Goal: Task Accomplishment & Management: Manage account settings

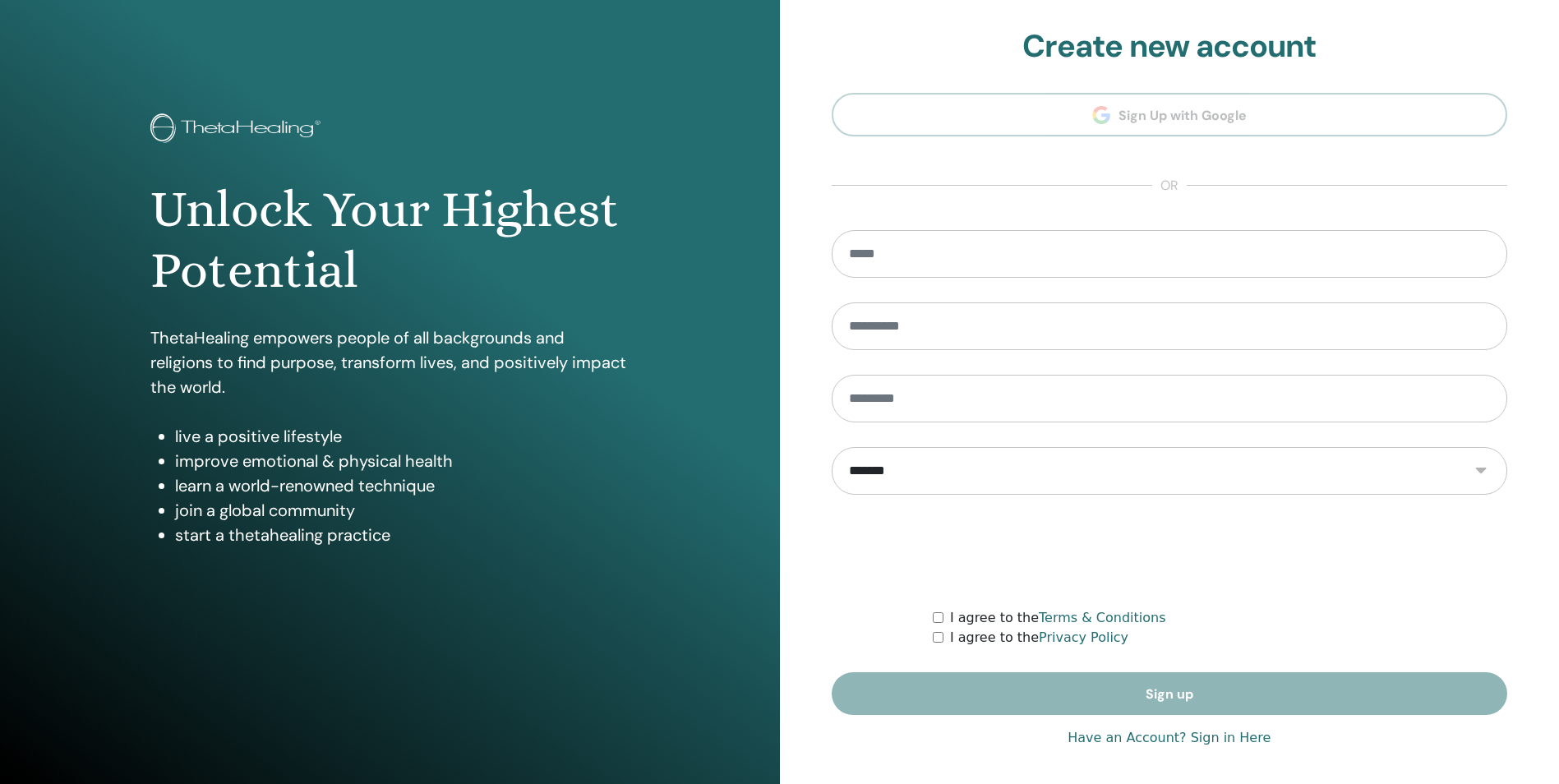
click at [1123, 736] on link "Have an Account? Sign in Here" at bounding box center [1169, 738] width 203 height 20
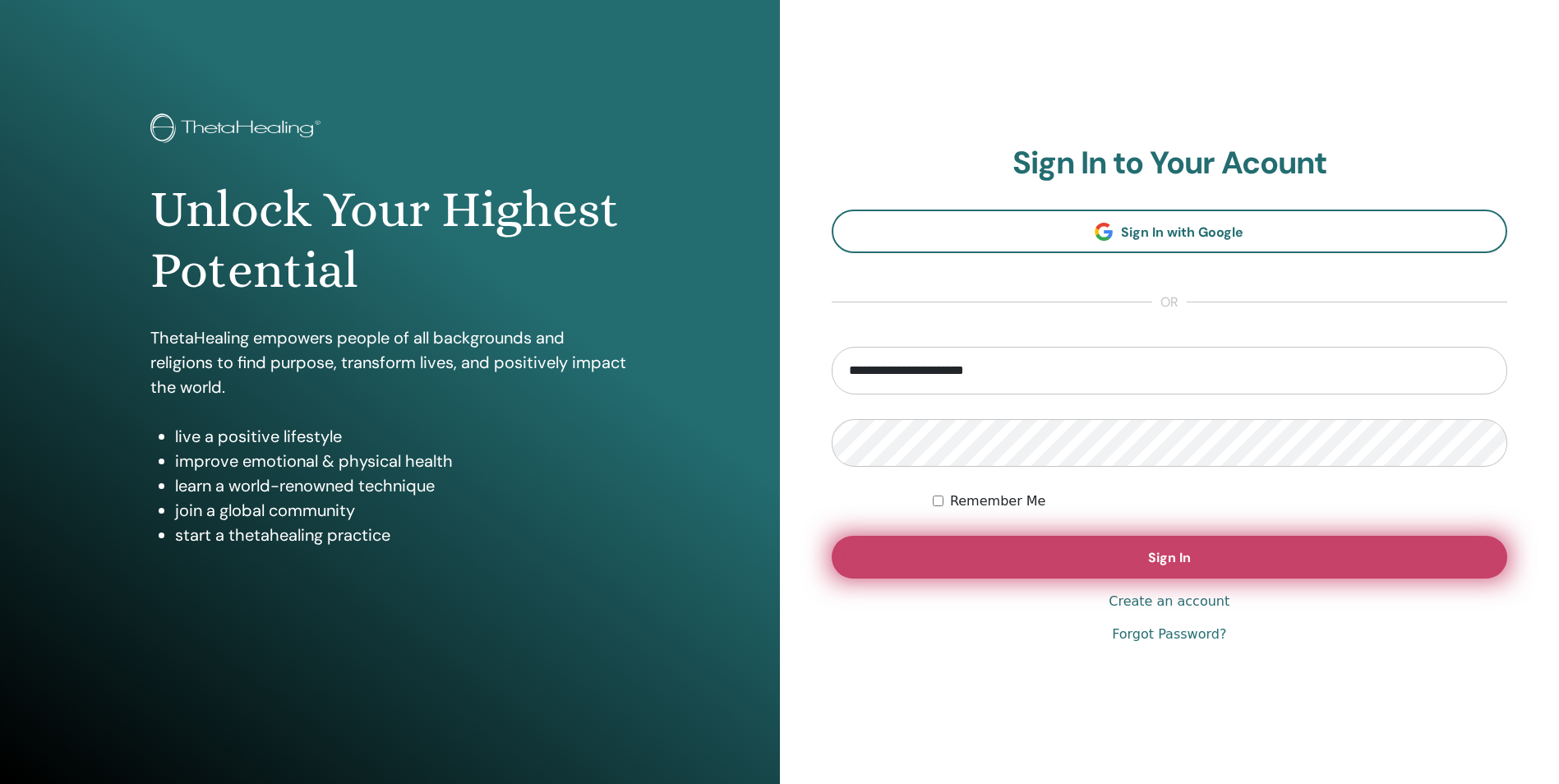
click at [1097, 568] on button "Sign In" at bounding box center [1171, 557] width 677 height 43
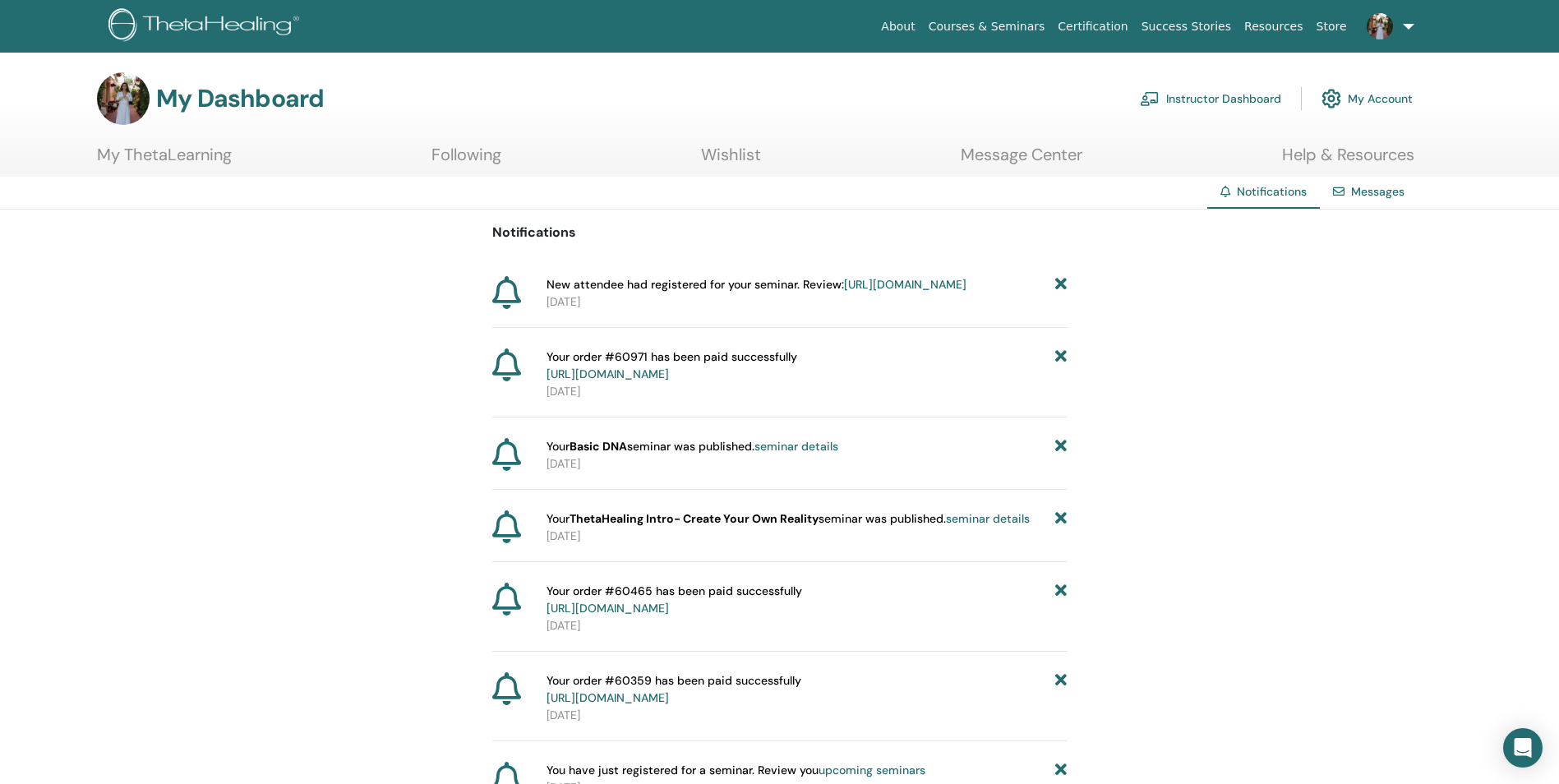
click at [1241, 102] on link "Instructor Dashboard" at bounding box center [1211, 99] width 142 height 36
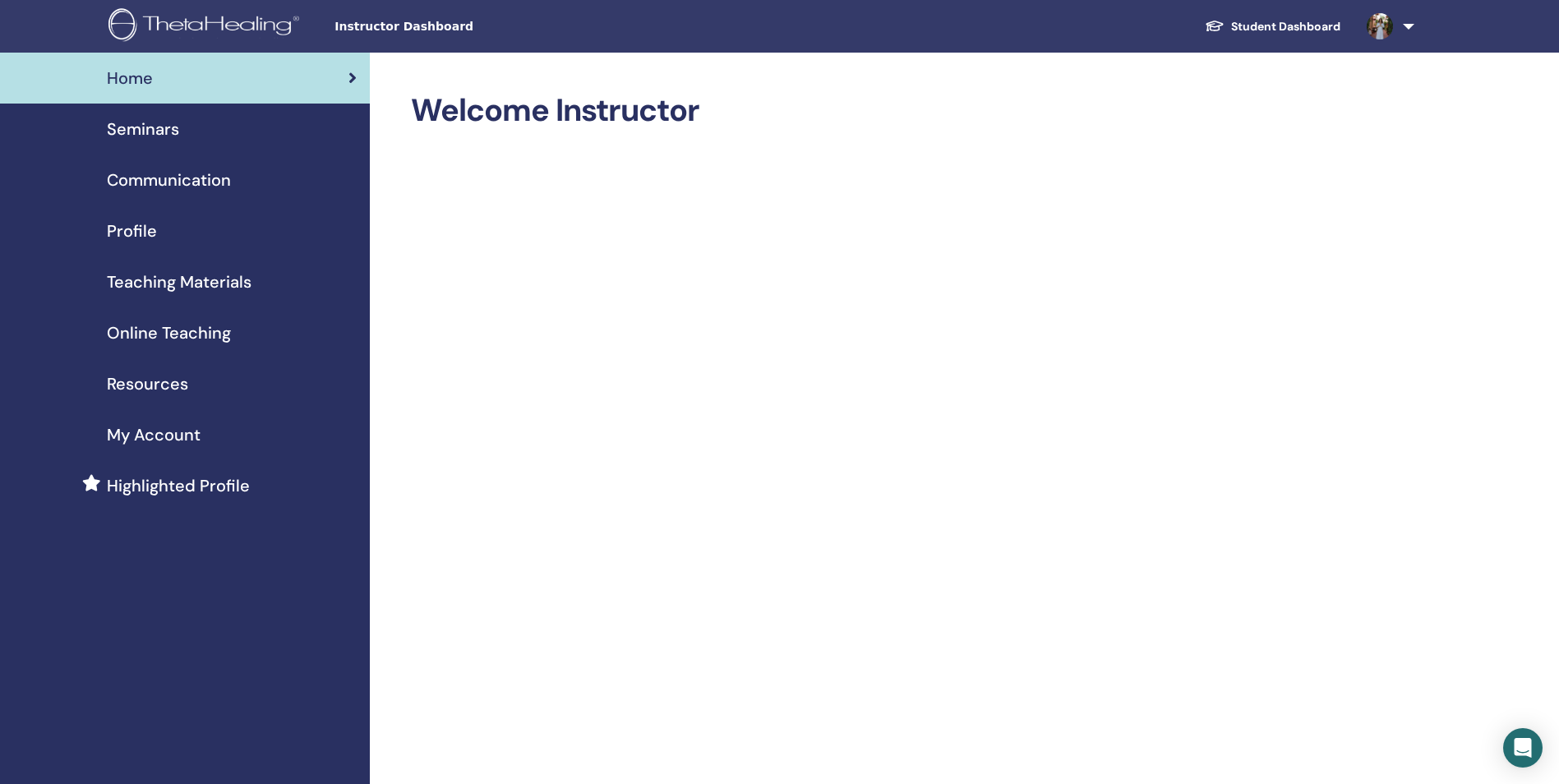
click at [1377, 33] on img at bounding box center [1380, 26] width 26 height 26
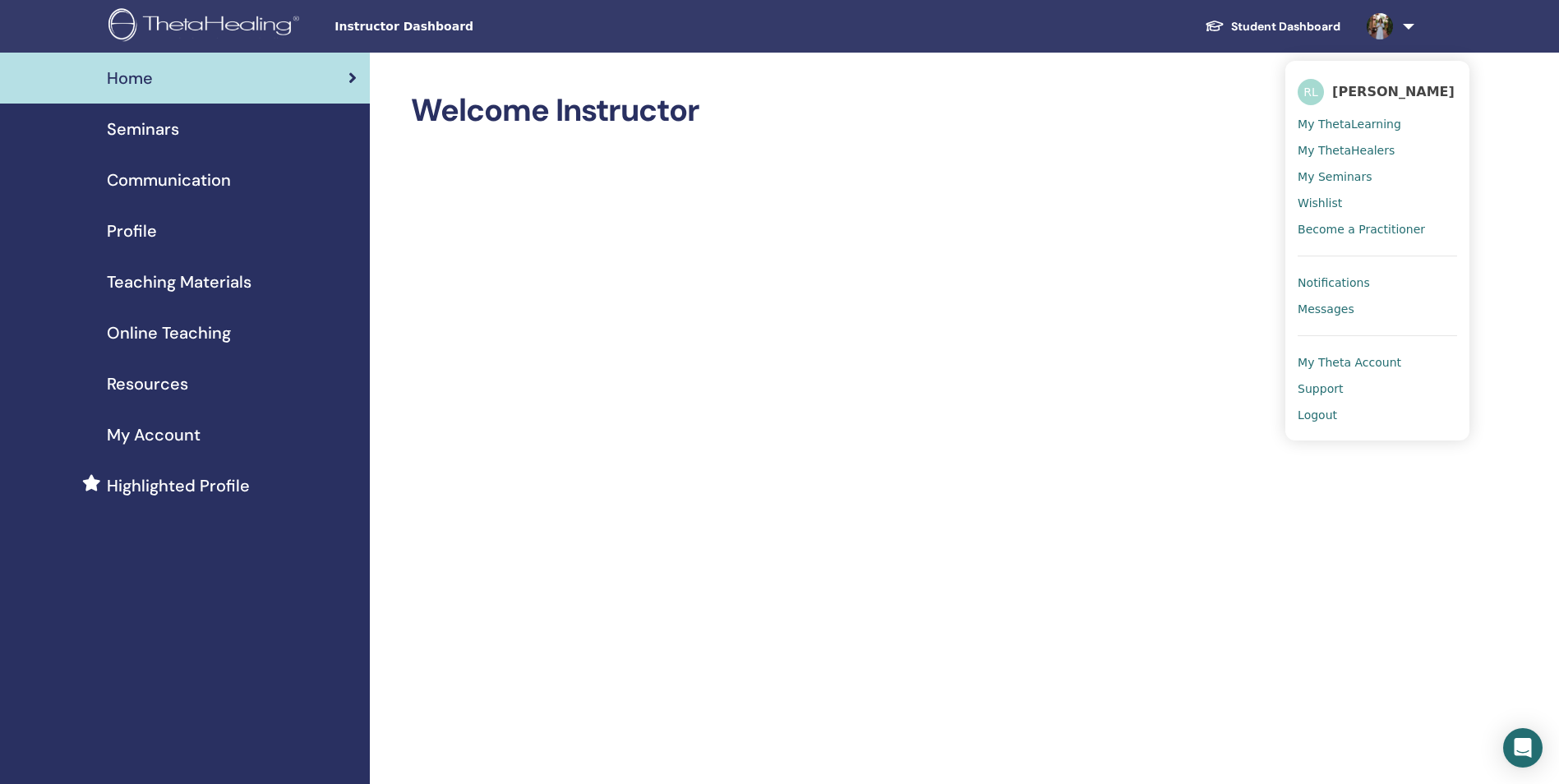
click at [1360, 175] on span "My Seminars" at bounding box center [1334, 177] width 74 height 15
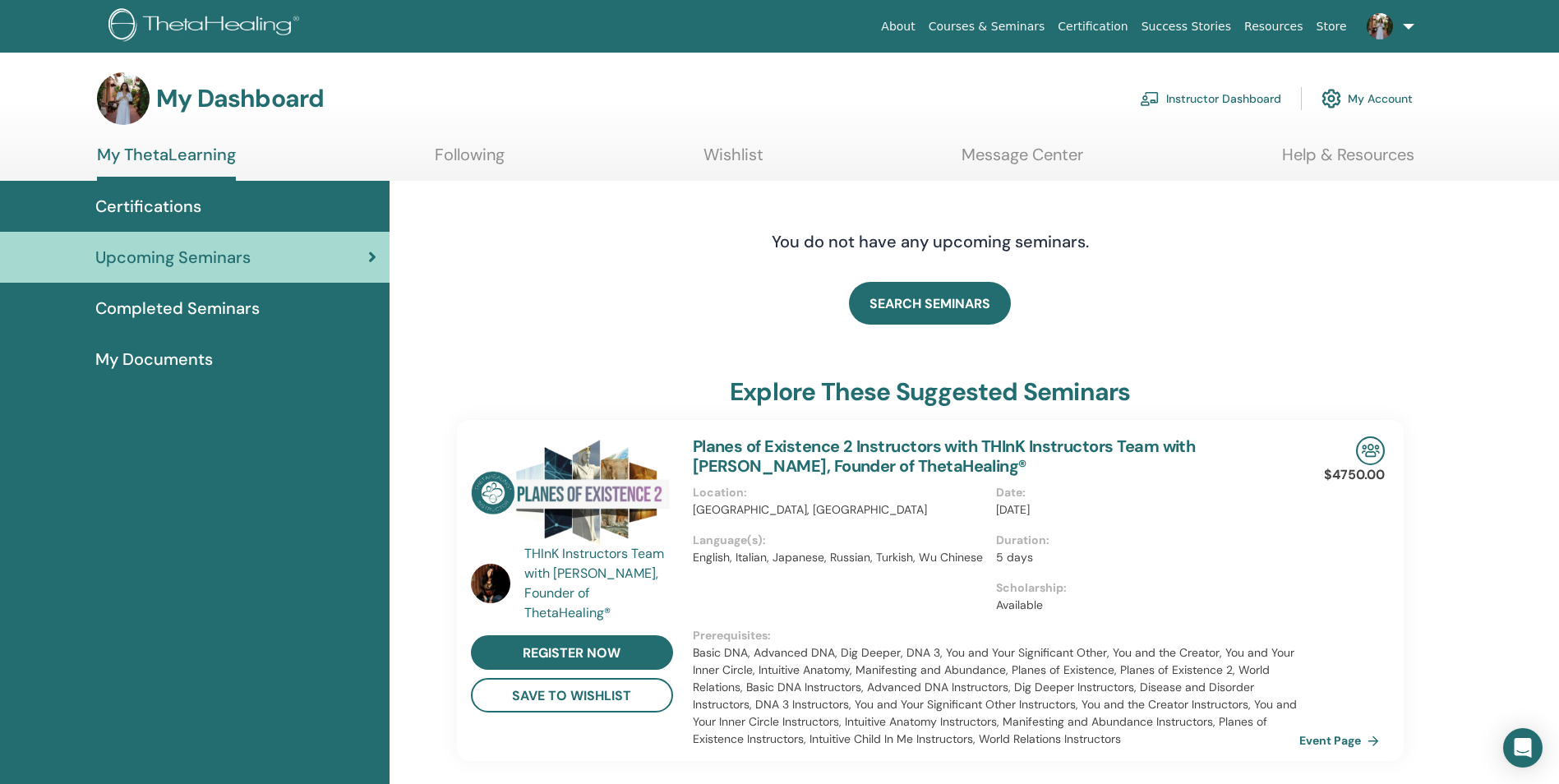
click at [1402, 102] on link "My Account" at bounding box center [1366, 99] width 91 height 36
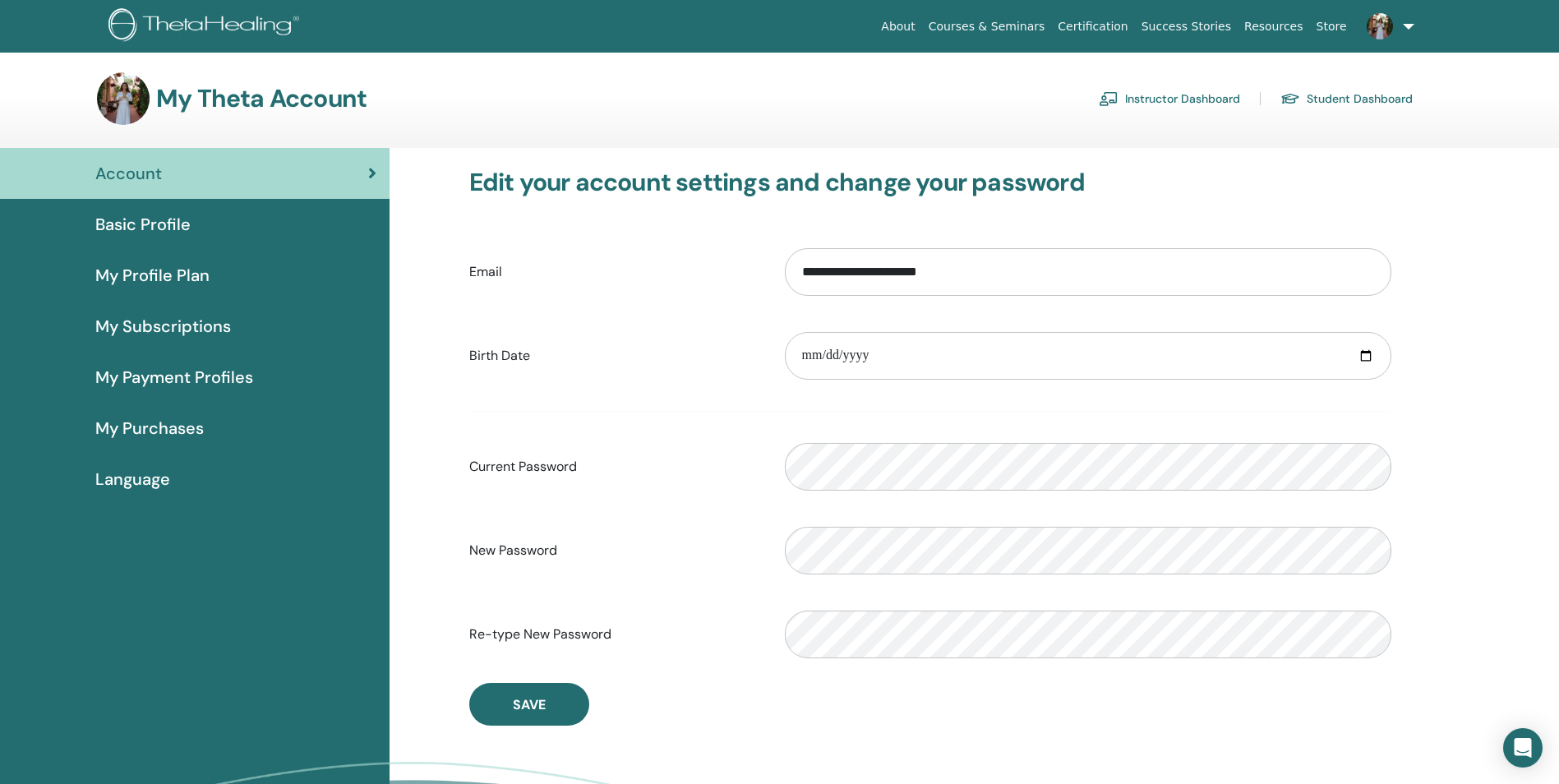
click at [1371, 32] on img at bounding box center [1380, 26] width 26 height 26
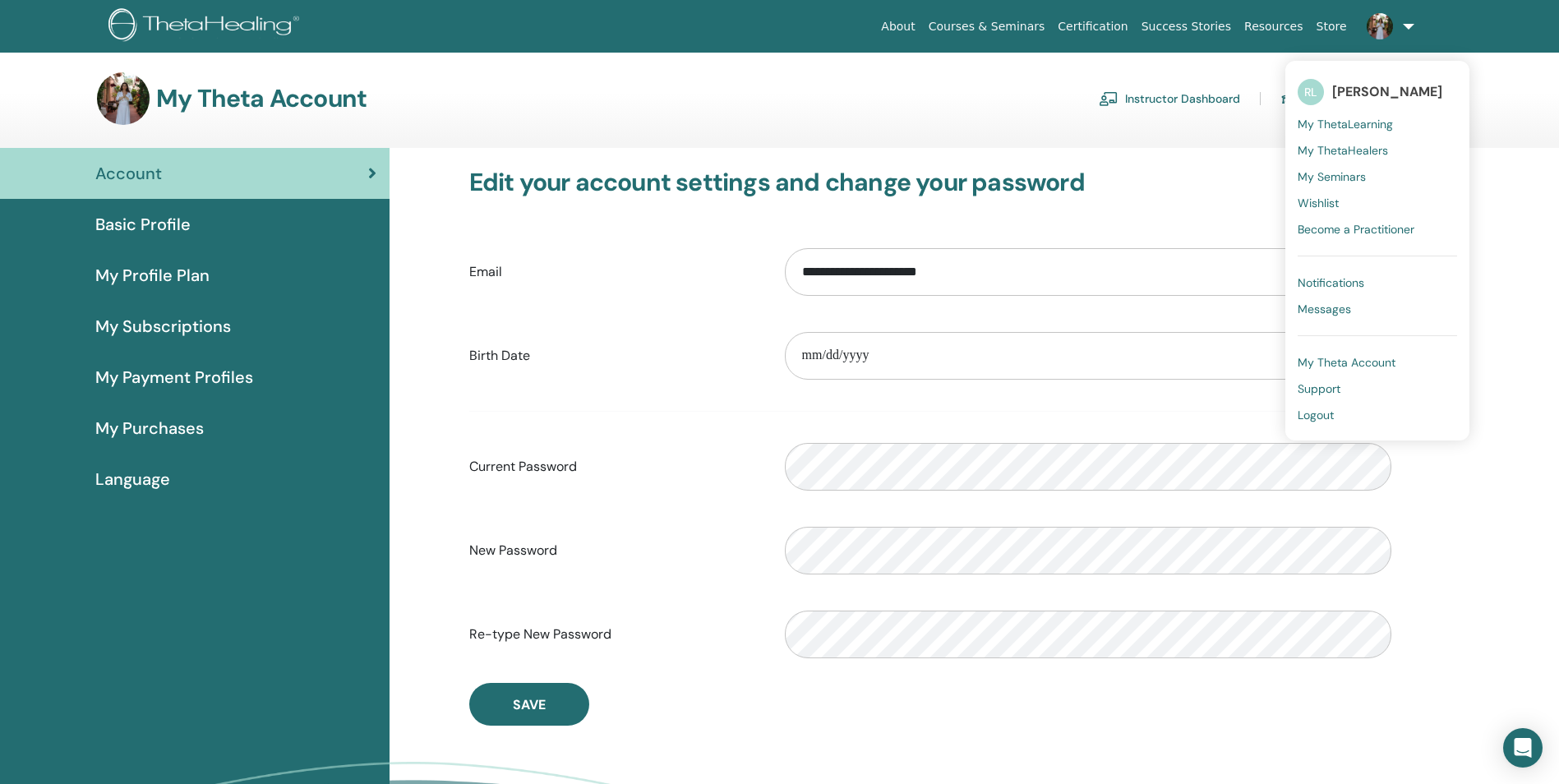
click at [1349, 119] on span "My ThetaLearning" at bounding box center [1345, 124] width 96 height 15
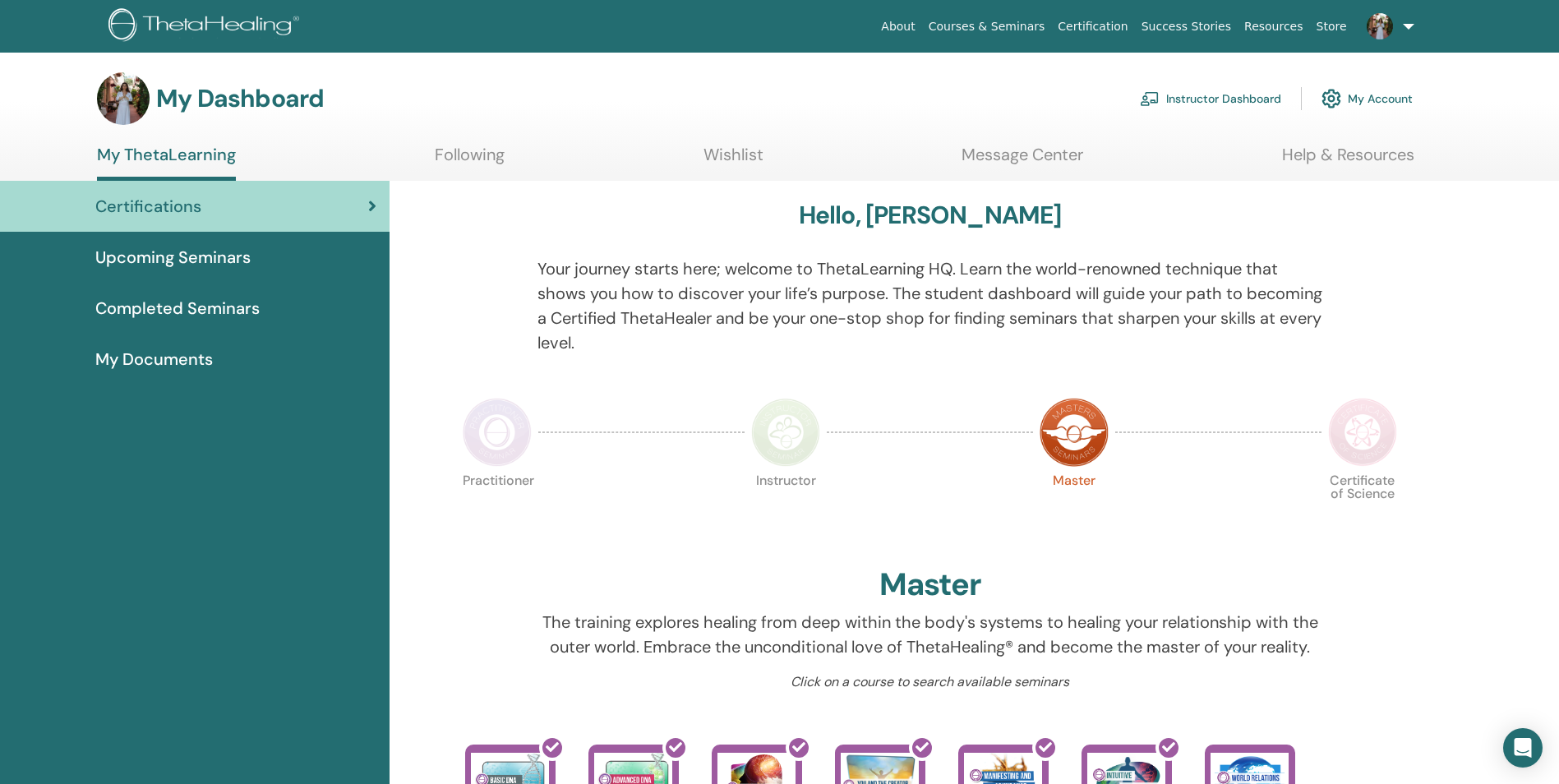
click at [1371, 91] on link "My Account" at bounding box center [1366, 99] width 91 height 36
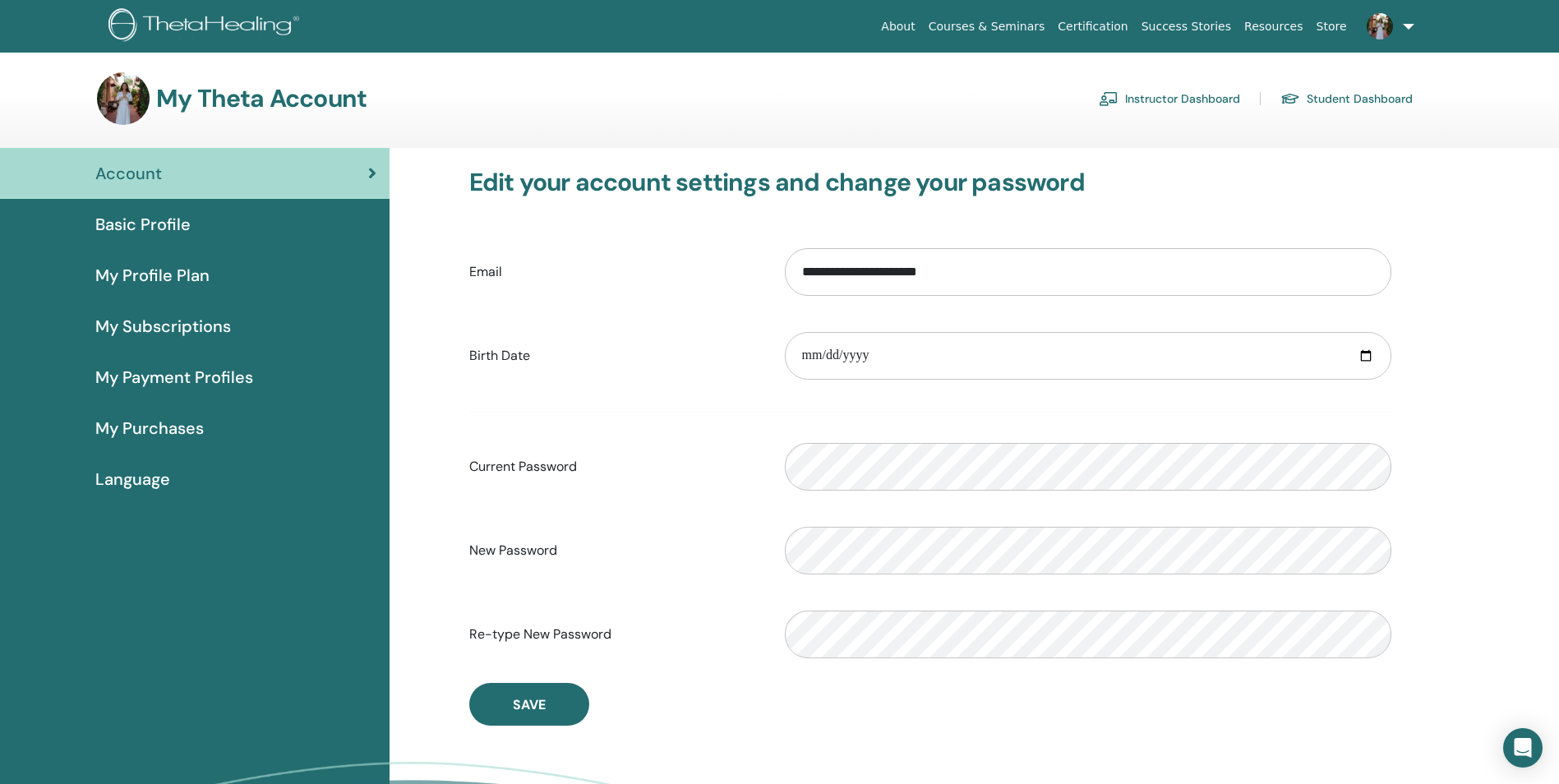
click at [155, 225] on span "Basic Profile" at bounding box center [144, 223] width 96 height 25
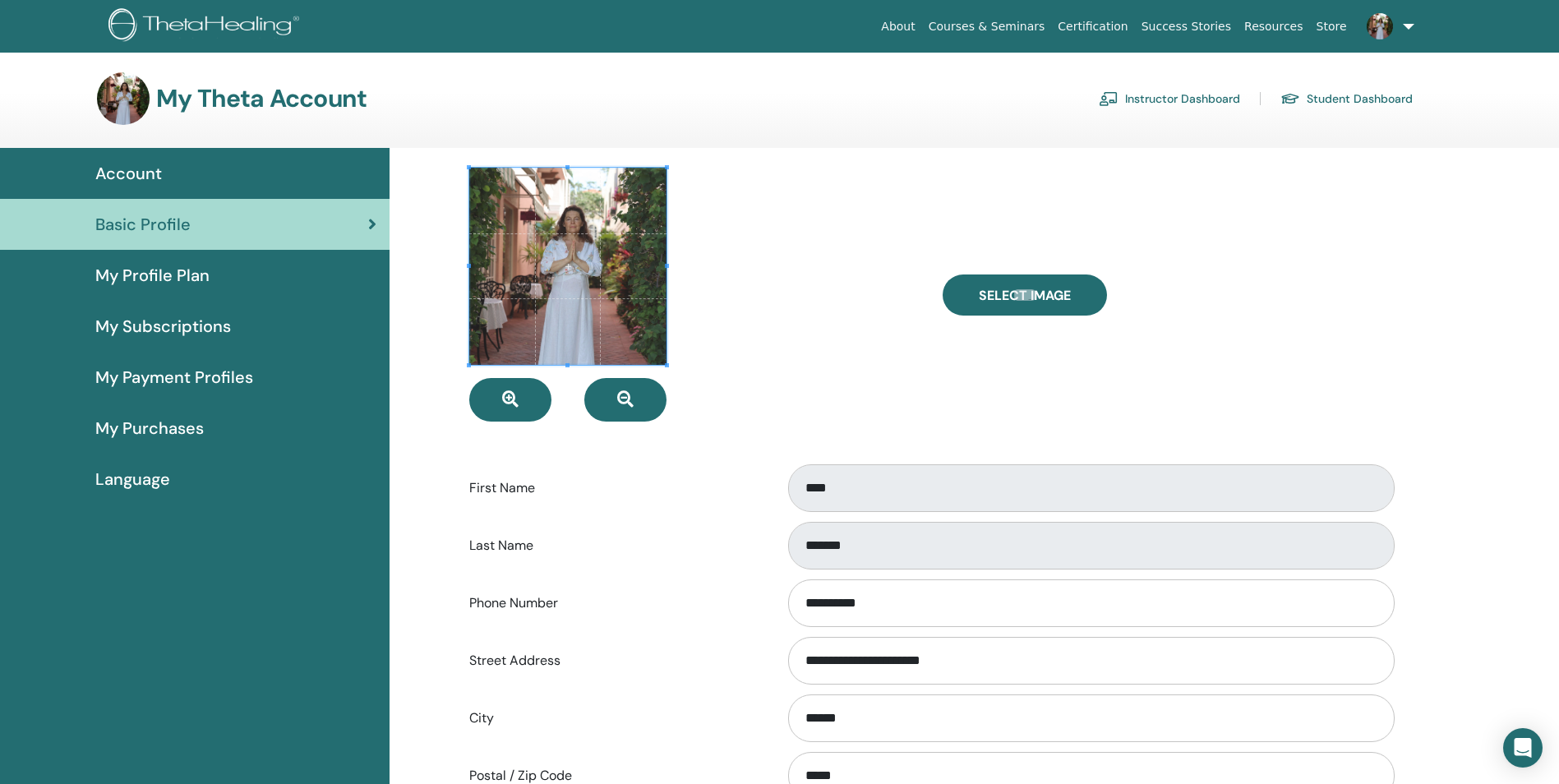
click at [169, 272] on span "My Profile Plan" at bounding box center [153, 275] width 114 height 25
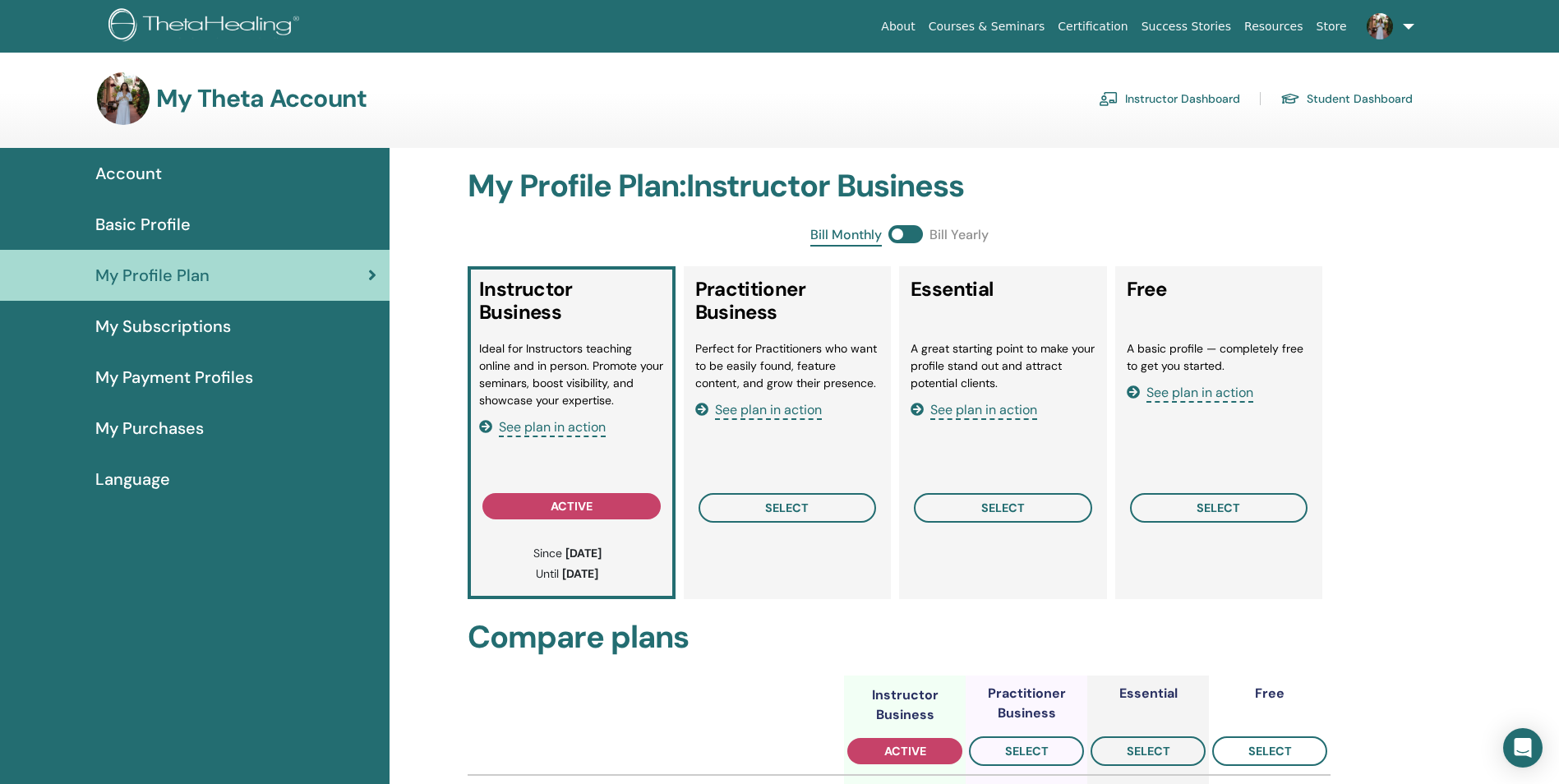
click at [1338, 96] on link "Student Dashboard" at bounding box center [1346, 99] width 133 height 26
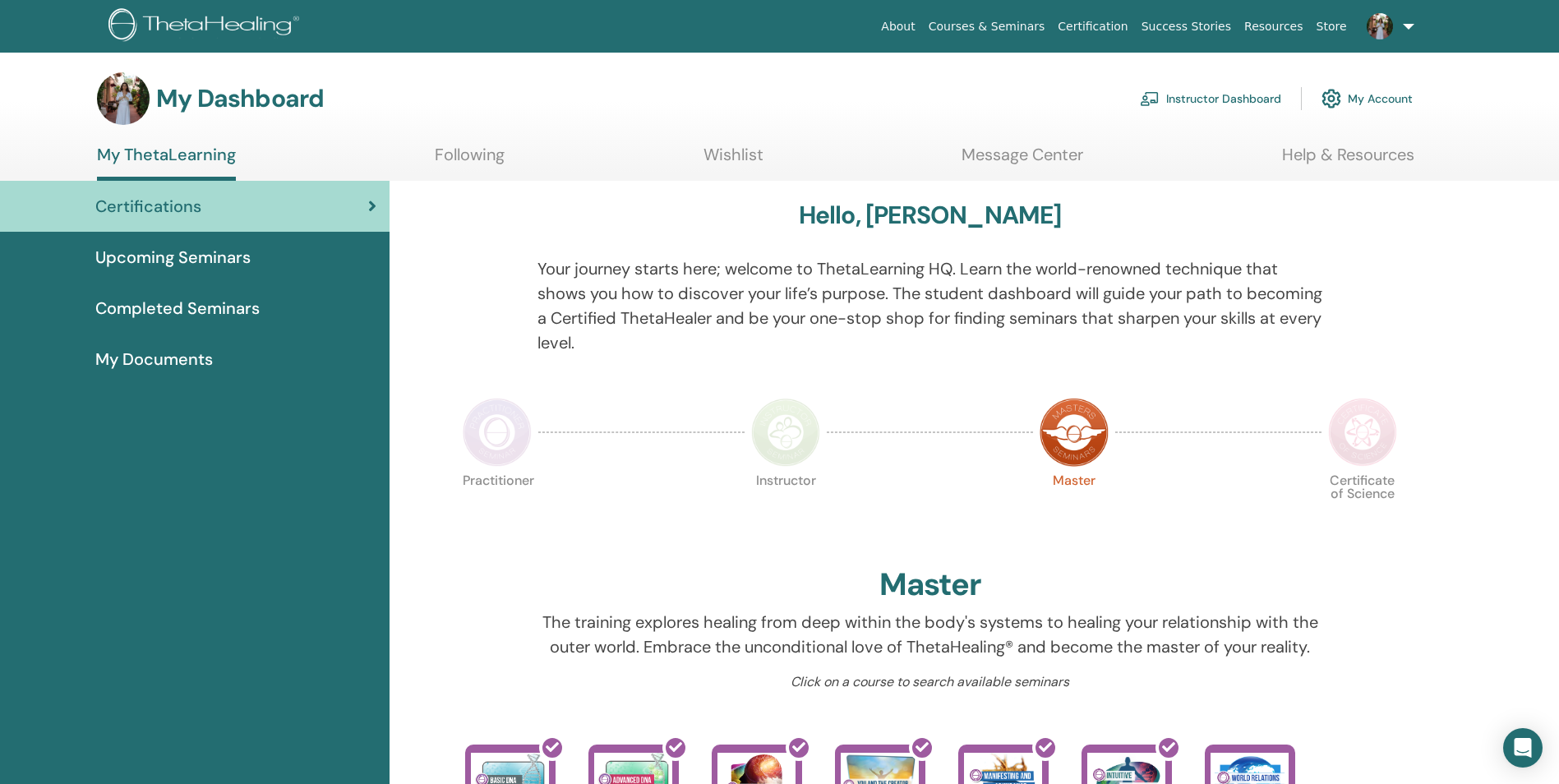
click at [192, 257] on span "Upcoming Seminars" at bounding box center [174, 256] width 156 height 25
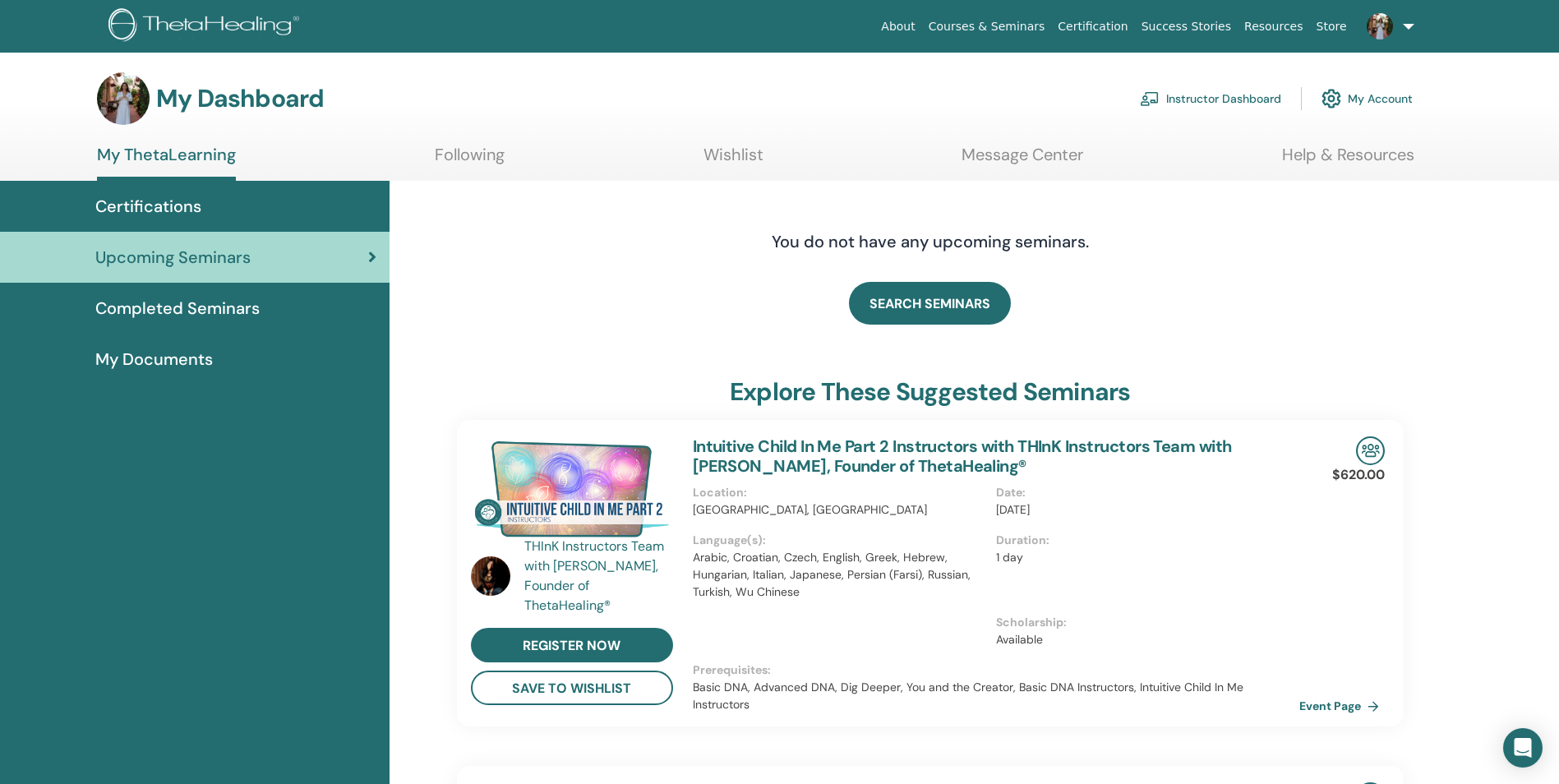
click at [222, 310] on span "Completed Seminars" at bounding box center [178, 308] width 165 height 25
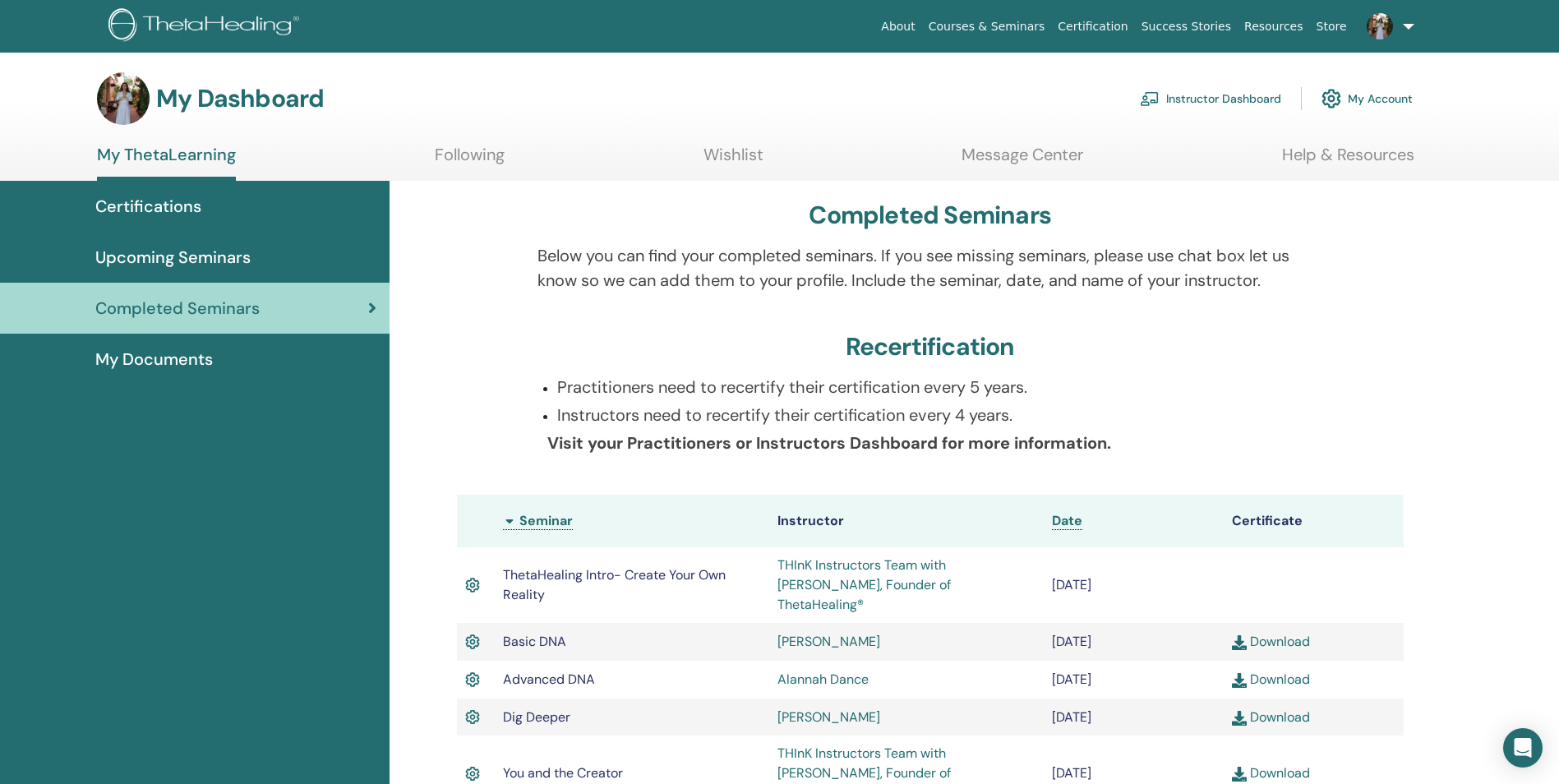
click at [236, 253] on span "Upcoming Seminars" at bounding box center [174, 256] width 156 height 25
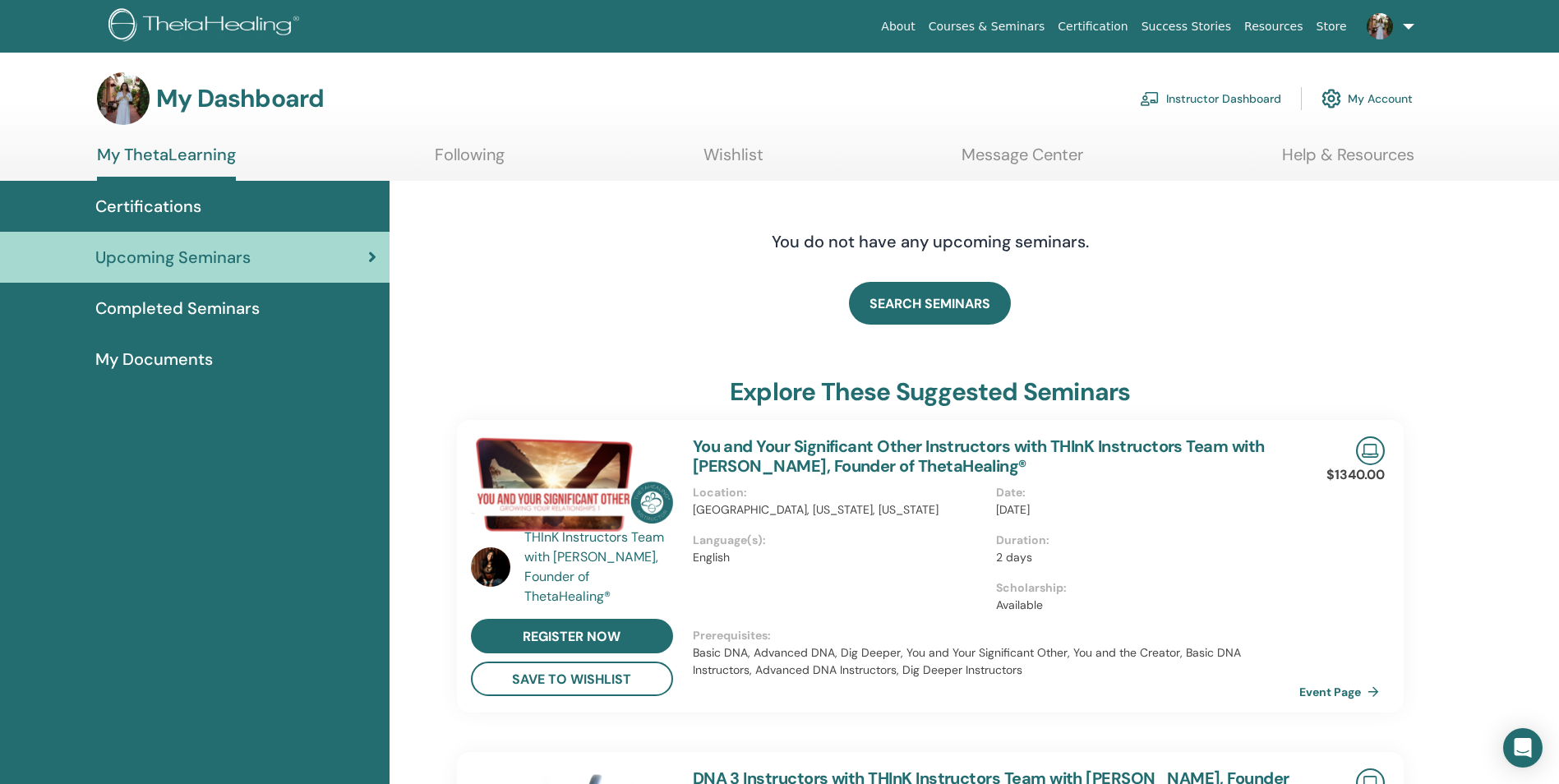
click at [164, 207] on span "Certifications" at bounding box center [149, 205] width 106 height 25
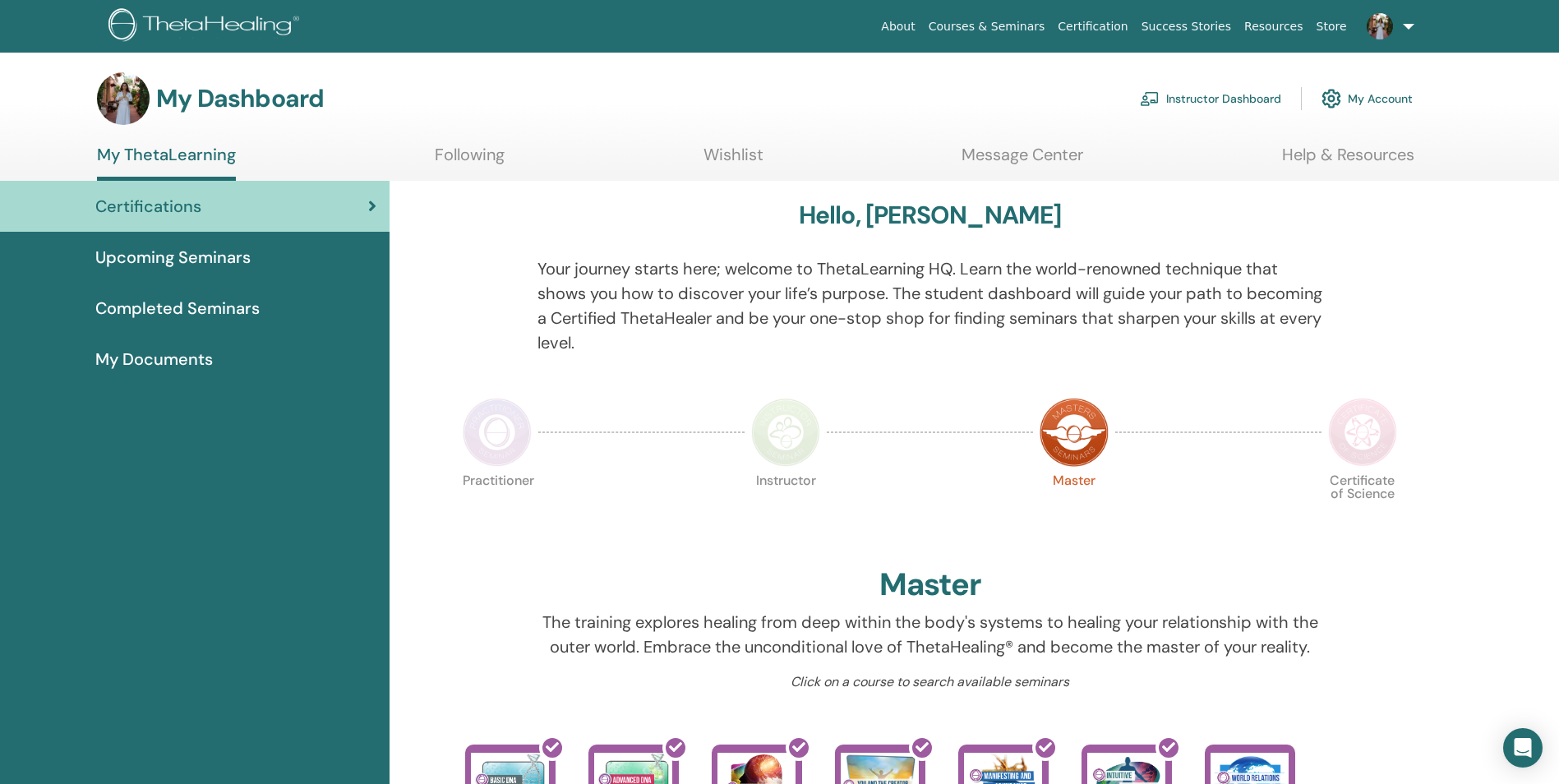
click at [1201, 103] on link "Instructor Dashboard" at bounding box center [1211, 99] width 142 height 36
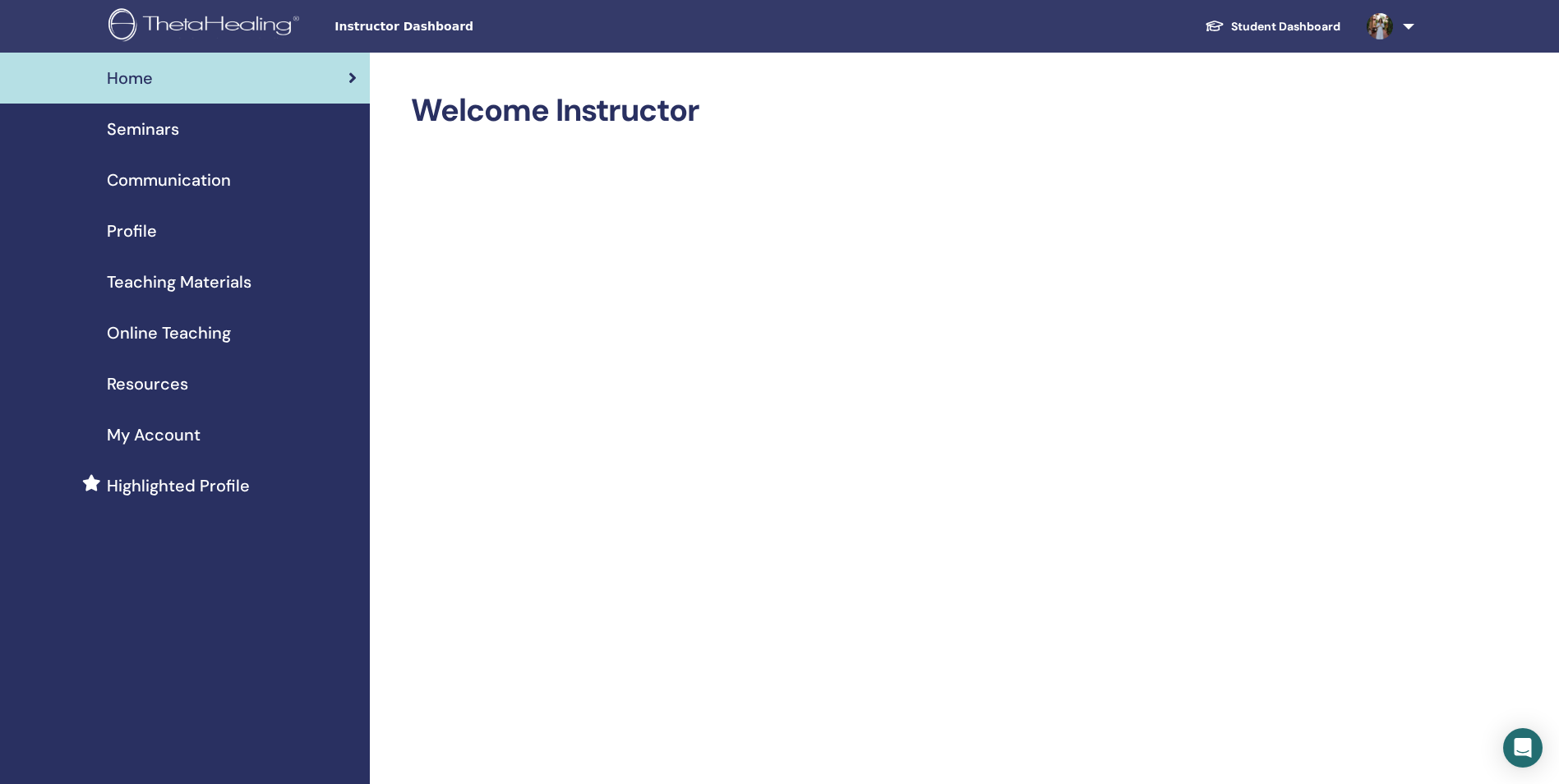
click at [160, 126] on span "Seminars" at bounding box center [143, 129] width 72 height 25
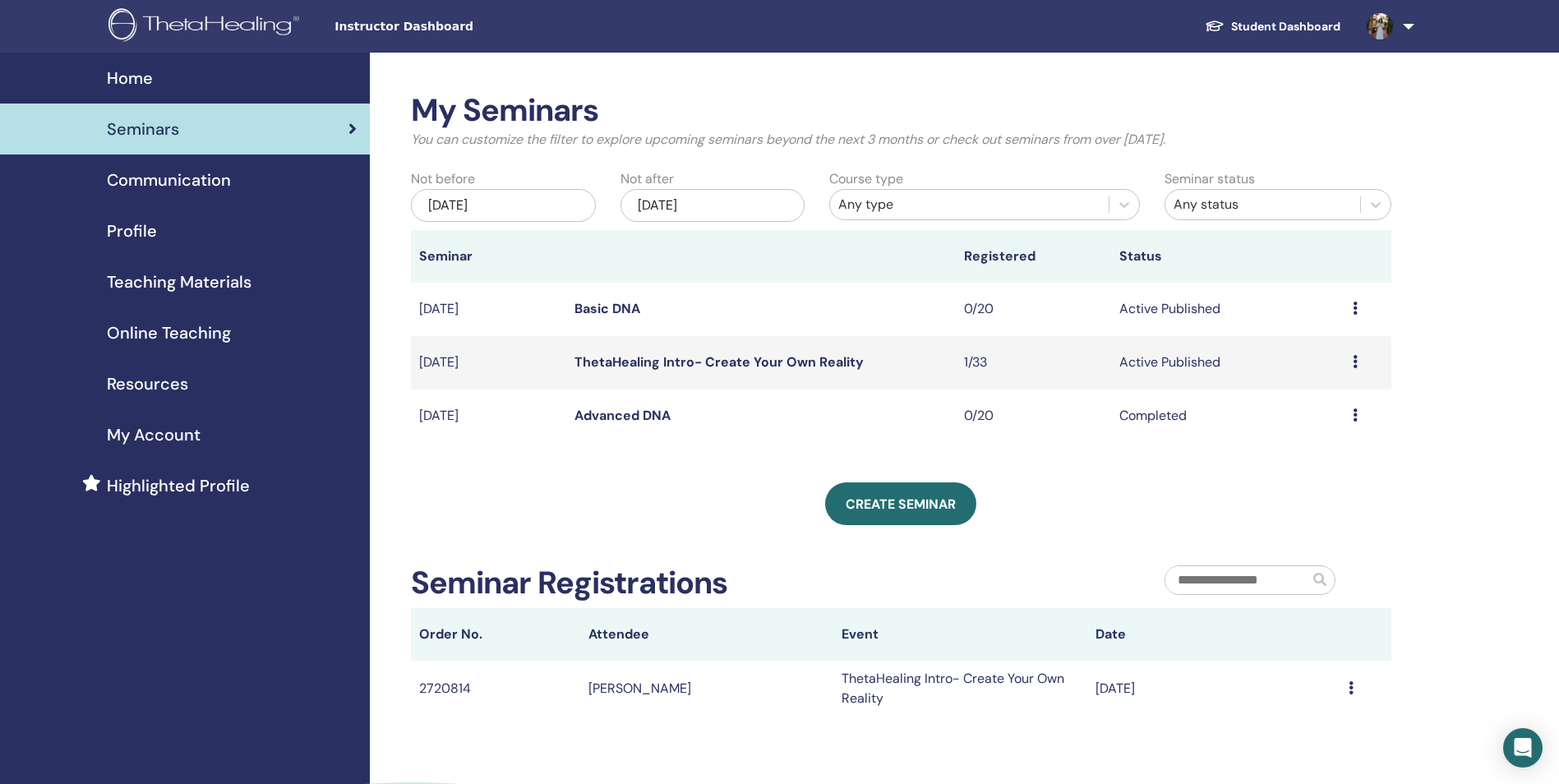
click at [594, 312] on link "Basic DNA" at bounding box center [608, 308] width 66 height 17
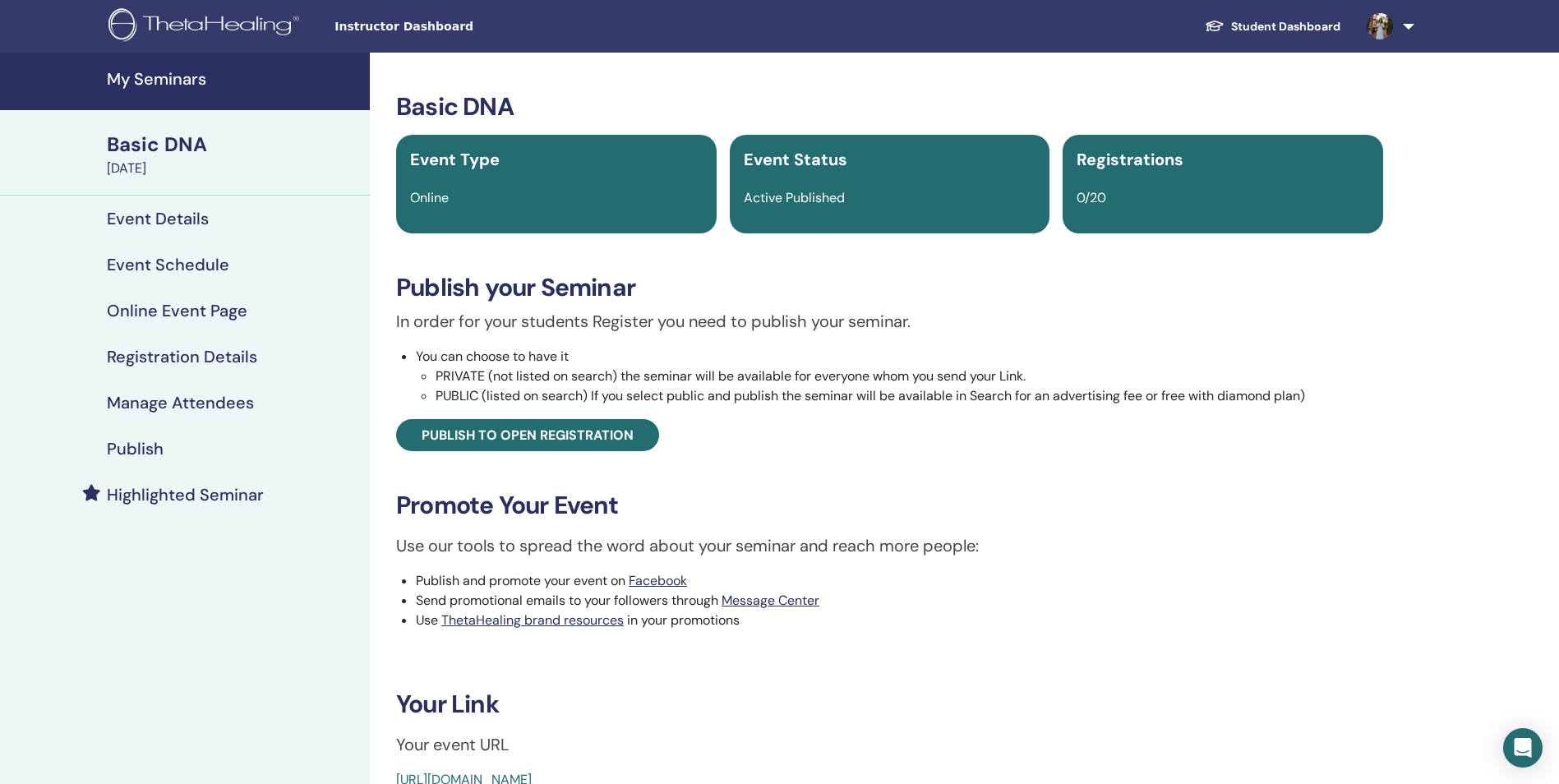
click at [182, 216] on h4 "Event Details" at bounding box center [158, 218] width 102 height 20
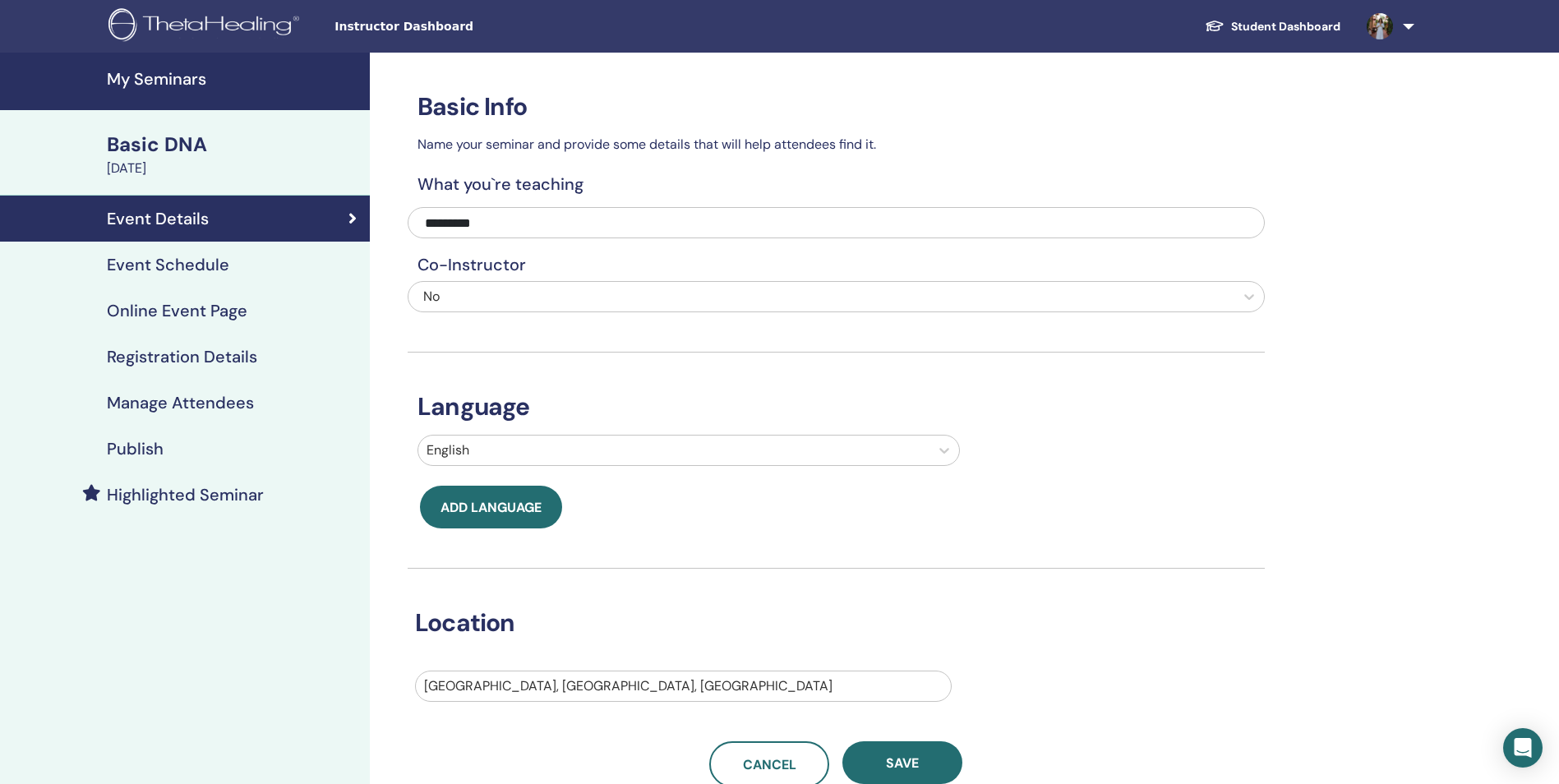
click at [222, 357] on h4 "Registration Details" at bounding box center [182, 357] width 151 height 20
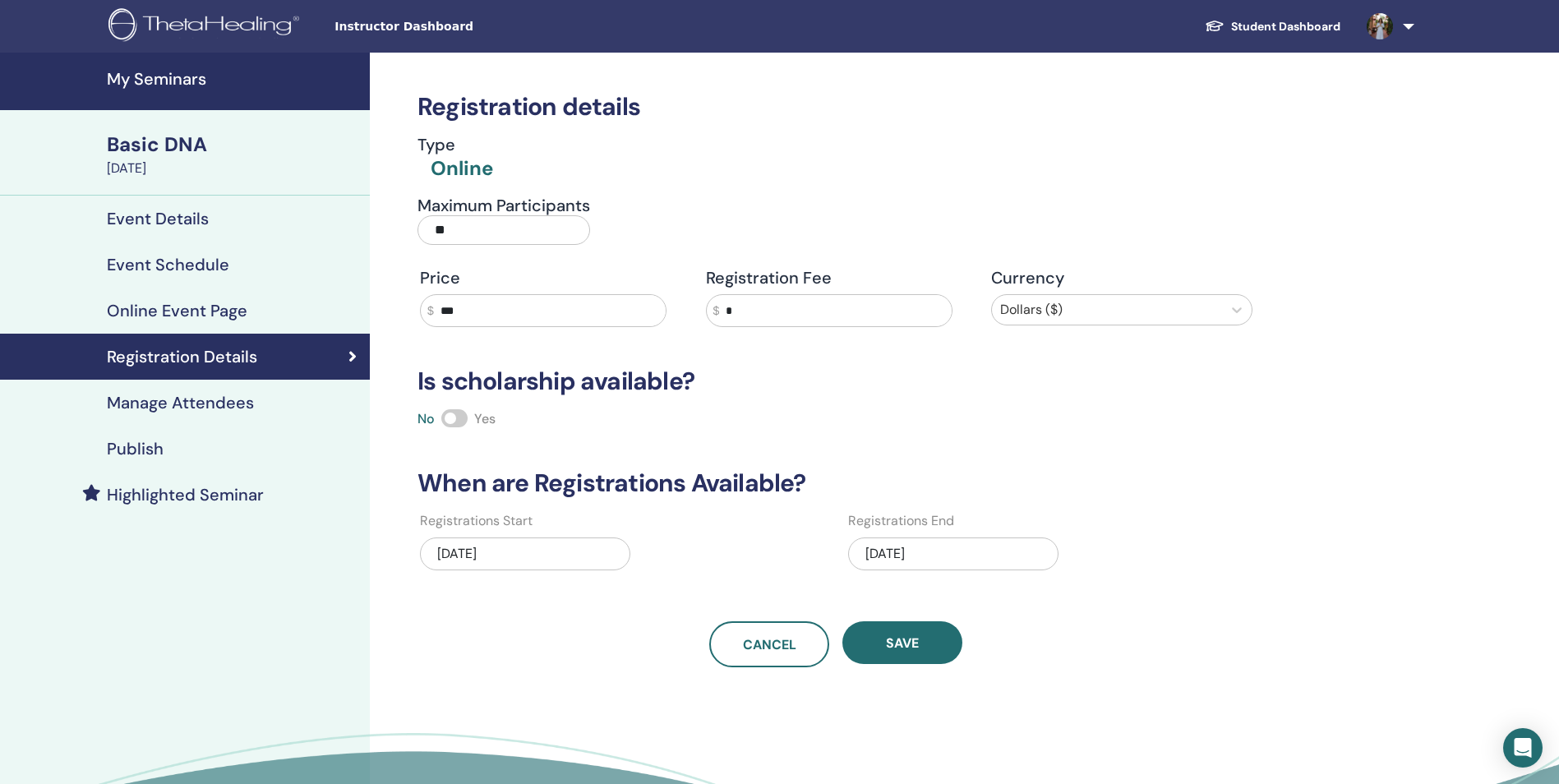
click at [132, 445] on h4 "Publish" at bounding box center [135, 449] width 57 height 20
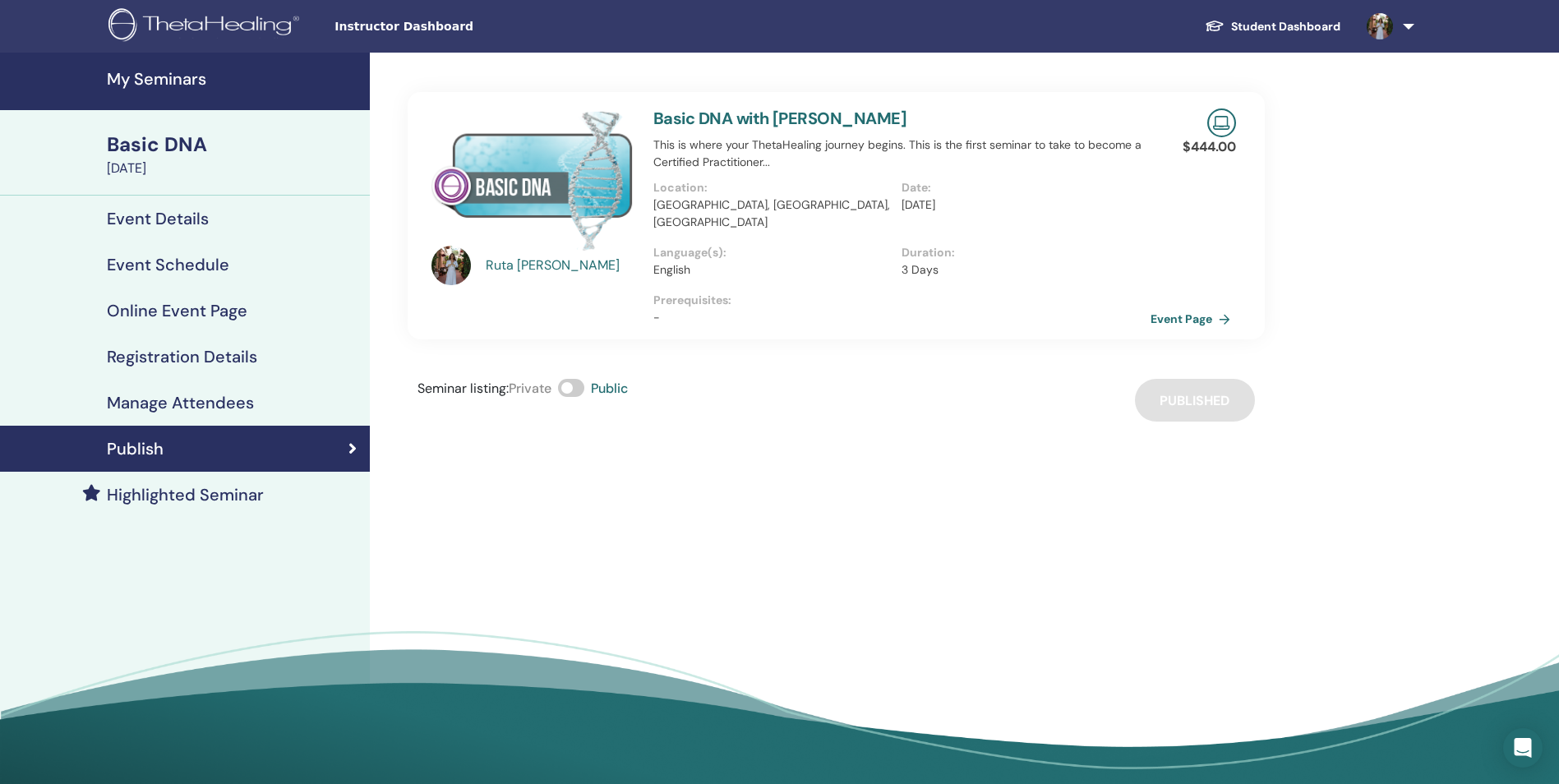
click at [919, 261] on p "3 Days" at bounding box center [1021, 269] width 239 height 17
click at [156, 316] on h4 "Online Event Page" at bounding box center [177, 310] width 141 height 20
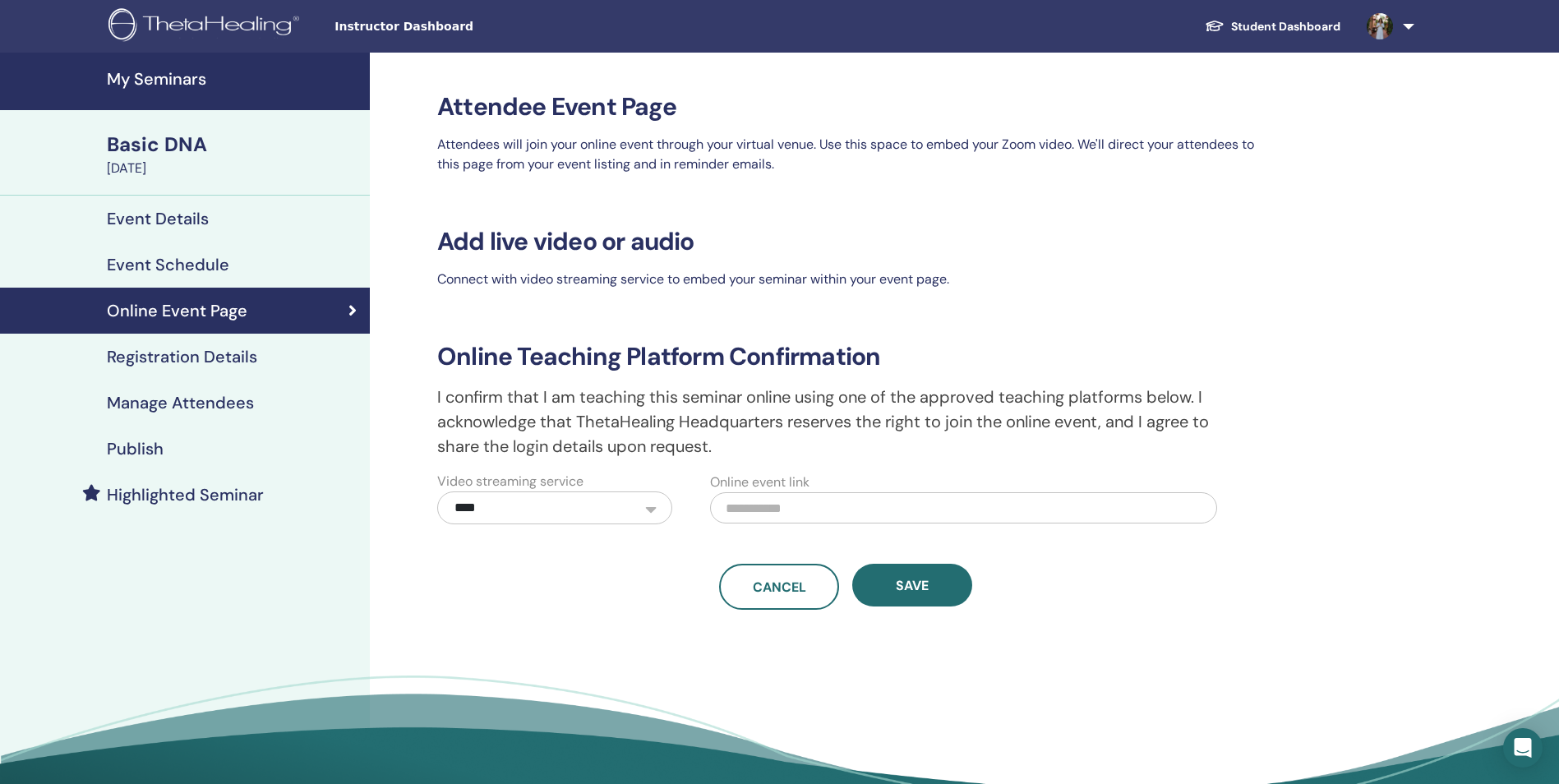
click at [177, 221] on h4 "Event Details" at bounding box center [158, 218] width 102 height 20
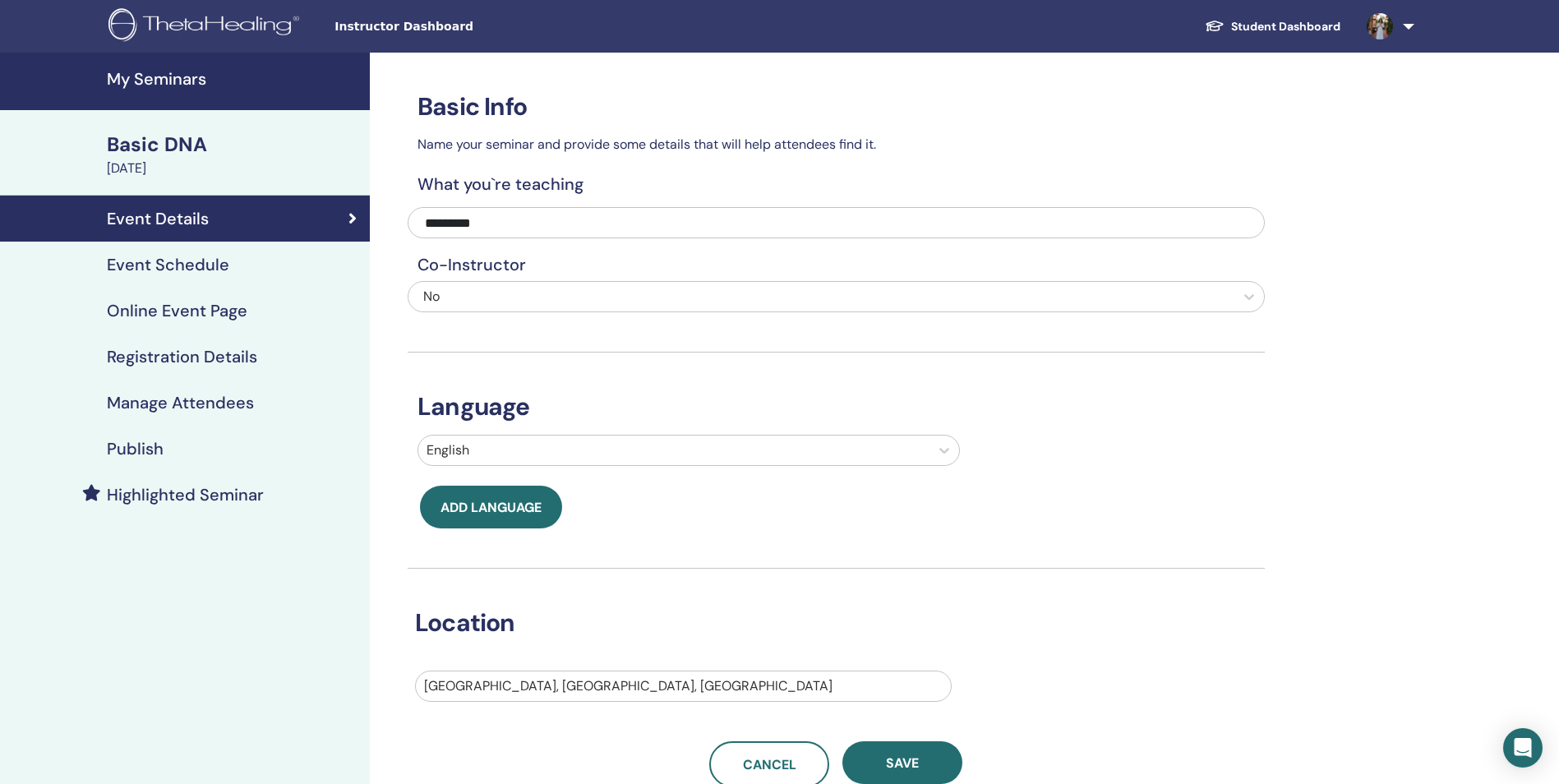
click at [211, 348] on h4 "Registration Details" at bounding box center [182, 357] width 151 height 20
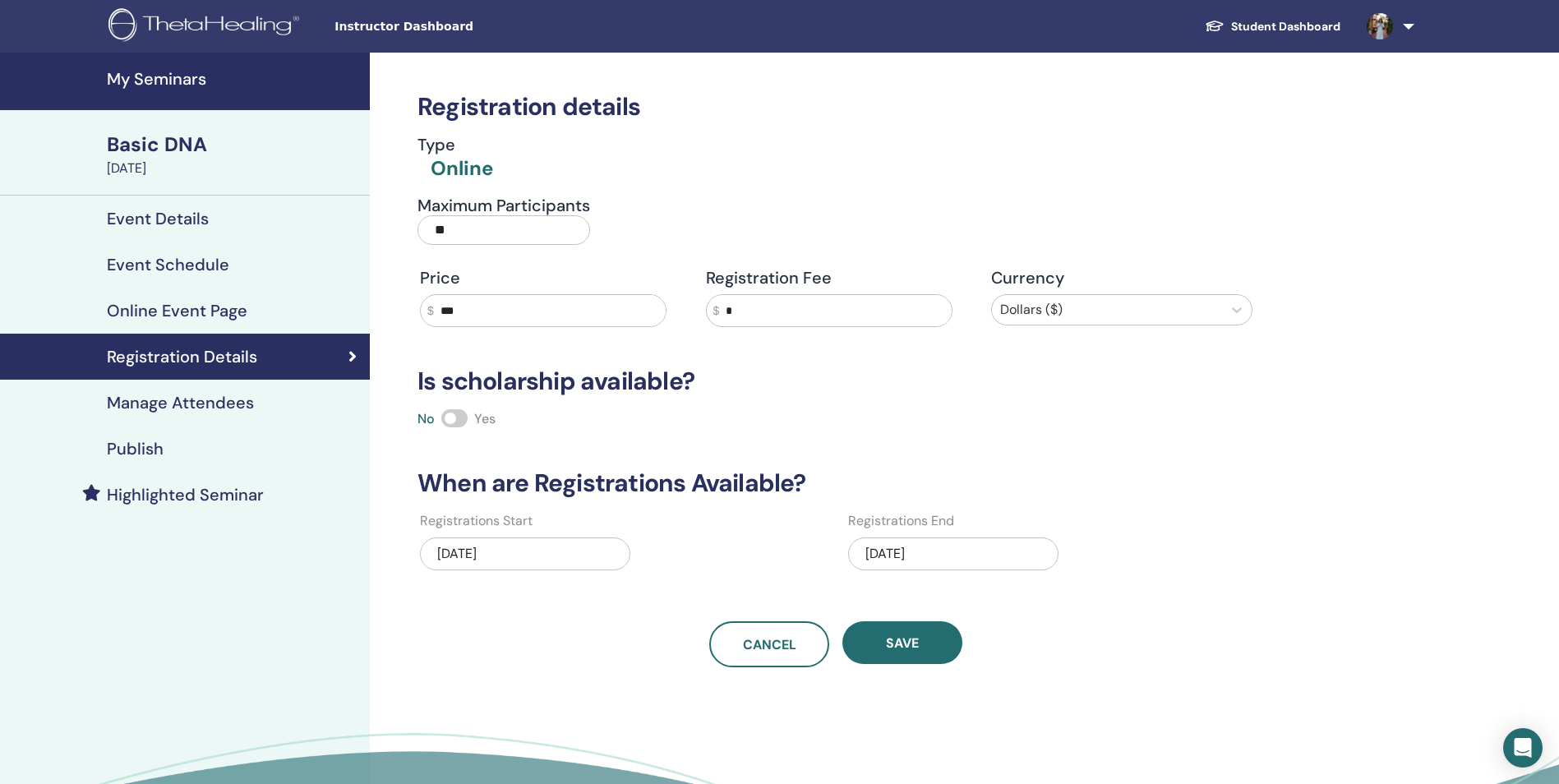
click at [136, 440] on h4 "Publish" at bounding box center [135, 449] width 57 height 20
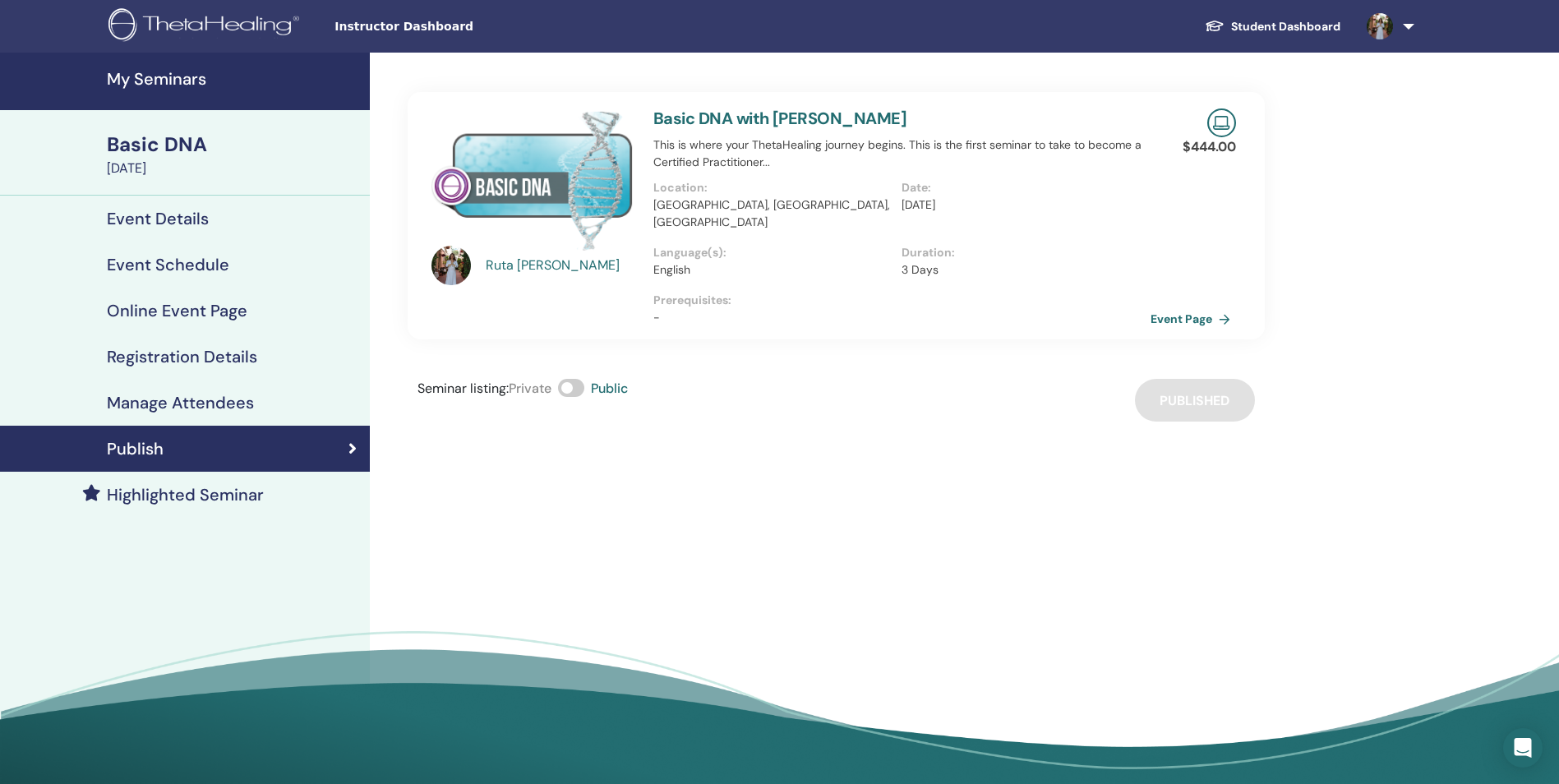
click at [175, 409] on h4 "Manage Attendees" at bounding box center [180, 403] width 147 height 20
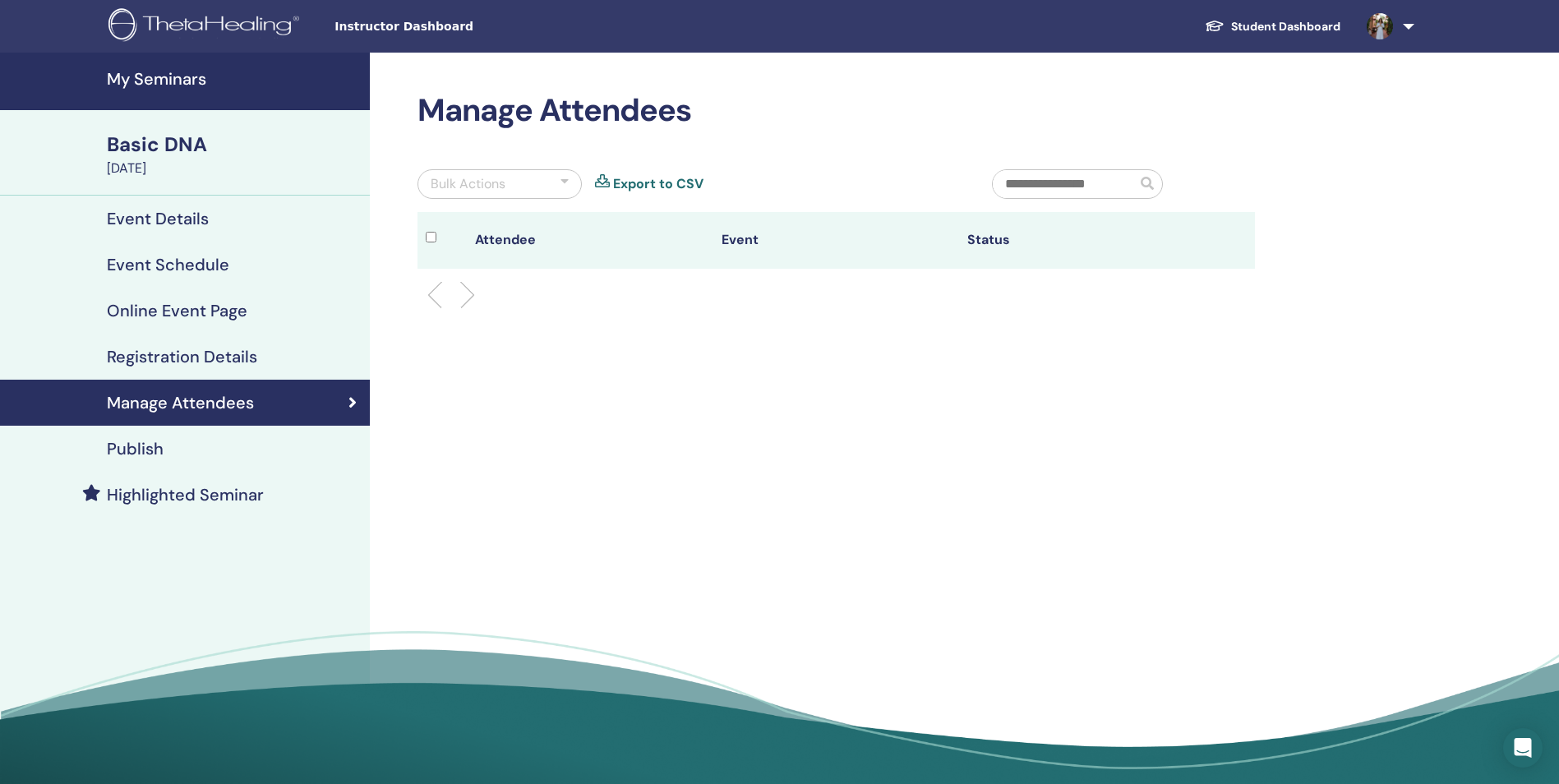
click at [152, 230] on link "Event Details" at bounding box center [185, 218] width 370 height 46
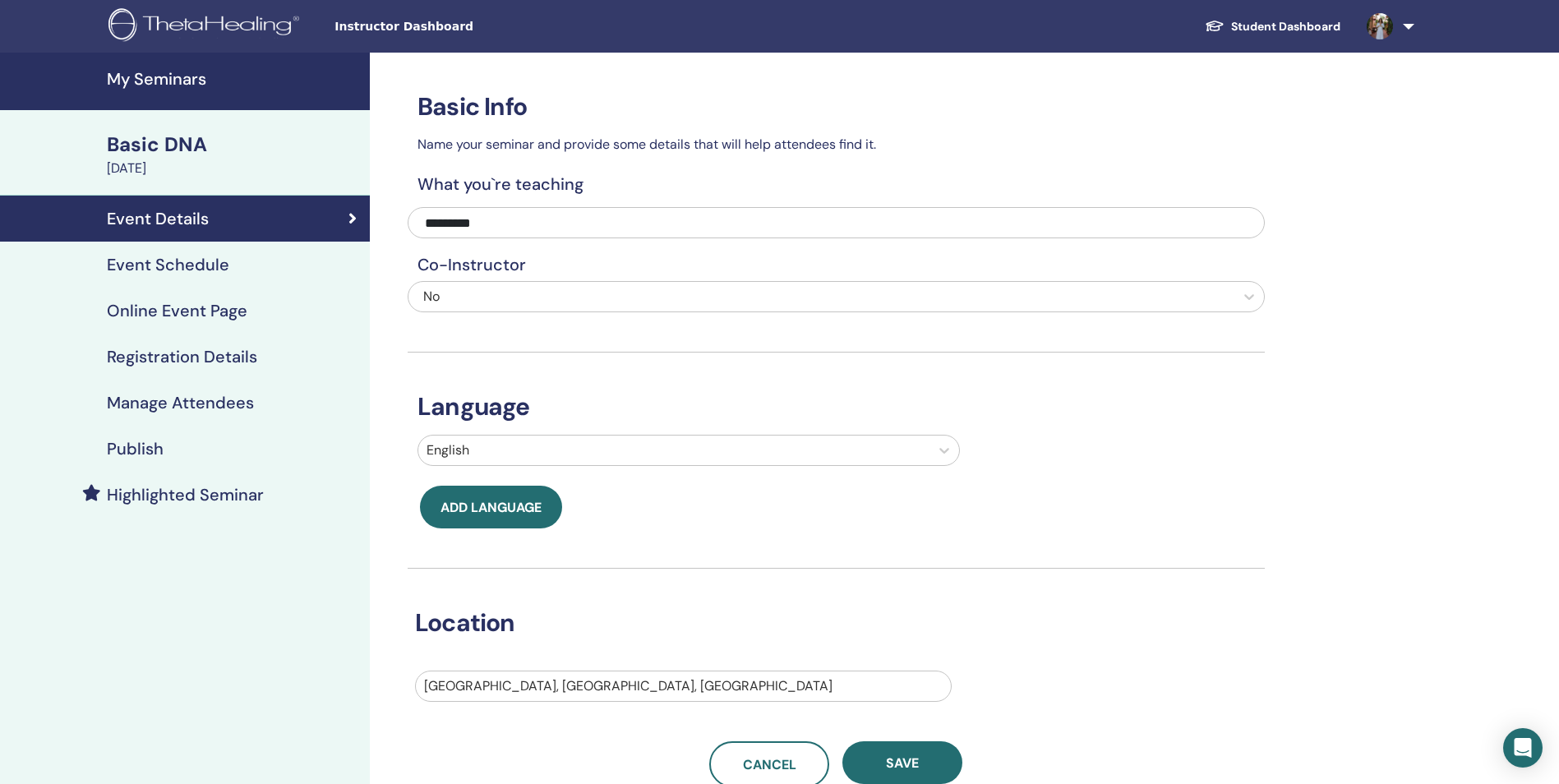
click at [184, 264] on h4 "Event Schedule" at bounding box center [168, 264] width 123 height 20
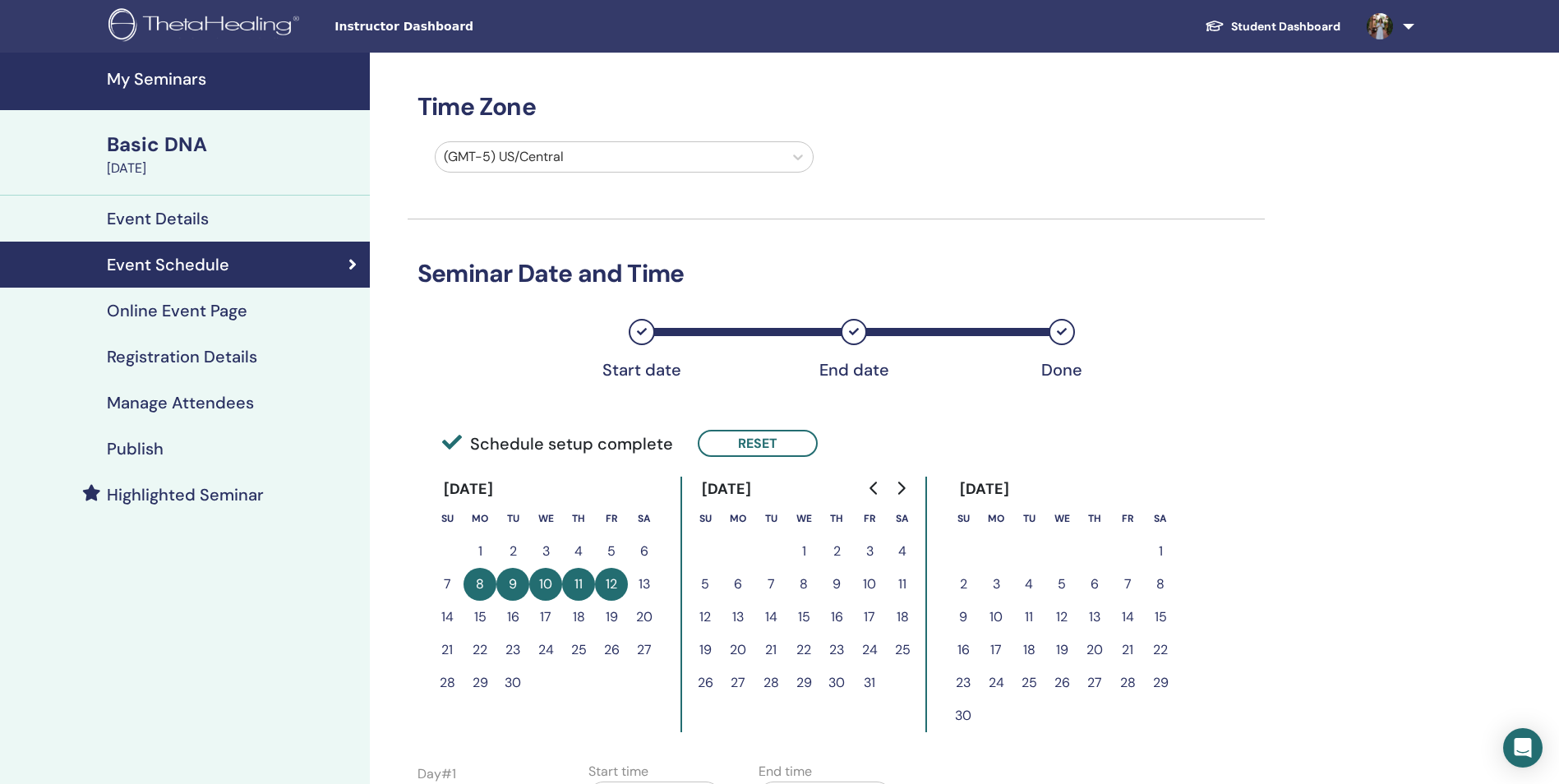
click at [177, 207] on link "Event Details" at bounding box center [185, 218] width 370 height 46
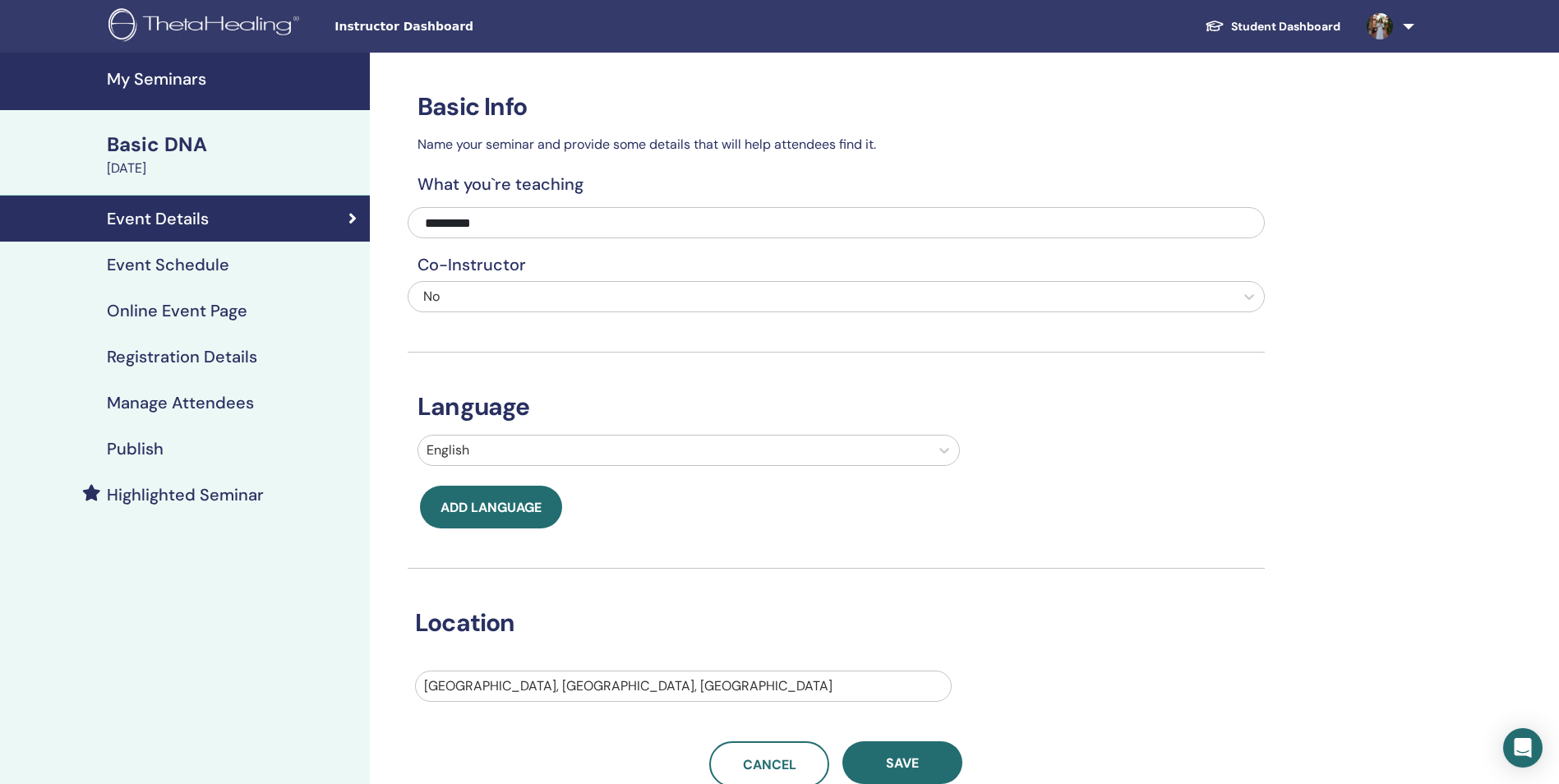
click at [1384, 24] on img at bounding box center [1380, 26] width 26 height 26
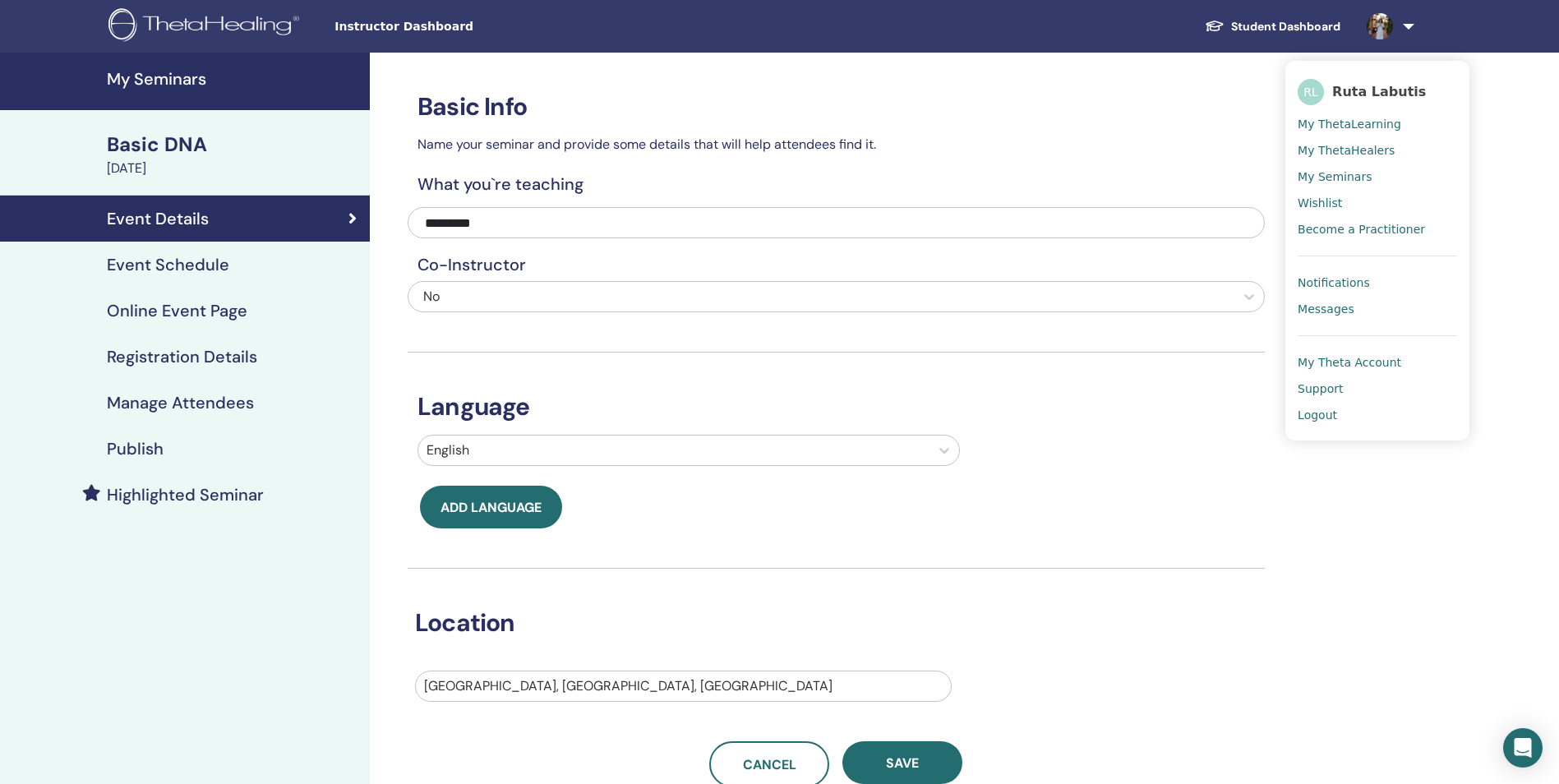
click at [1319, 147] on span "My ThetaHealers" at bounding box center [1345, 150] width 97 height 15
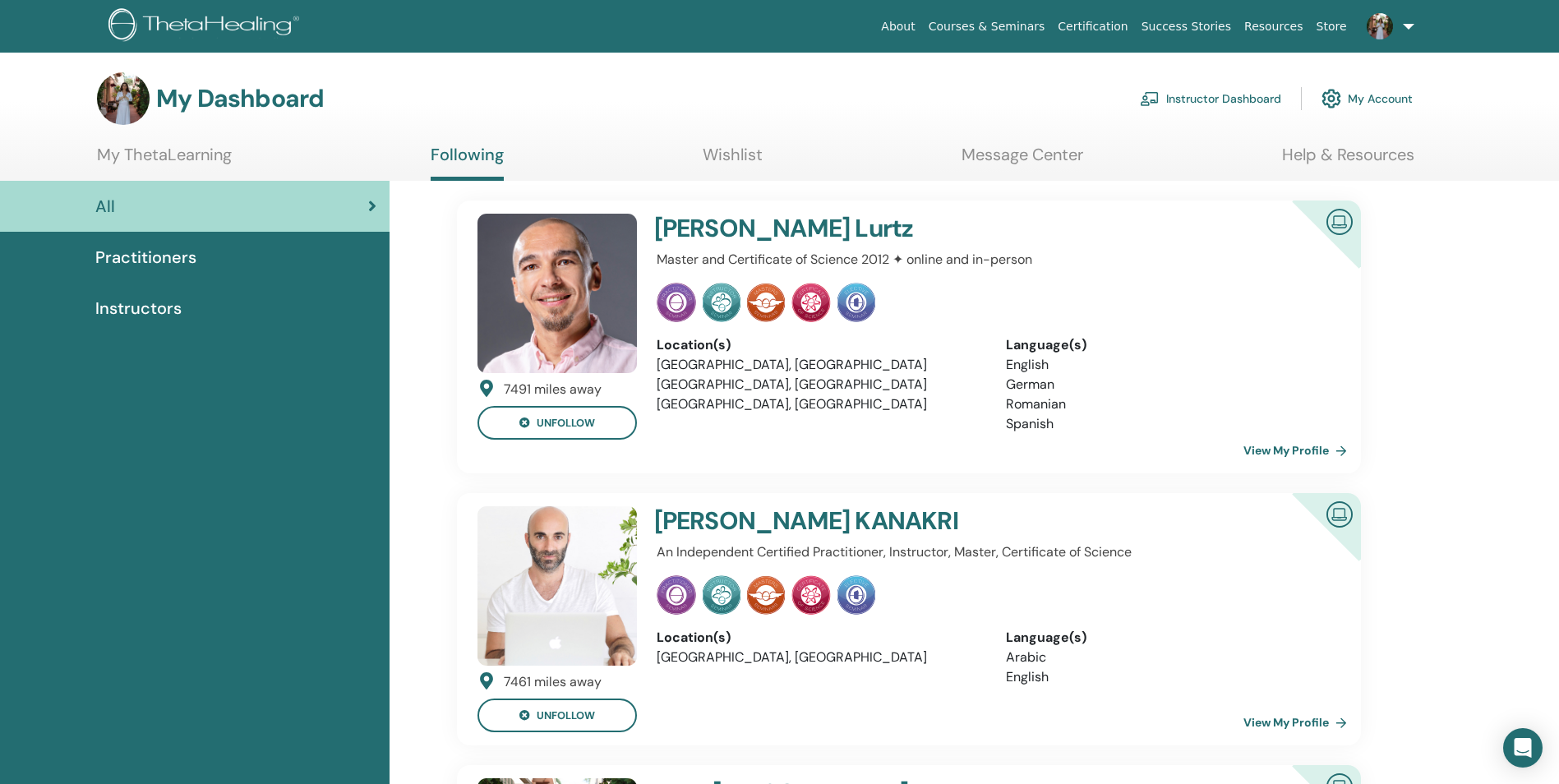
click at [174, 254] on span "Practitioners" at bounding box center [146, 256] width 101 height 25
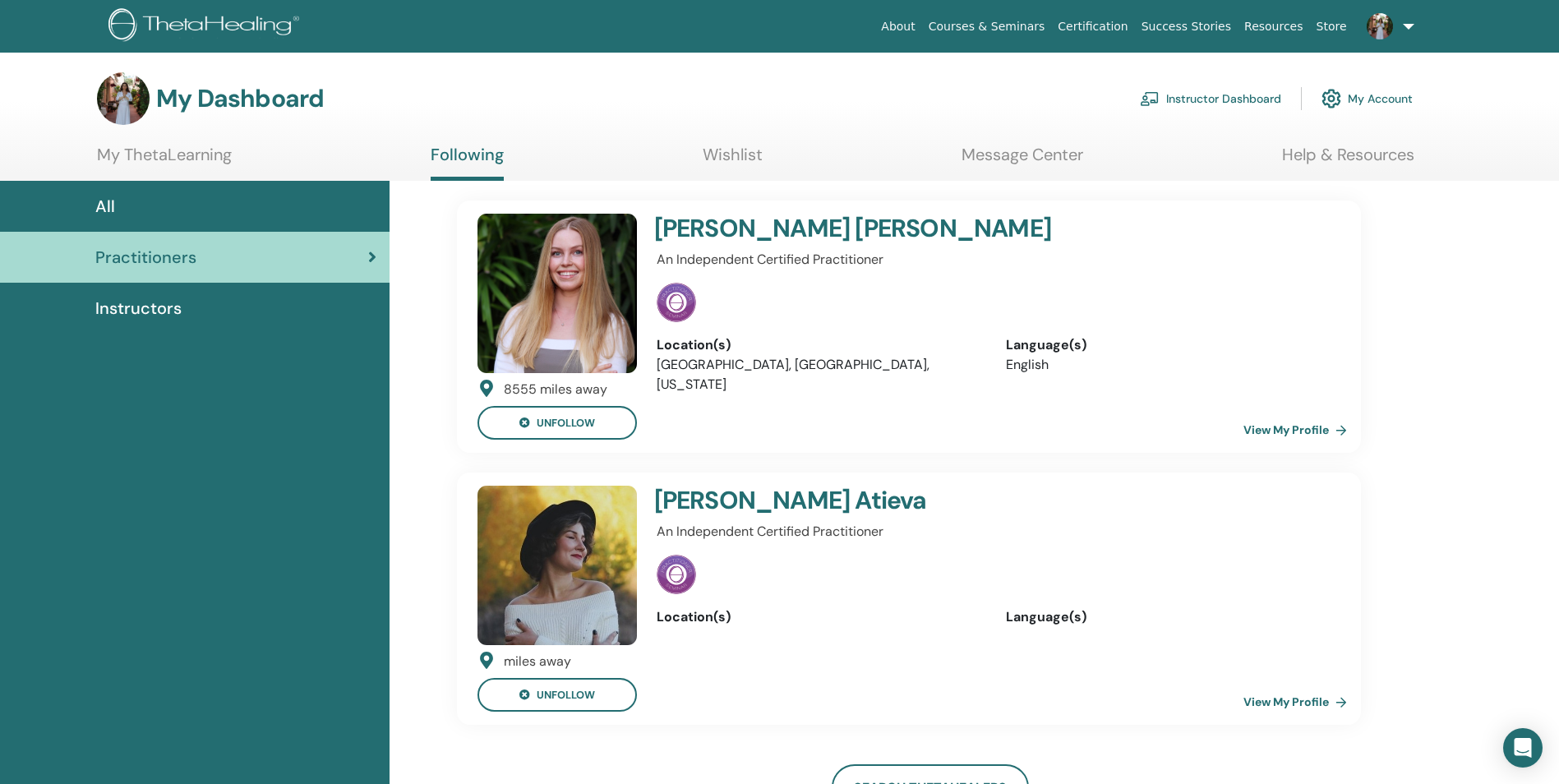
click at [1387, 96] on link "My Account" at bounding box center [1366, 99] width 91 height 36
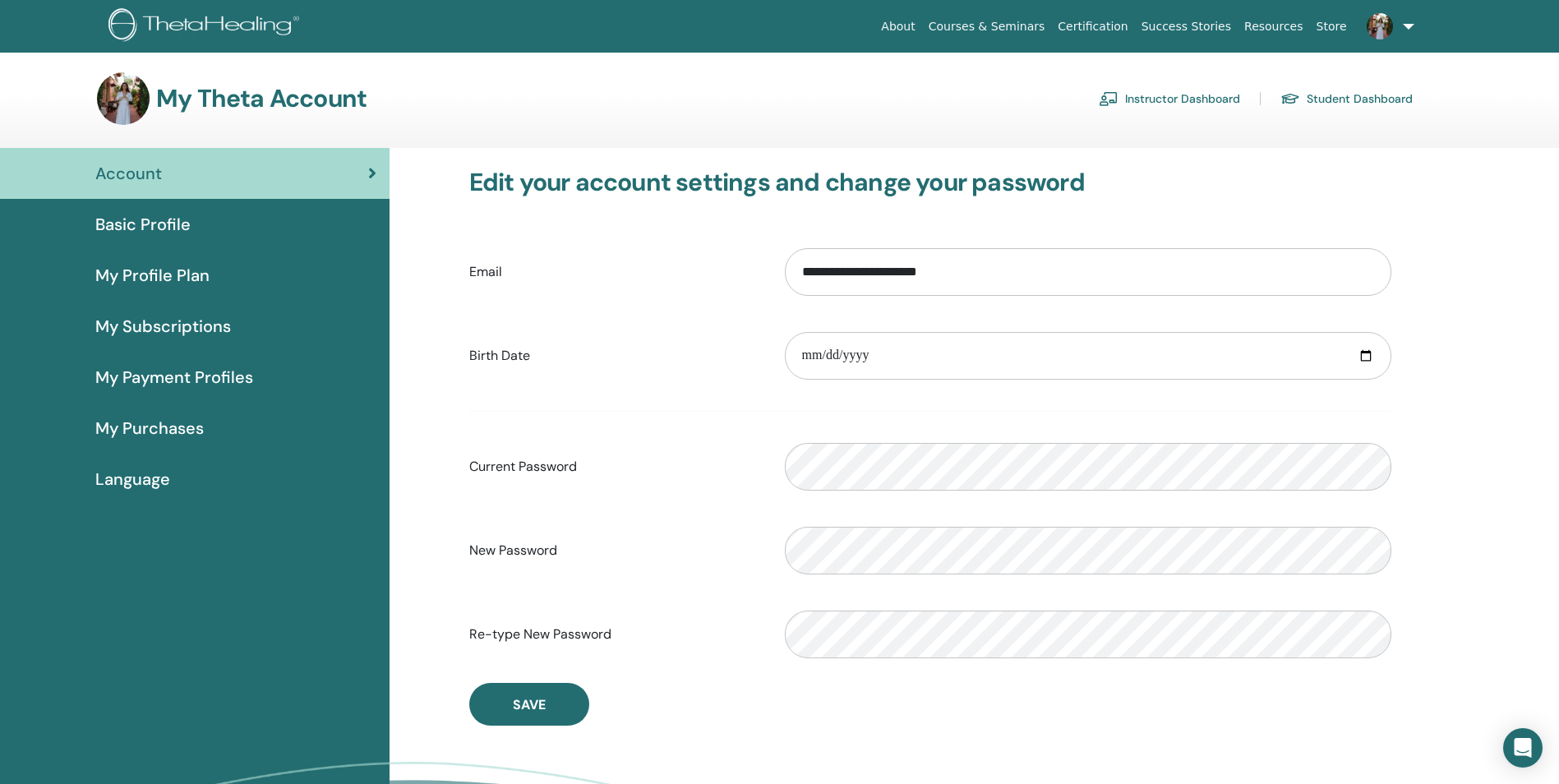
click at [1191, 93] on link "Instructor Dashboard" at bounding box center [1170, 99] width 142 height 26
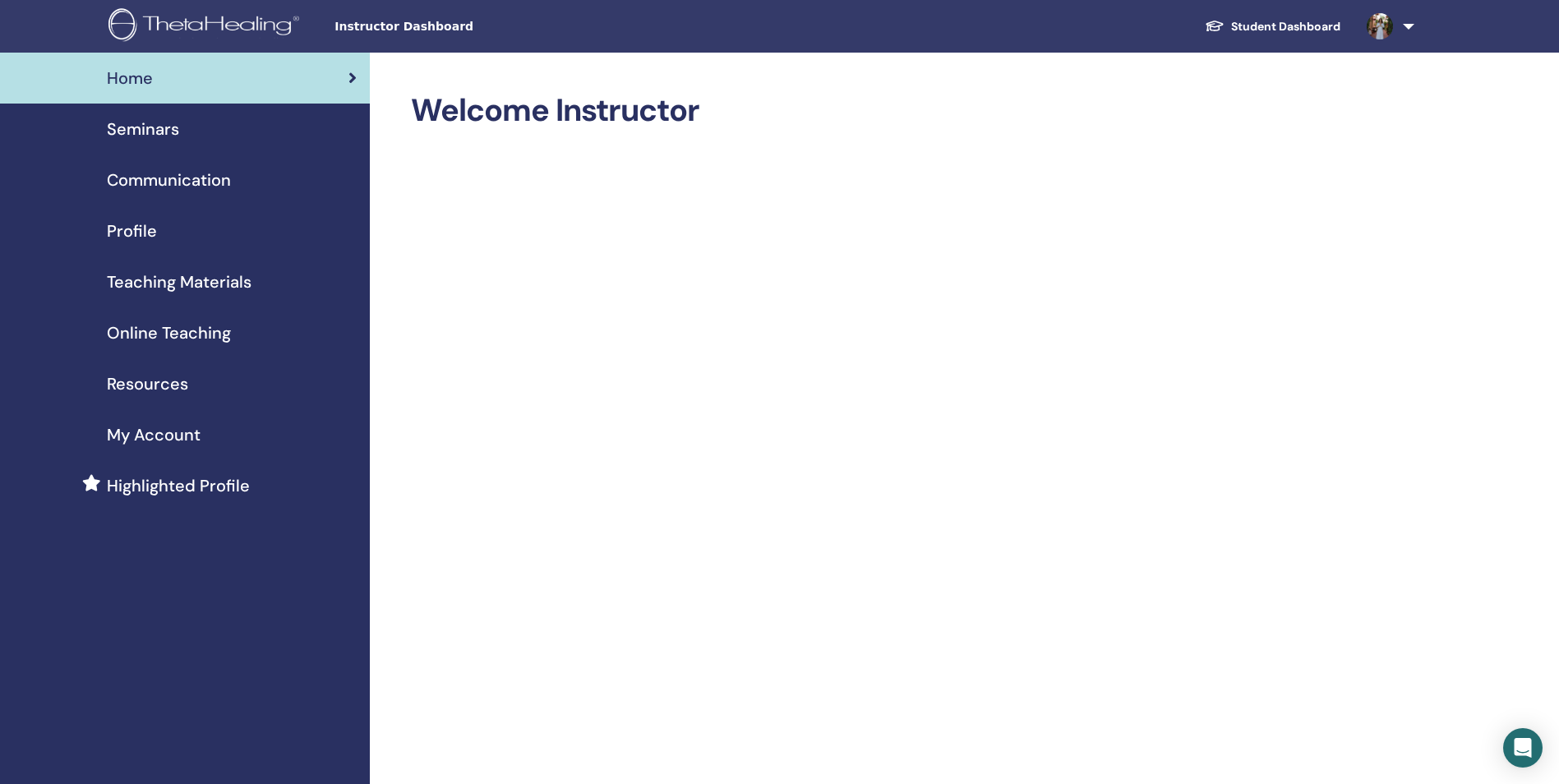
click at [154, 127] on span "Seminars" at bounding box center [143, 129] width 72 height 25
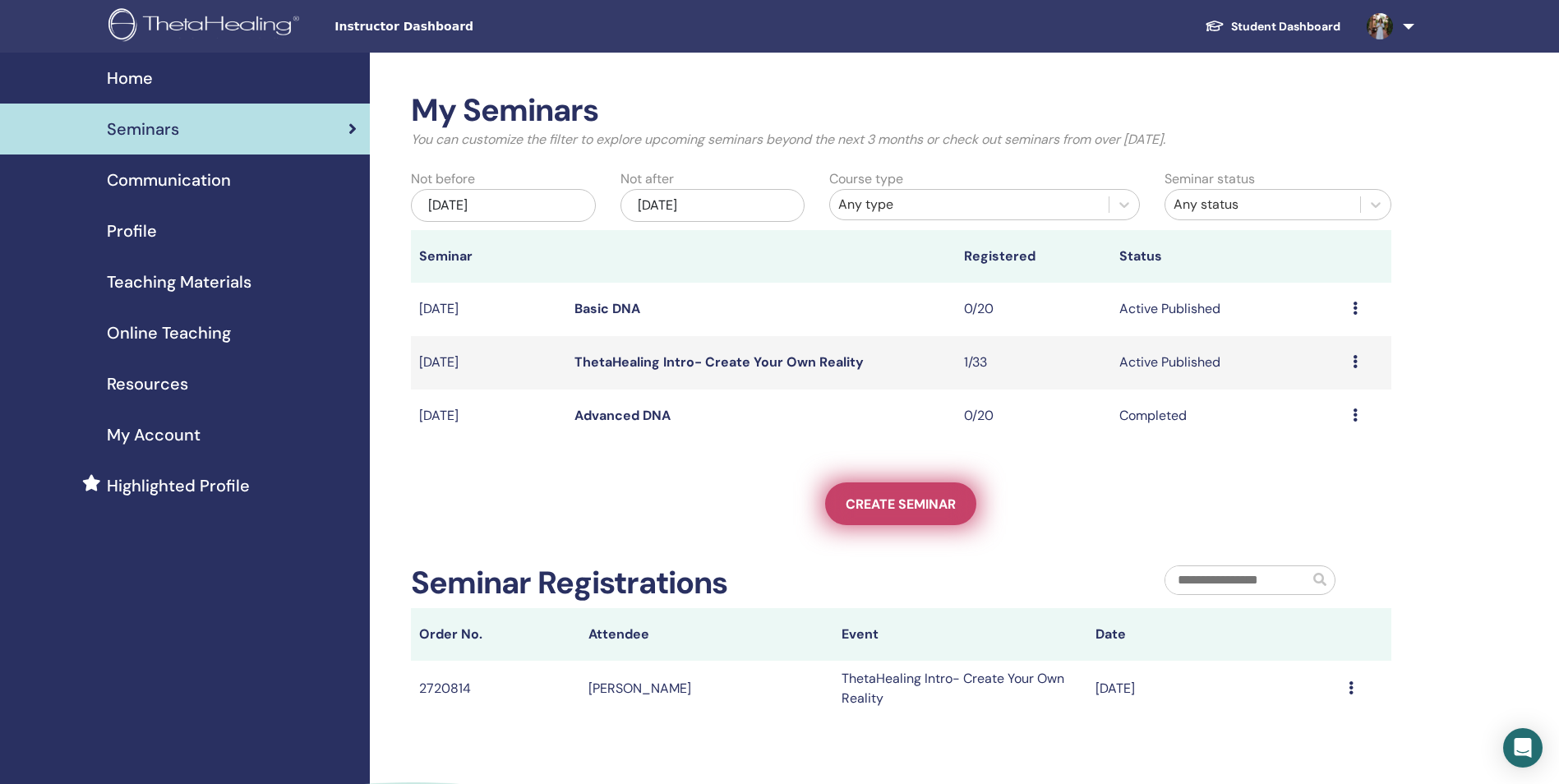
click at [892, 510] on span "Create seminar" at bounding box center [901, 504] width 110 height 17
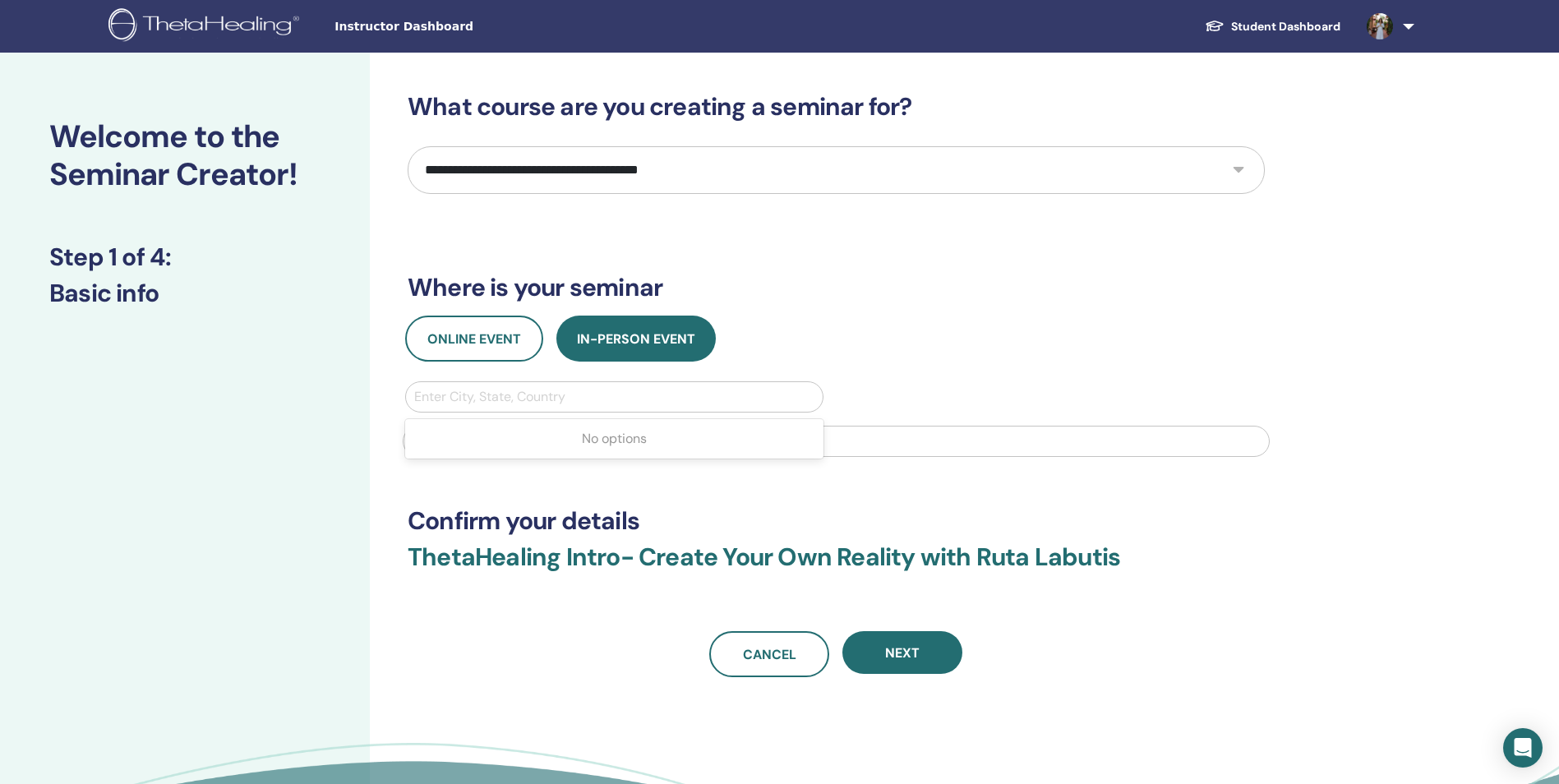
click at [473, 399] on div at bounding box center [614, 396] width 400 height 23
click at [496, 339] on span "Online Event" at bounding box center [474, 338] width 94 height 17
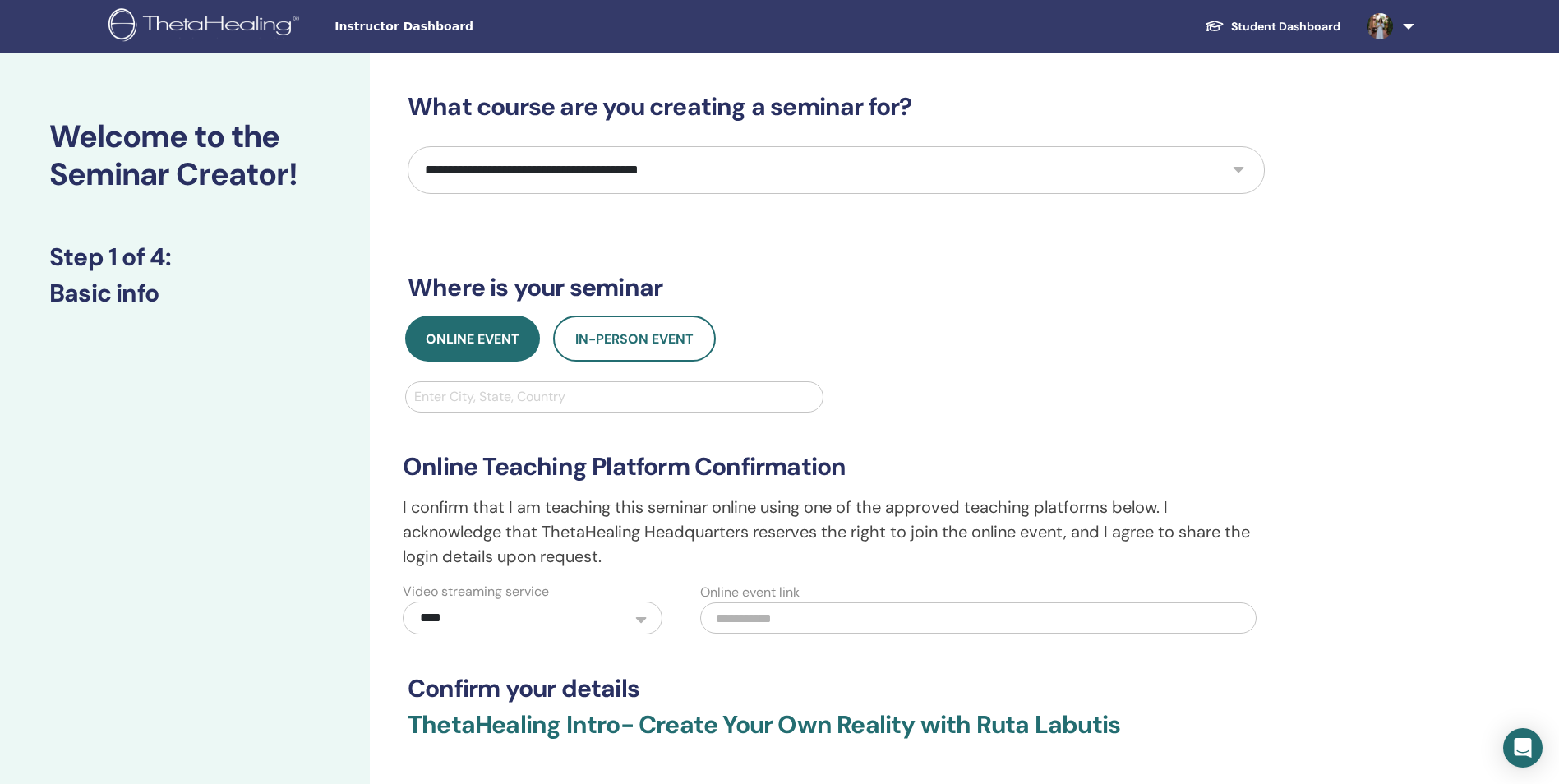
click at [482, 394] on div at bounding box center [614, 396] width 400 height 23
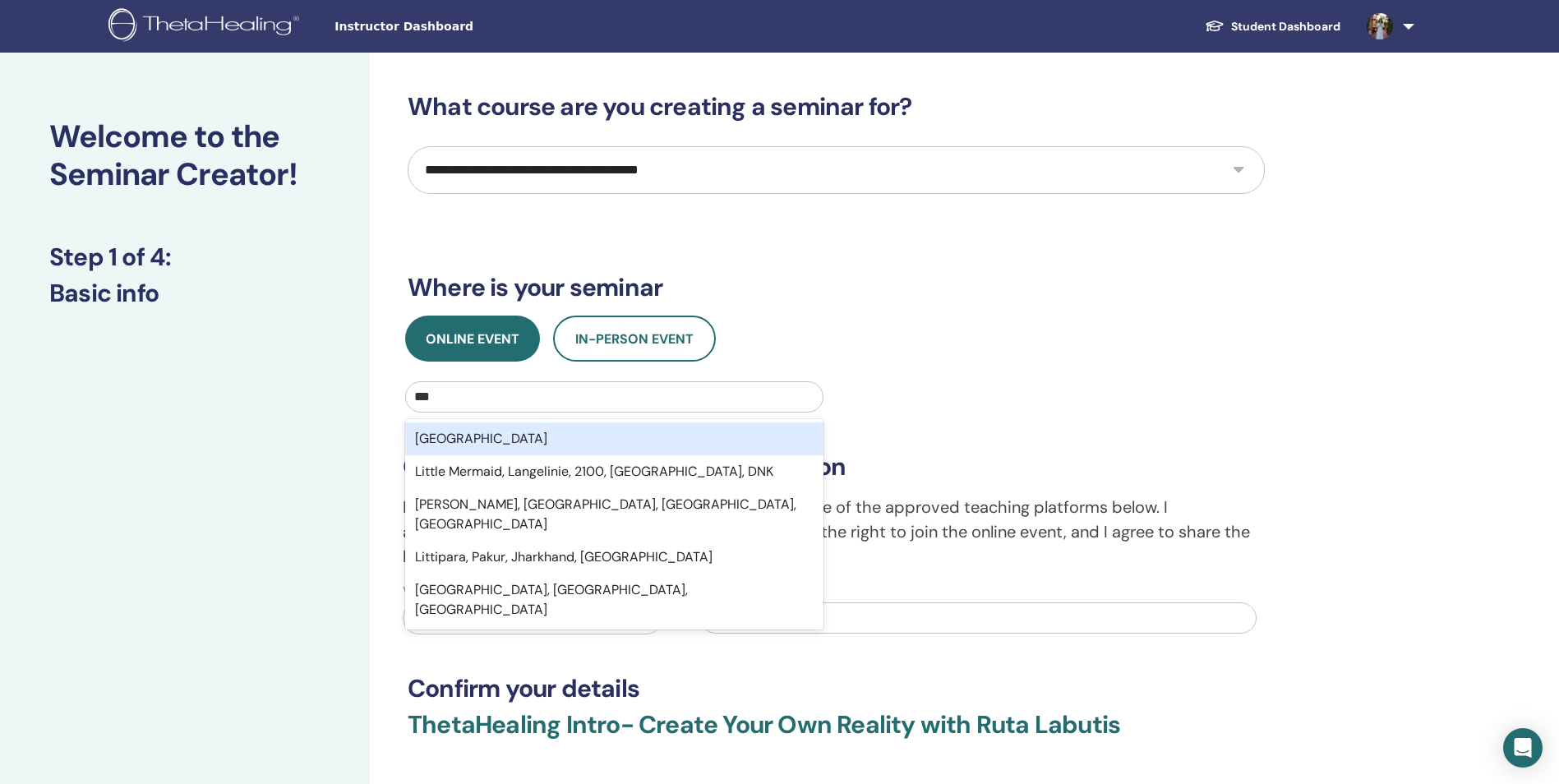
type input "****"
click at [455, 437] on div "Lithuania" at bounding box center [614, 438] width 418 height 33
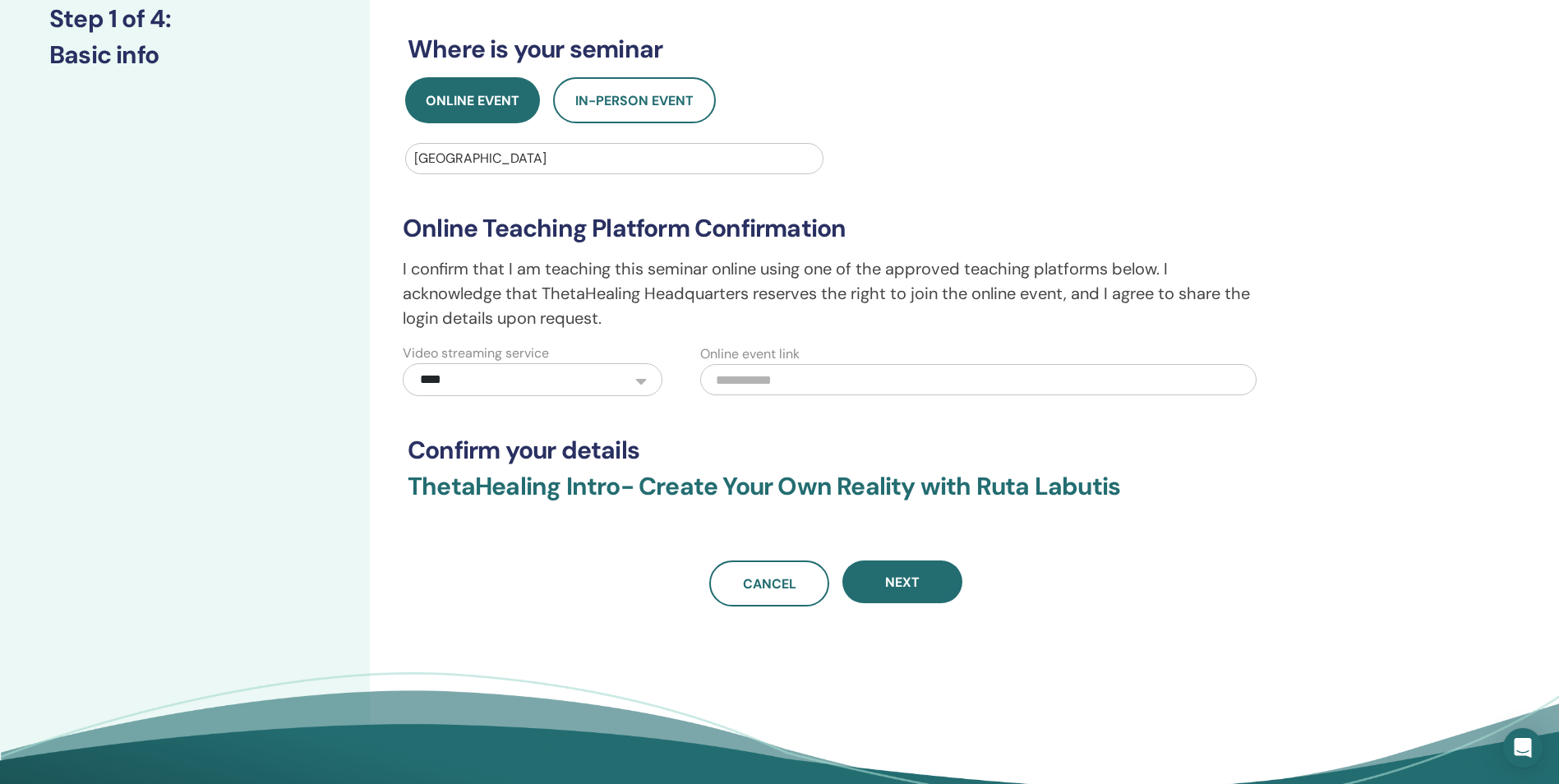
scroll to position [246, 0]
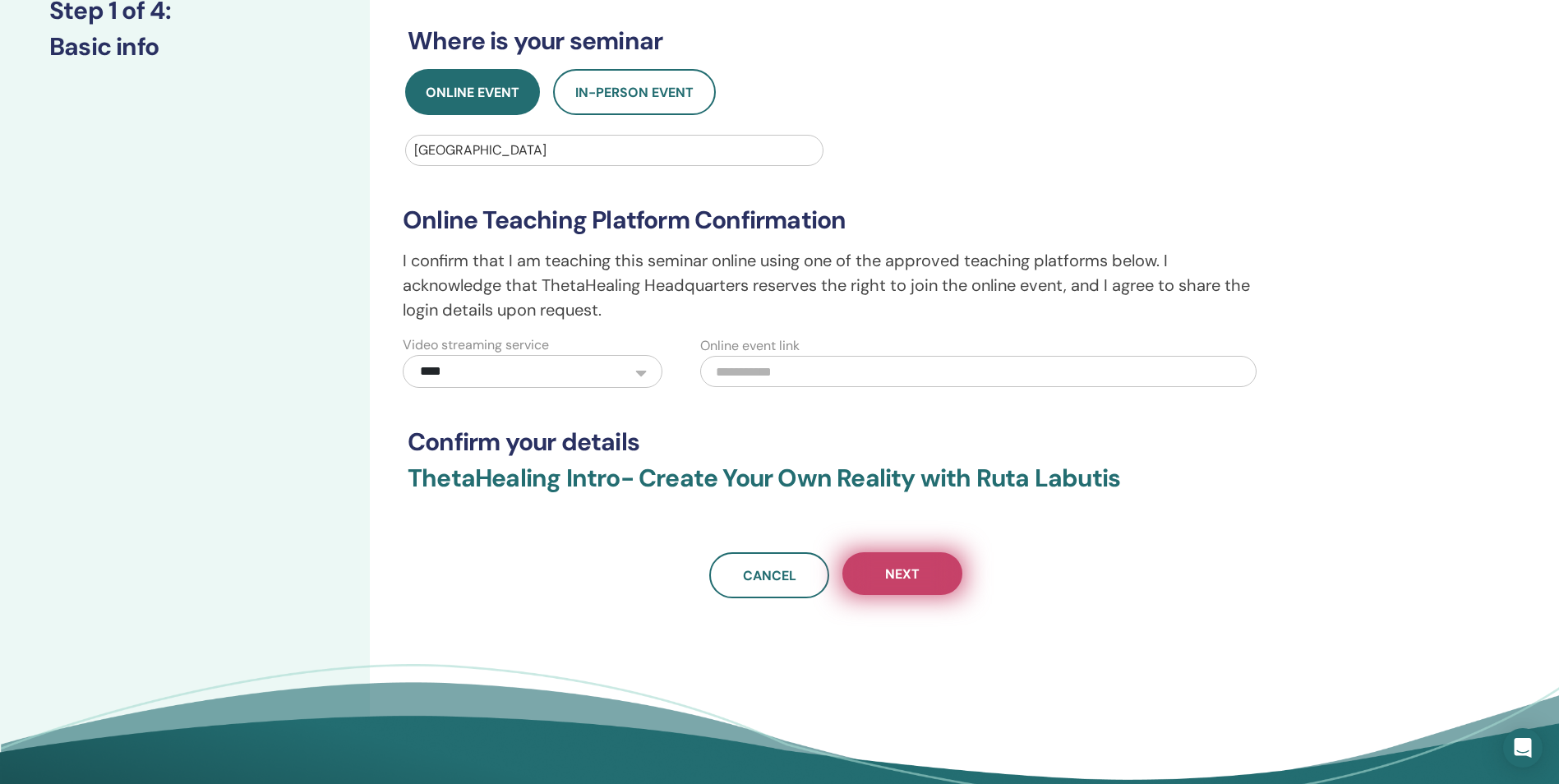
click at [909, 588] on button "Next" at bounding box center [902, 573] width 120 height 43
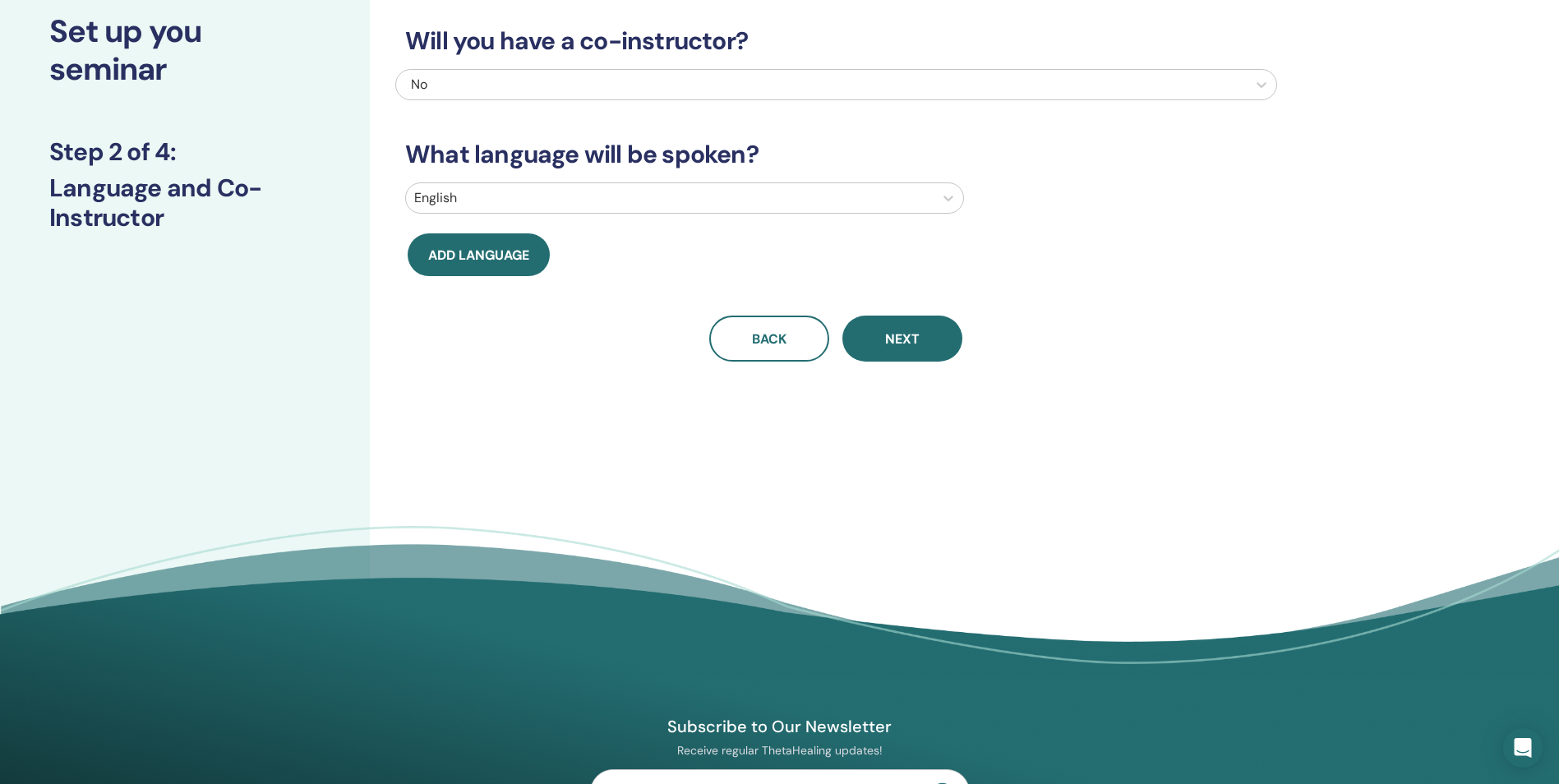
scroll to position [0, 0]
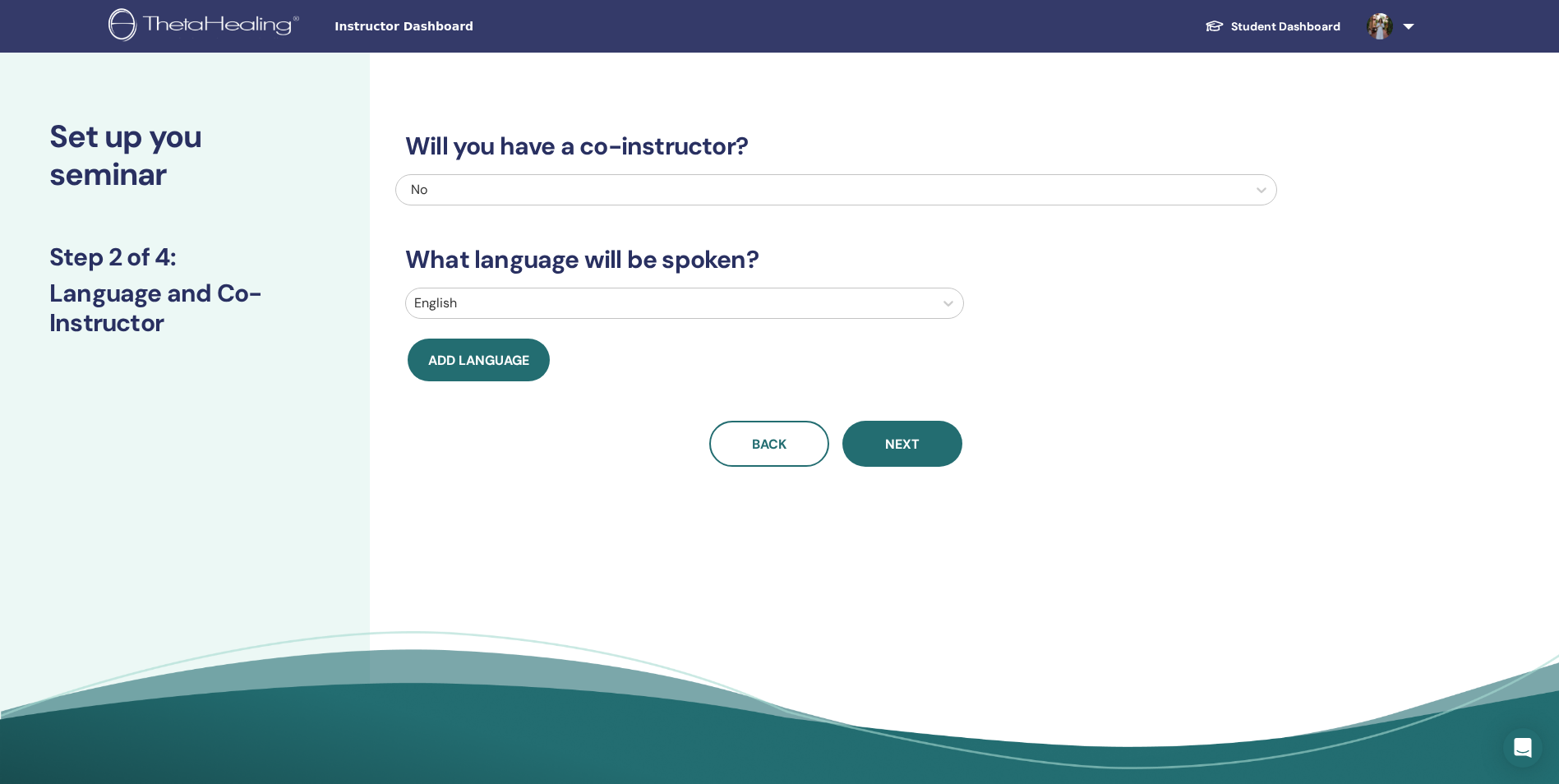
click at [502, 316] on div "English" at bounding box center [670, 303] width 528 height 30
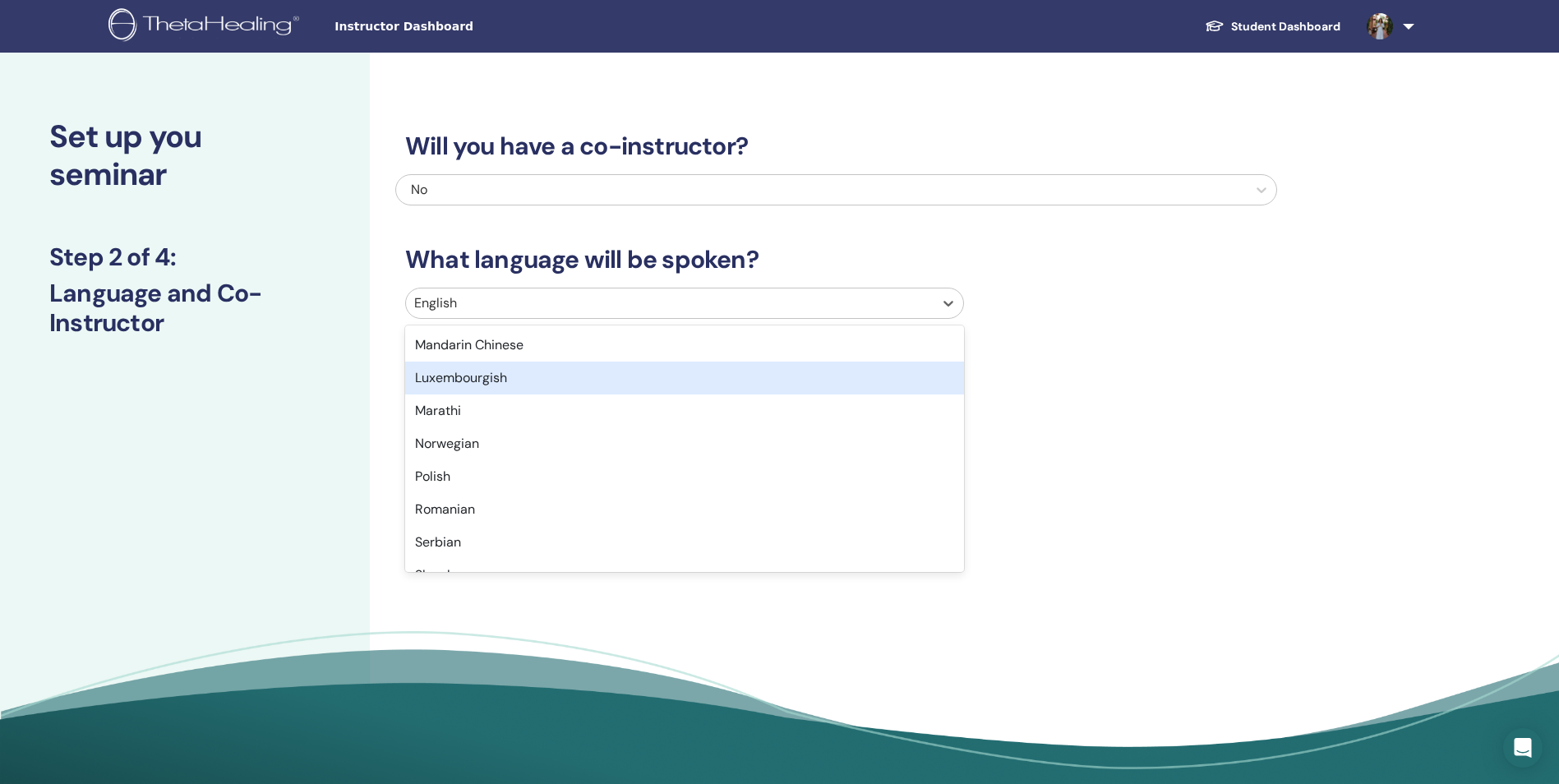
scroll to position [822, 0]
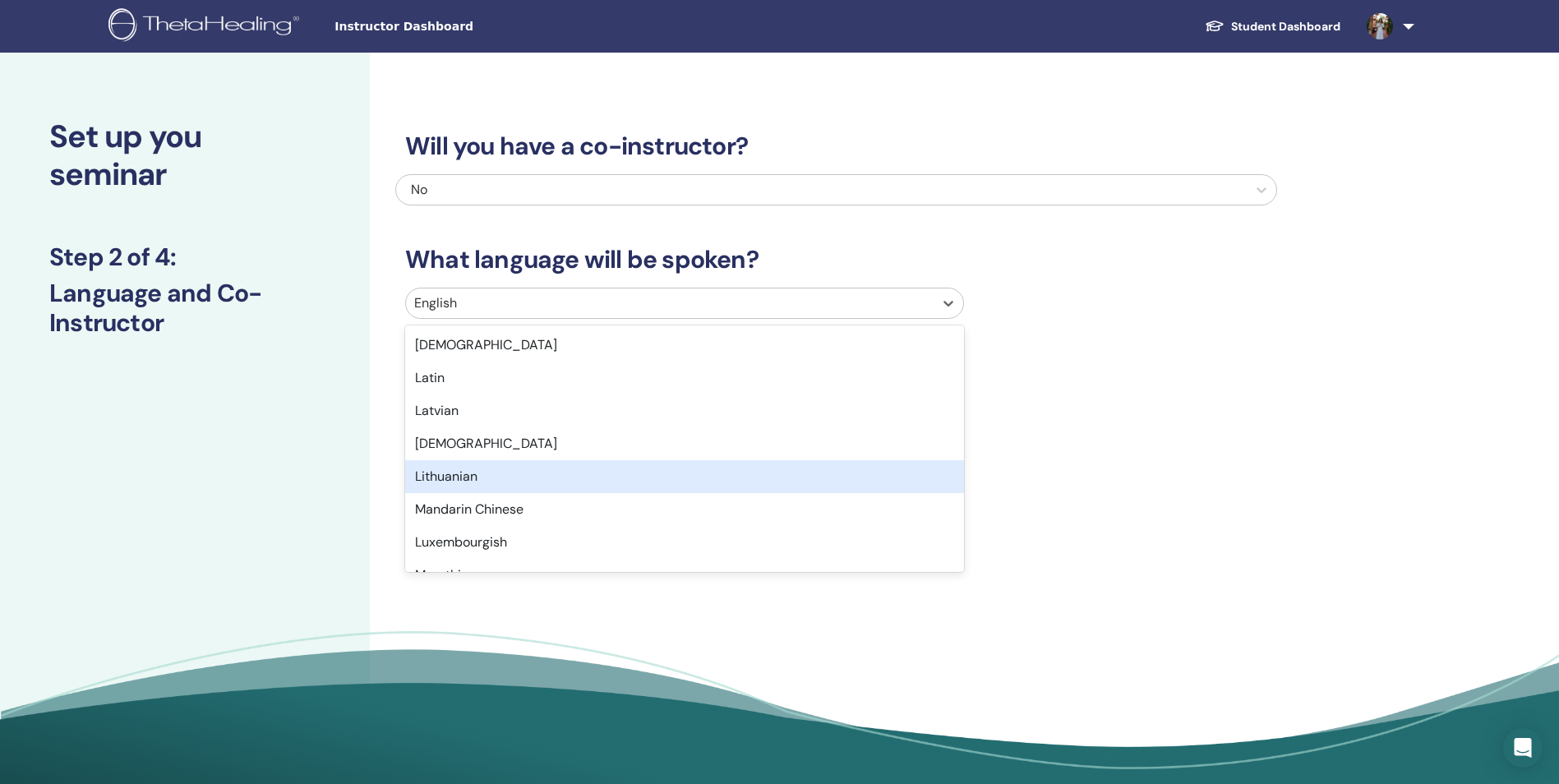
click at [494, 489] on div "Lithuanian" at bounding box center [685, 476] width 559 height 33
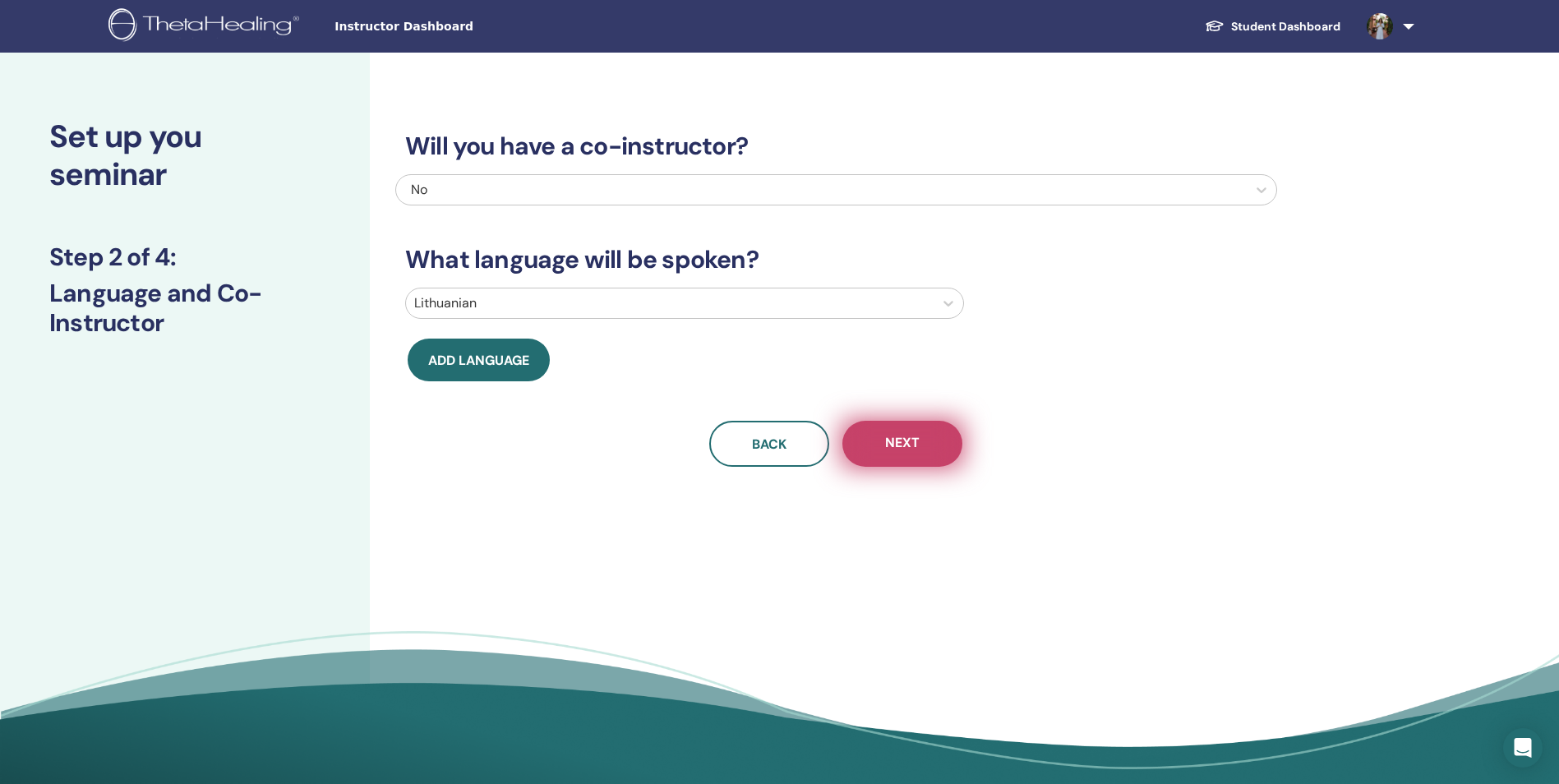
click at [888, 457] on button "Next" at bounding box center [902, 444] width 120 height 46
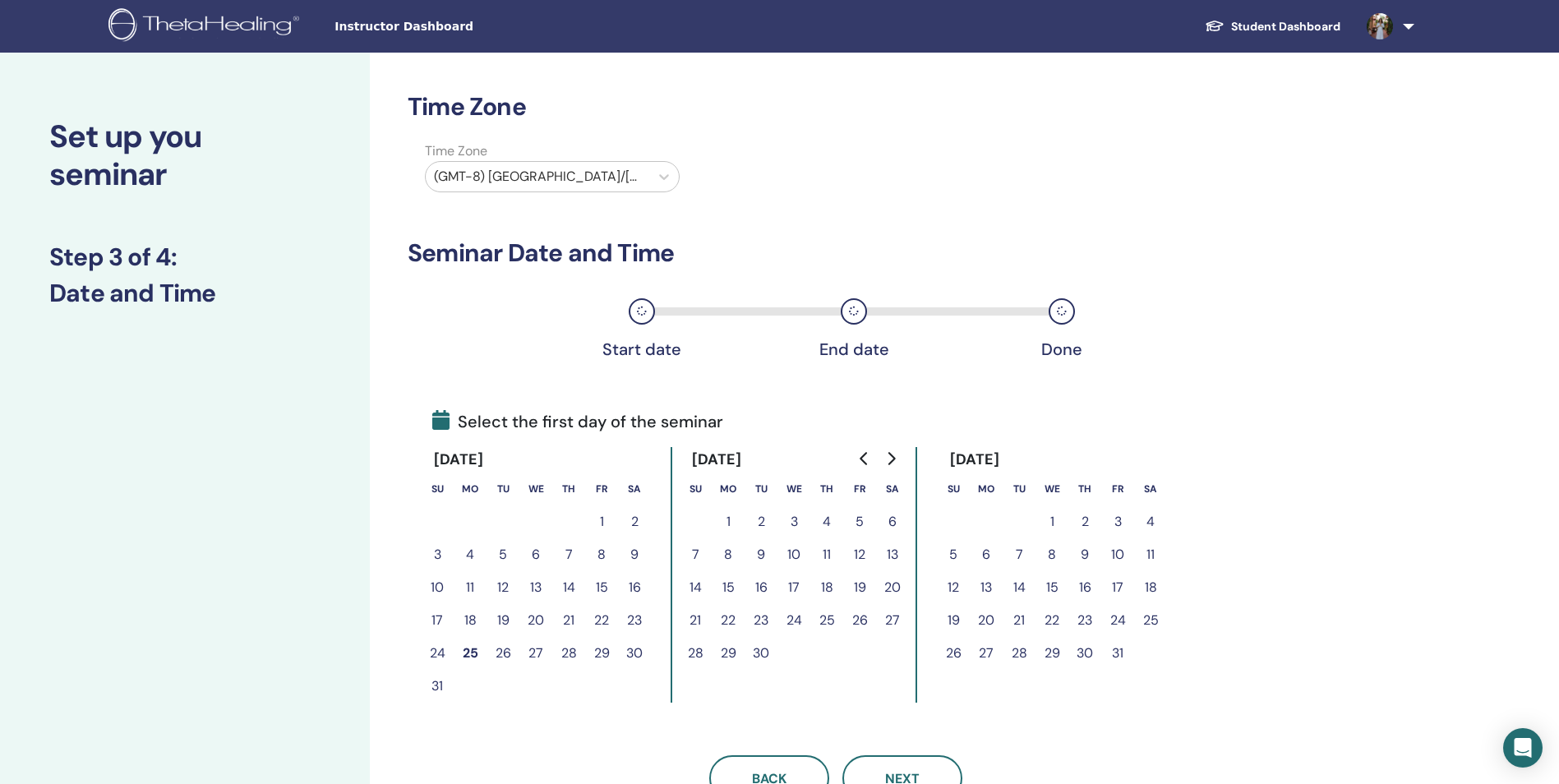
click at [606, 189] on div "(GMT-8) US/Alaska" at bounding box center [538, 177] width 224 height 30
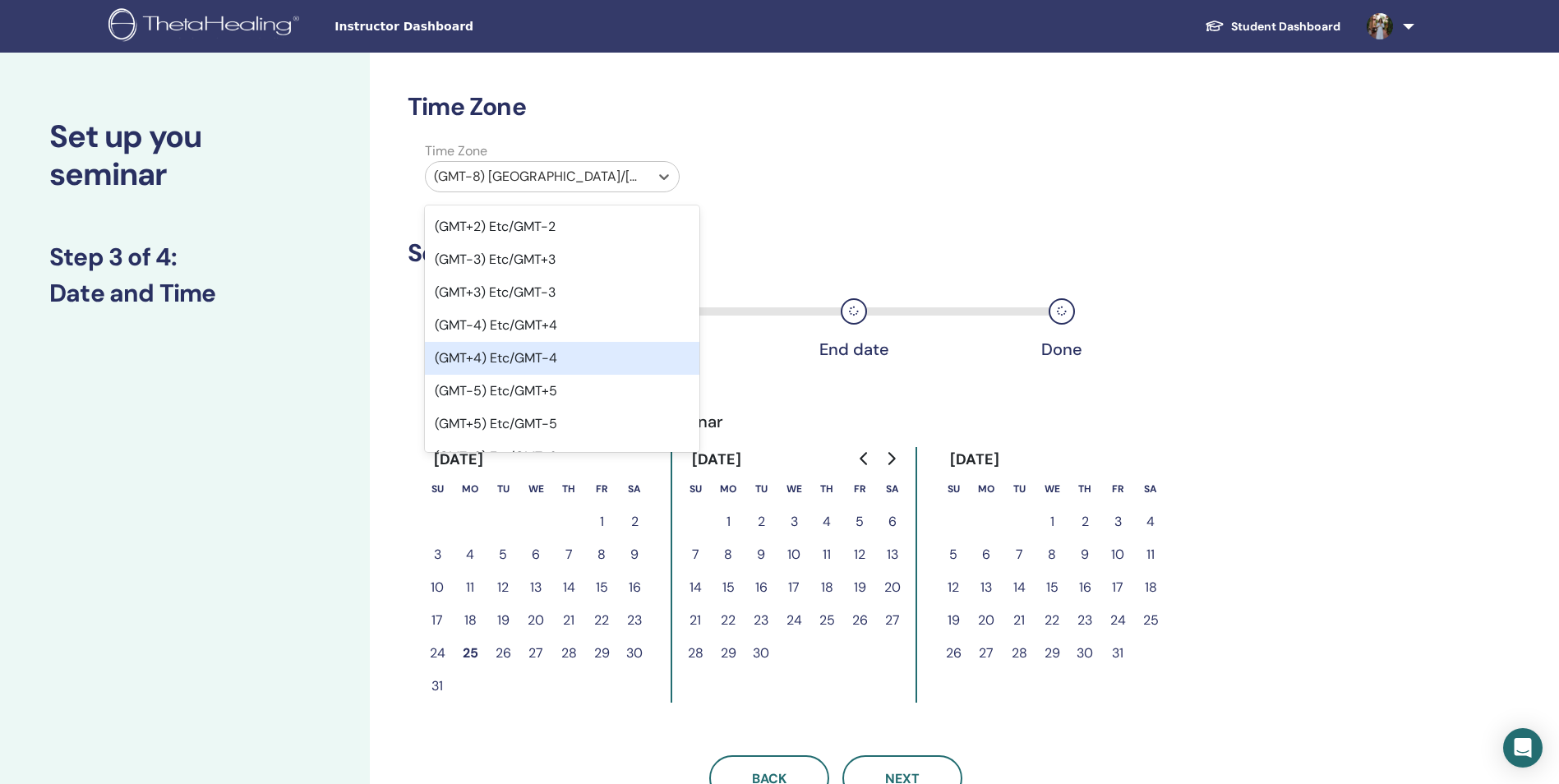
scroll to position [1068, 0]
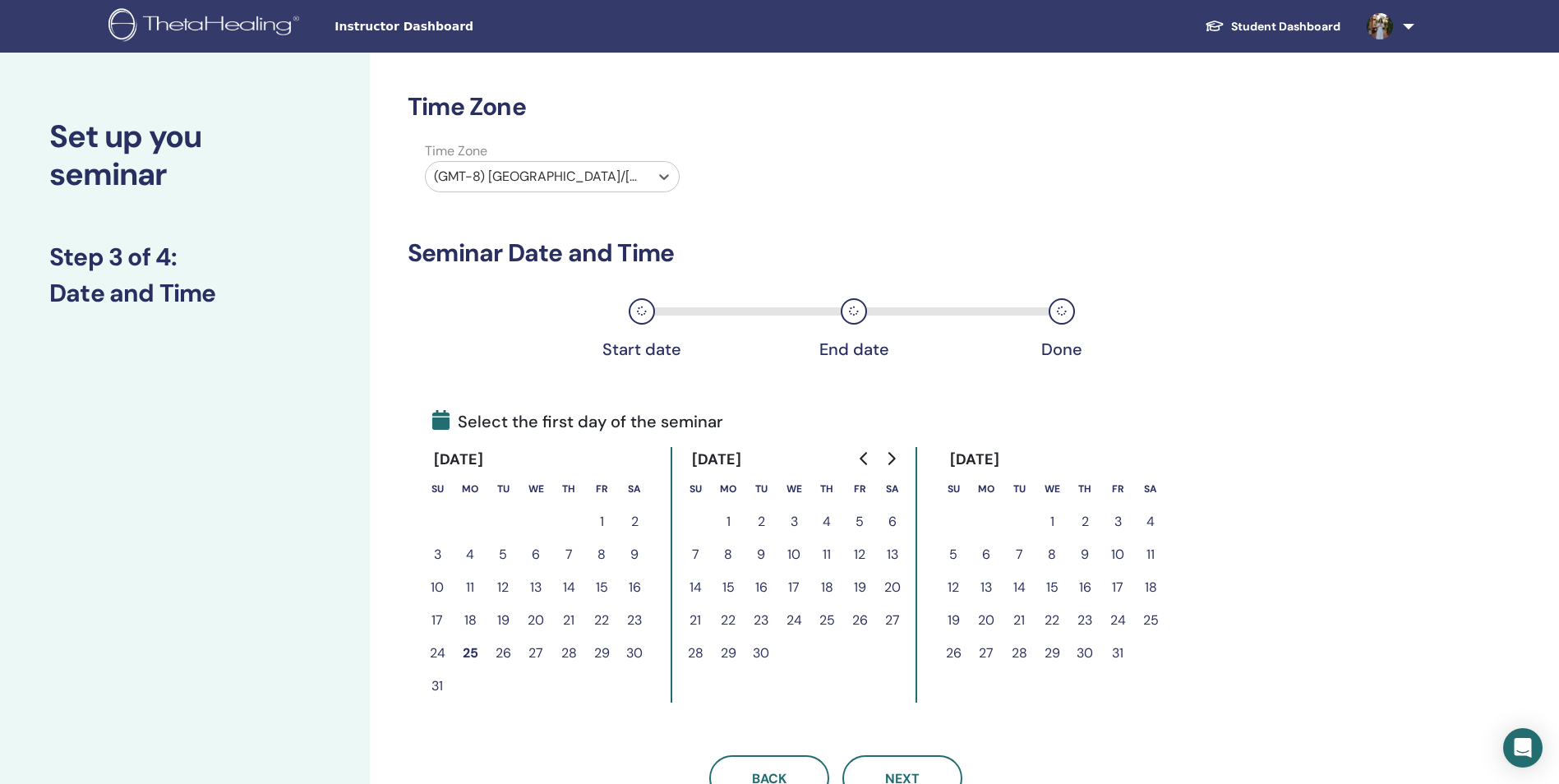
click at [584, 189] on div "(GMT-8) US/Alaska" at bounding box center [538, 177] width 224 height 30
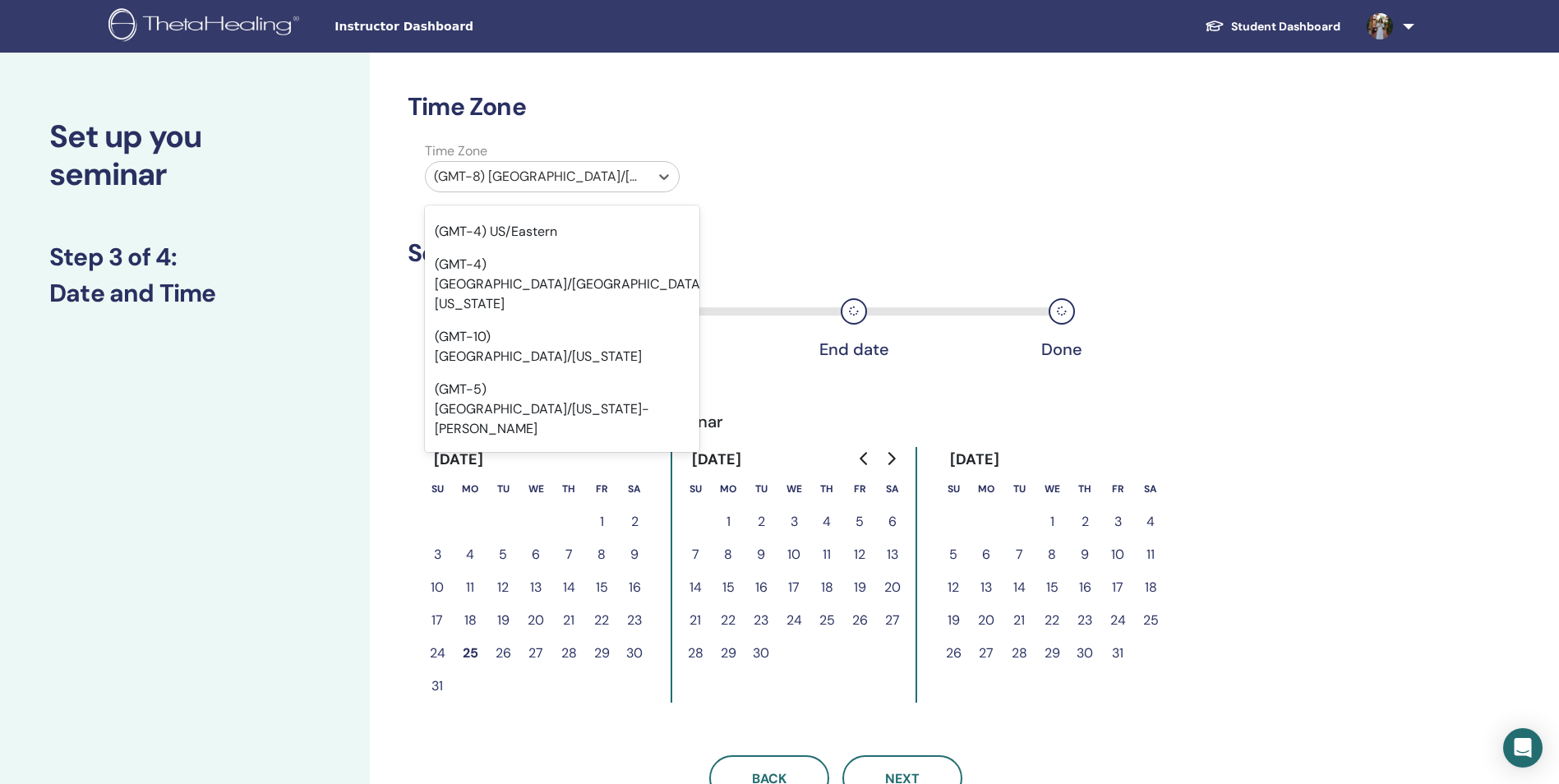
scroll to position [246, 0]
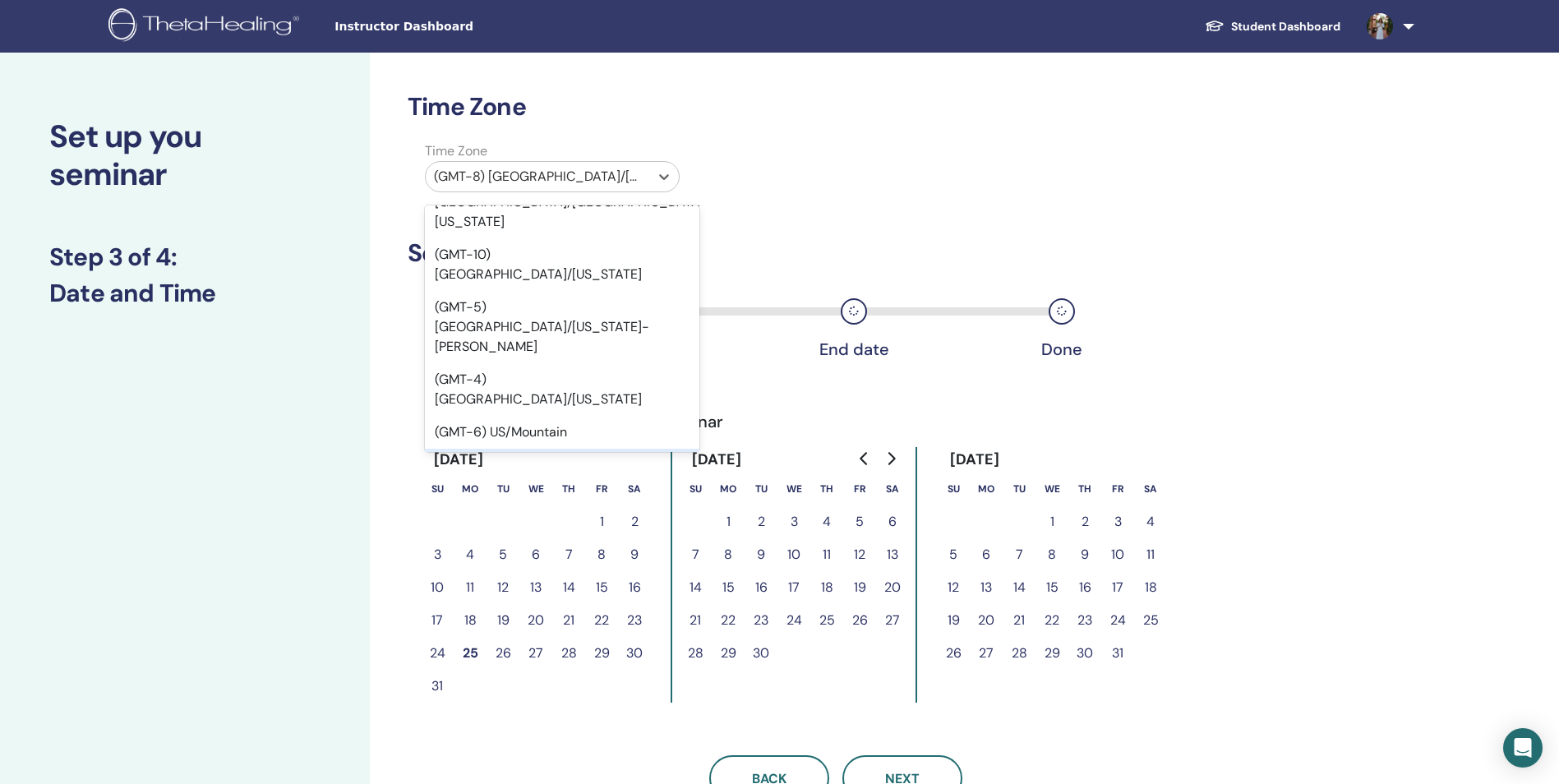
click at [571, 449] on div "(GMT-7) US/Pacific" at bounding box center [562, 465] width 274 height 33
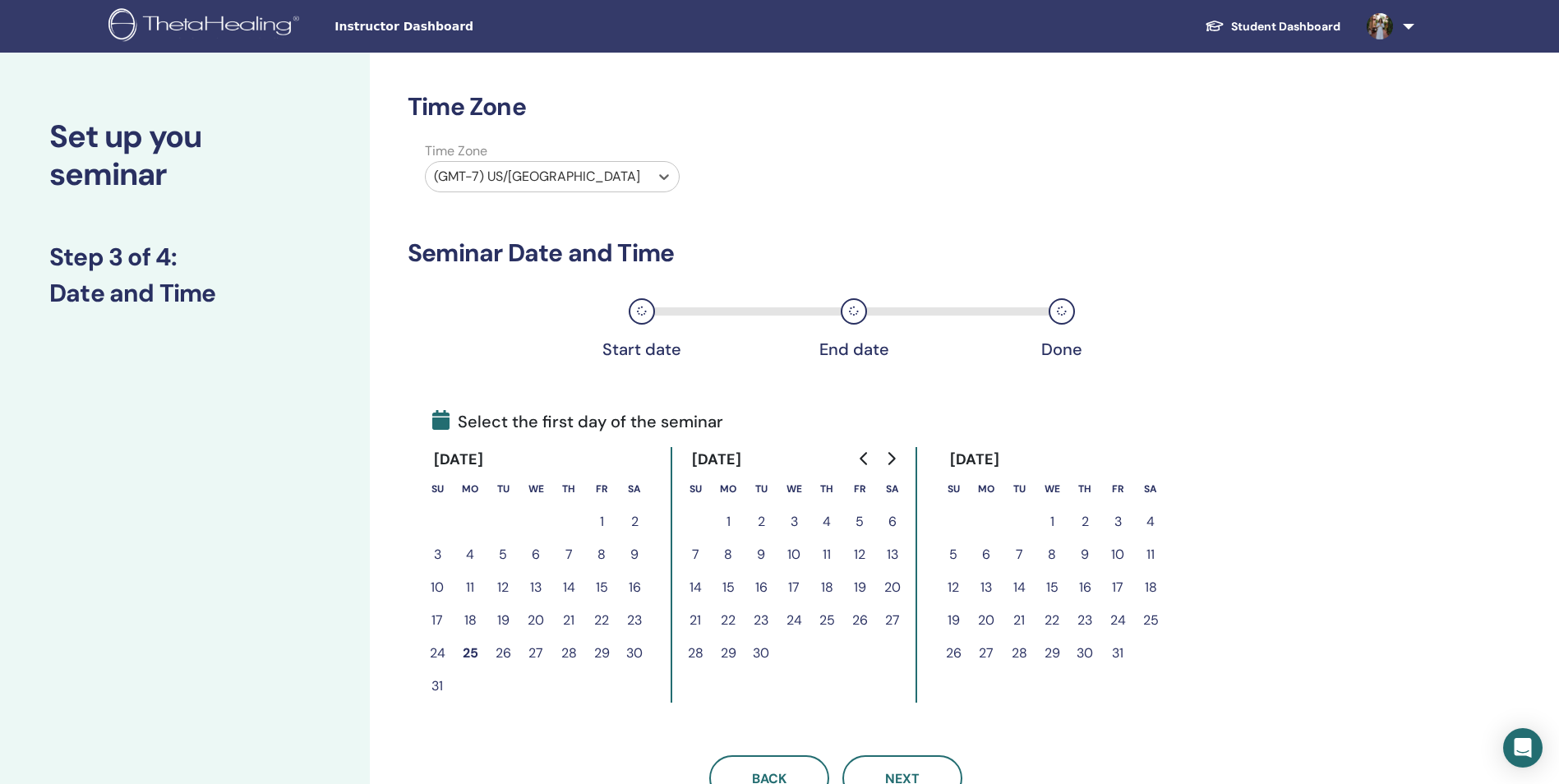
click at [633, 655] on button "30" at bounding box center [634, 652] width 33 height 33
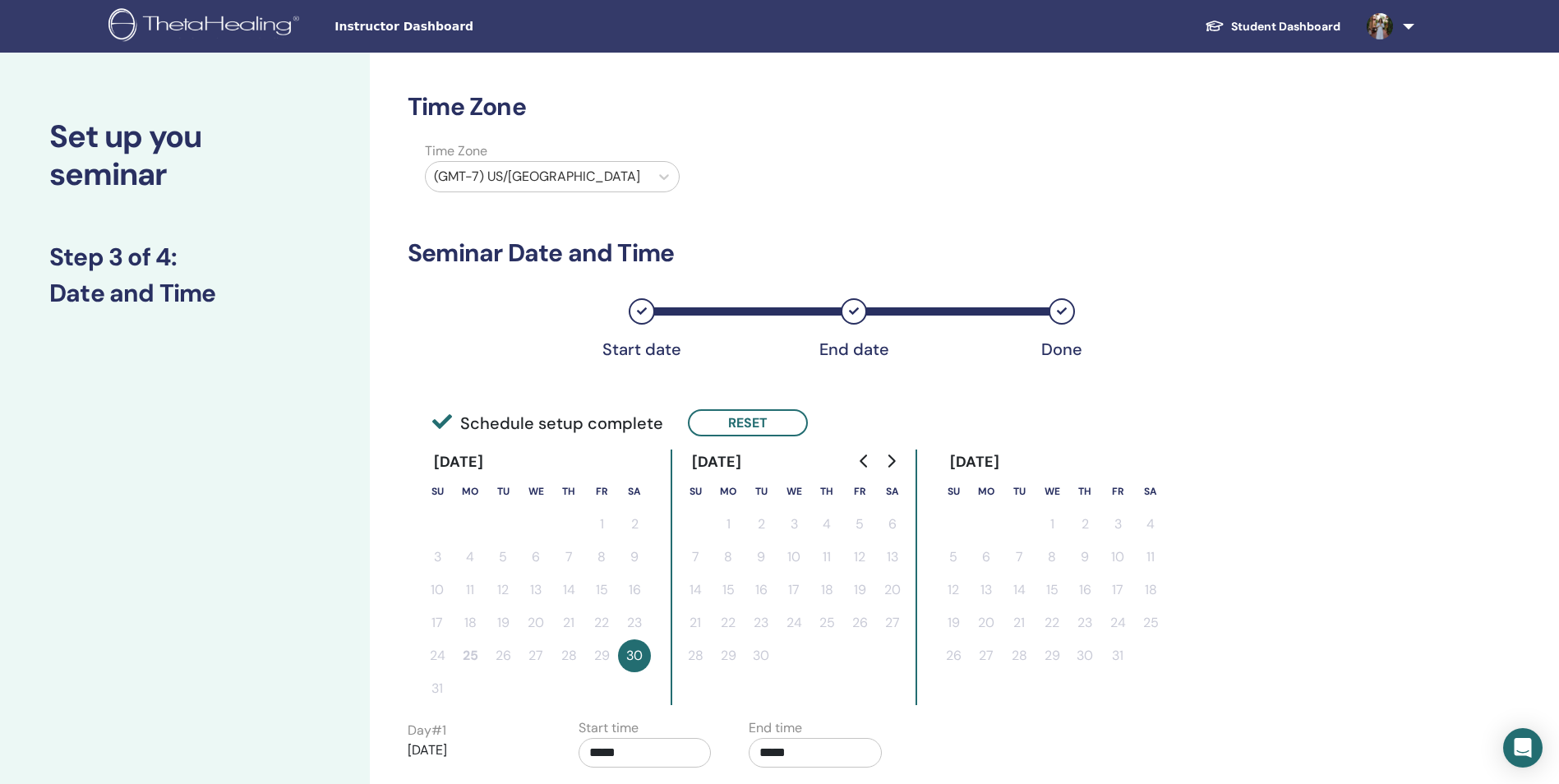
click at [1125, 164] on div "Time Zone (GMT-7) US/Pacific" at bounding box center [836, 171] width 882 height 58
click at [644, 663] on button "30" at bounding box center [634, 655] width 33 height 33
click at [655, 725] on div "Time Zone Time Zone (GMT-7) US/Pacific Seminar Date and Time Start date End dat…" at bounding box center [836, 476] width 857 height 769
click at [716, 514] on td "1" at bounding box center [728, 524] width 33 height 33
click at [627, 228] on div "Time Zone Time Zone (GMT-7) US/Pacific Seminar Date and Time Start date End dat…" at bounding box center [836, 476] width 857 height 769
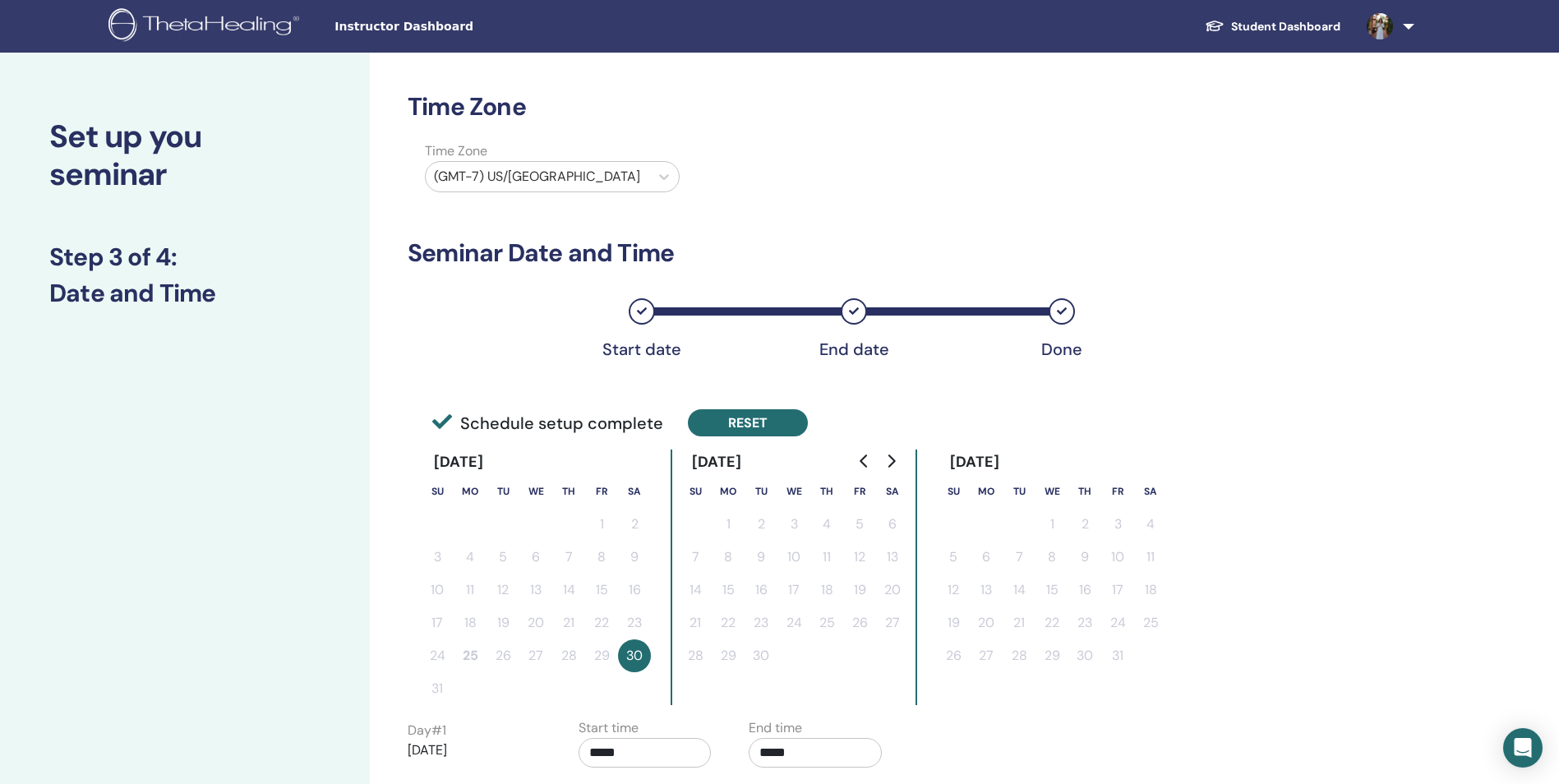
click at [730, 417] on button "Reset" at bounding box center [748, 422] width 120 height 27
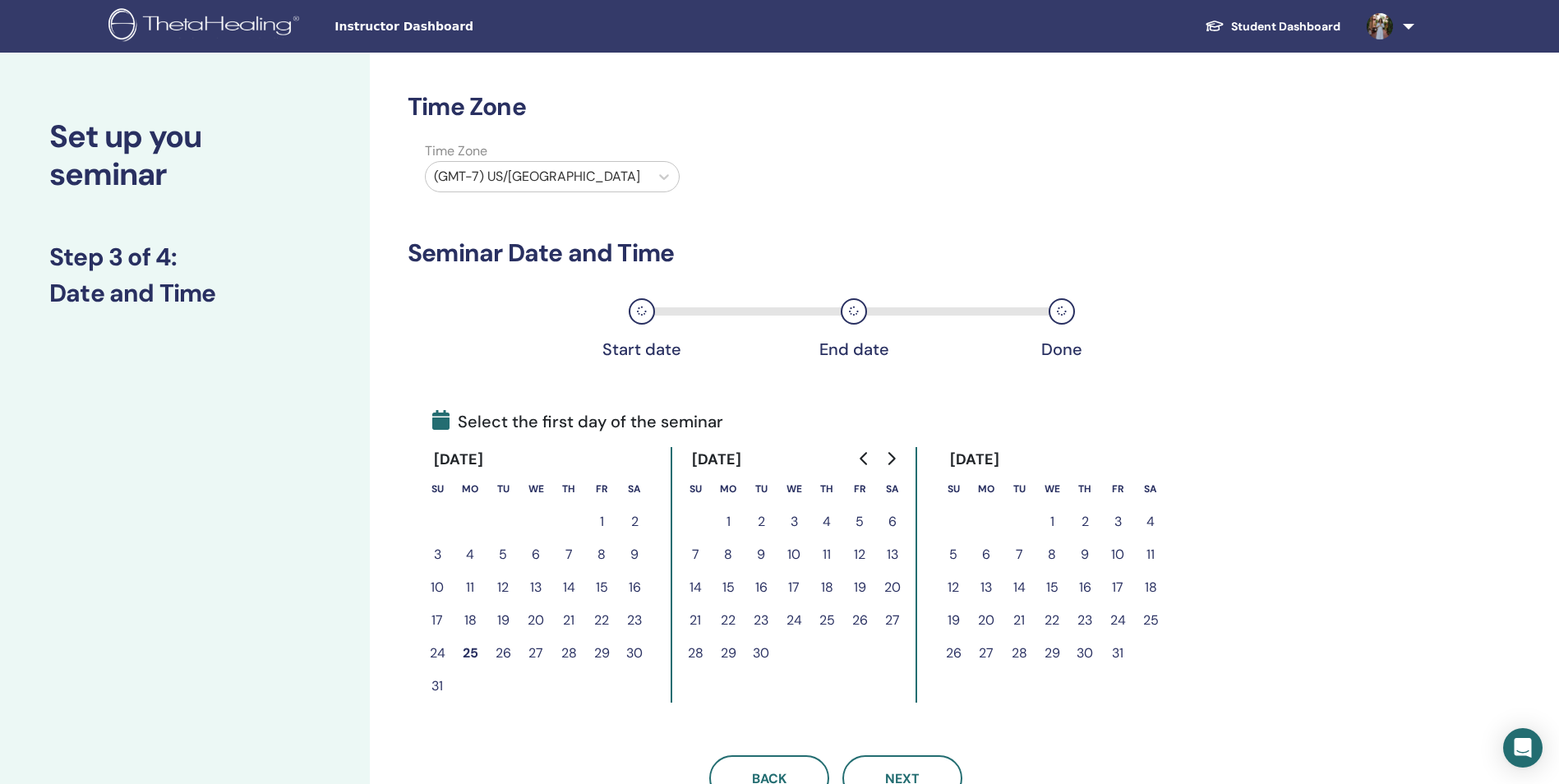
click at [598, 652] on button "29" at bounding box center [601, 652] width 33 height 33
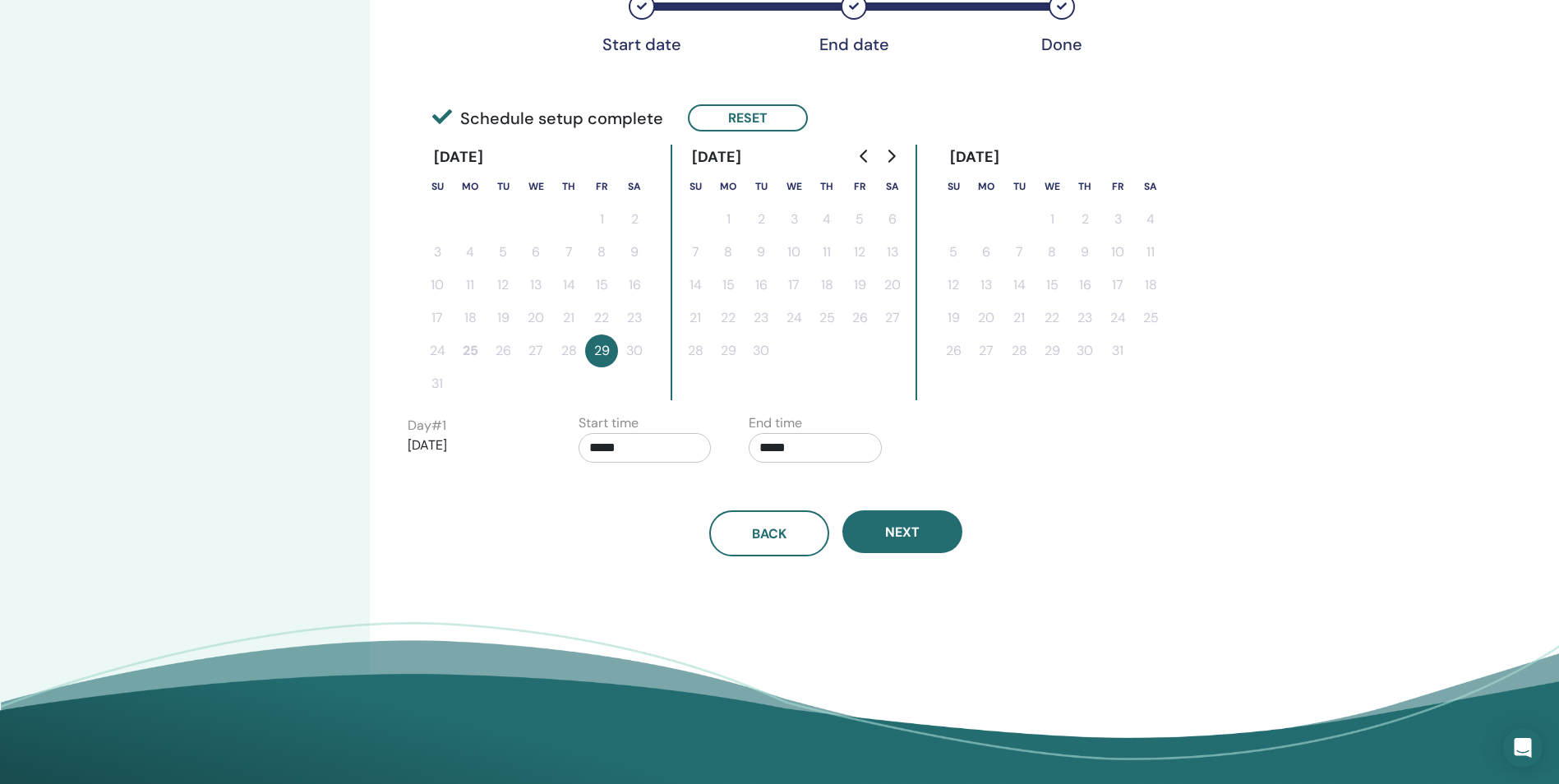
scroll to position [328, 0]
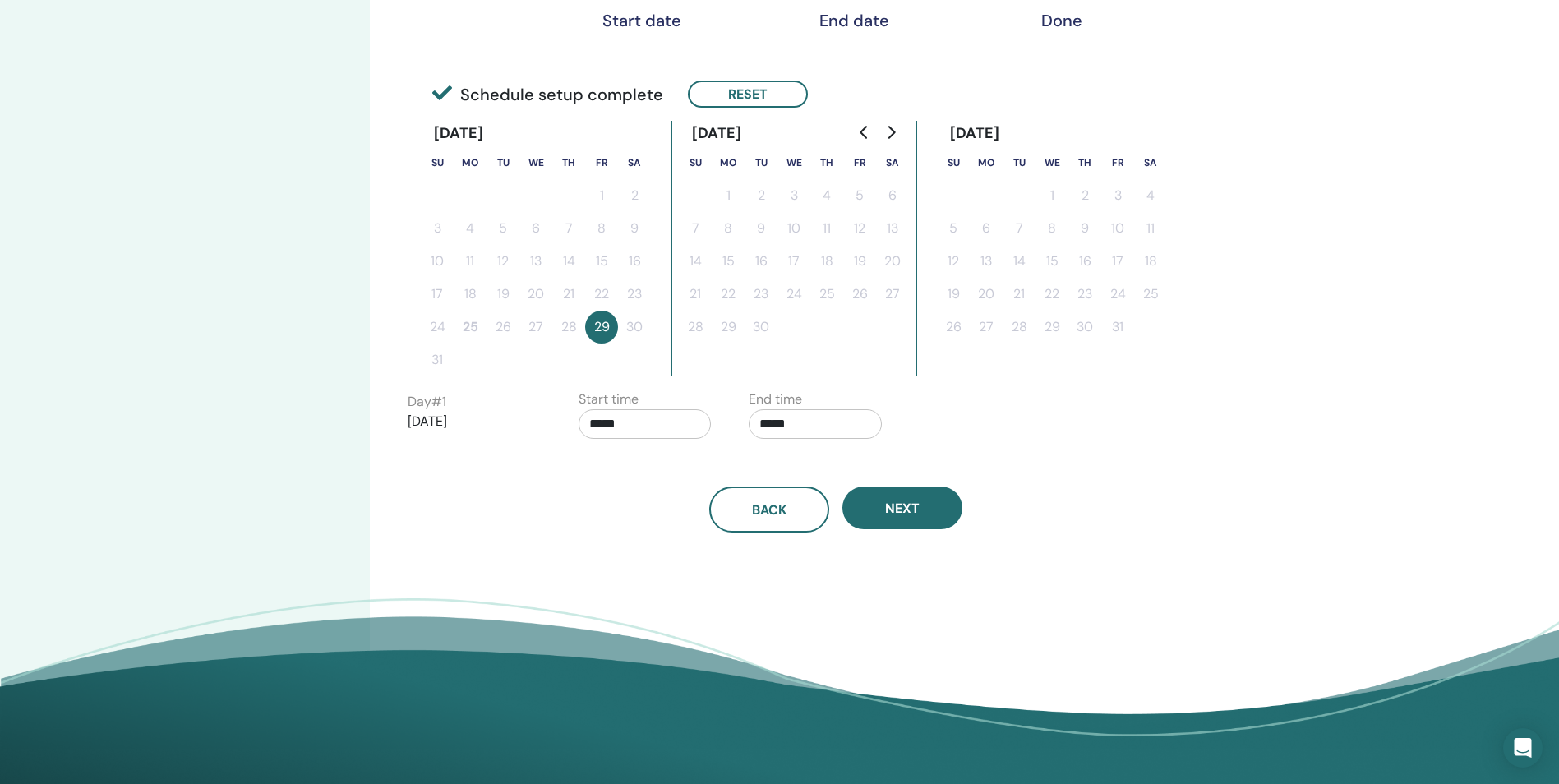
click at [848, 436] on input "*****" at bounding box center [814, 424] width 133 height 30
click at [642, 430] on input "*****" at bounding box center [645, 424] width 133 height 30
type input "*****"
click at [604, 410] on div "Start time *****" at bounding box center [645, 418] width 133 height 58
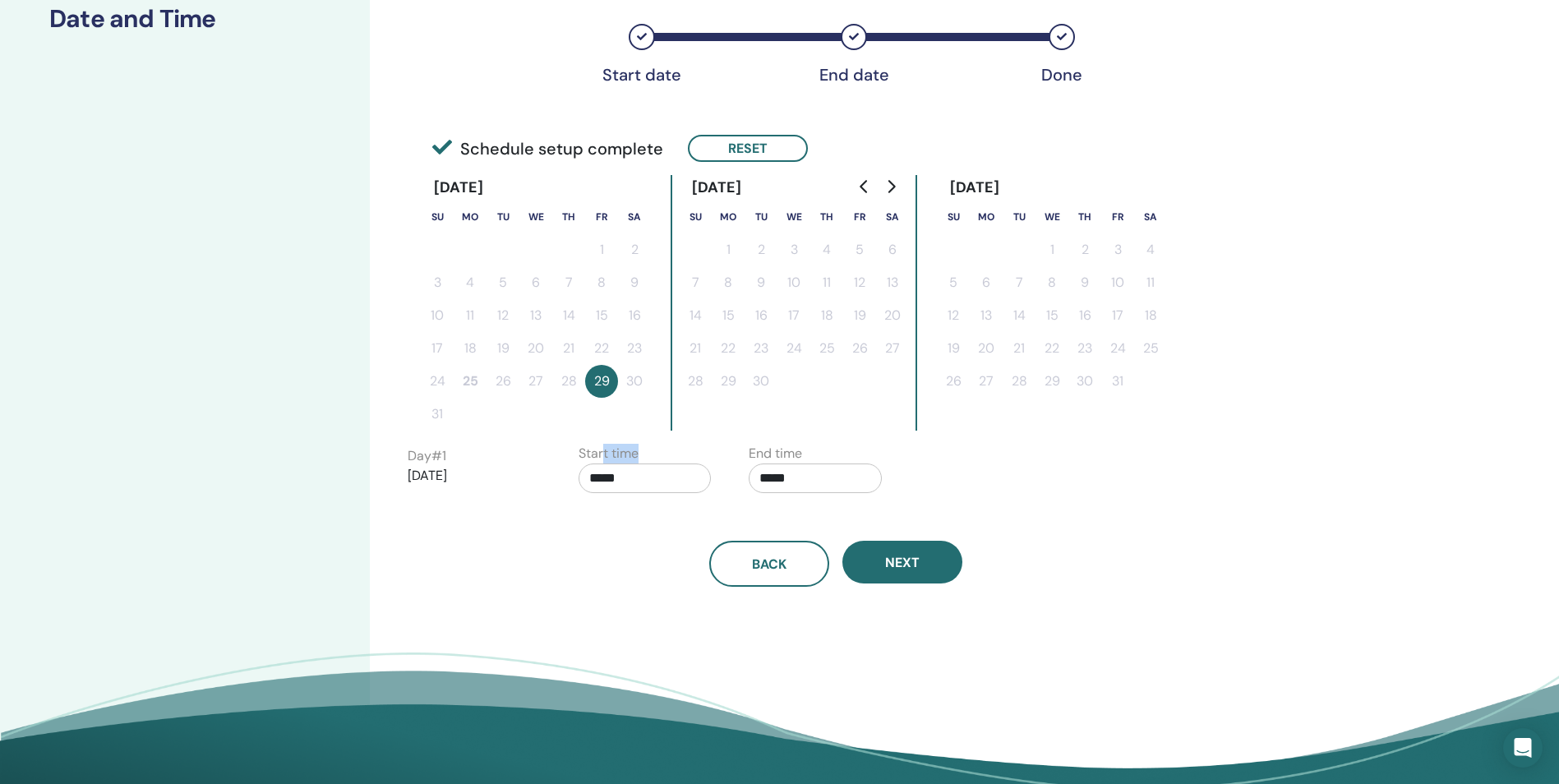
scroll to position [0, 0]
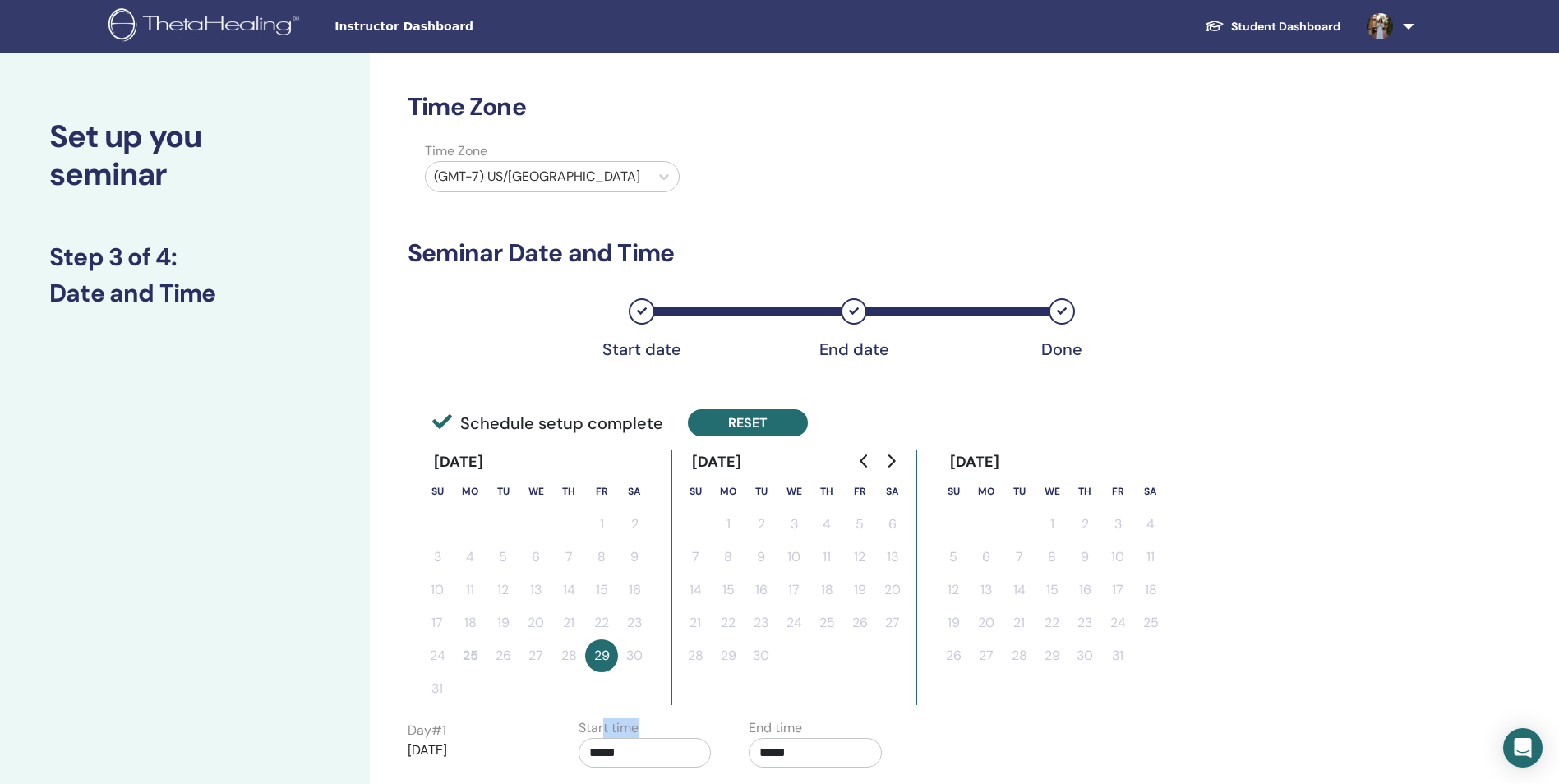
click at [697, 415] on button "Reset" at bounding box center [748, 422] width 120 height 27
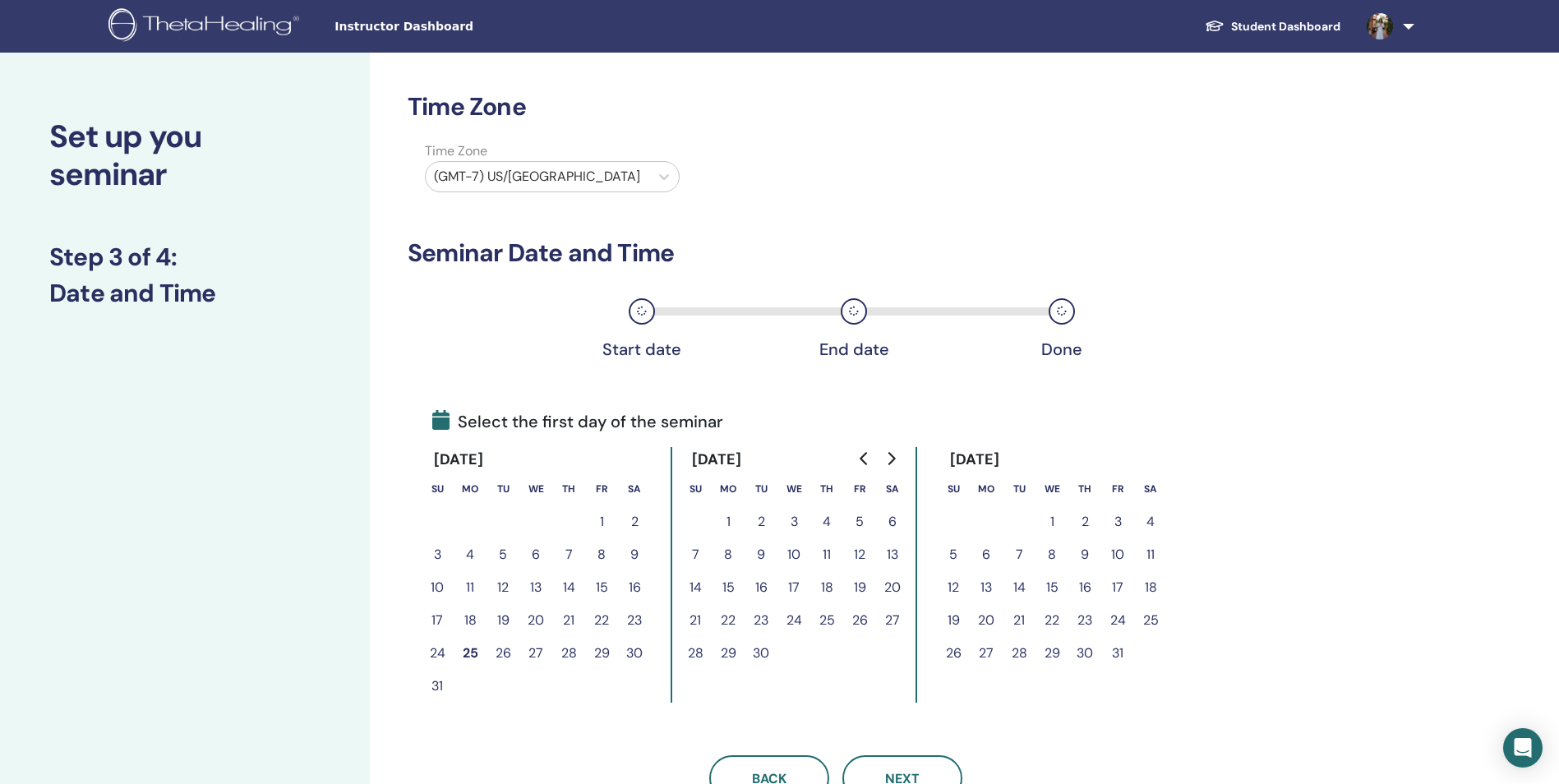
click at [576, 649] on button "28" at bounding box center [568, 652] width 33 height 33
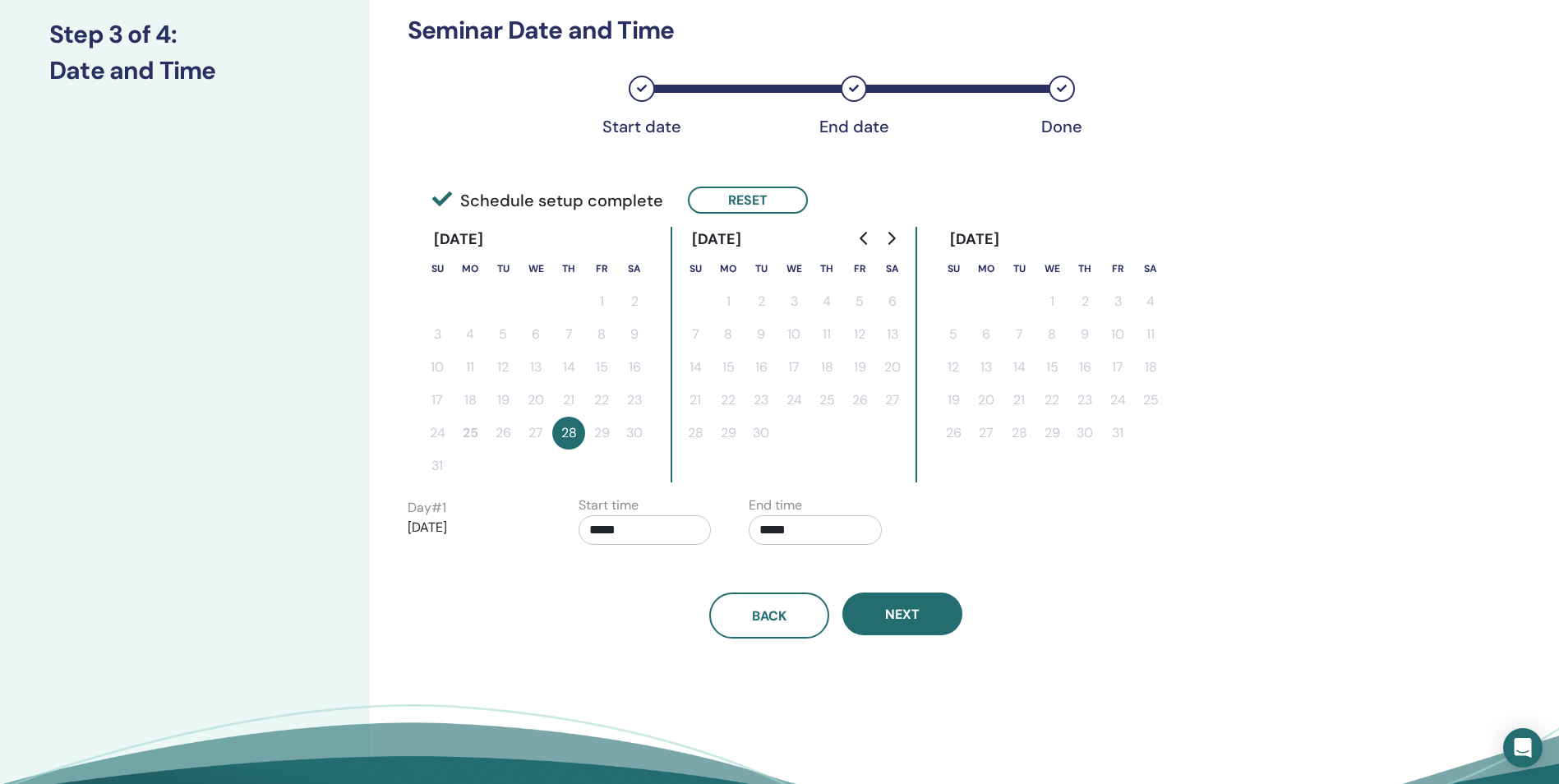
scroll to position [246, 0]
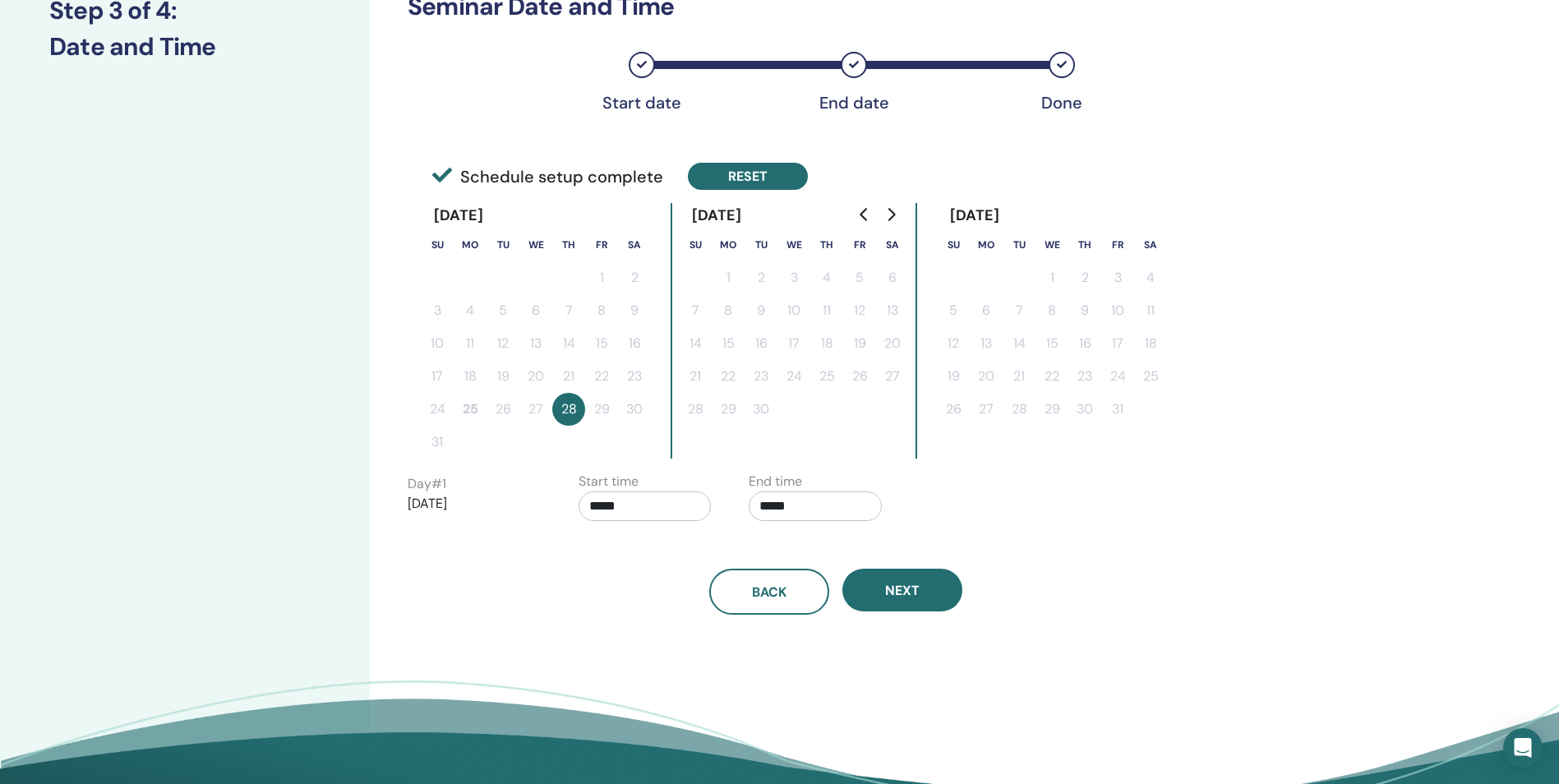
click at [739, 175] on button "Reset" at bounding box center [748, 176] width 120 height 27
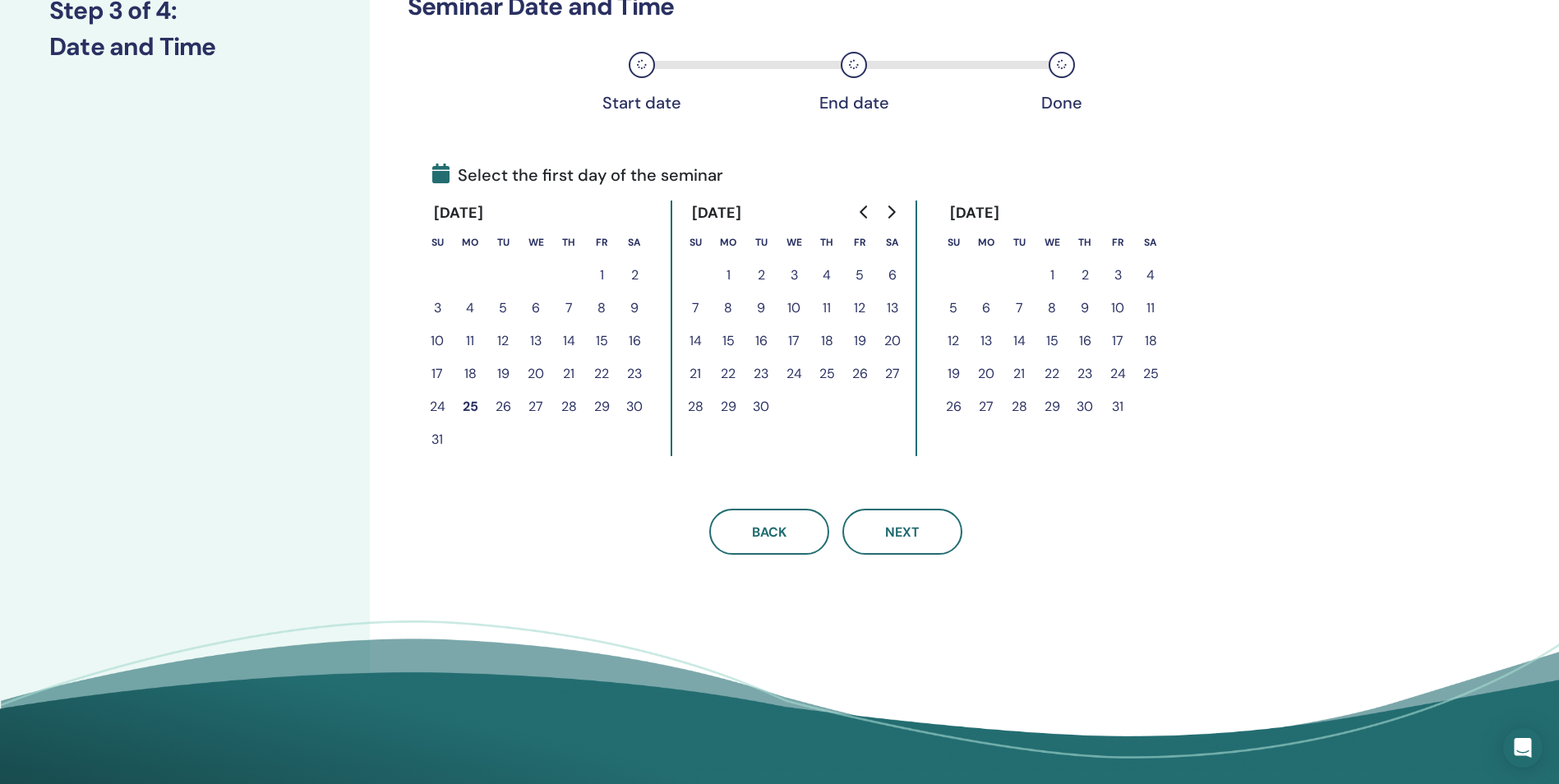
click at [575, 404] on button "28" at bounding box center [568, 406] width 33 height 33
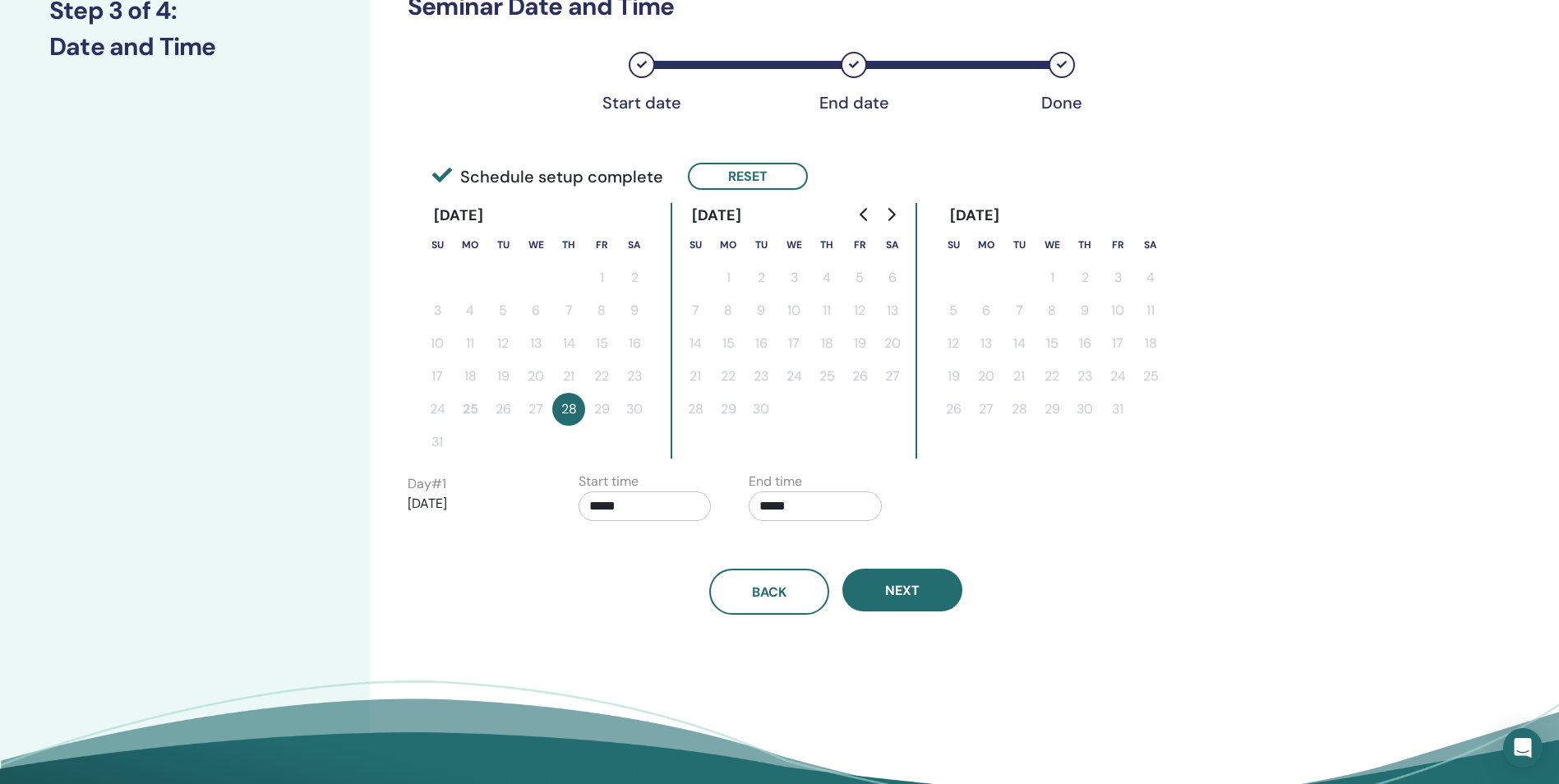
click at [665, 502] on input "*****" at bounding box center [645, 507] width 133 height 30
click at [665, 557] on span "▲" at bounding box center [662, 548] width 33 height 33
click at [667, 598] on span "▼" at bounding box center [662, 596] width 33 height 33
type input "*****"
click at [775, 505] on input "*****" at bounding box center [814, 507] width 133 height 30
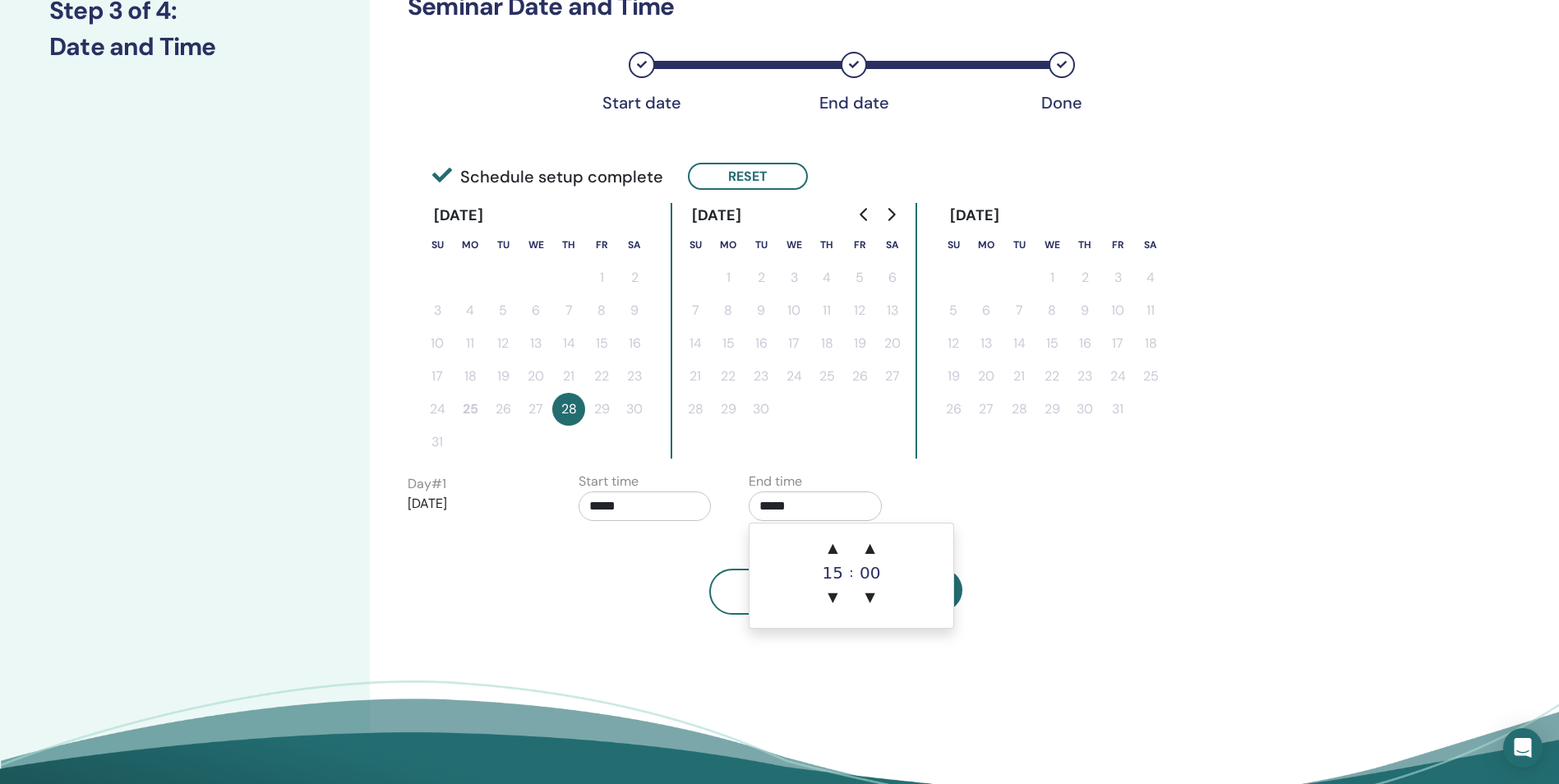
click at [794, 496] on input "*****" at bounding box center [814, 507] width 133 height 30
click at [834, 589] on span "▼" at bounding box center [832, 596] width 33 height 33
click at [832, 590] on span "▼" at bounding box center [832, 596] width 33 height 33
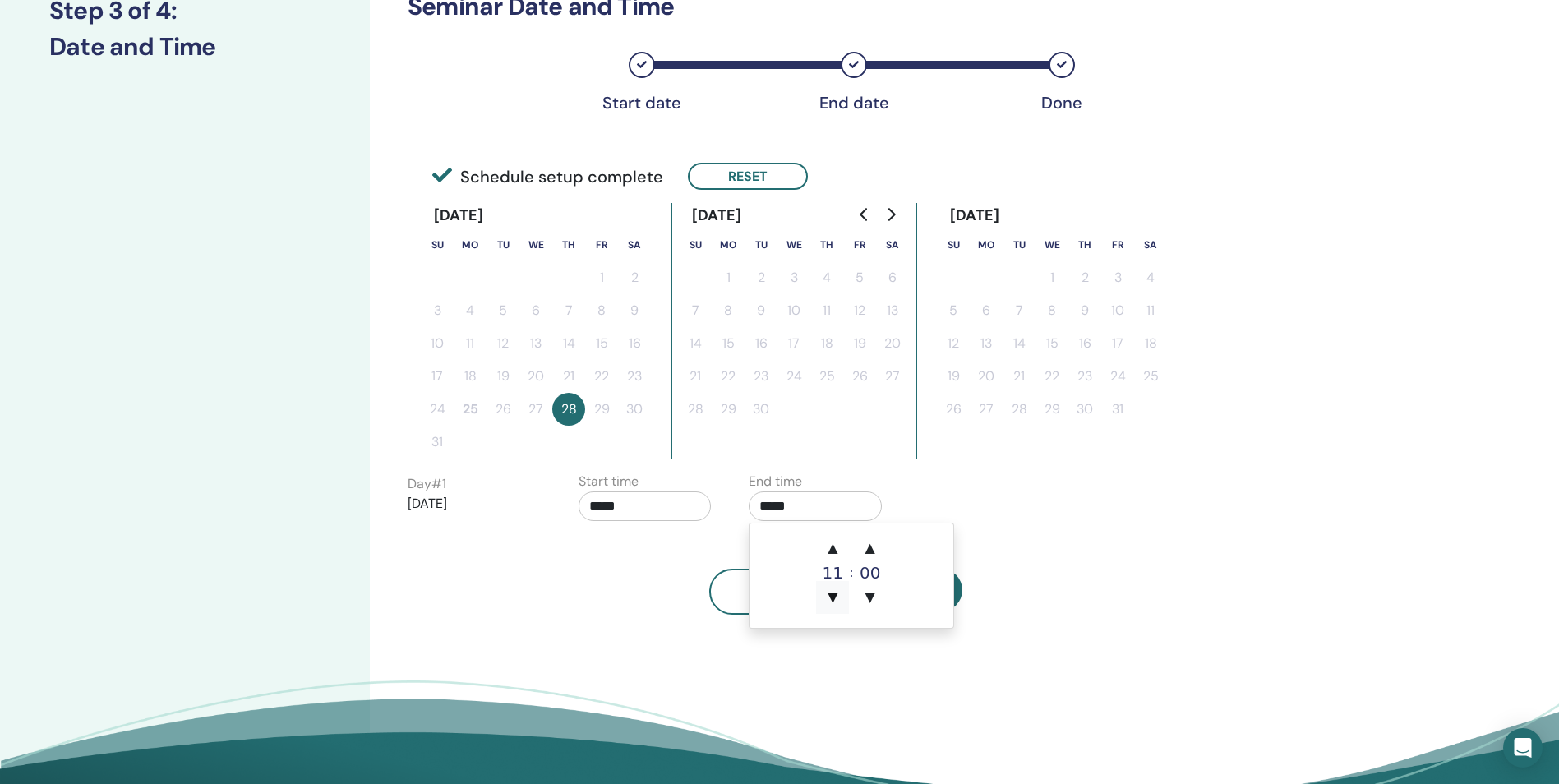
click at [833, 590] on span "▼" at bounding box center [832, 596] width 33 height 33
type input "*****"
click at [833, 591] on span "▼" at bounding box center [832, 596] width 33 height 33
click at [841, 603] on span "▼" at bounding box center [832, 596] width 33 height 33
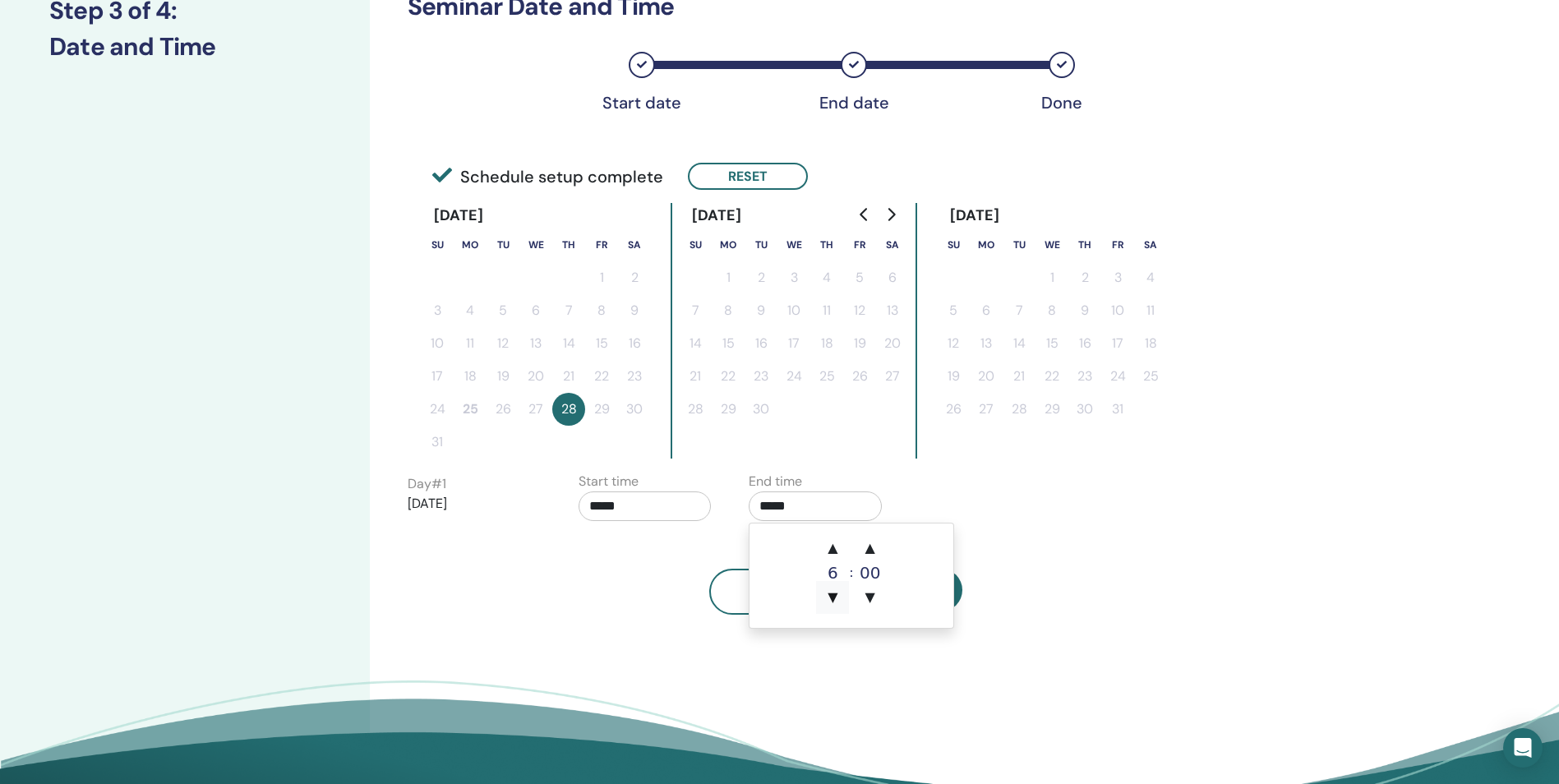
click at [841, 603] on span "▼" at bounding box center [832, 596] width 33 height 33
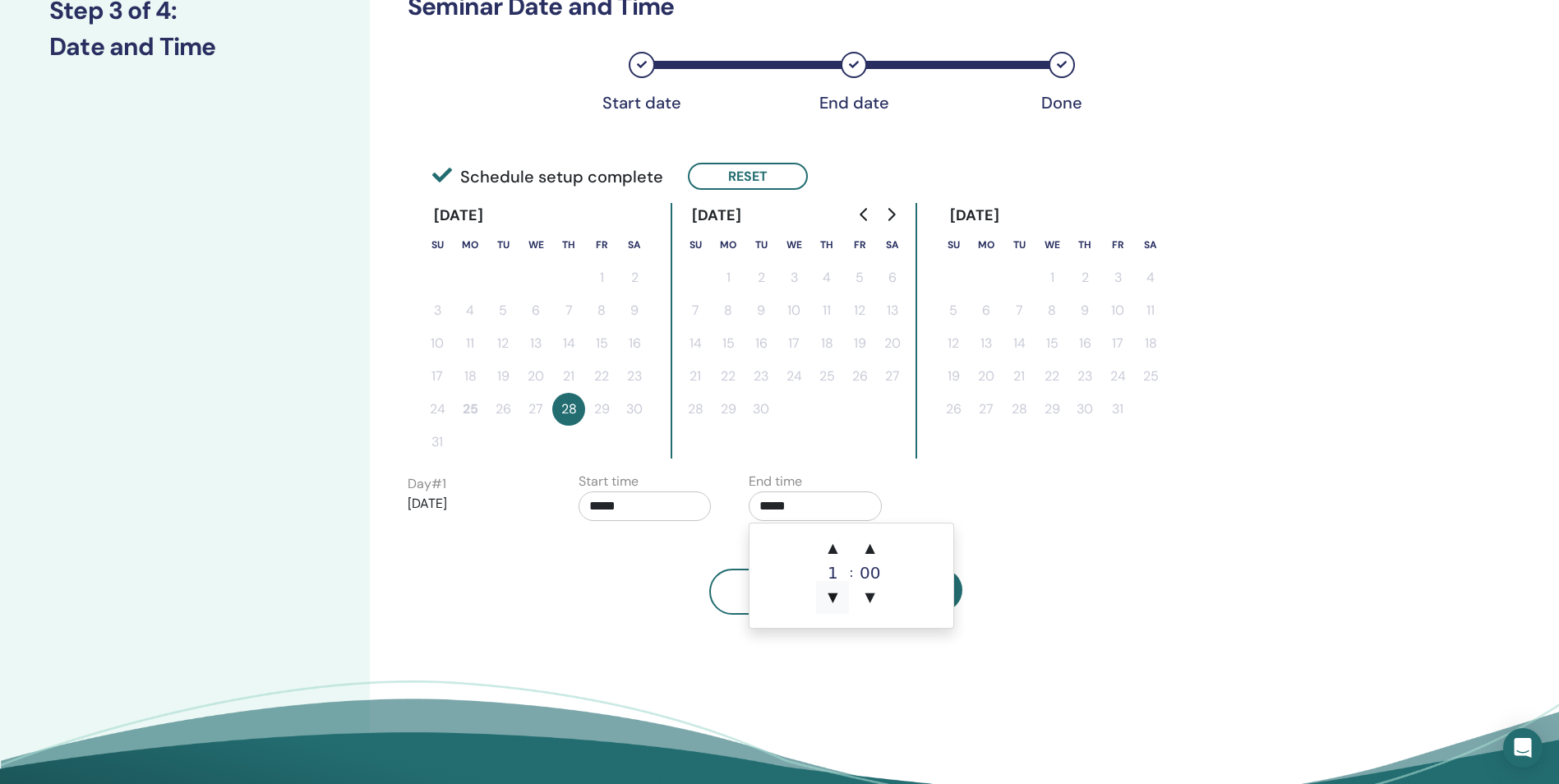
click at [841, 603] on span "▼" at bounding box center [832, 596] width 33 height 33
click at [807, 514] on input "*****" at bounding box center [814, 507] width 133 height 30
click at [979, 495] on div "Day # 1 2025/08/28 Start time ***** End time *****" at bounding box center [737, 501] width 683 height 58
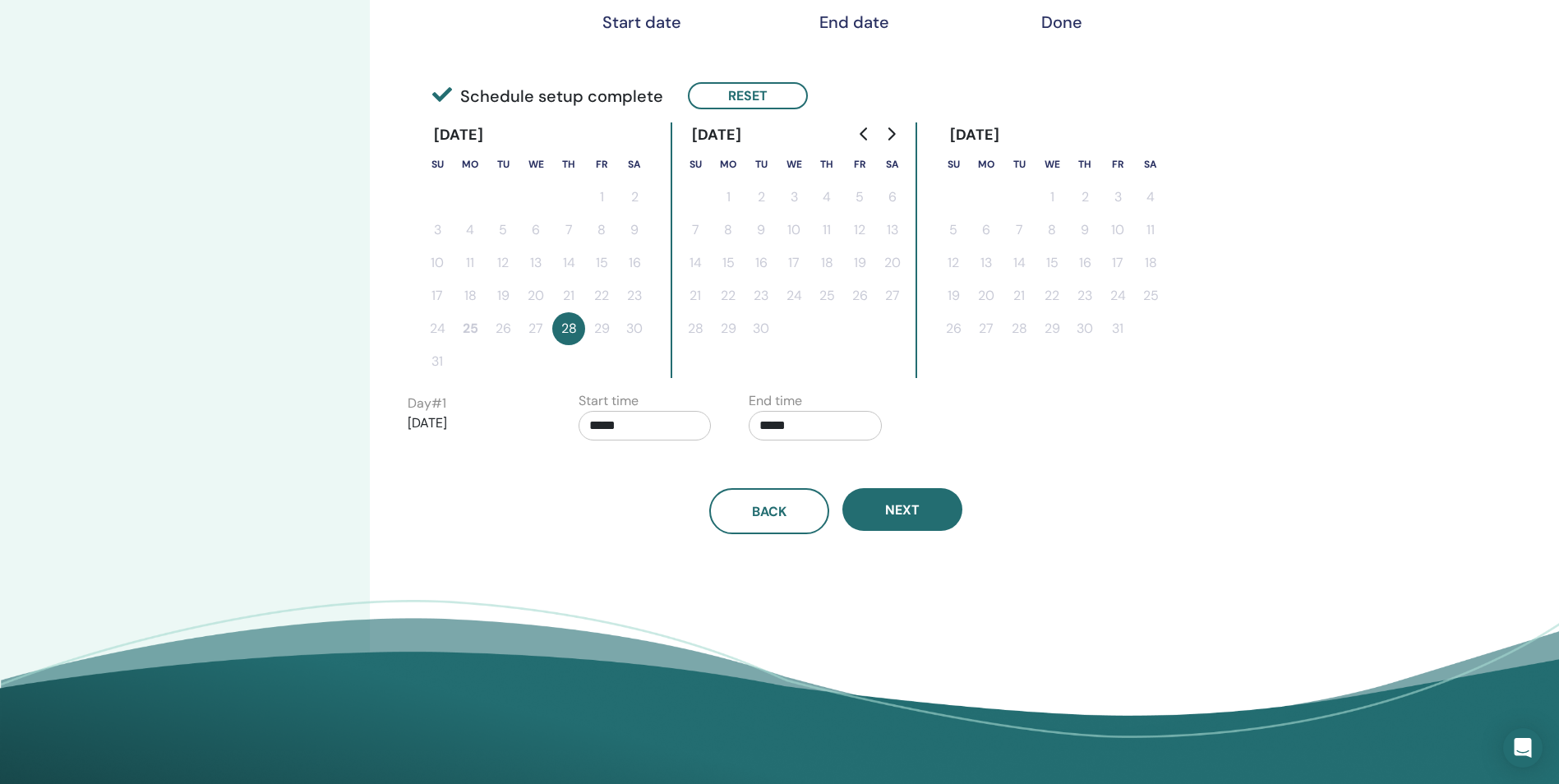
scroll to position [328, 0]
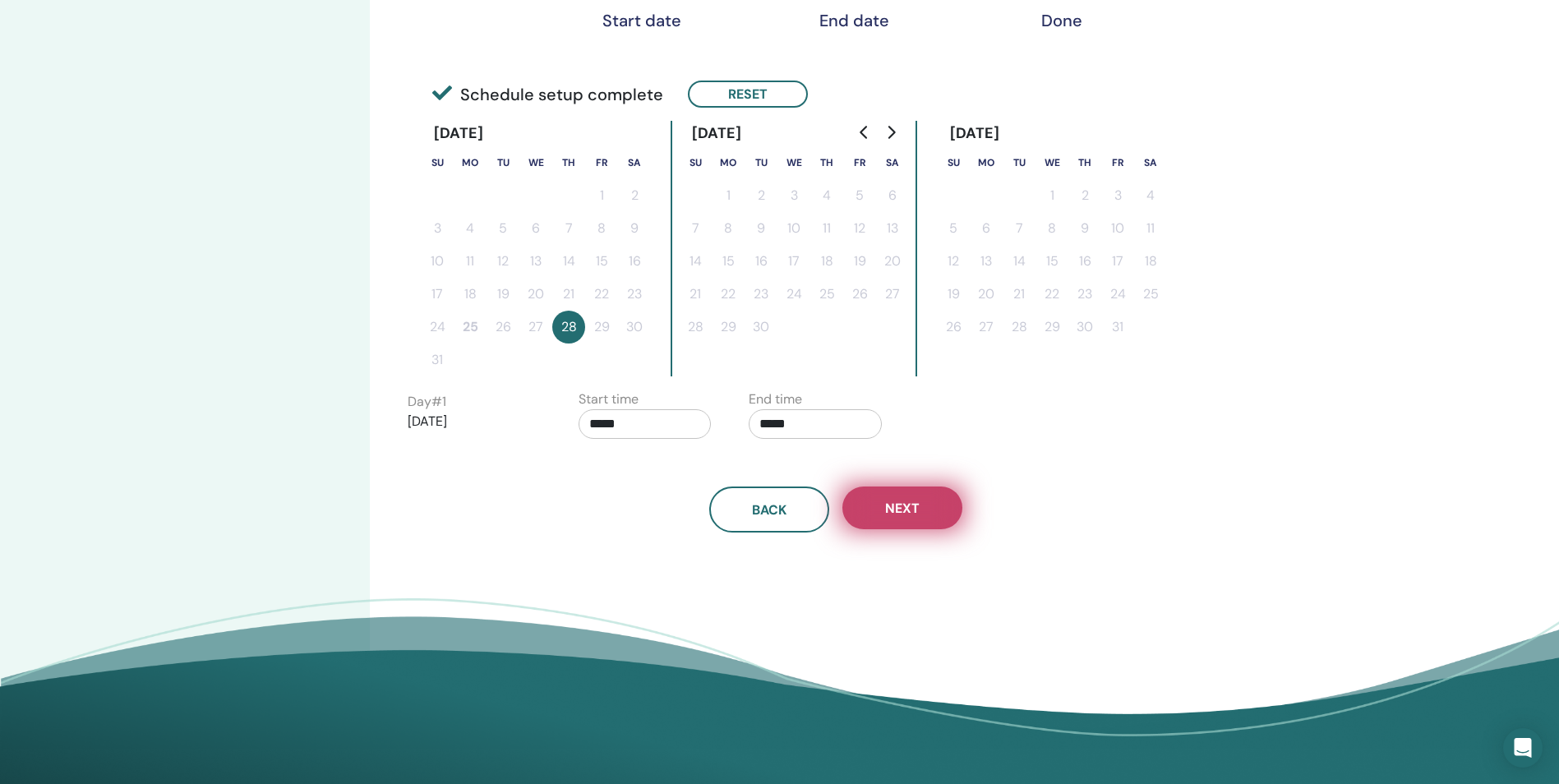
click at [920, 502] on button "Next" at bounding box center [902, 508] width 120 height 43
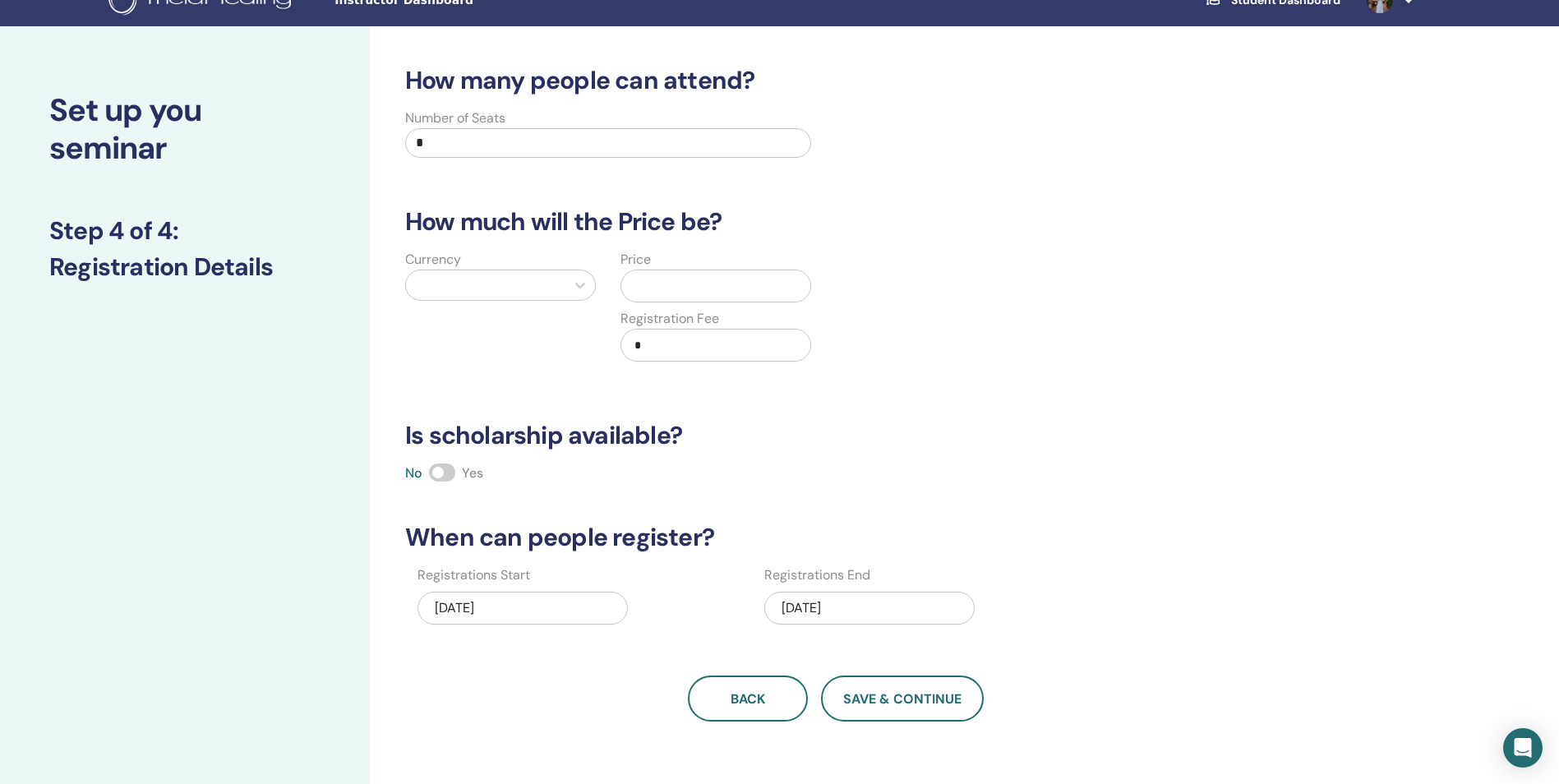
scroll to position [0, 0]
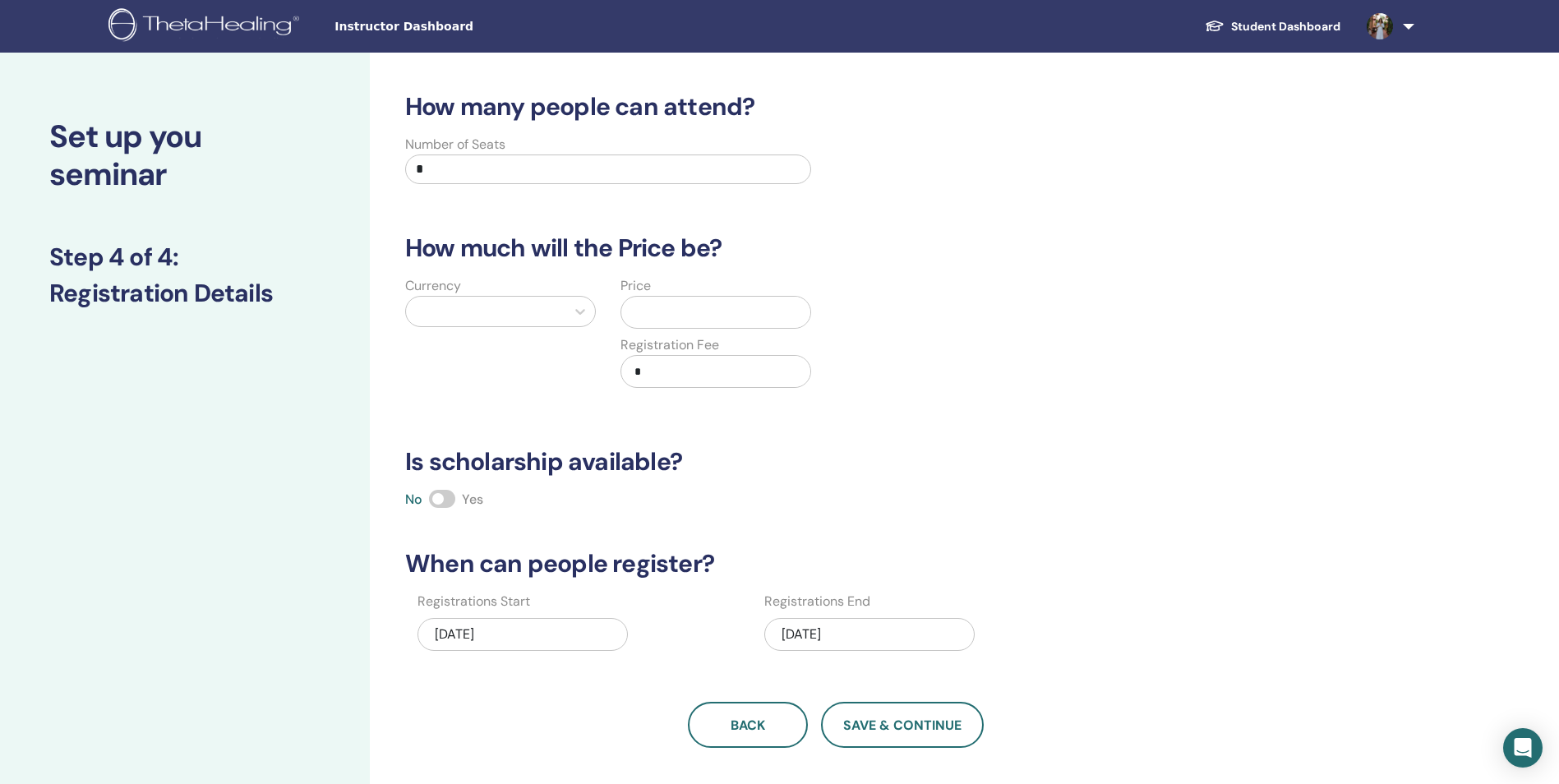
click at [558, 187] on div "Number of Seats *" at bounding box center [608, 164] width 406 height 59
click at [554, 182] on input "*" at bounding box center [608, 170] width 406 height 30
type input "**"
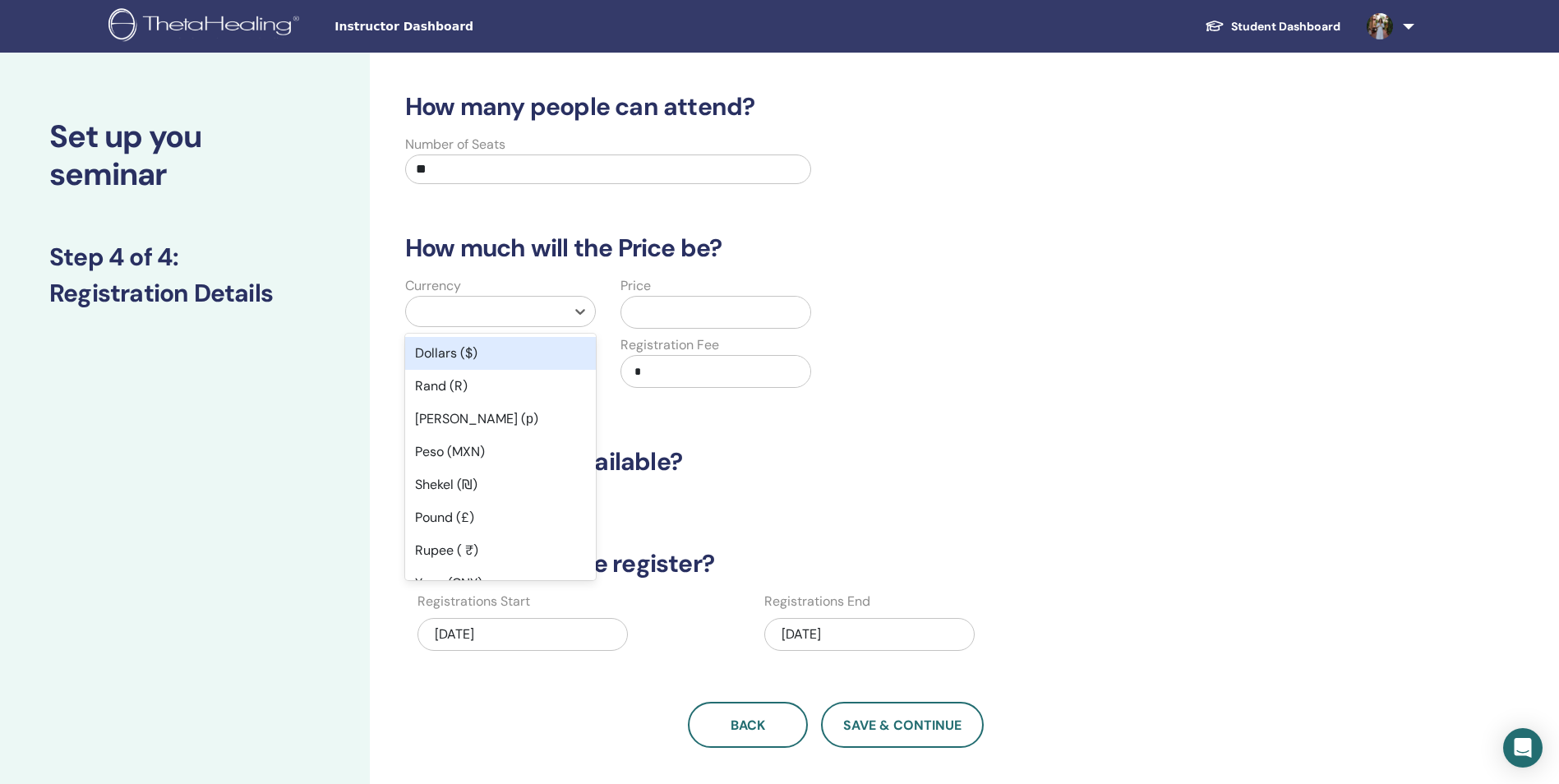
click at [505, 308] on div at bounding box center [485, 311] width 143 height 23
click at [503, 352] on div "Dollars ($)" at bounding box center [500, 353] width 191 height 33
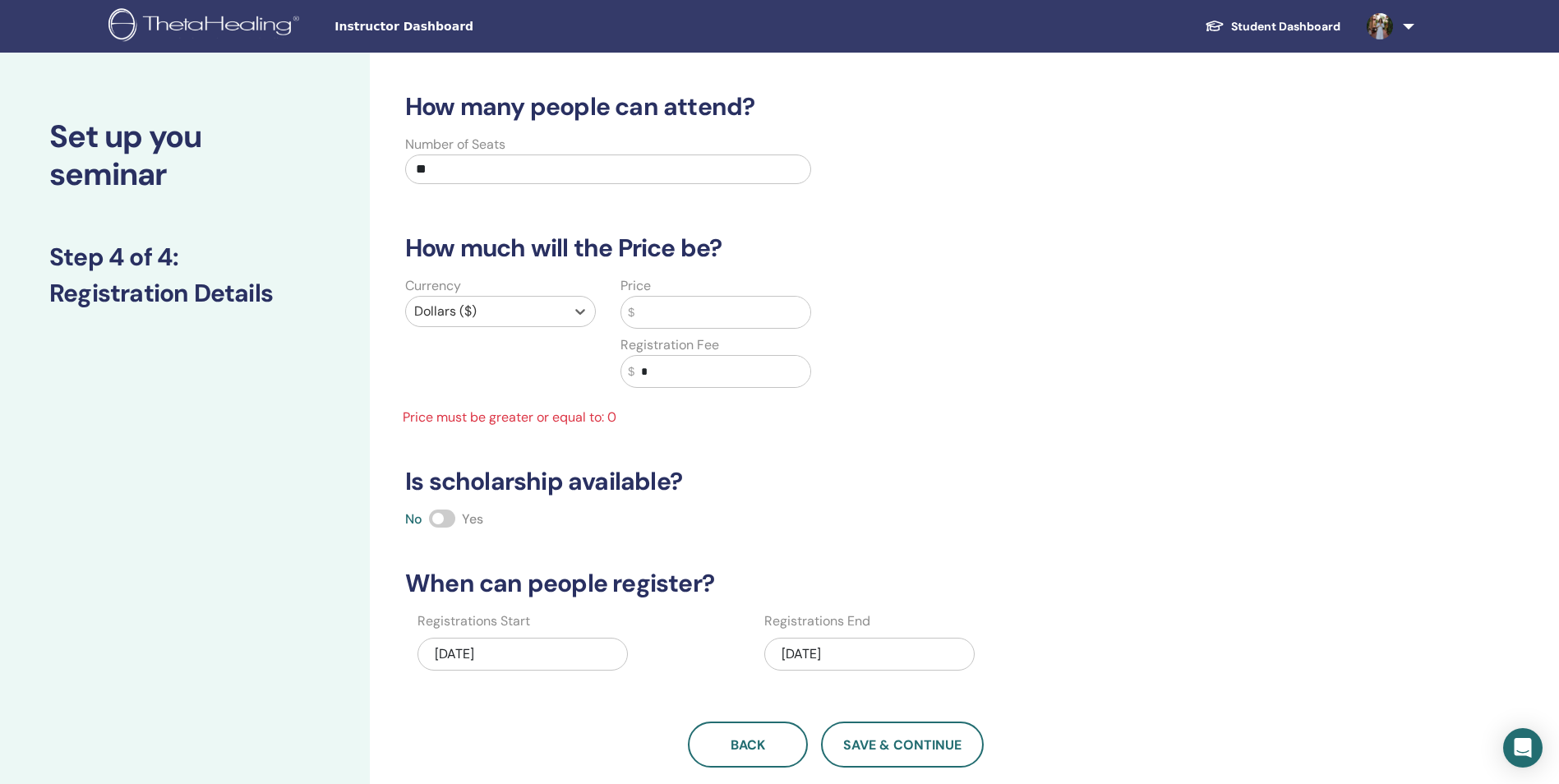
click at [658, 312] on input "text" at bounding box center [723, 311] width 176 height 31
type input "*"
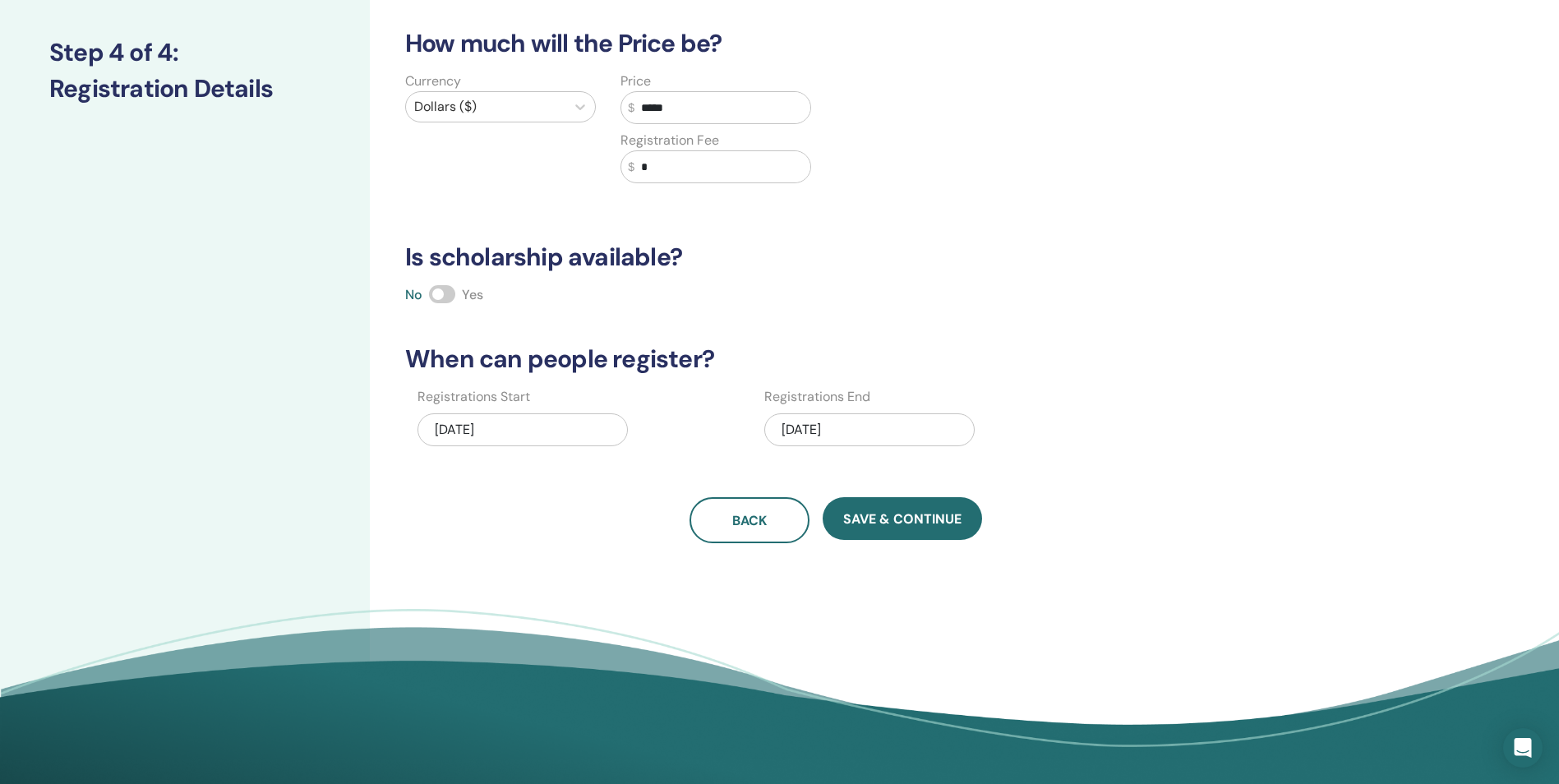
scroll to position [246, 0]
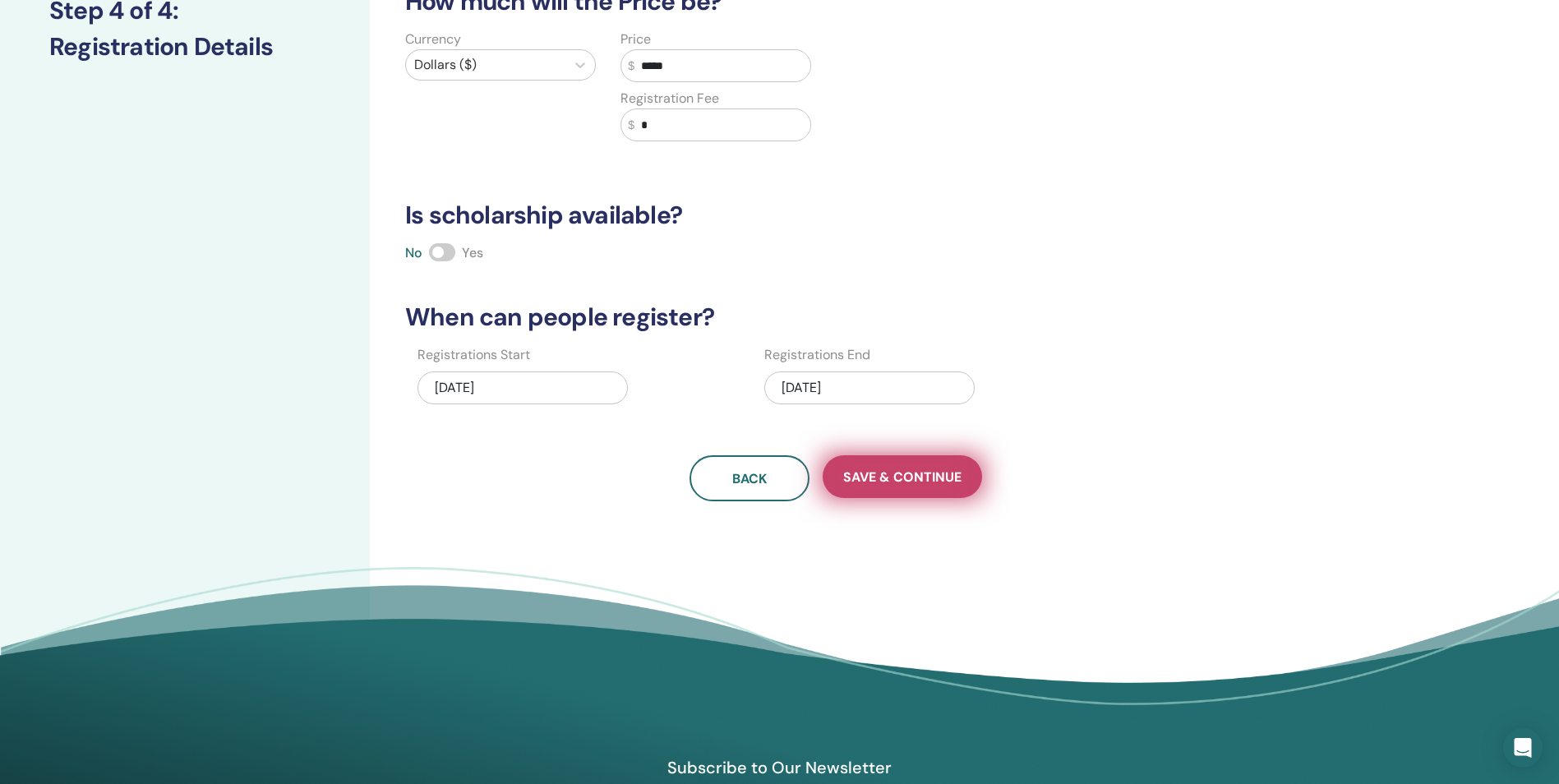
type input "*****"
click at [896, 478] on span "Save & Continue" at bounding box center [902, 476] width 119 height 17
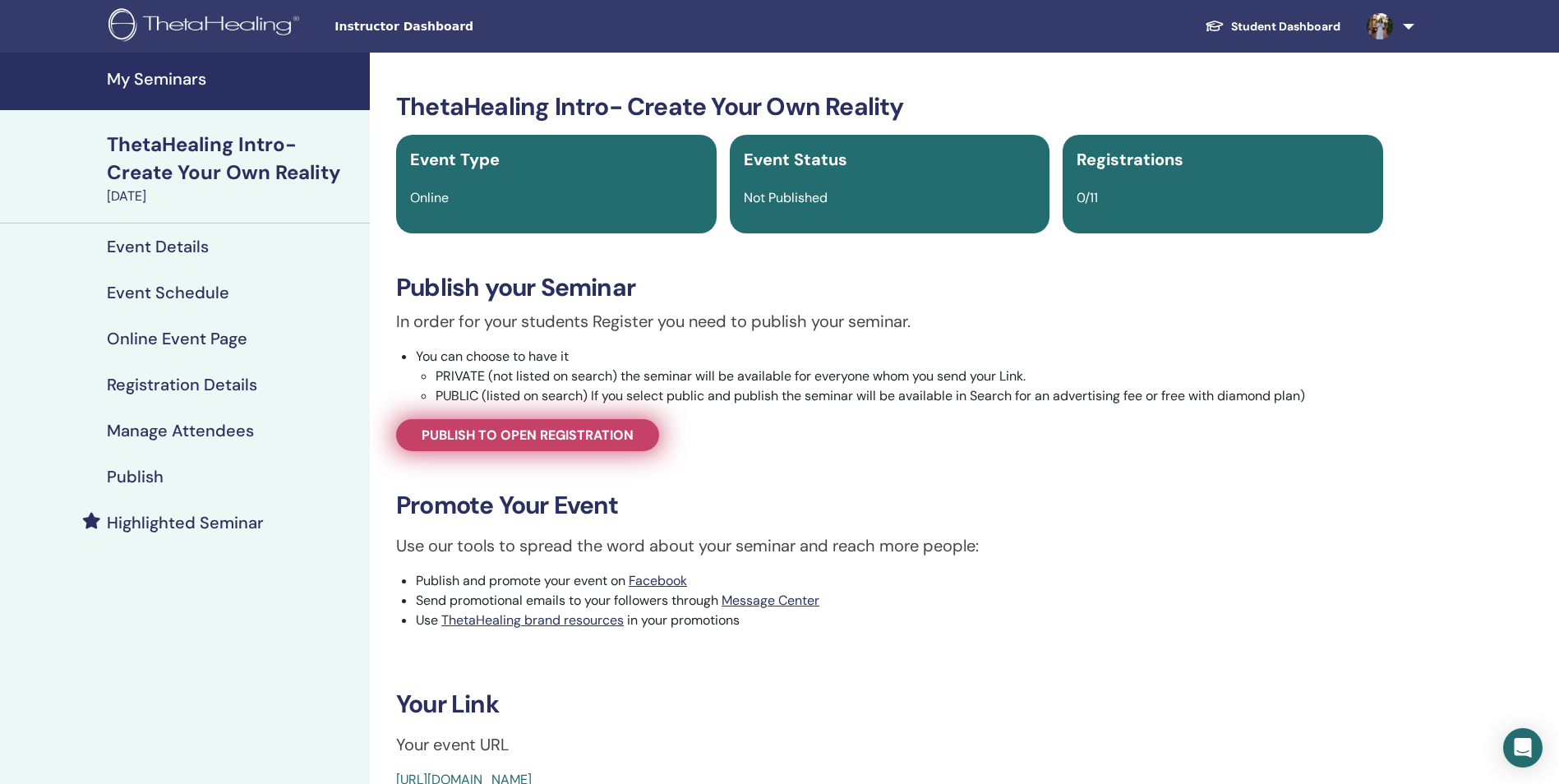
click at [510, 440] on span "Publish to open registration" at bounding box center [528, 434] width 212 height 17
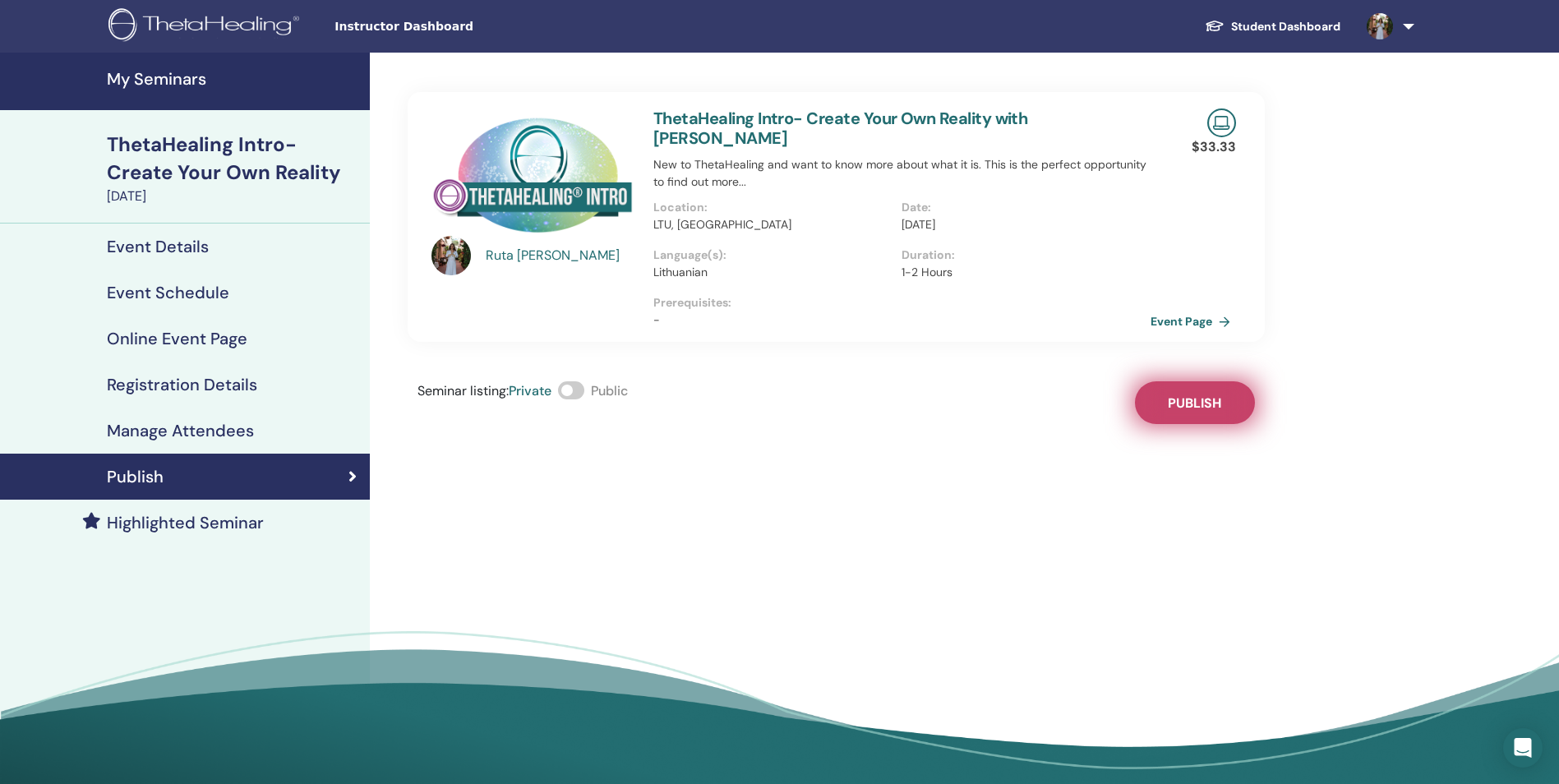
click at [1203, 394] on span "Publish" at bounding box center [1195, 402] width 54 height 17
click at [581, 381] on span at bounding box center [571, 390] width 26 height 18
click at [1186, 309] on link "Event Page" at bounding box center [1197, 321] width 86 height 25
click at [184, 252] on h4 "Event Details" at bounding box center [158, 246] width 102 height 20
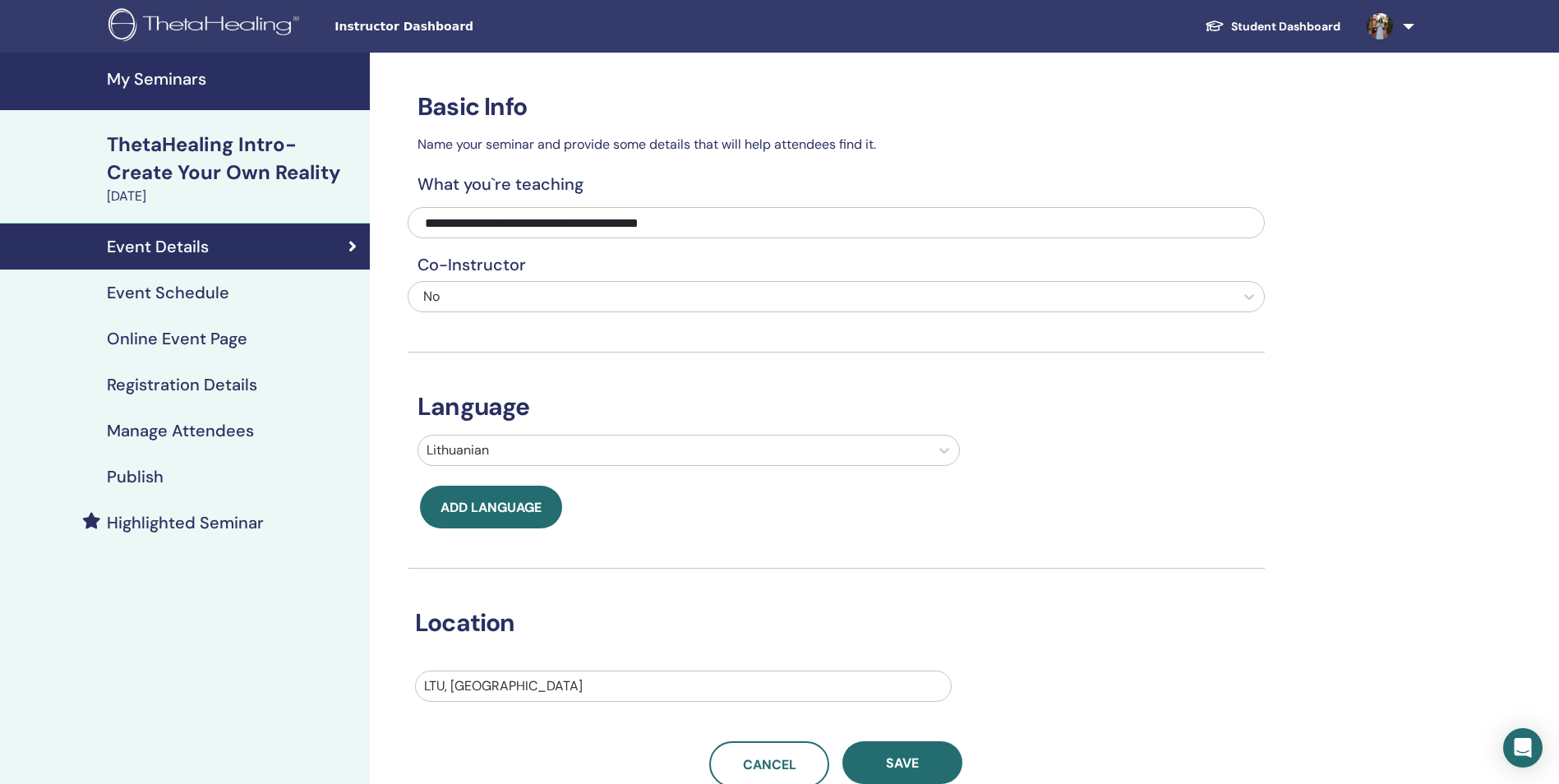
click at [196, 292] on h4 "Event Schedule" at bounding box center [168, 292] width 123 height 20
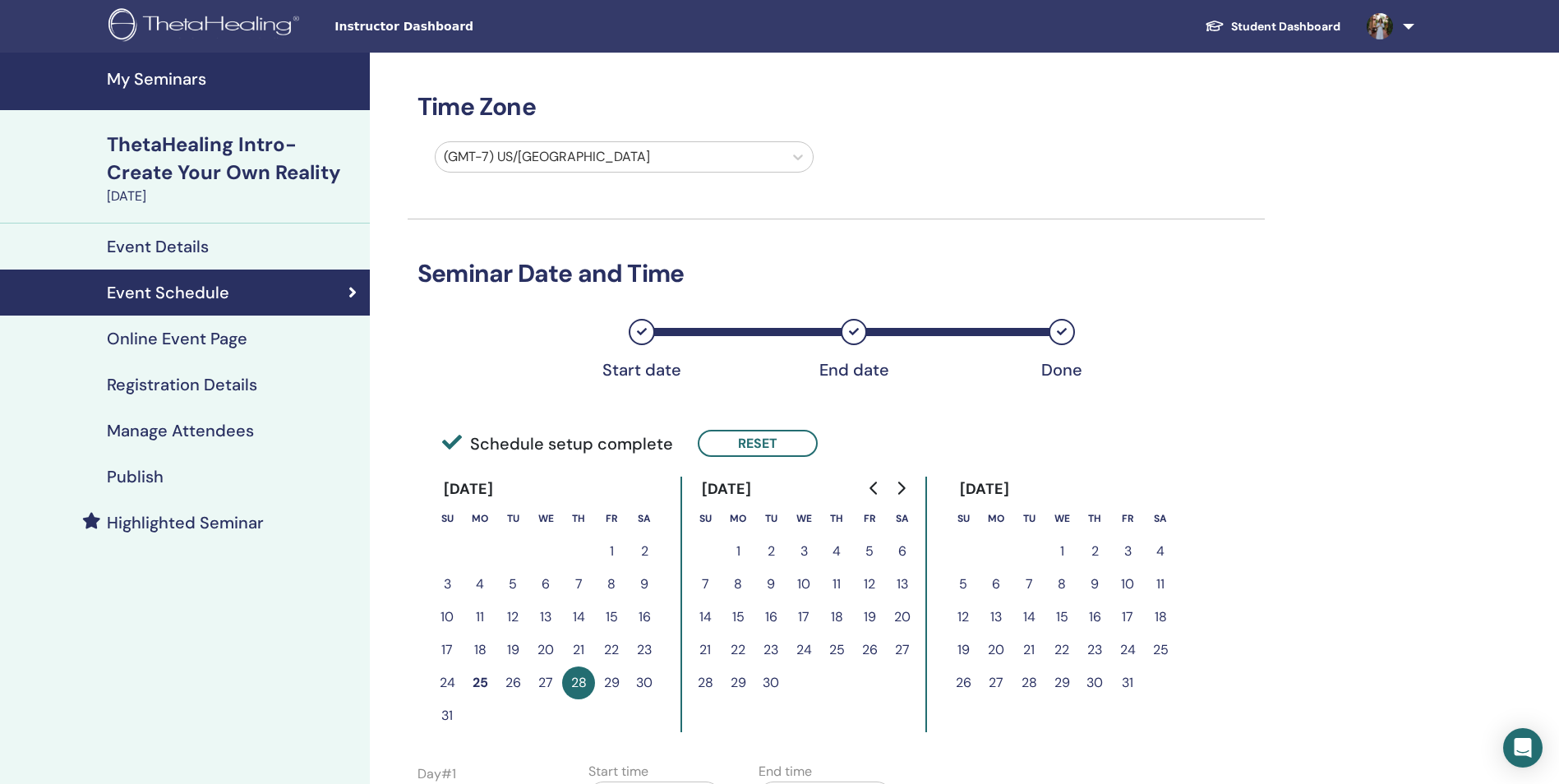
click at [176, 336] on h4 "Online Event Page" at bounding box center [177, 338] width 141 height 20
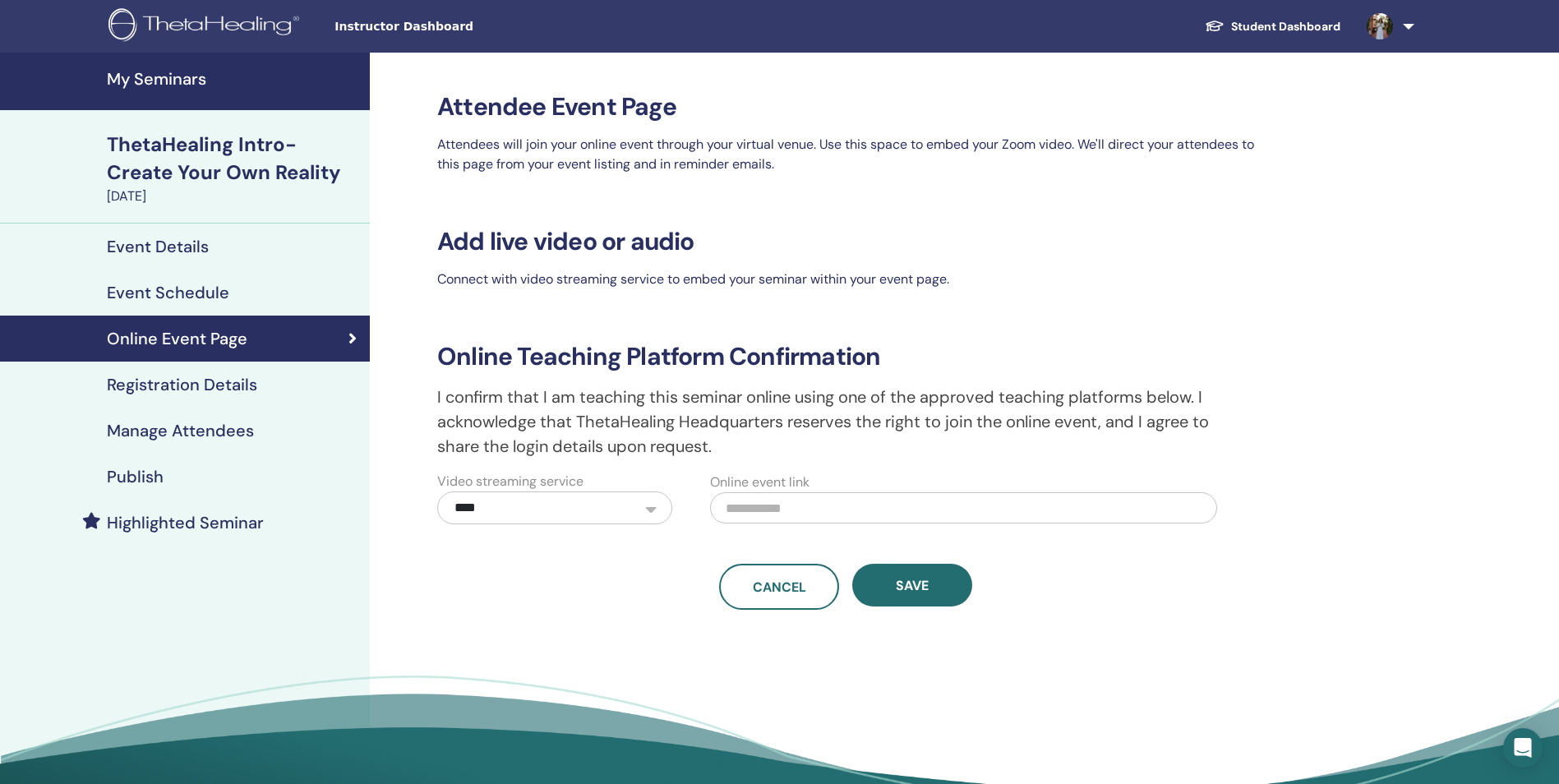
click at [178, 384] on h4 "Registration Details" at bounding box center [182, 385] width 151 height 20
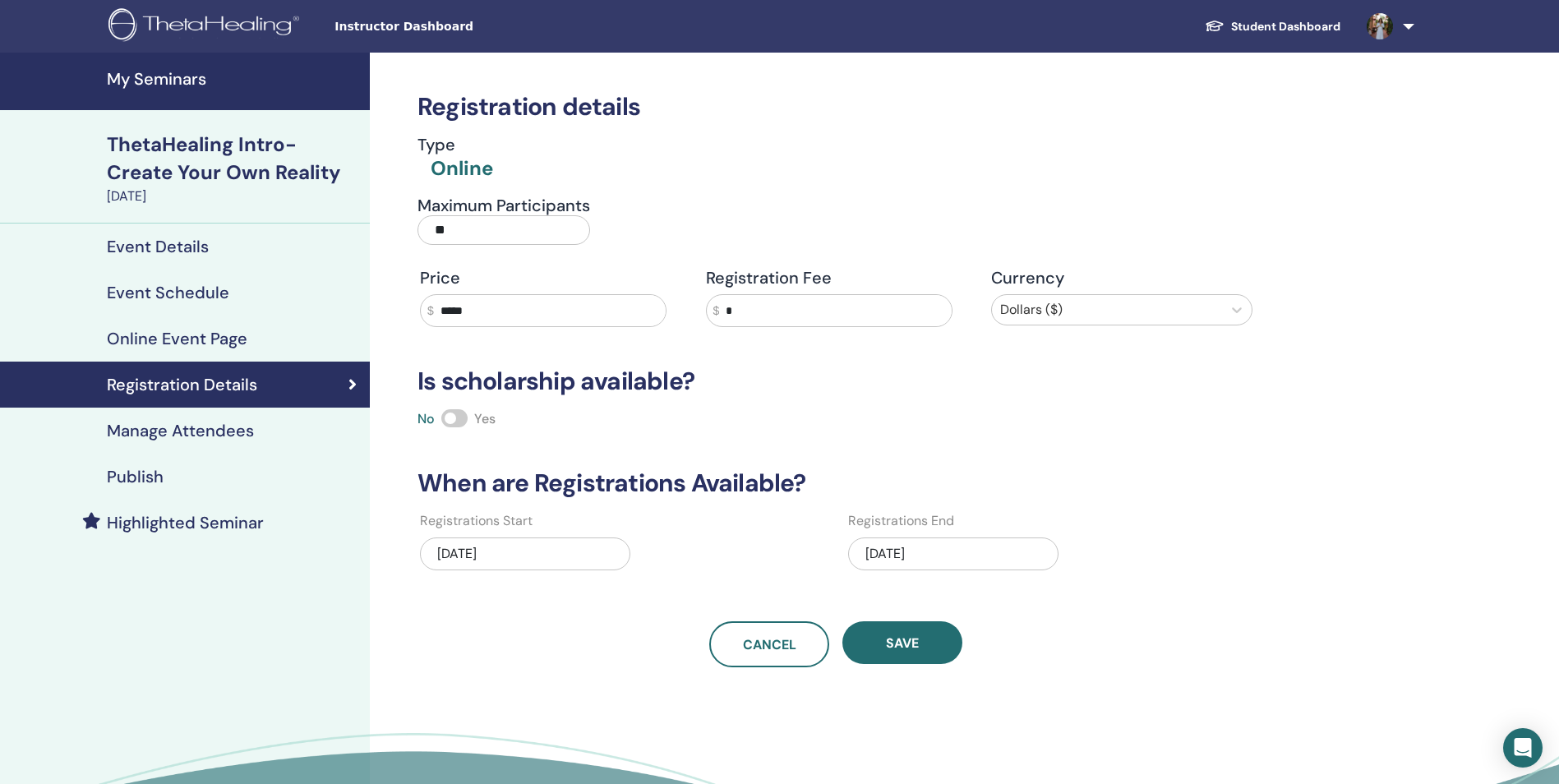
click at [221, 431] on h4 "Manage Attendees" at bounding box center [180, 431] width 147 height 20
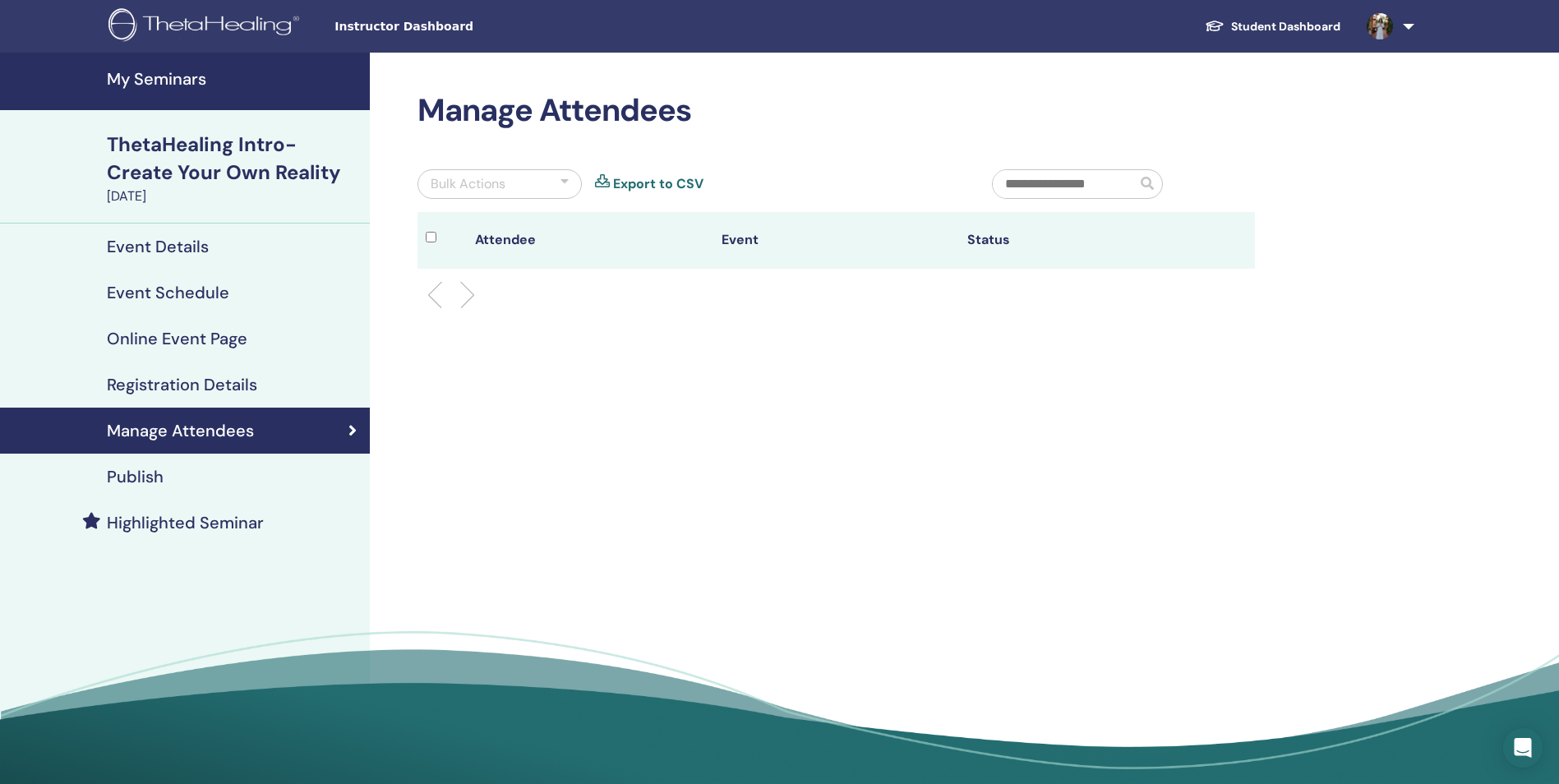
click at [129, 468] on h4 "Publish" at bounding box center [135, 477] width 57 height 20
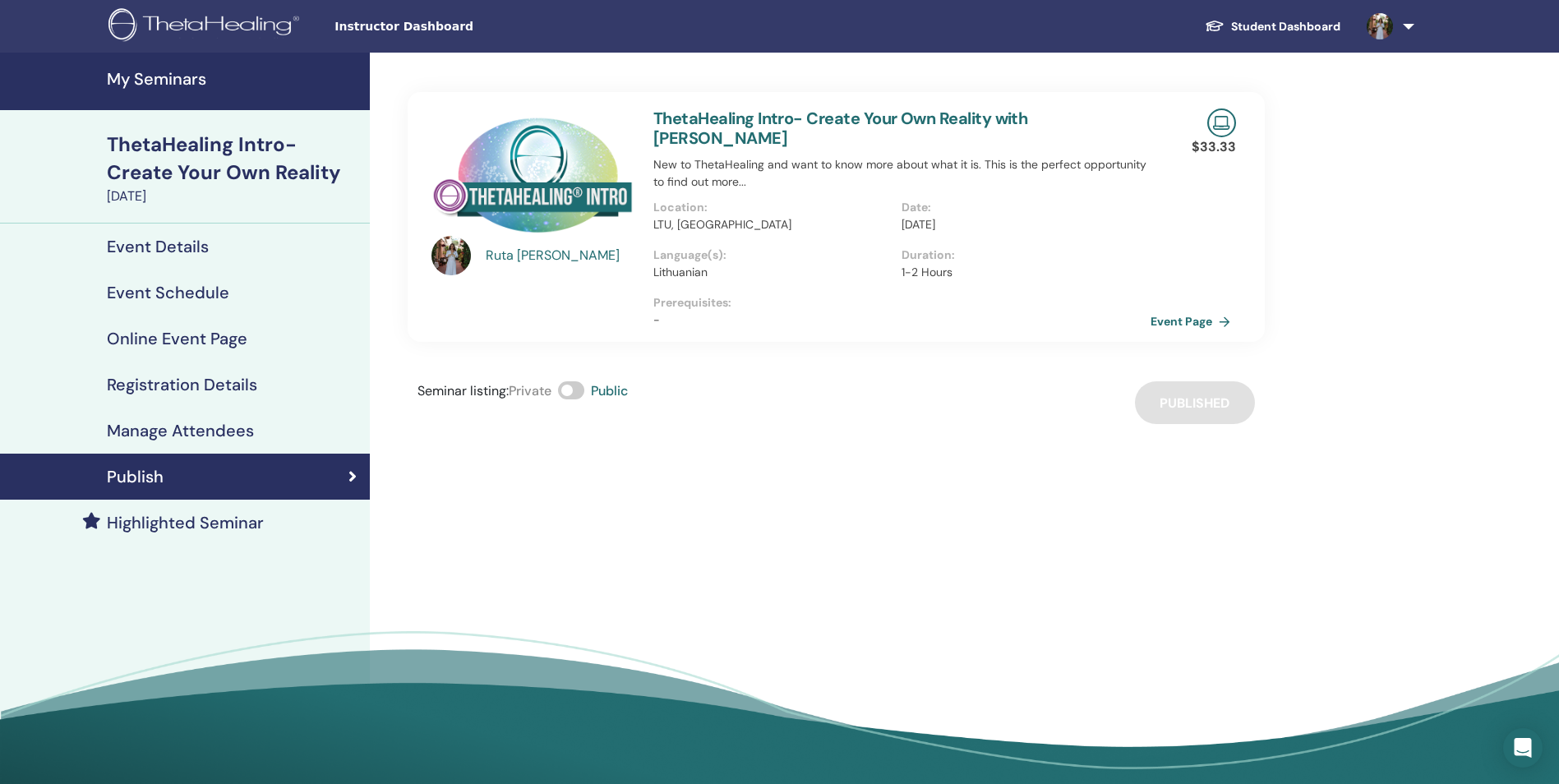
click at [183, 243] on h4 "Event Details" at bounding box center [158, 246] width 102 height 20
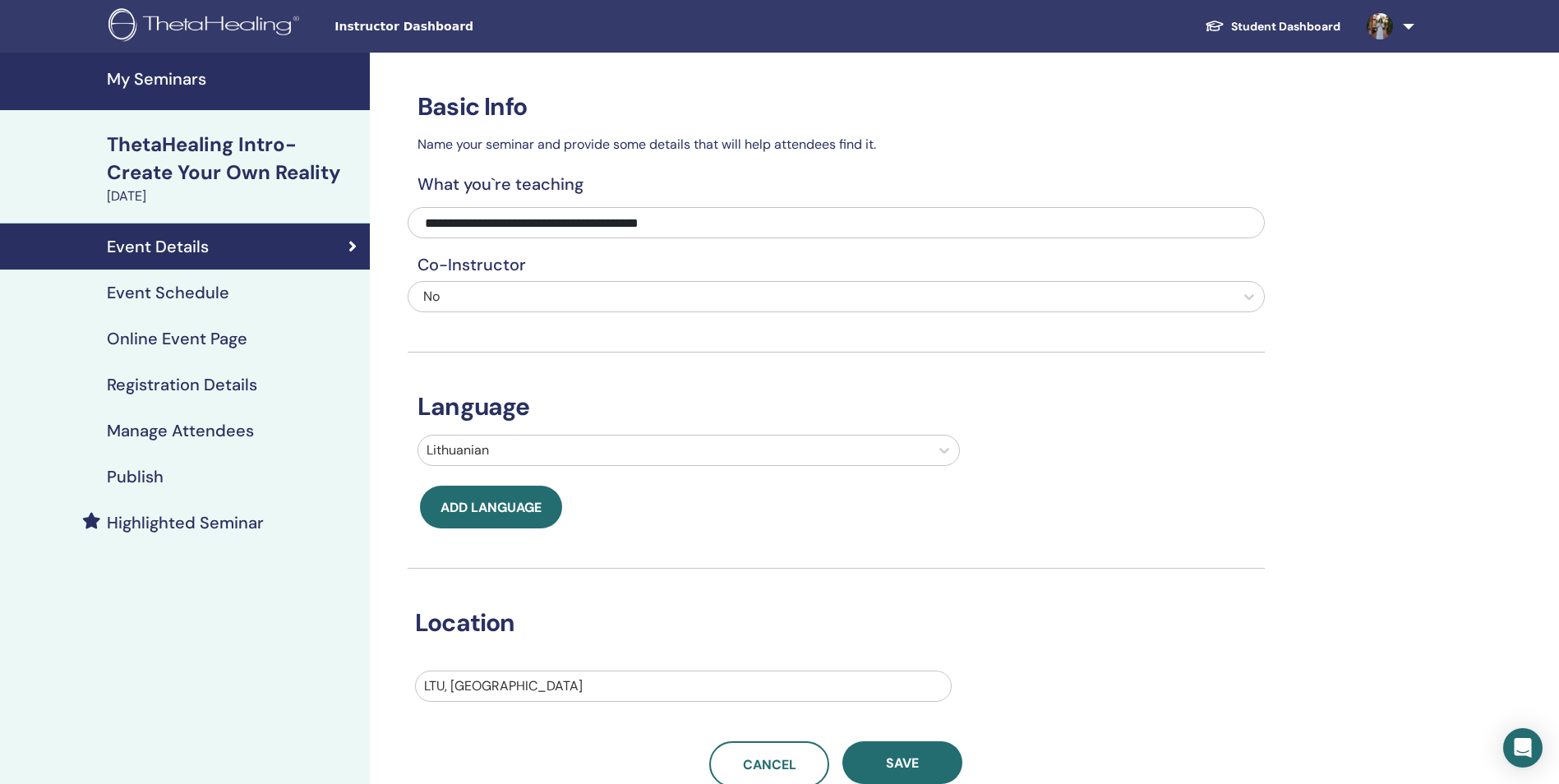
click at [210, 289] on h4 "Event Schedule" at bounding box center [168, 292] width 123 height 20
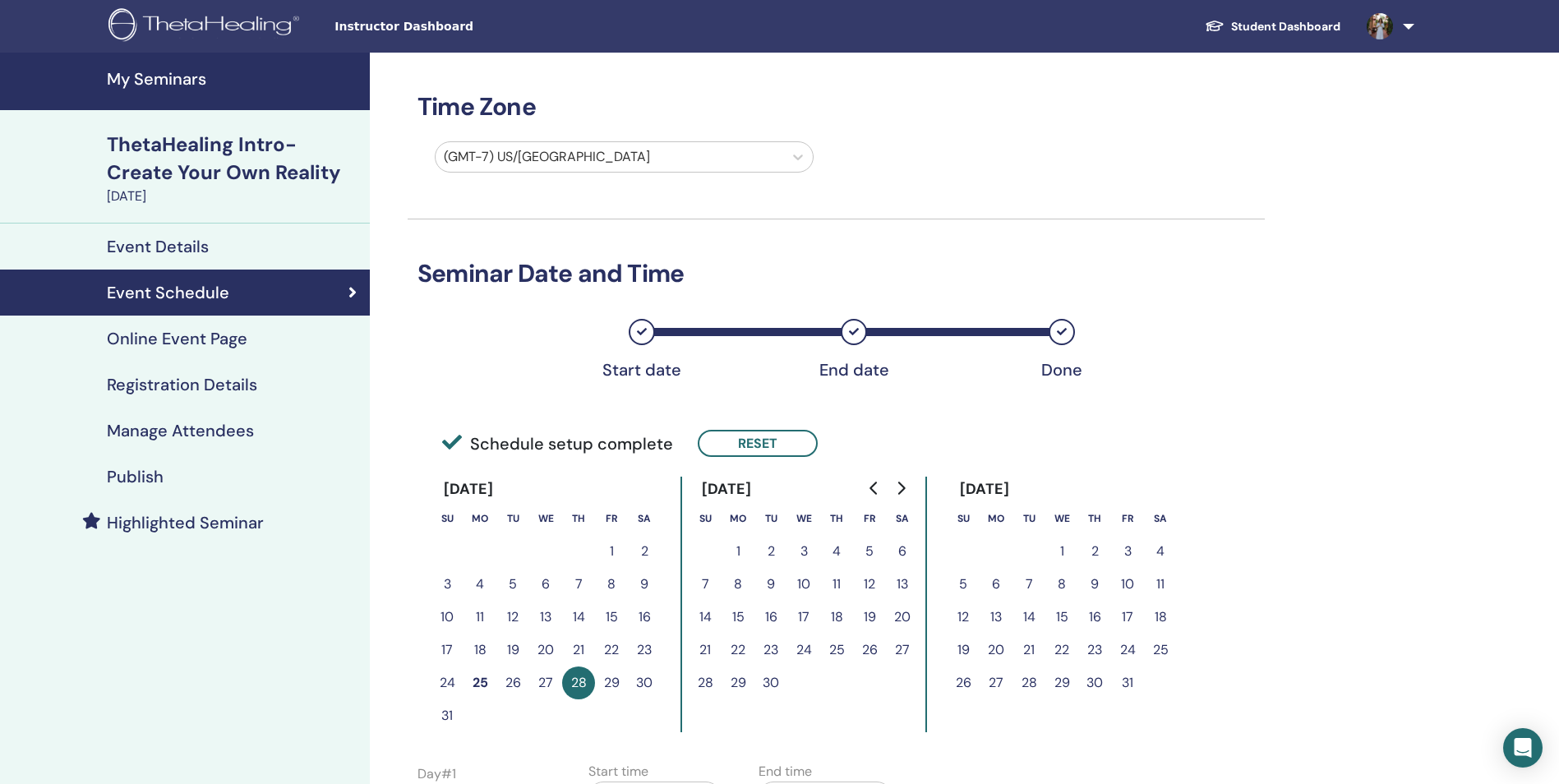
click at [187, 245] on h4 "Event Details" at bounding box center [158, 246] width 102 height 20
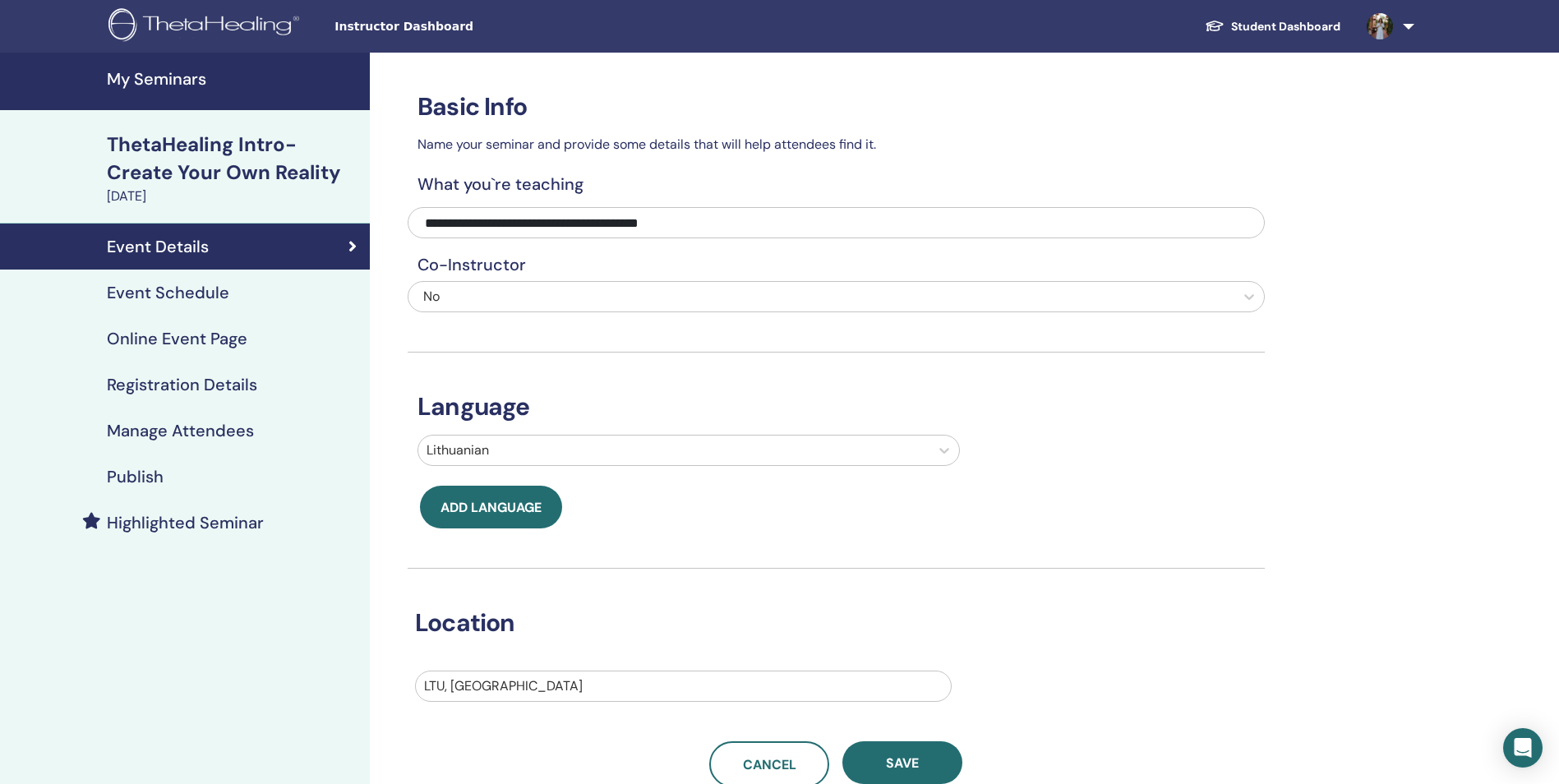
click at [1382, 33] on img at bounding box center [1380, 26] width 26 height 26
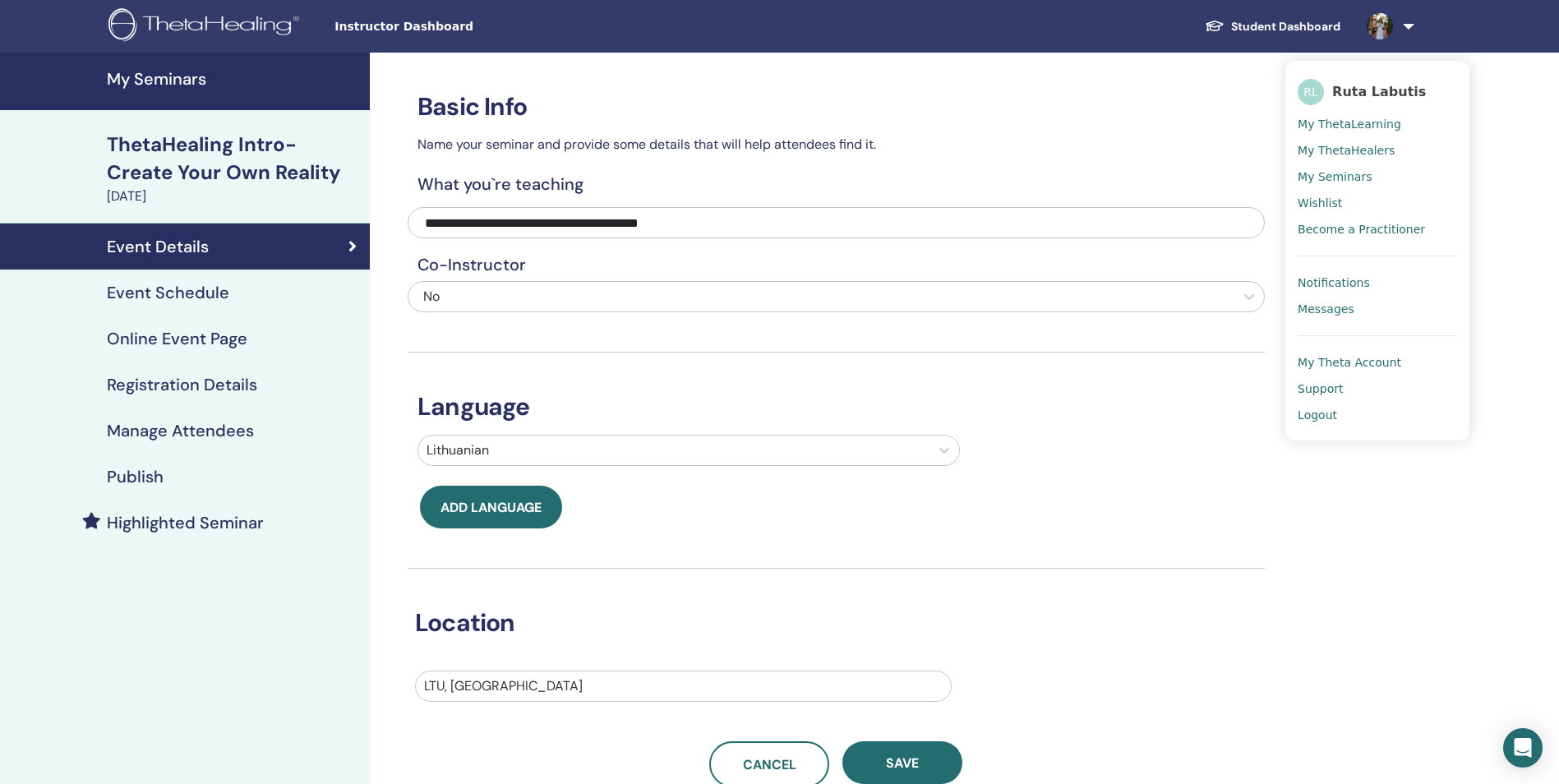
click at [1382, 119] on span "My ThetaLearning" at bounding box center [1349, 124] width 104 height 15
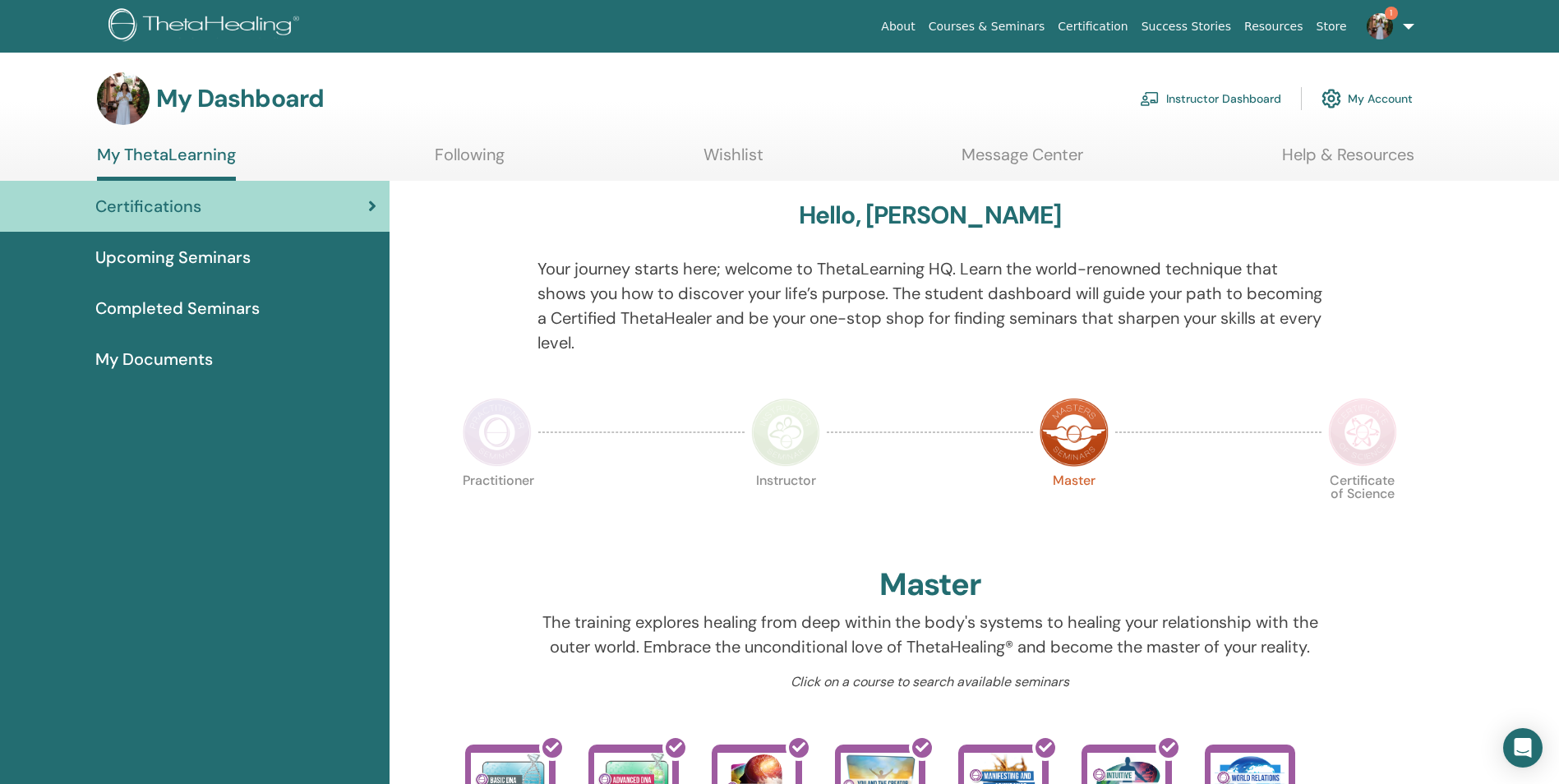
click at [1232, 92] on link "Instructor Dashboard" at bounding box center [1211, 99] width 142 height 36
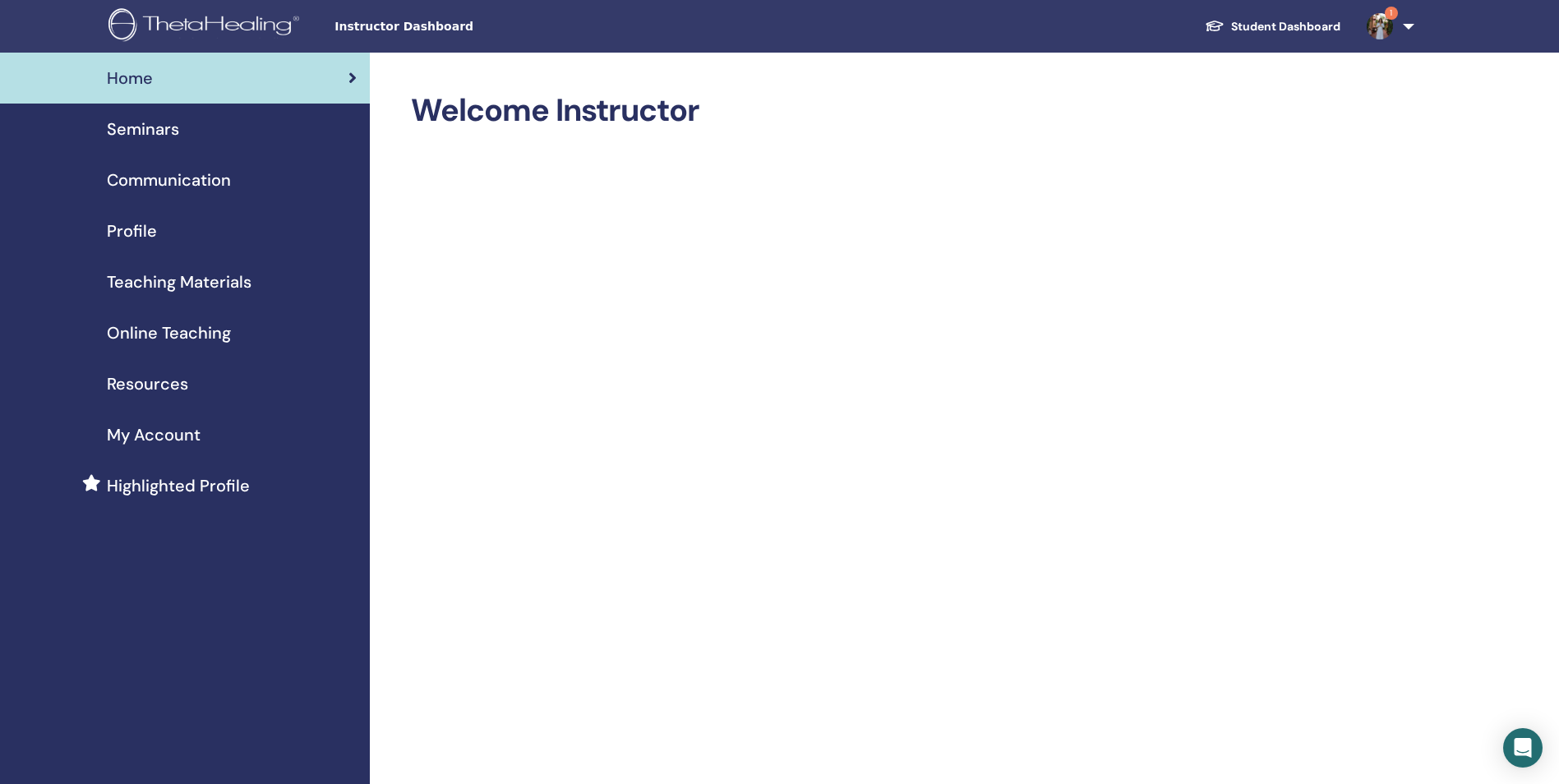
click at [148, 377] on span "Resources" at bounding box center [148, 383] width 82 height 25
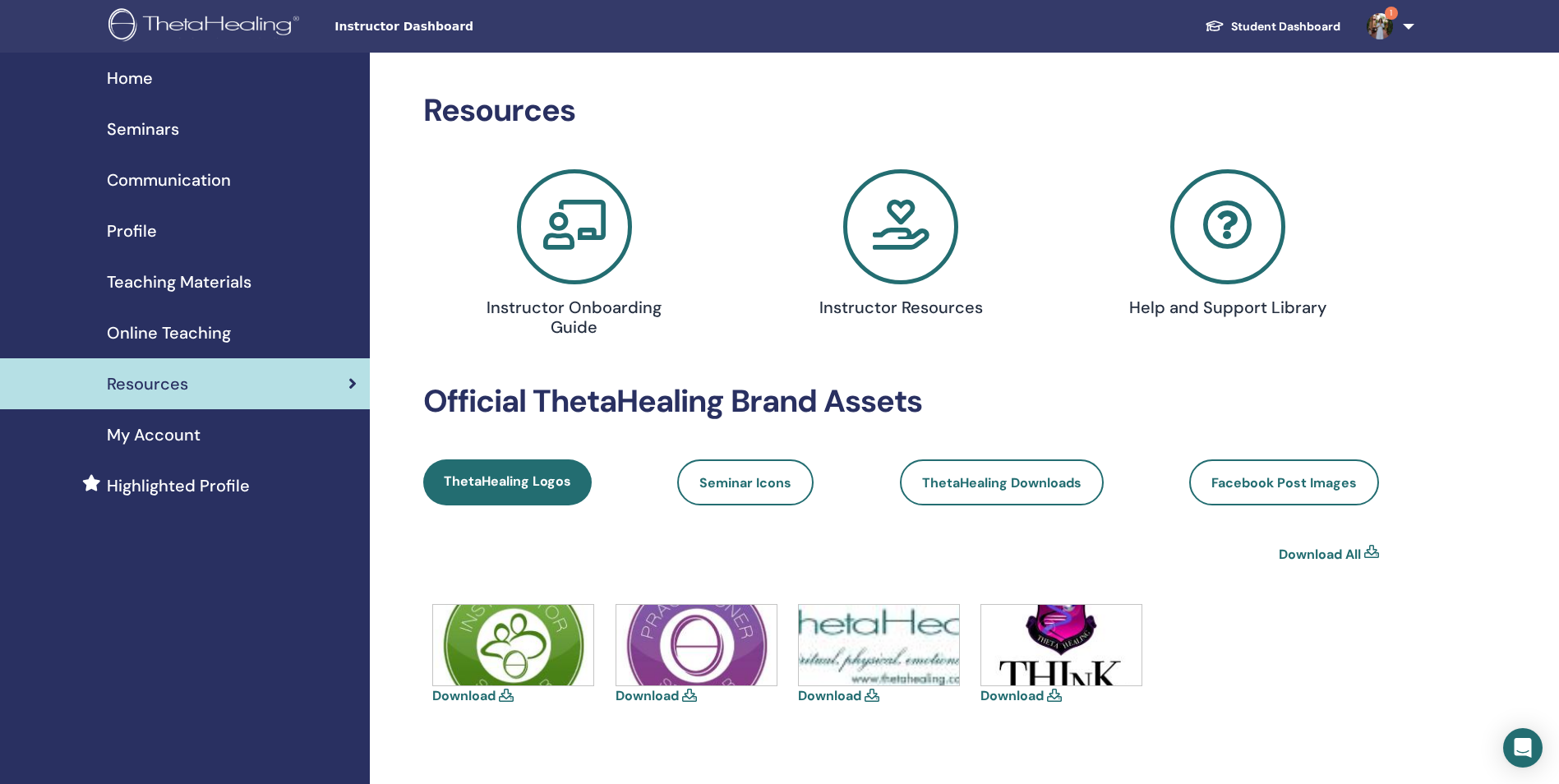
click at [174, 330] on span "Online Teaching" at bounding box center [169, 332] width 124 height 25
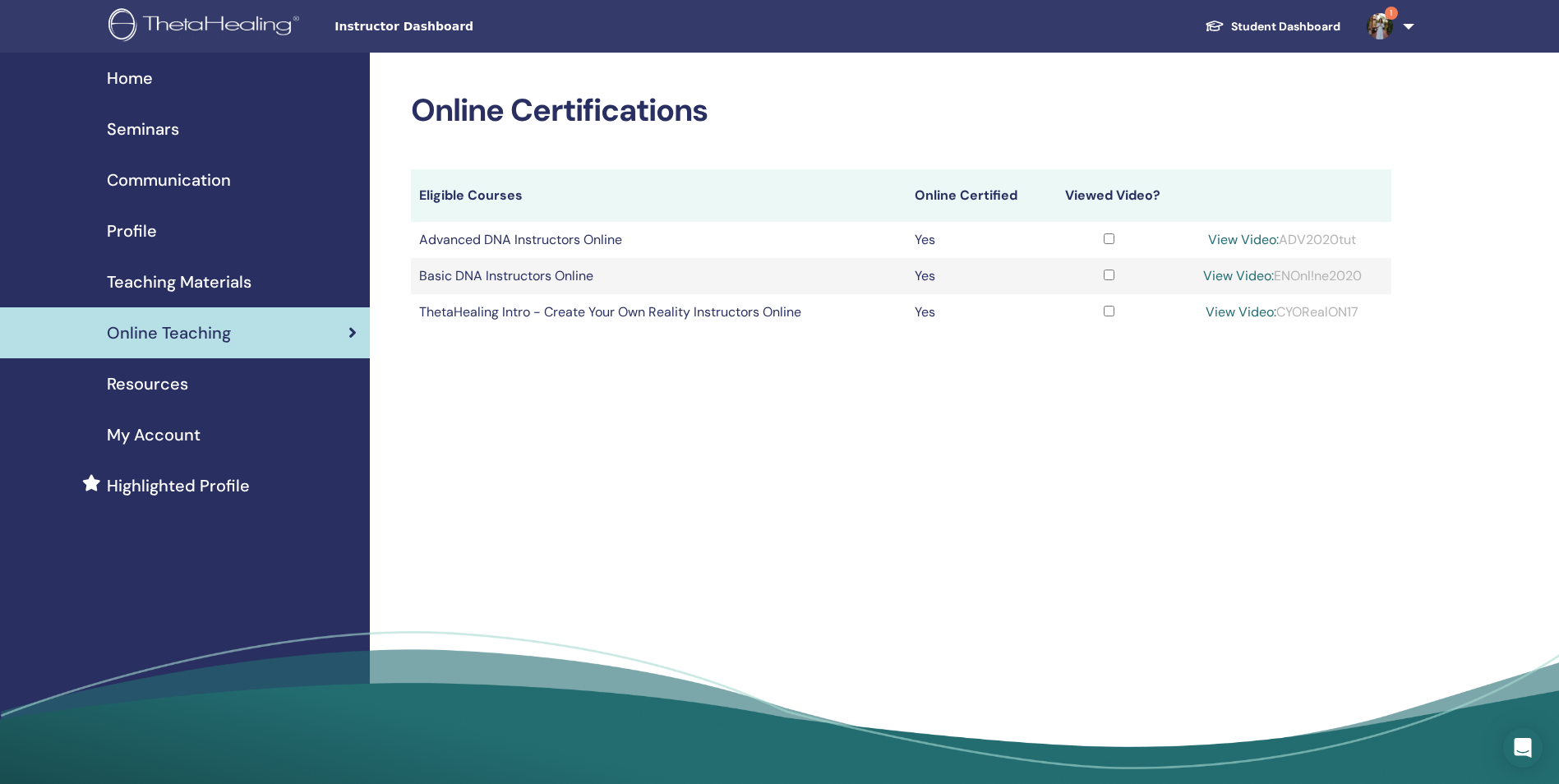
click at [208, 274] on span "Teaching Materials" at bounding box center [179, 281] width 145 height 25
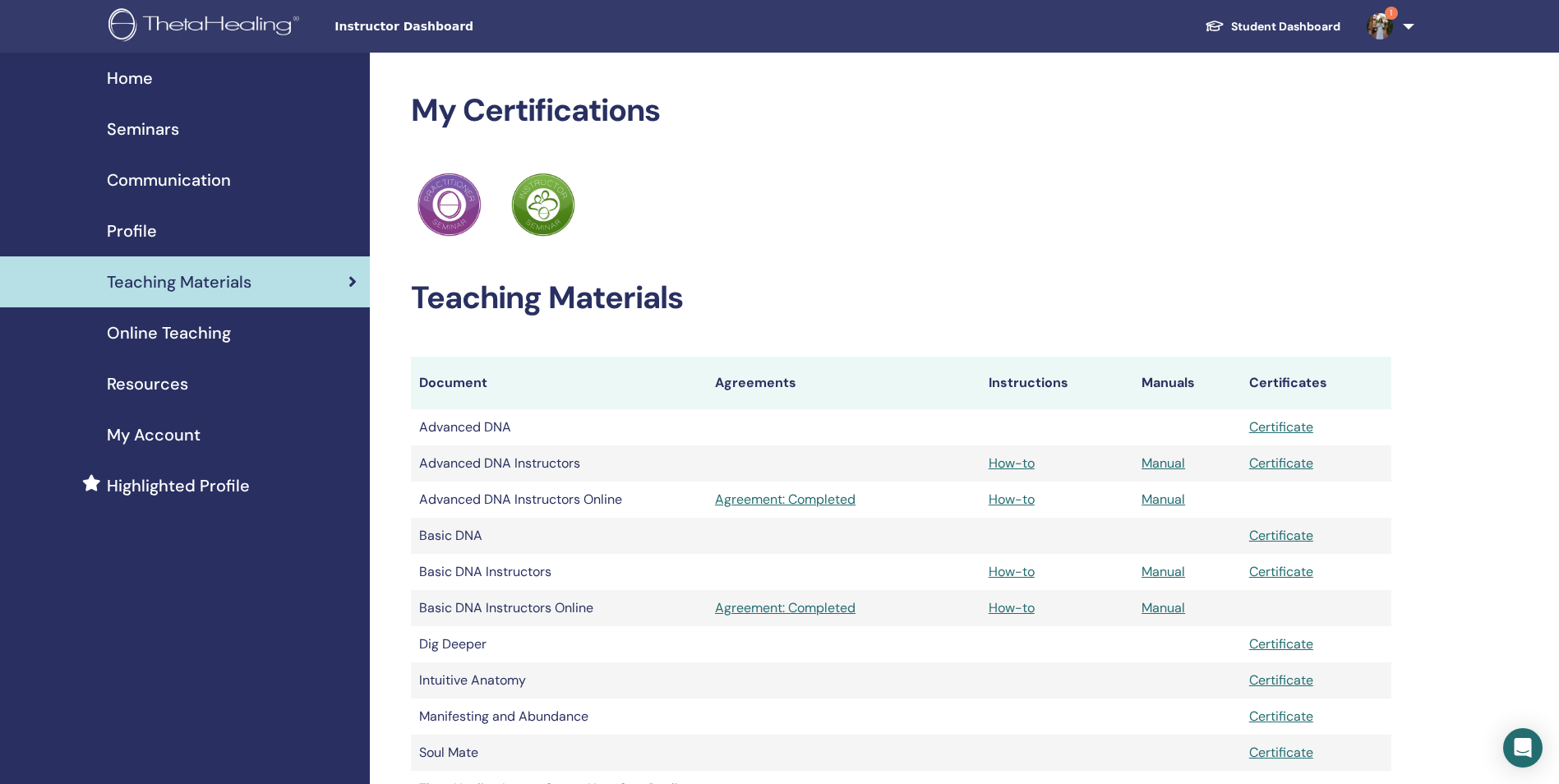
click at [147, 333] on span "Online Teaching" at bounding box center [169, 332] width 124 height 25
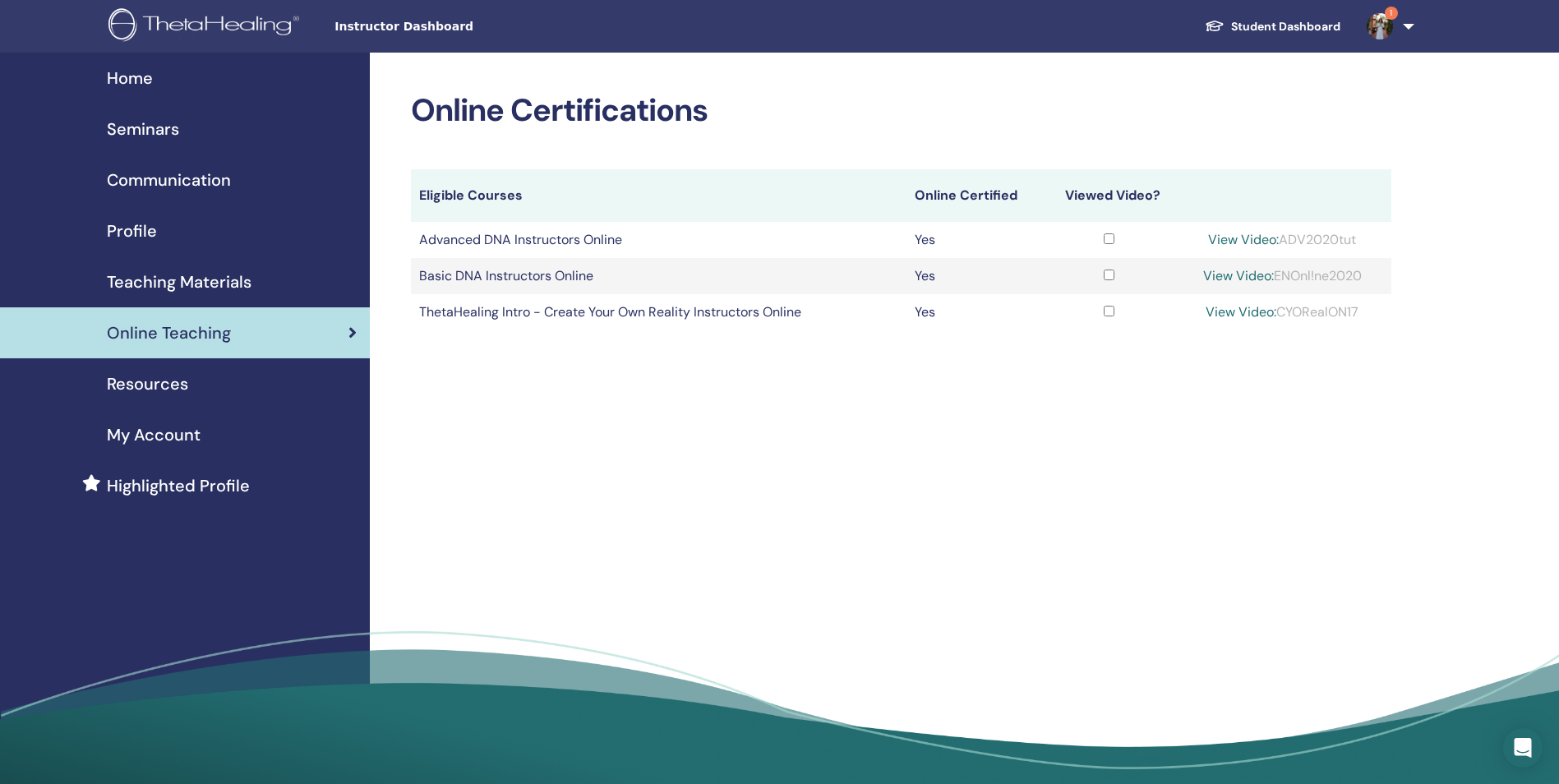
click at [136, 380] on span "Resources" at bounding box center [148, 383] width 82 height 25
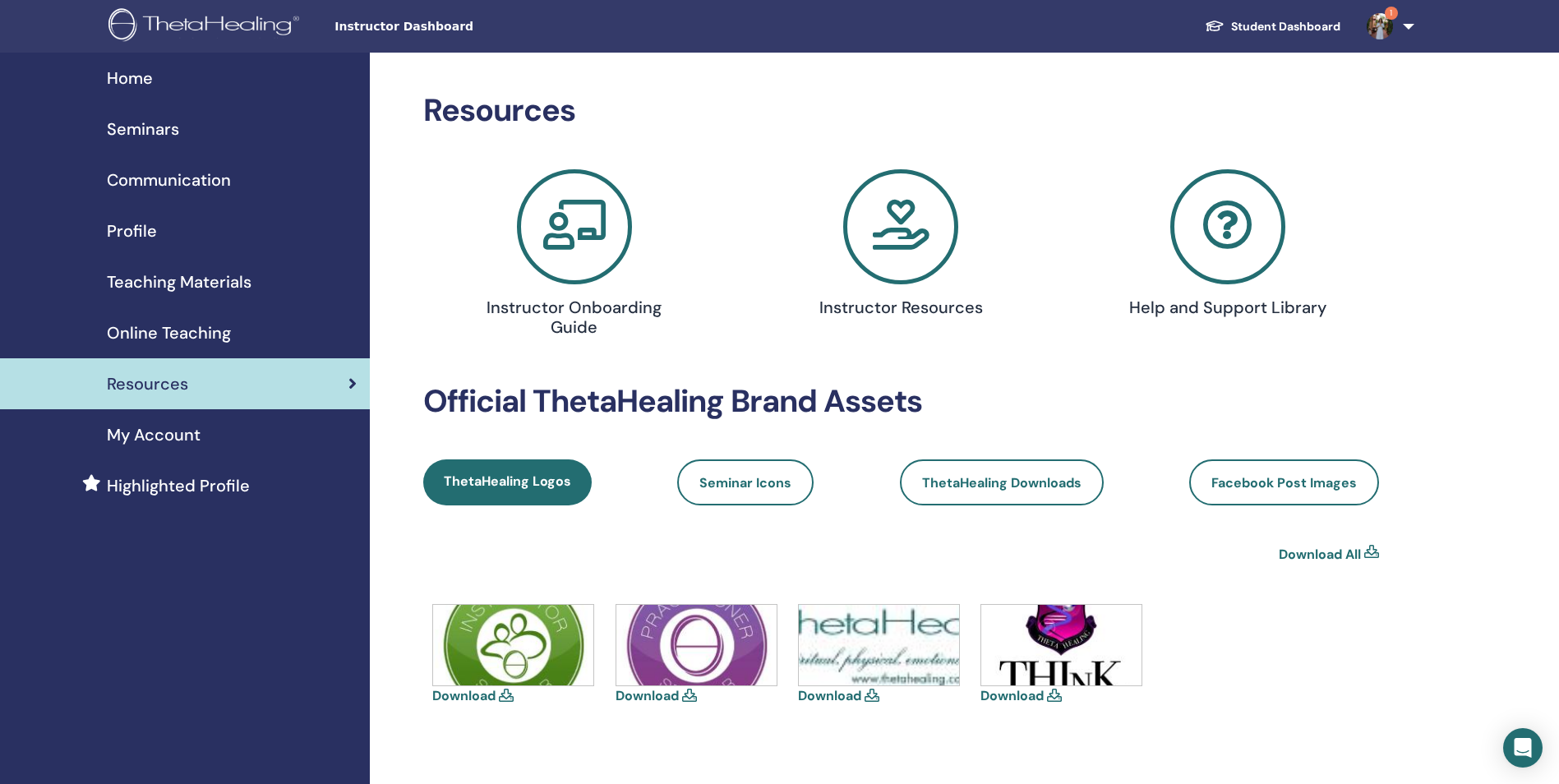
click at [184, 179] on span "Communication" at bounding box center [169, 180] width 124 height 25
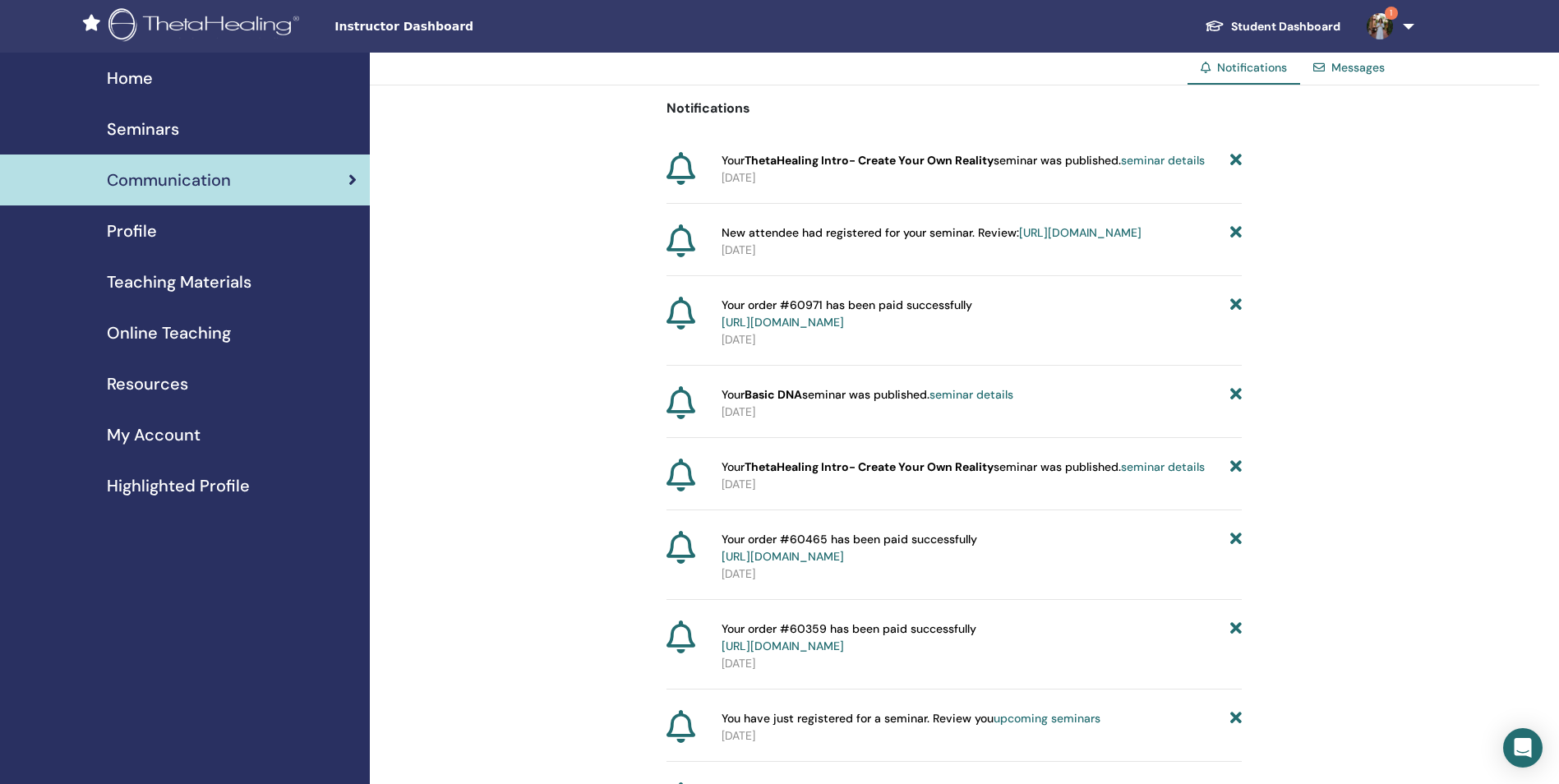
click at [131, 236] on span "Profile" at bounding box center [132, 230] width 50 height 25
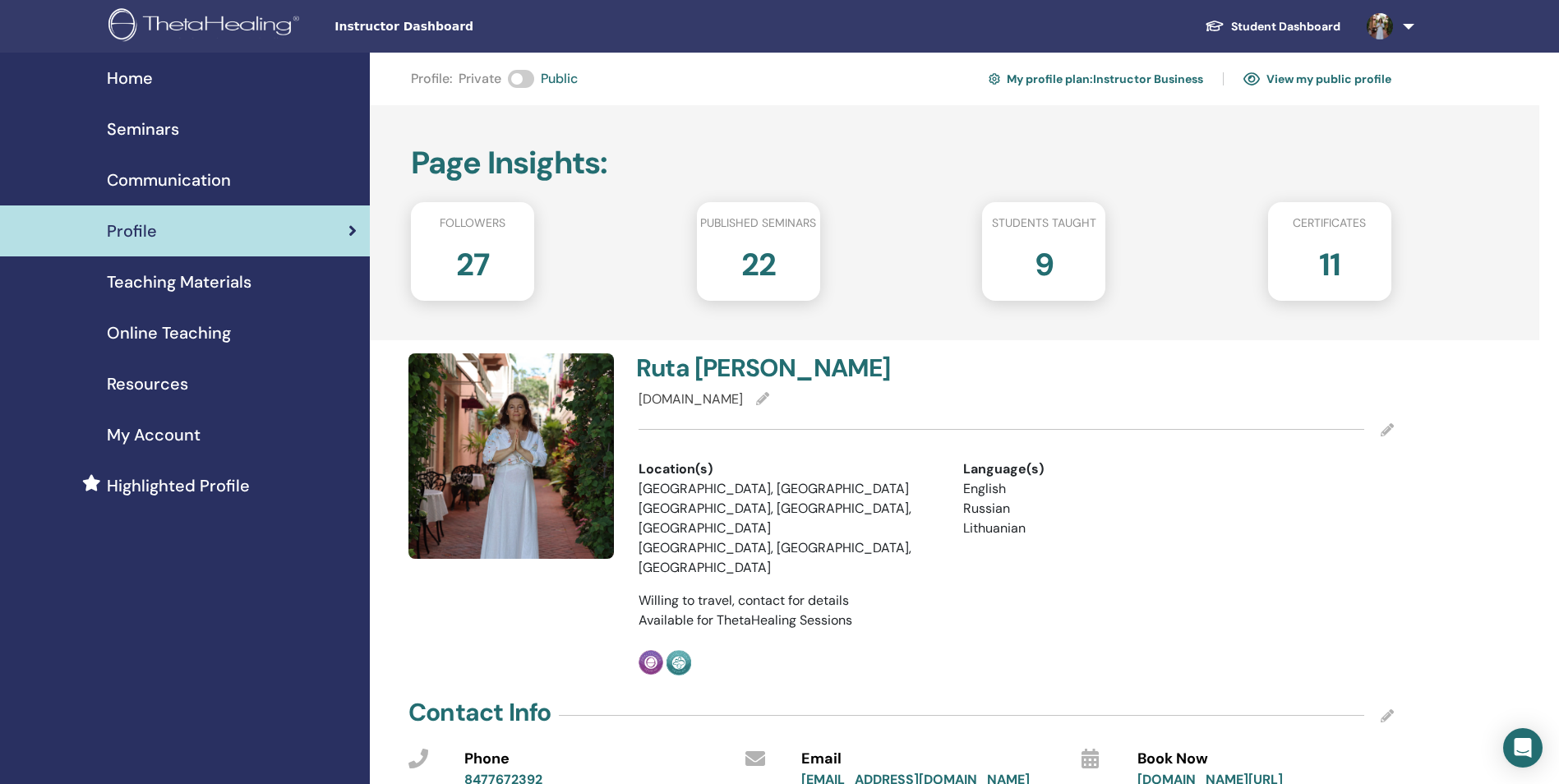
click at [171, 279] on span "Teaching Materials" at bounding box center [179, 281] width 145 height 25
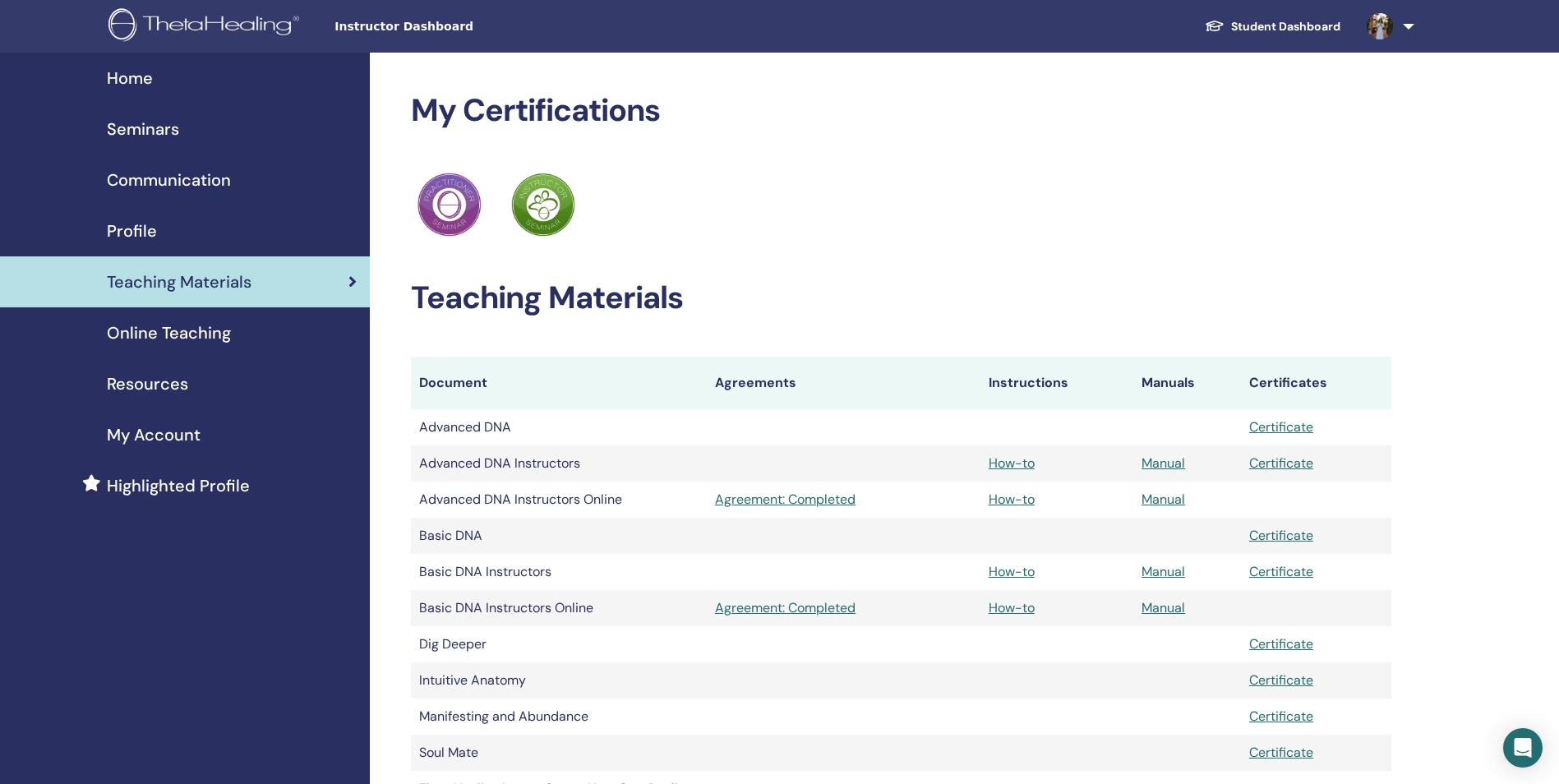
click at [159, 331] on span "Online Teaching" at bounding box center [169, 332] width 124 height 25
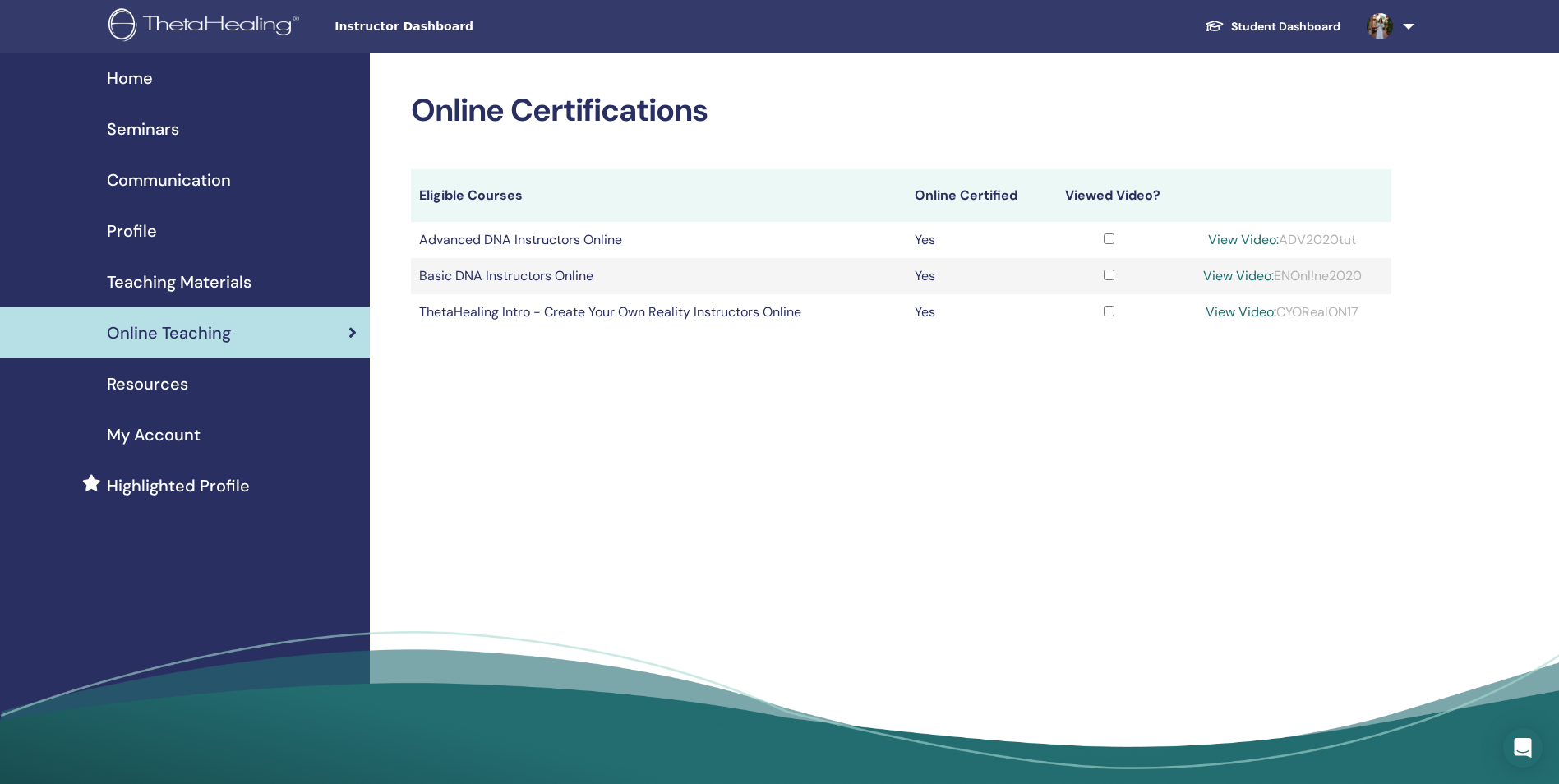
click at [663, 317] on td "ThetaHealing Intro - Create Your Own Reality Instructors Online" at bounding box center [659, 312] width 496 height 36
click at [207, 274] on span "Teaching Materials" at bounding box center [179, 281] width 145 height 25
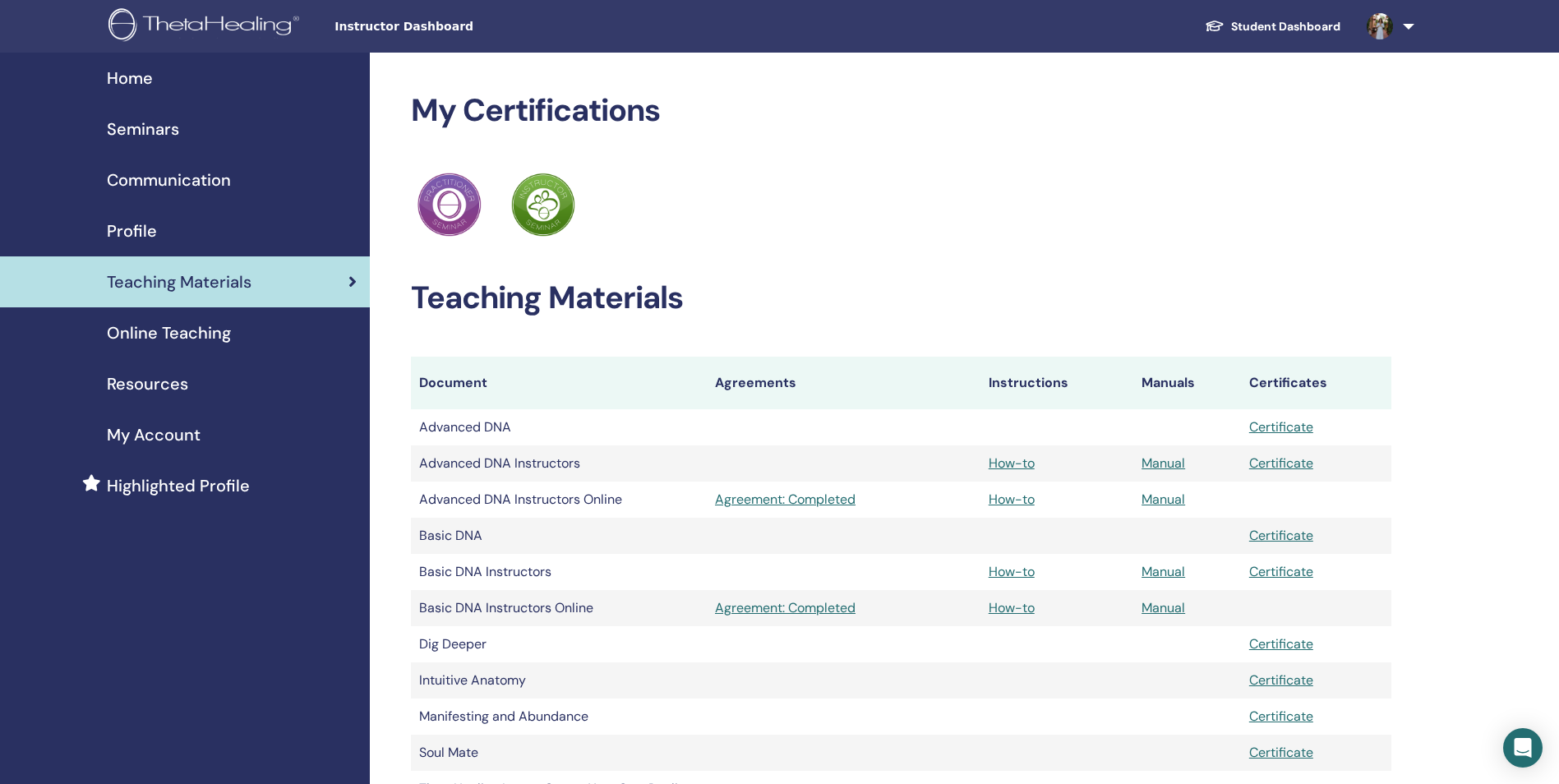
click at [203, 334] on span "Online Teaching" at bounding box center [169, 332] width 124 height 25
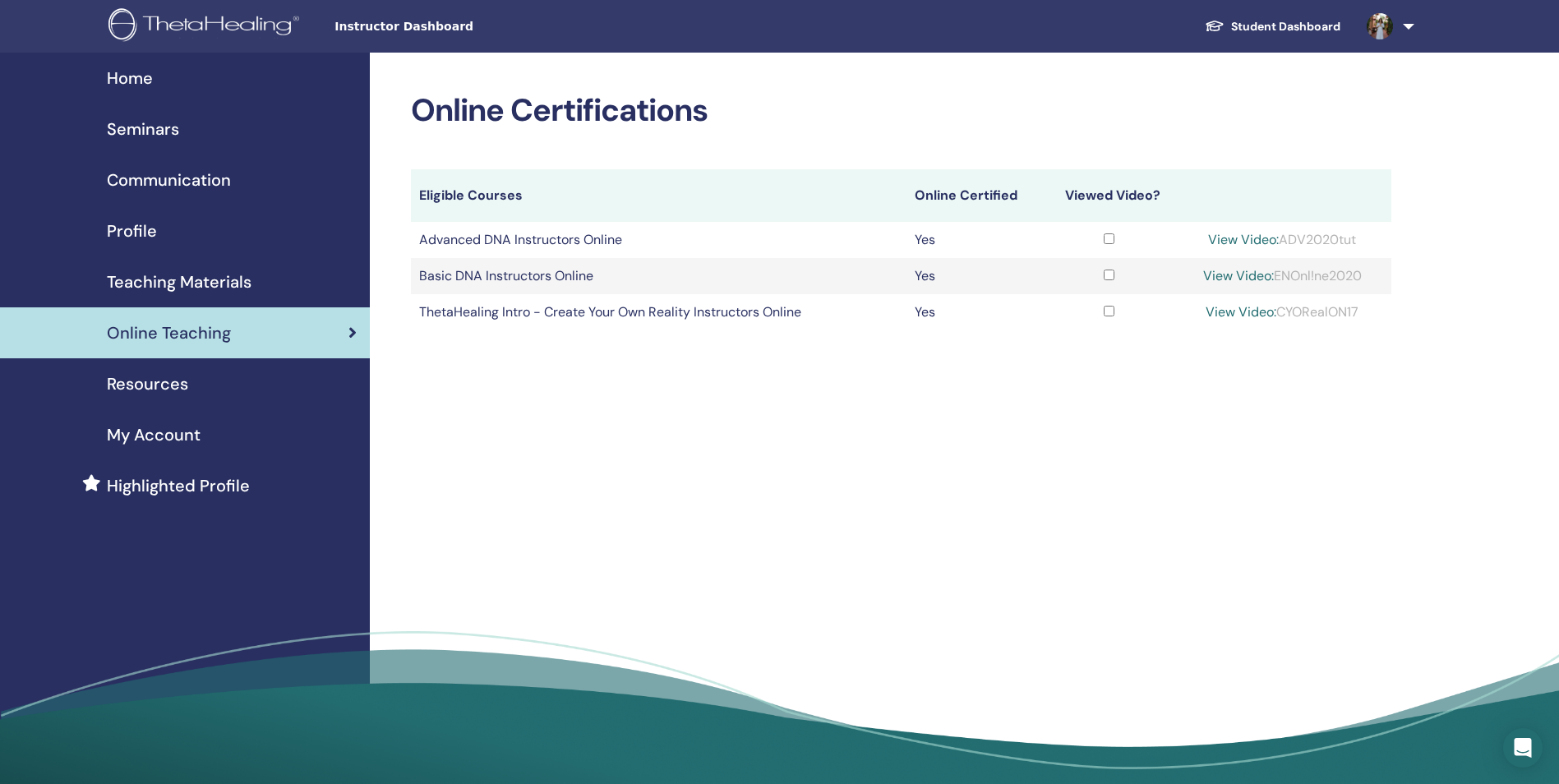
click at [275, 333] on div "Online Teaching" at bounding box center [185, 332] width 343 height 25
click at [144, 86] on span "Home" at bounding box center [130, 78] width 46 height 25
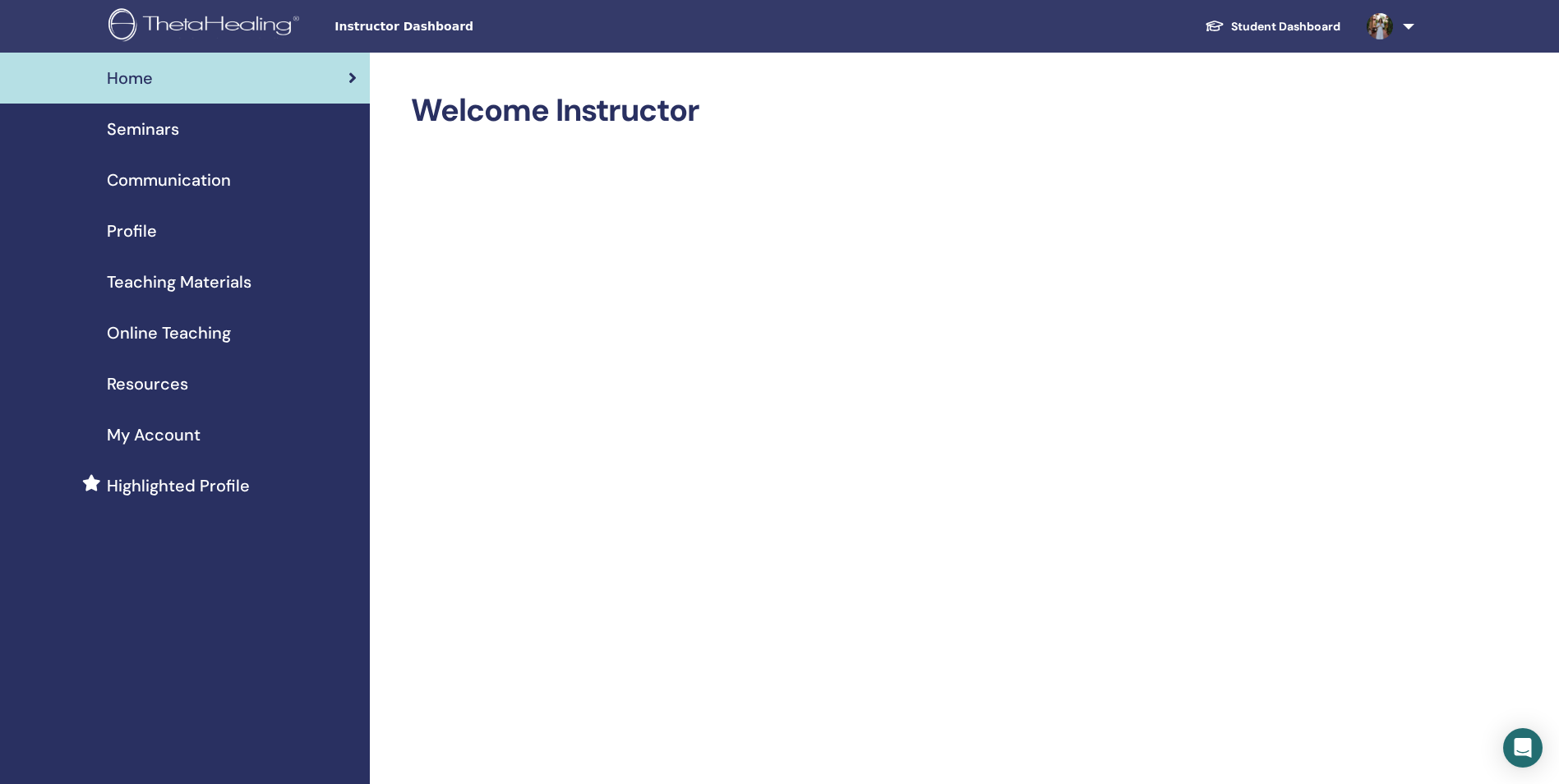
click at [160, 133] on span "Seminars" at bounding box center [143, 129] width 72 height 25
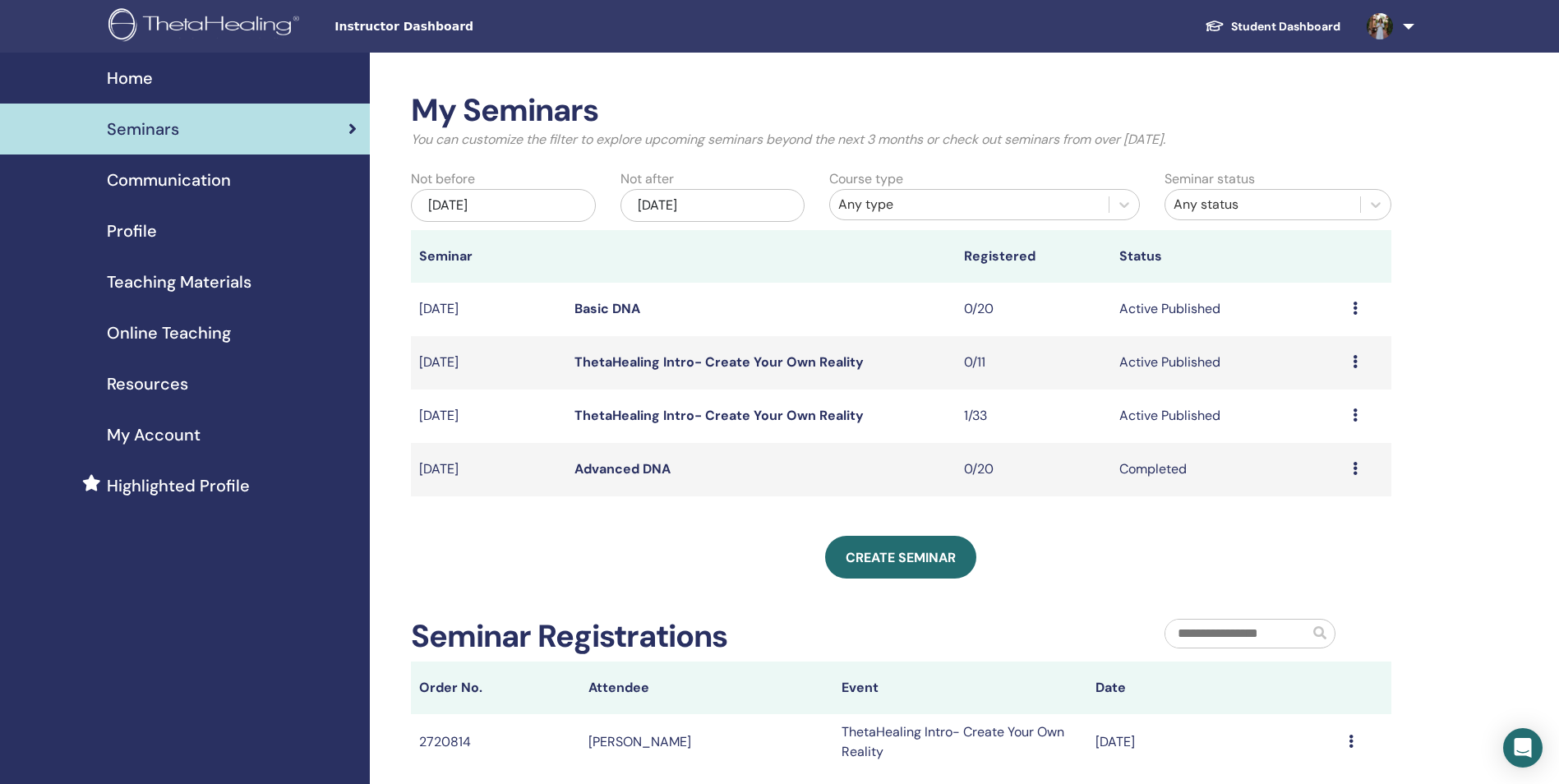
click at [749, 412] on link "ThetaHealing Intro- Create Your Own Reality" at bounding box center [720, 415] width 289 height 17
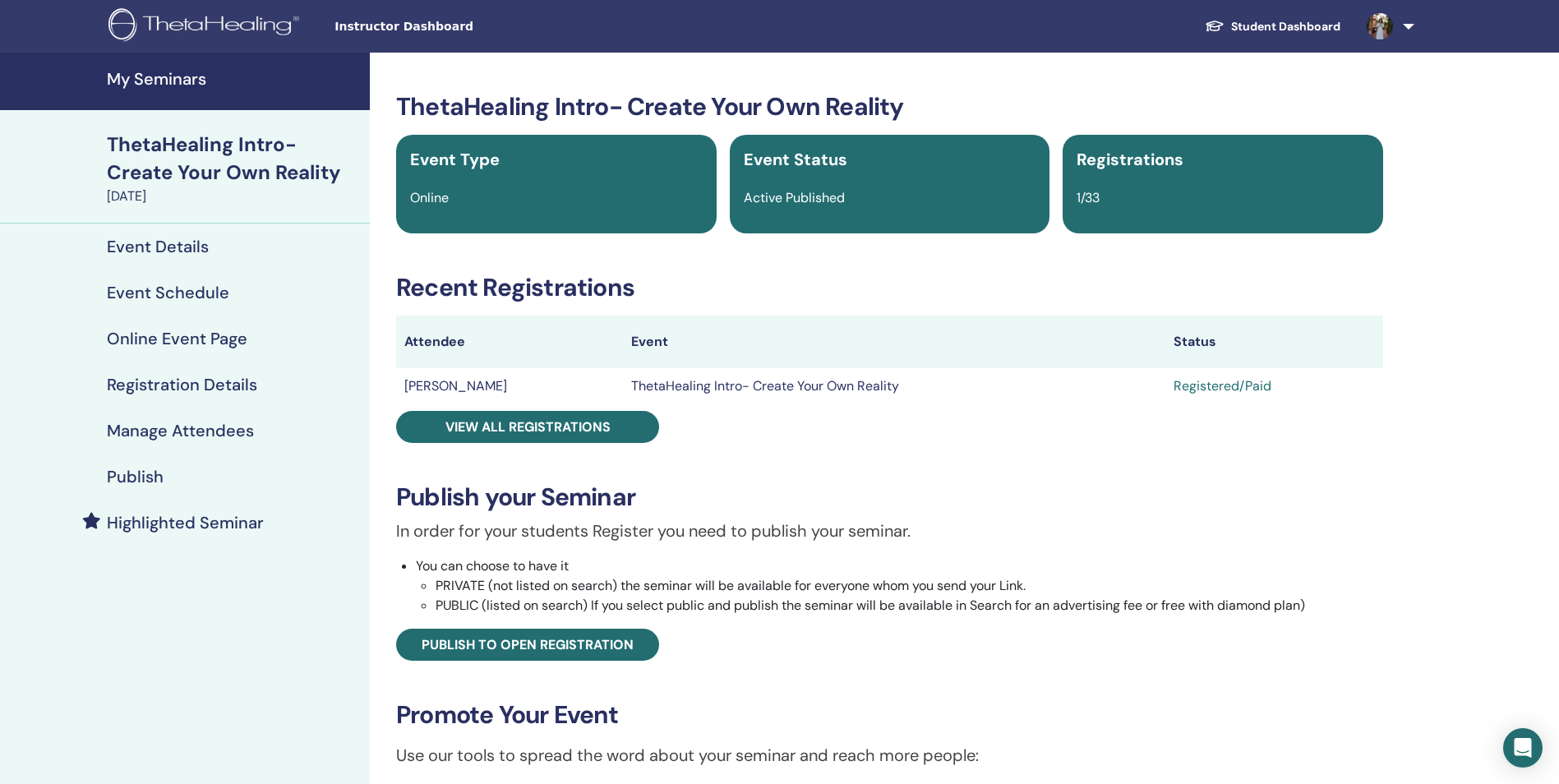
click at [178, 237] on h4 "Event Details" at bounding box center [158, 246] width 102 height 20
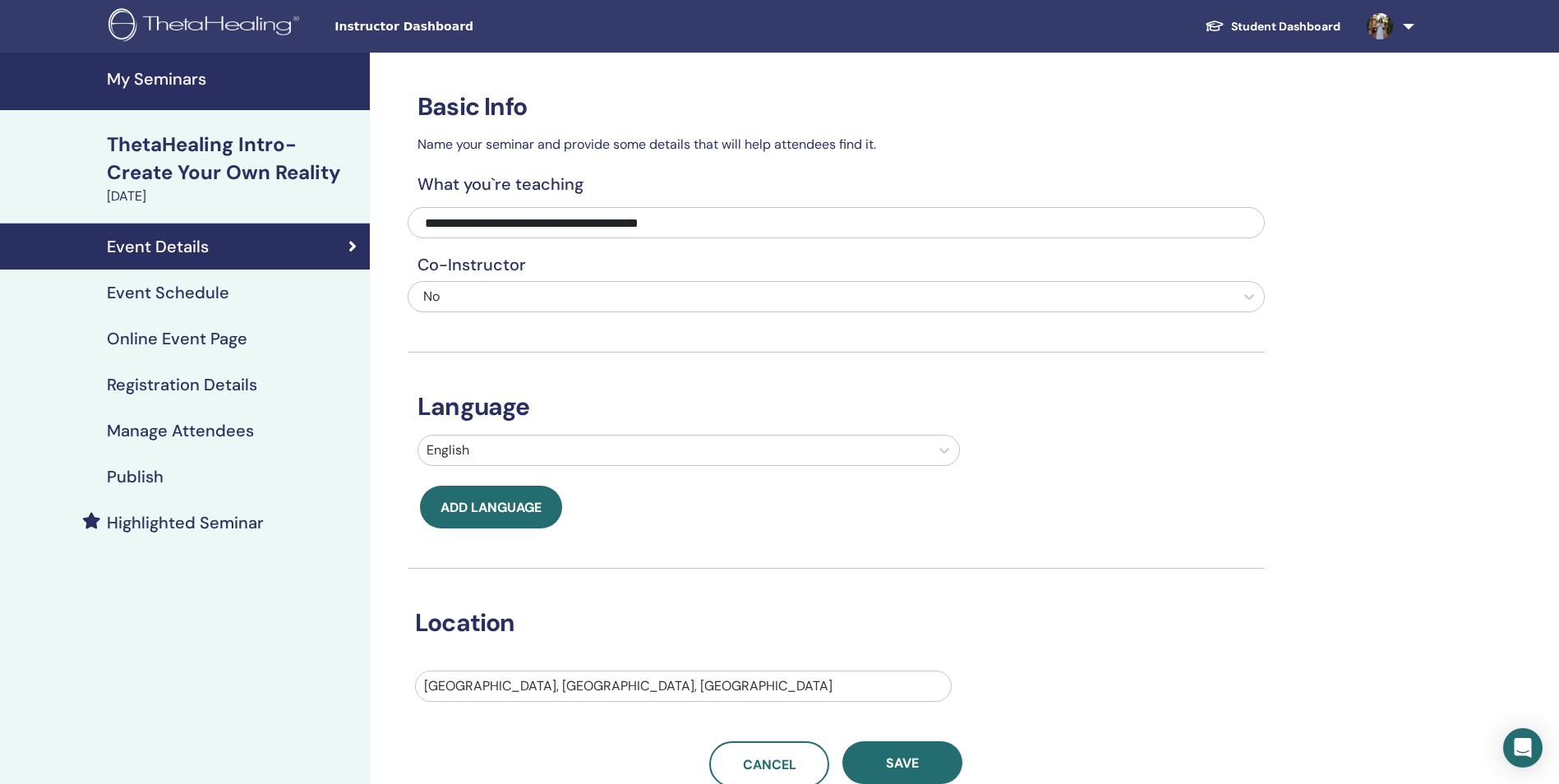
click at [212, 343] on h4 "Online Event Page" at bounding box center [177, 338] width 141 height 20
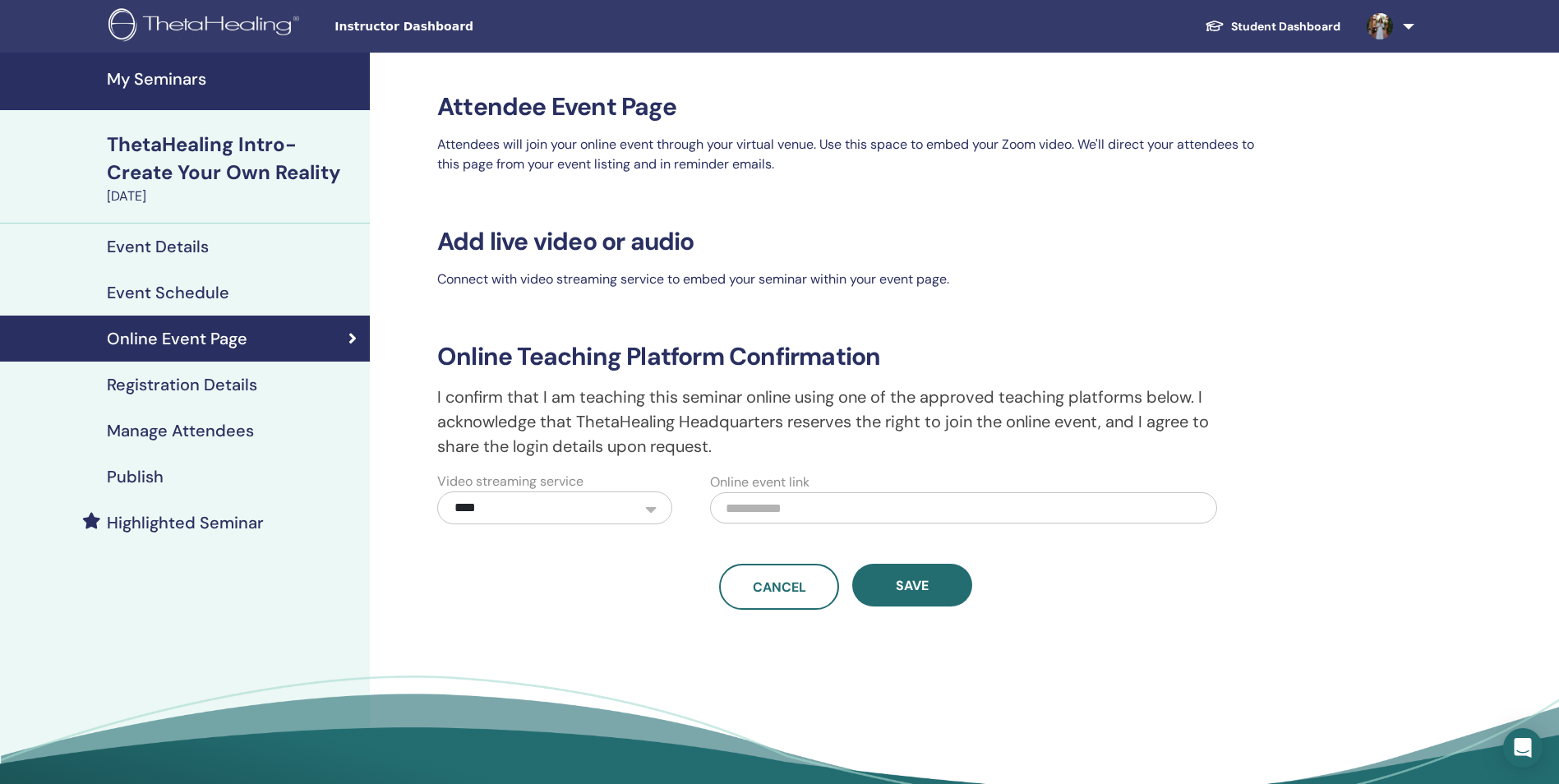
click at [209, 425] on h4 "Manage Attendees" at bounding box center [180, 431] width 147 height 20
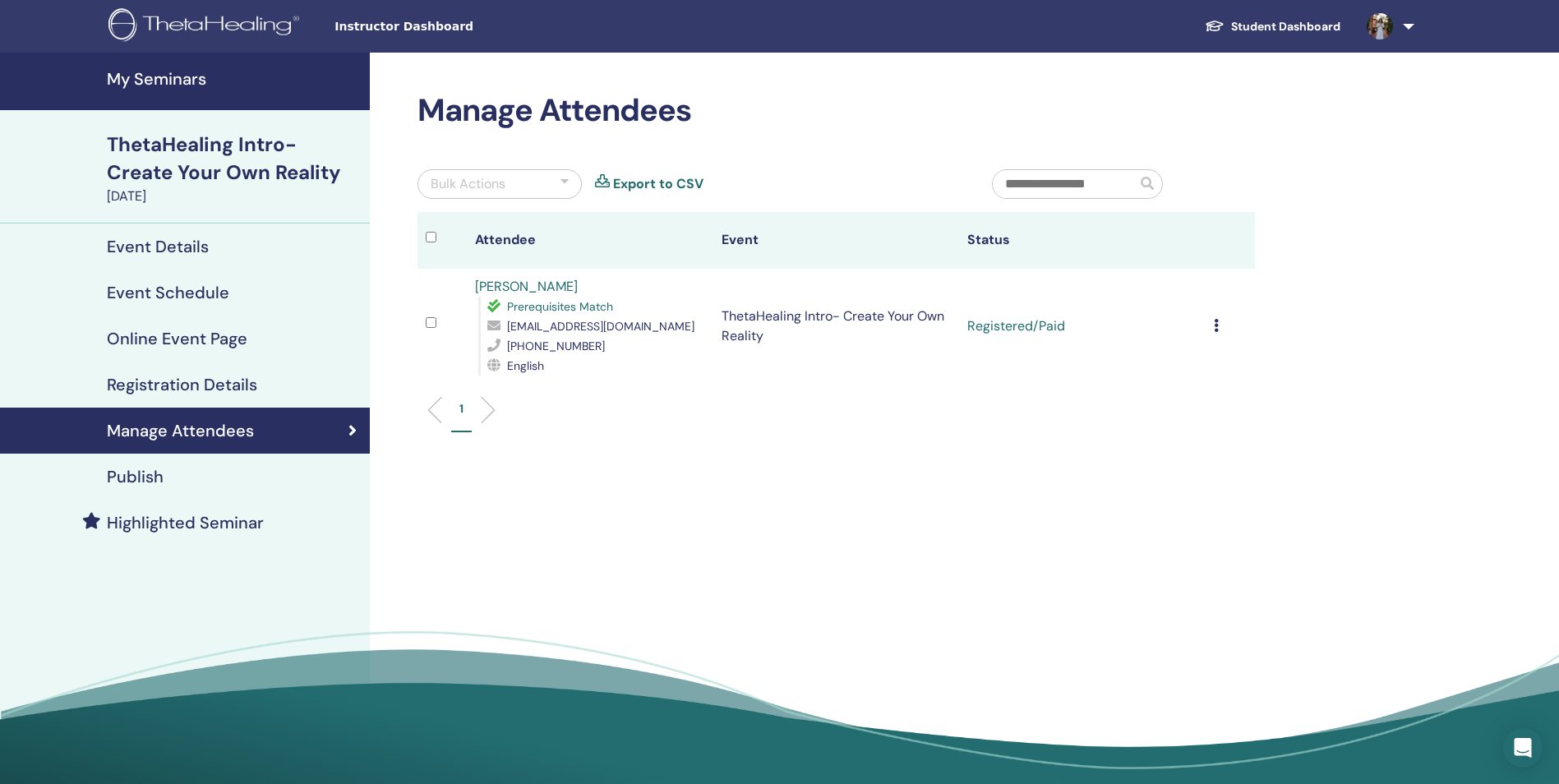
click at [198, 328] on h4 "Online Event Page" at bounding box center [177, 338] width 141 height 20
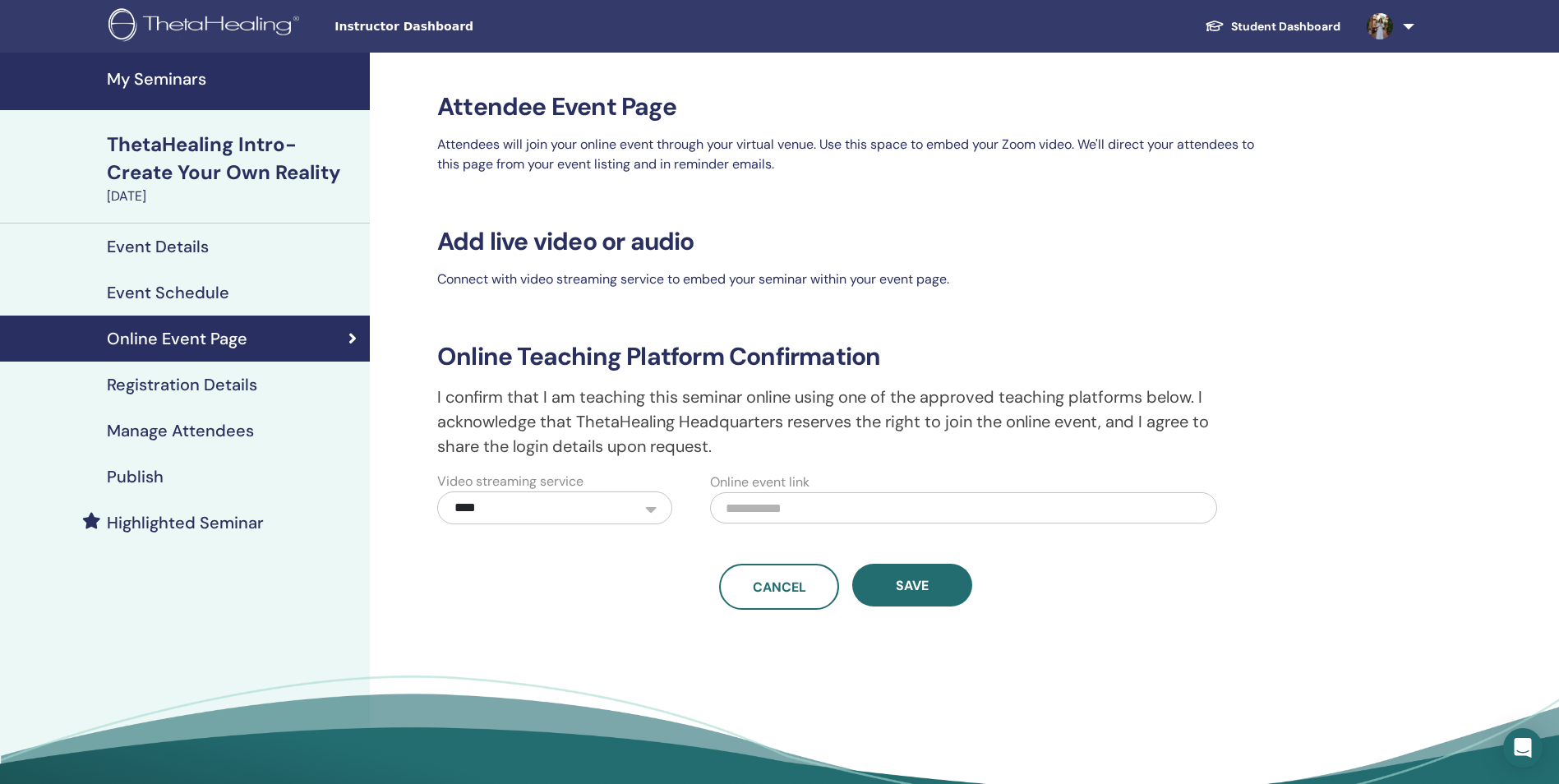
click at [188, 296] on h4 "Event Schedule" at bounding box center [168, 292] width 123 height 20
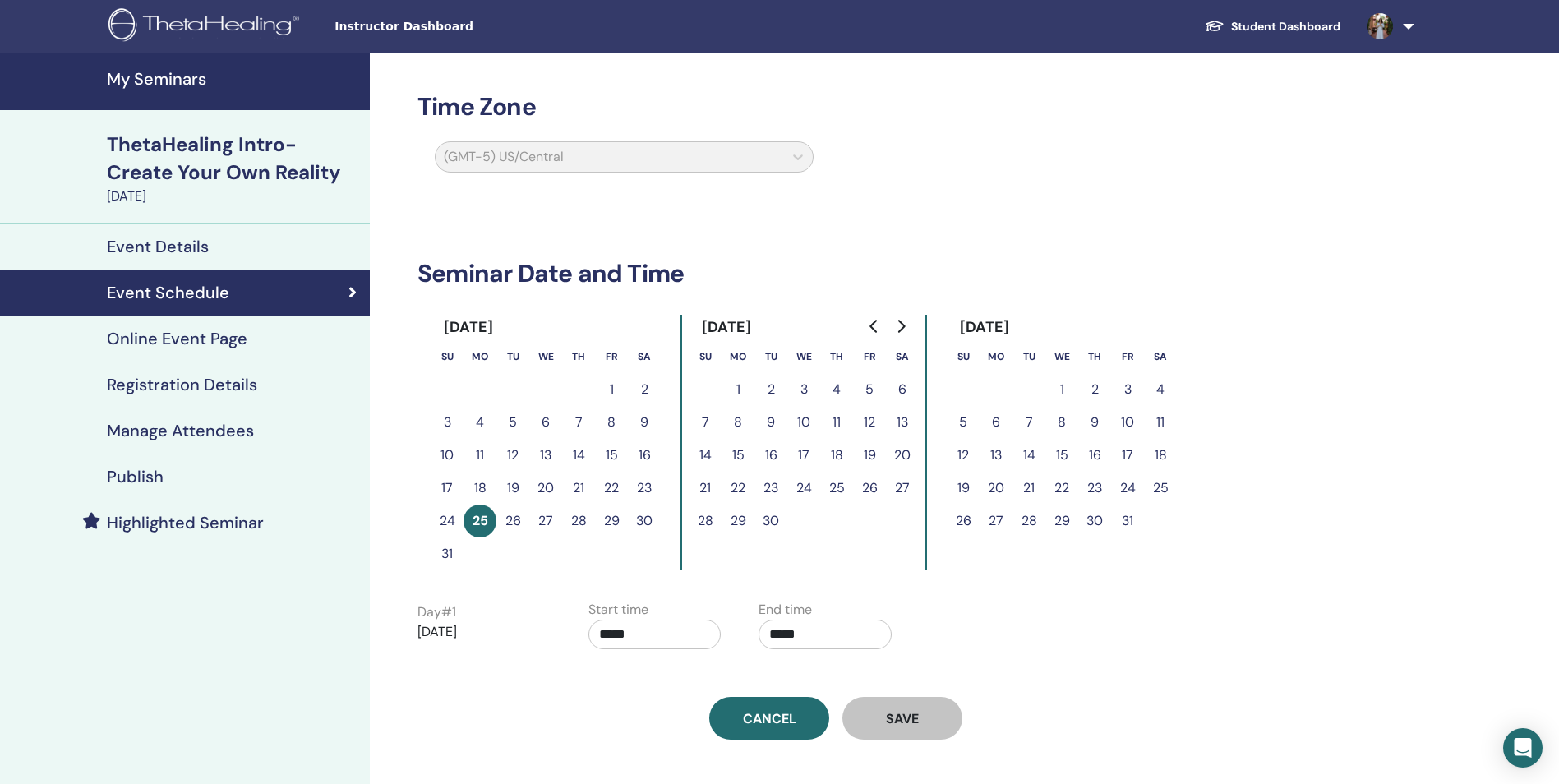
click at [231, 382] on h4 "Registration Details" at bounding box center [182, 385] width 151 height 20
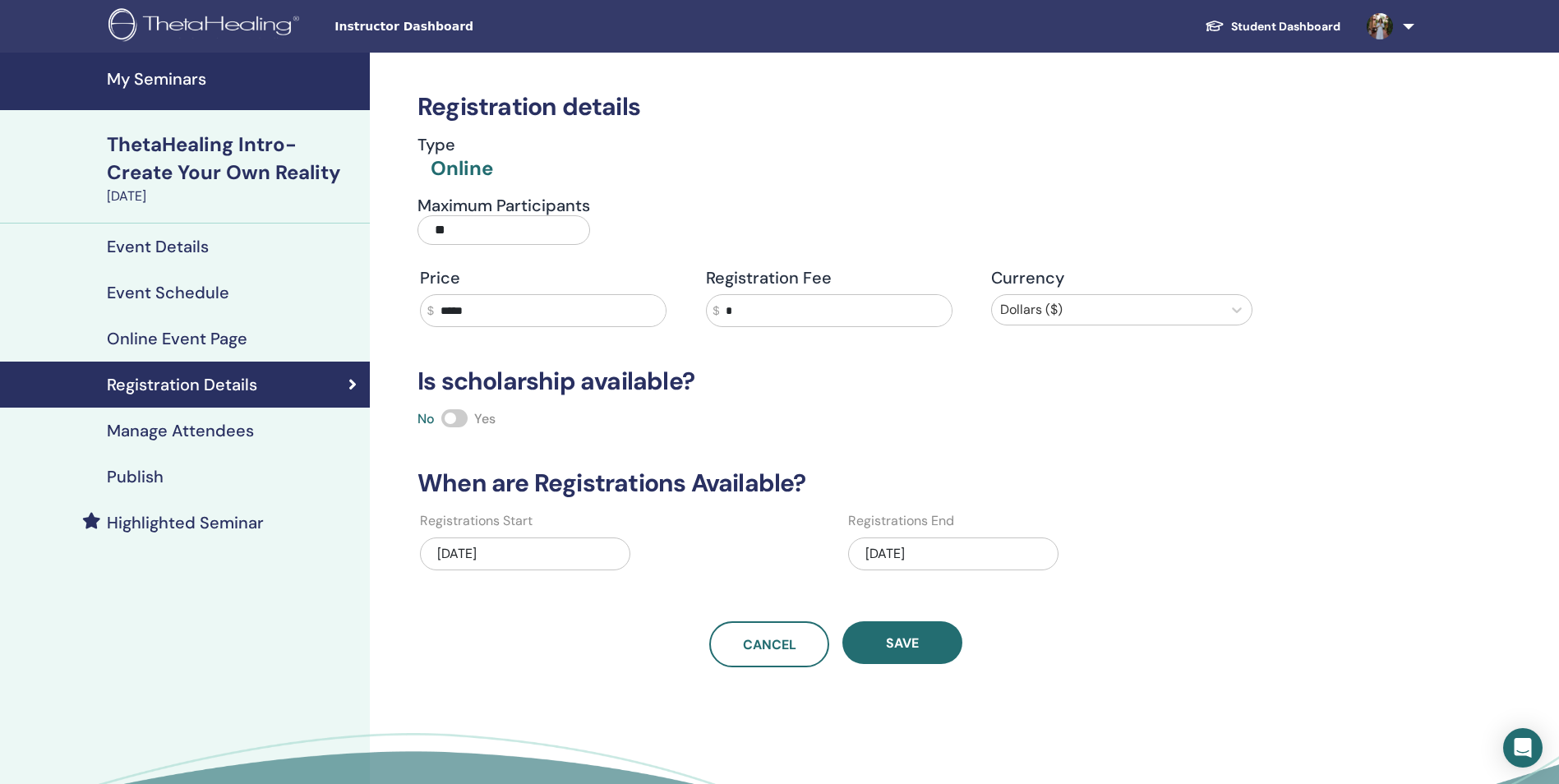
click at [140, 244] on h4 "Event Details" at bounding box center [158, 246] width 102 height 20
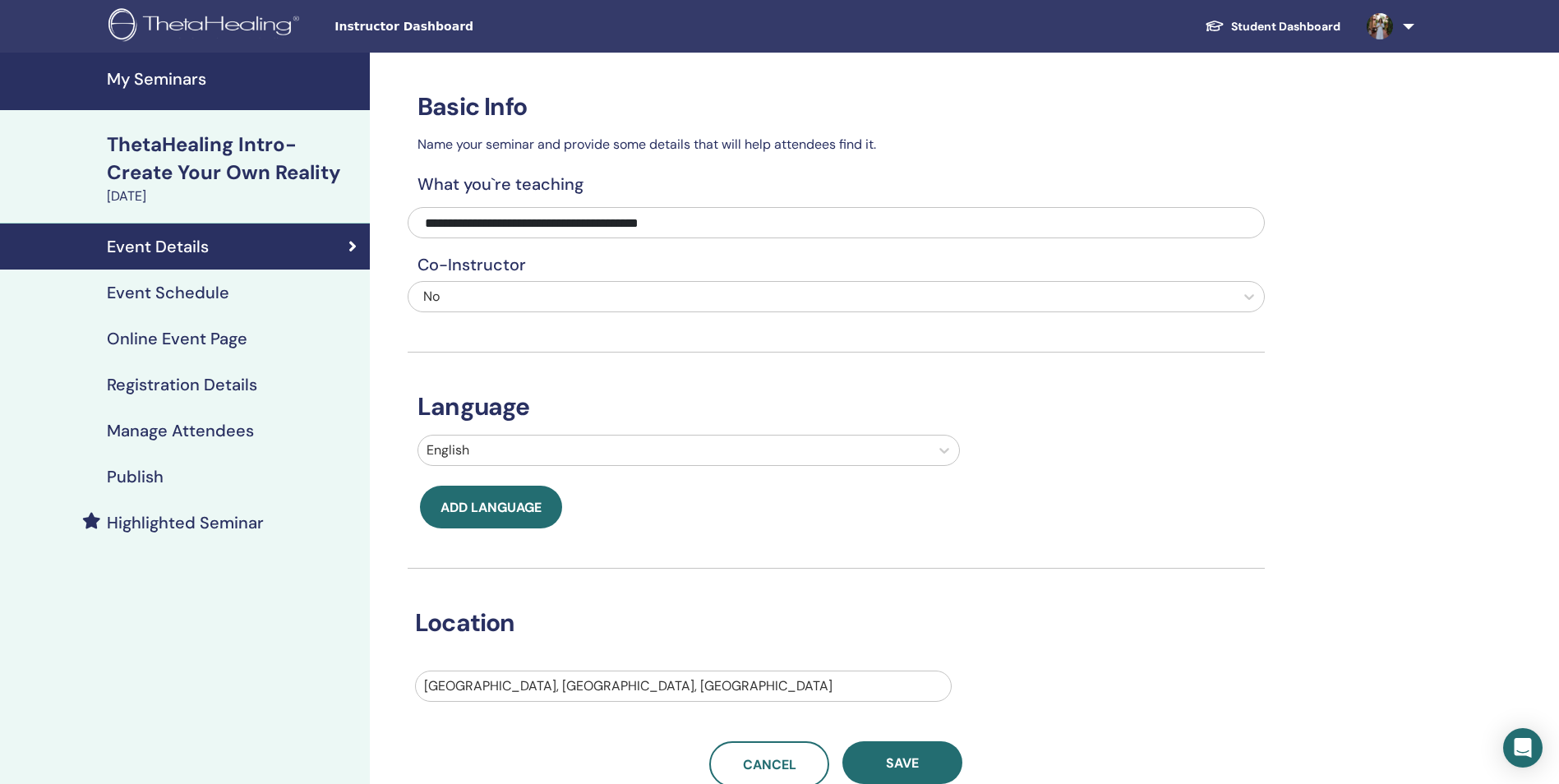
click at [149, 290] on h4 "Event Schedule" at bounding box center [168, 292] width 123 height 20
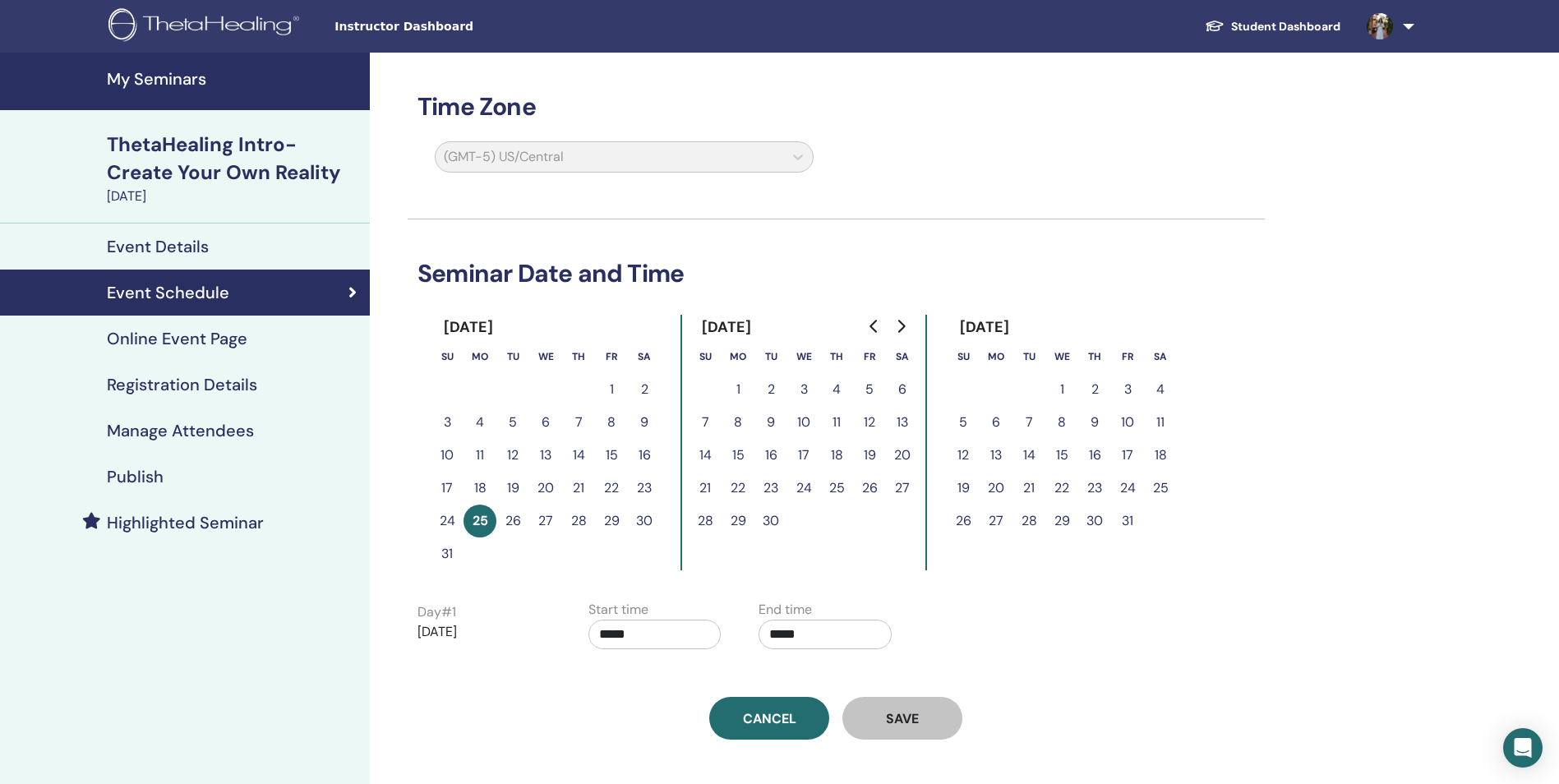
click at [214, 377] on h4 "Registration Details" at bounding box center [182, 385] width 151 height 20
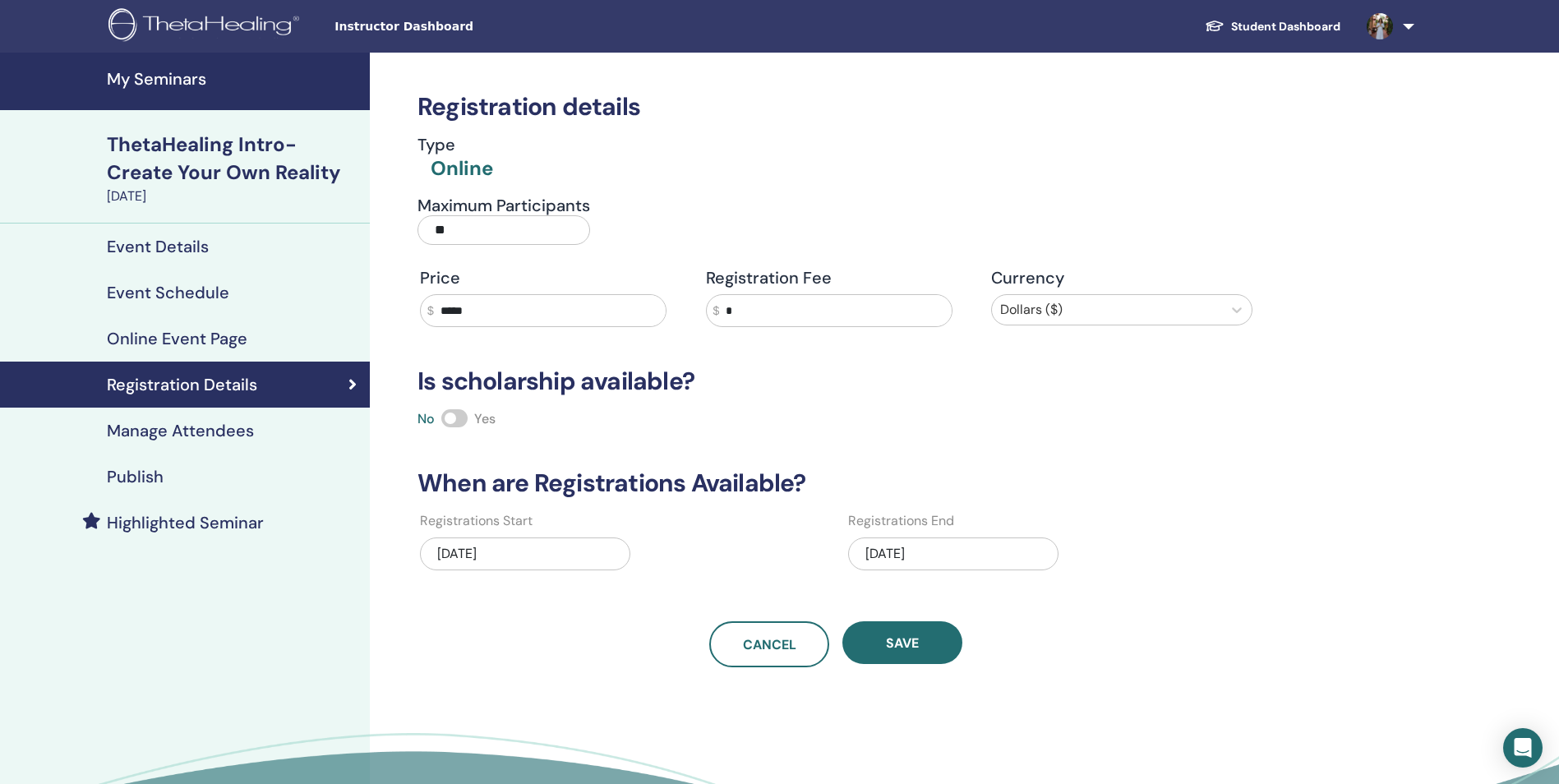
click at [209, 423] on h4 "Manage Attendees" at bounding box center [180, 431] width 147 height 20
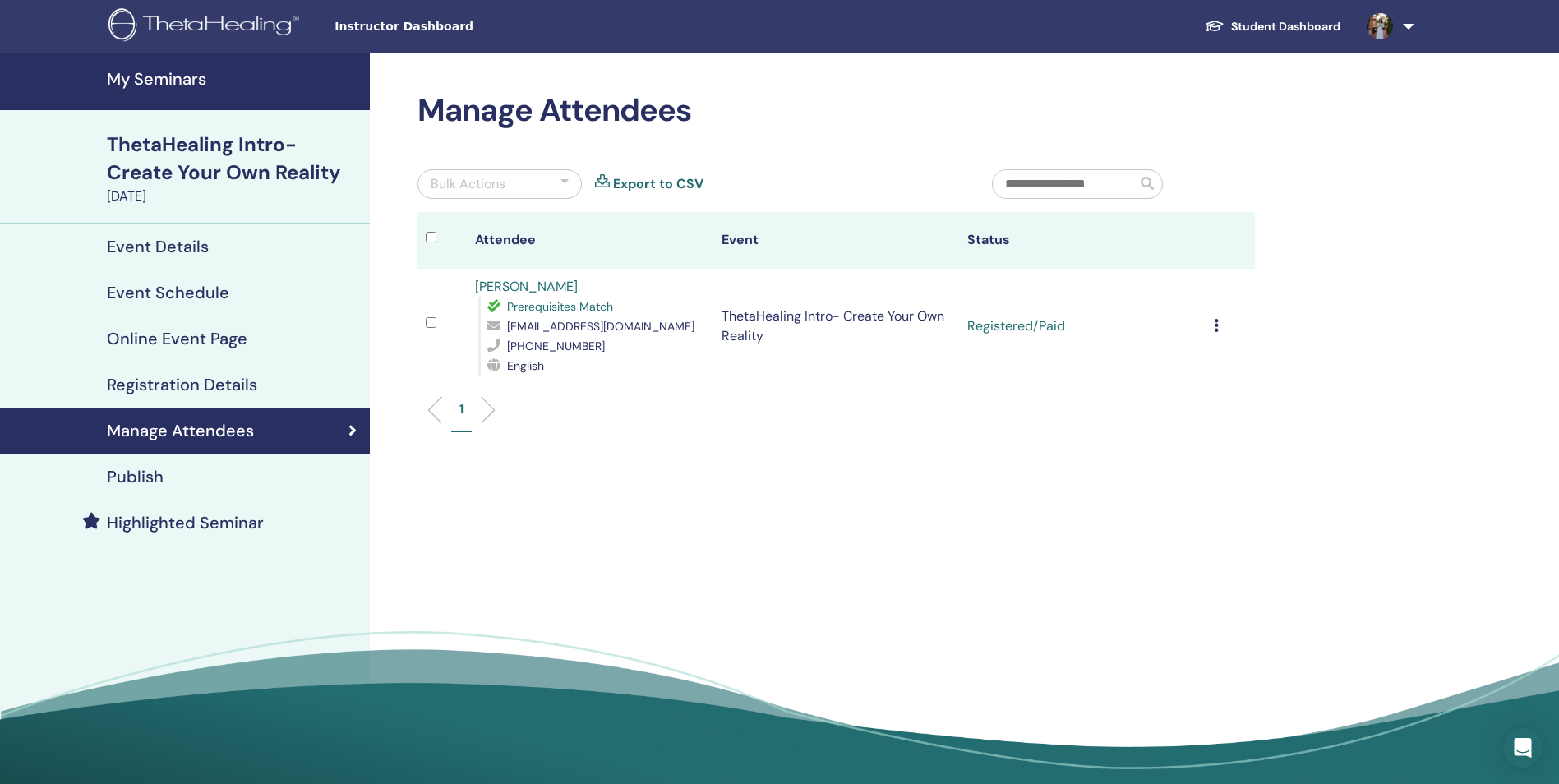
click at [147, 473] on h4 "Publish" at bounding box center [135, 477] width 57 height 20
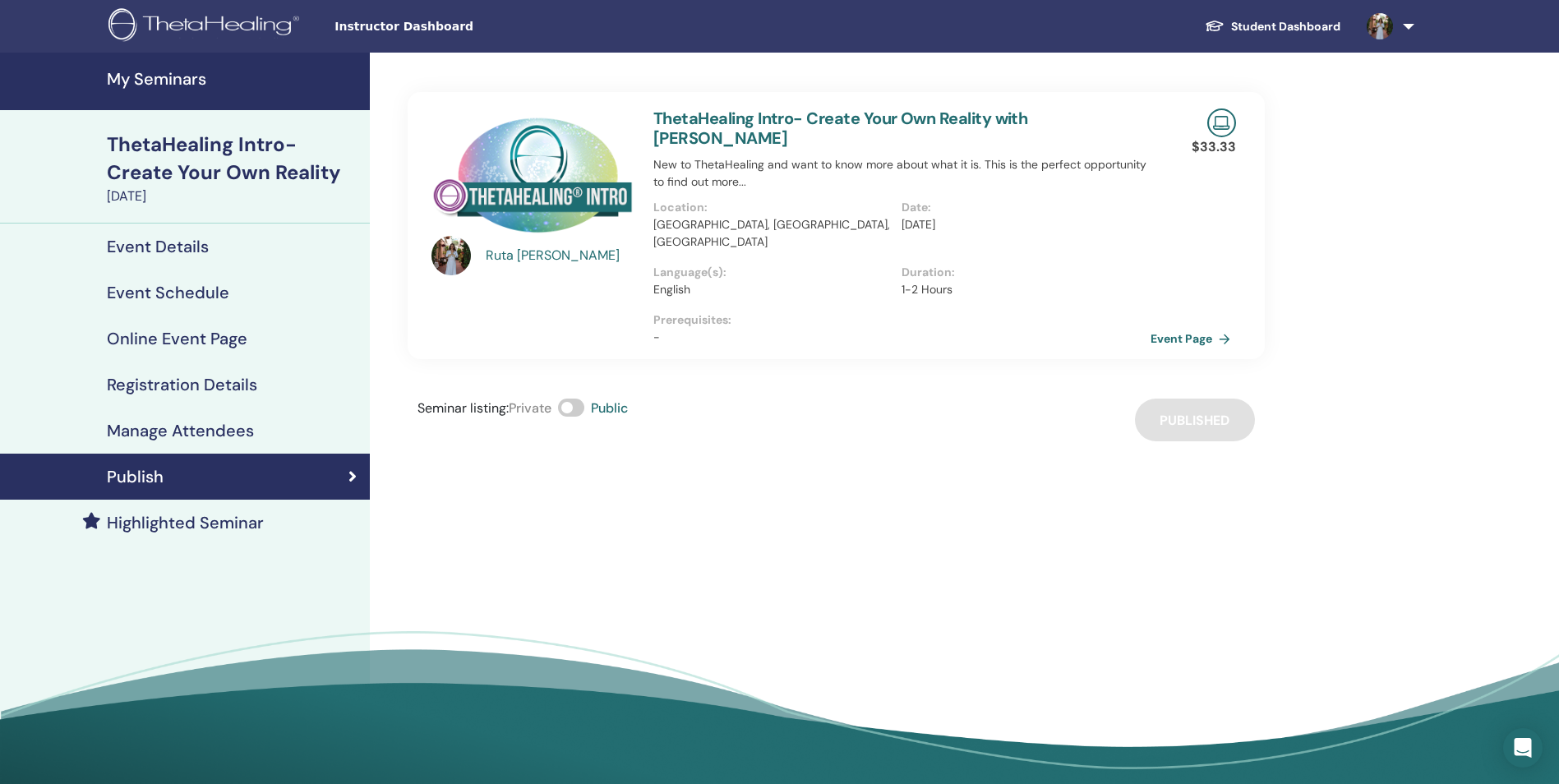
click at [216, 375] on h4 "Registration Details" at bounding box center [182, 385] width 151 height 20
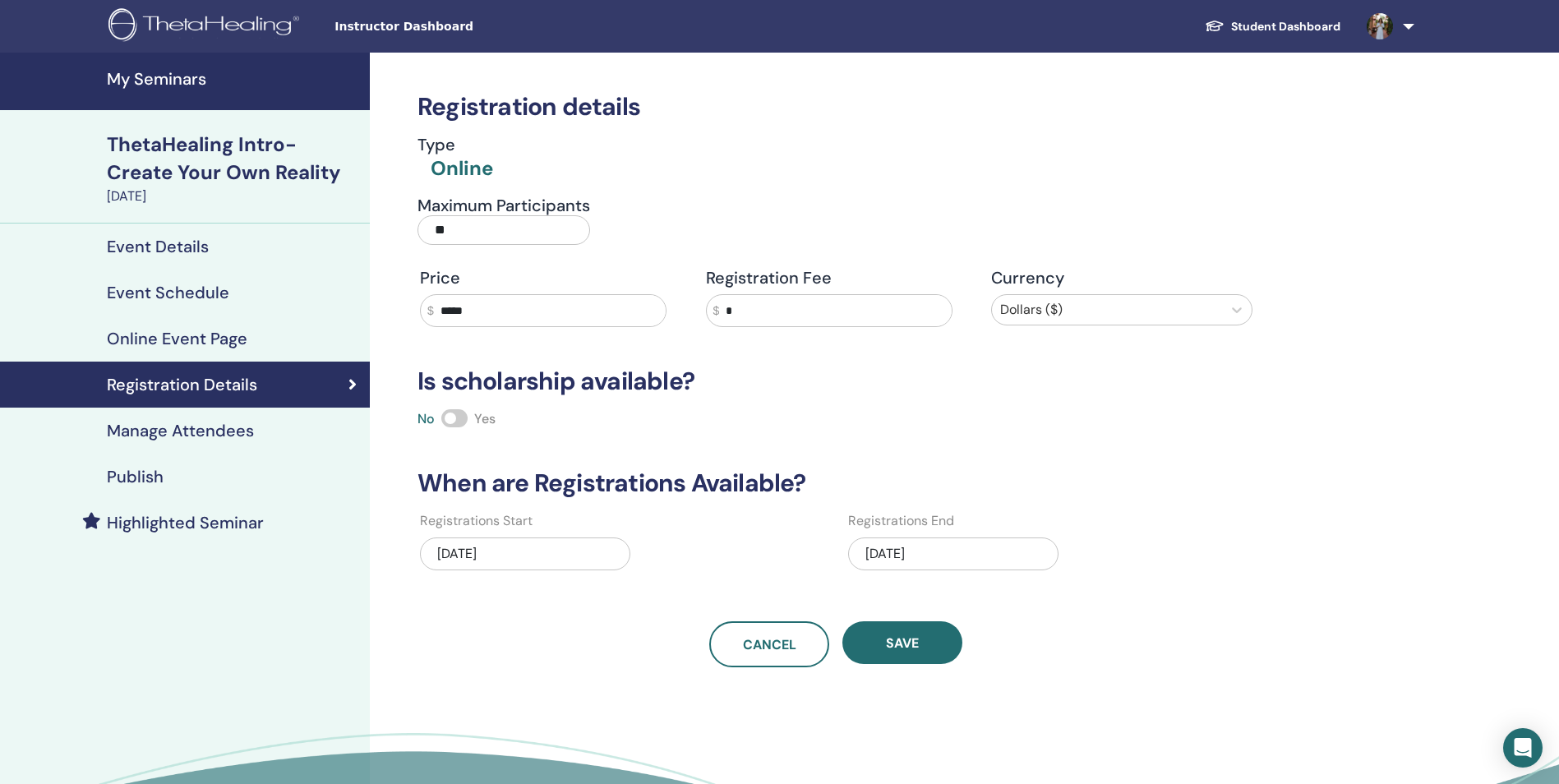
click at [207, 244] on h4 "Event Details" at bounding box center [158, 246] width 102 height 20
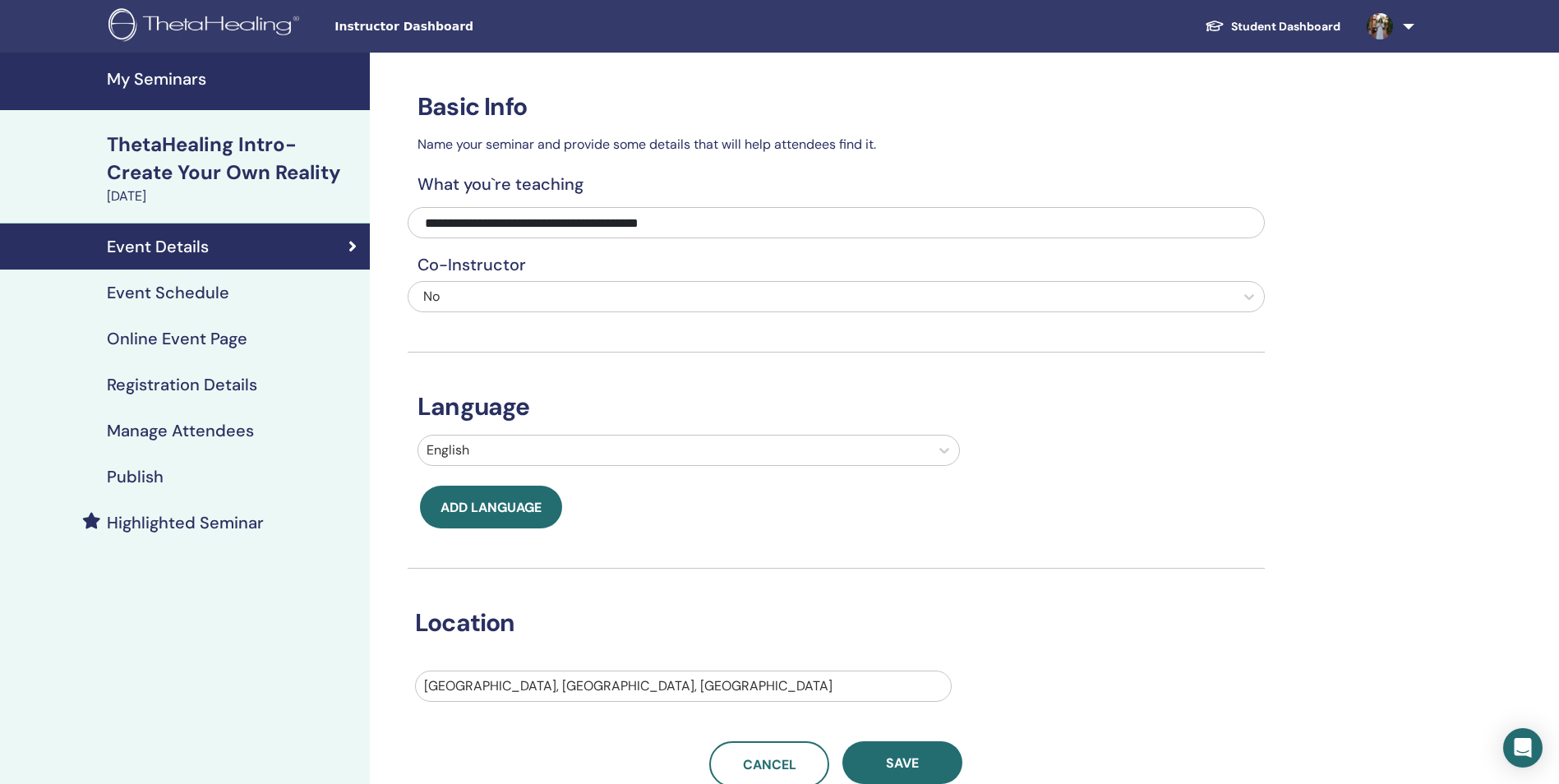
click at [178, 379] on h4 "Registration Details" at bounding box center [182, 385] width 151 height 20
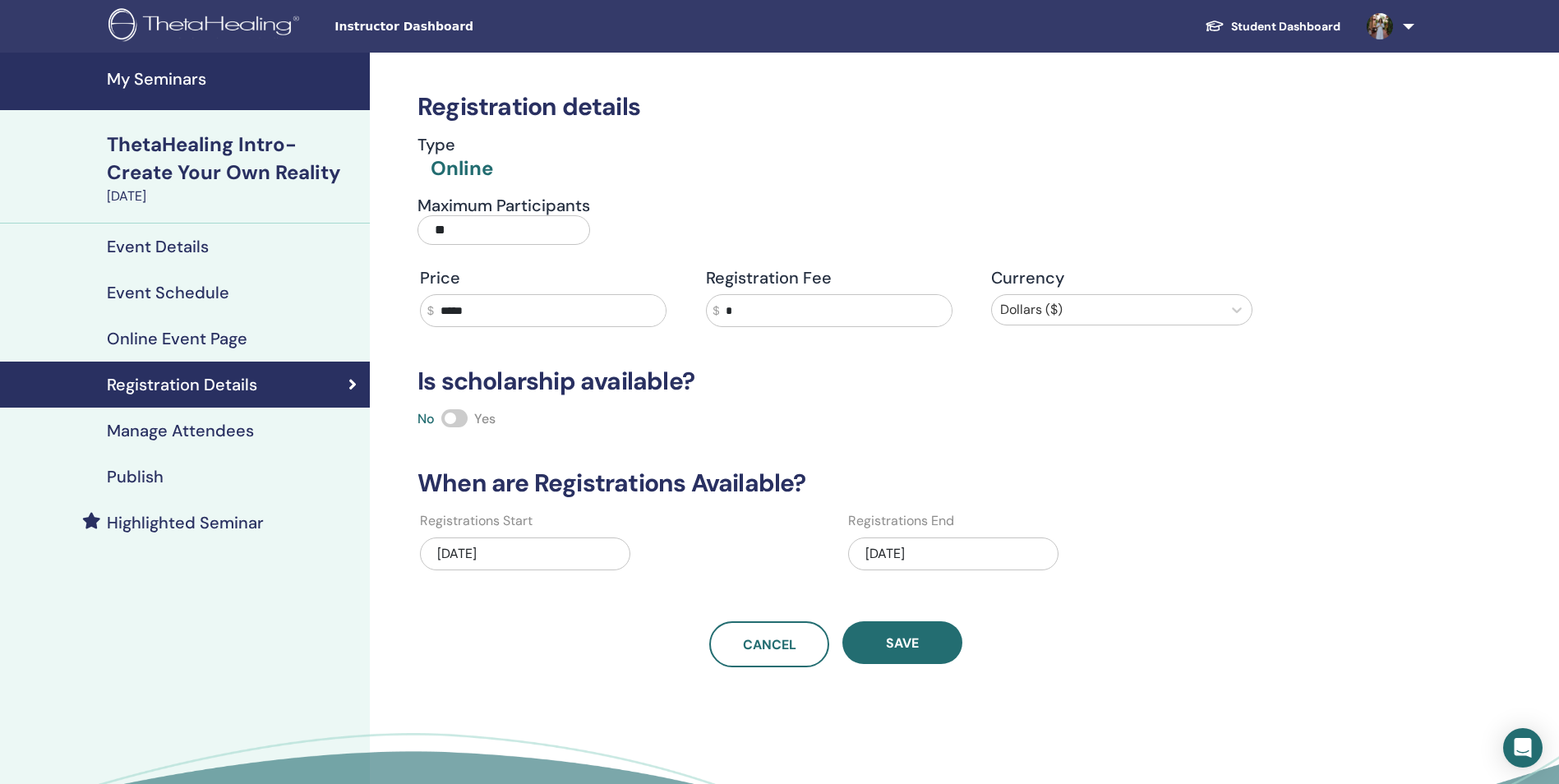
click at [183, 344] on h4 "Online Event Page" at bounding box center [177, 338] width 141 height 20
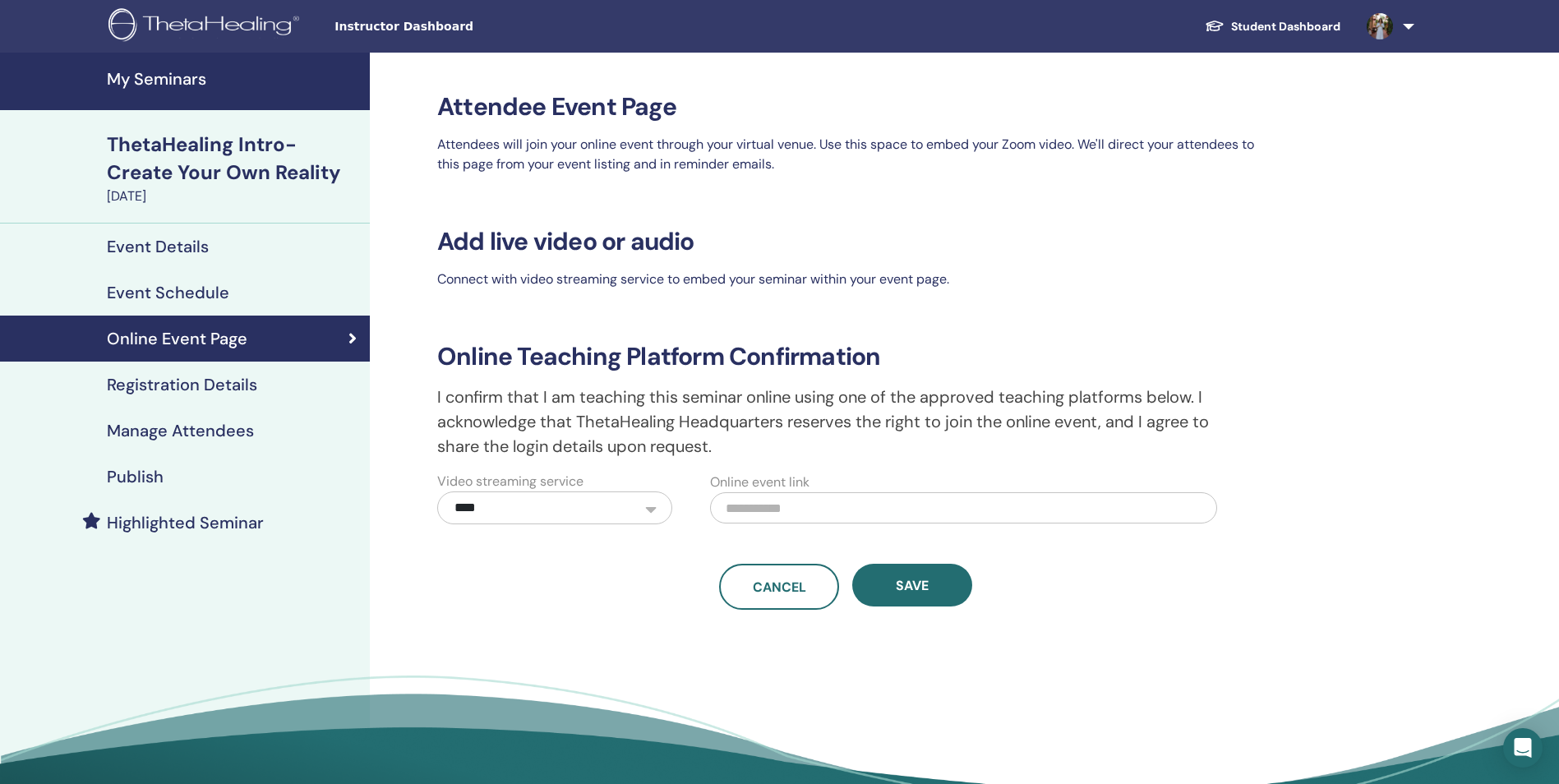
click at [1264, 25] on link "Student Dashboard" at bounding box center [1273, 27] width 162 height 30
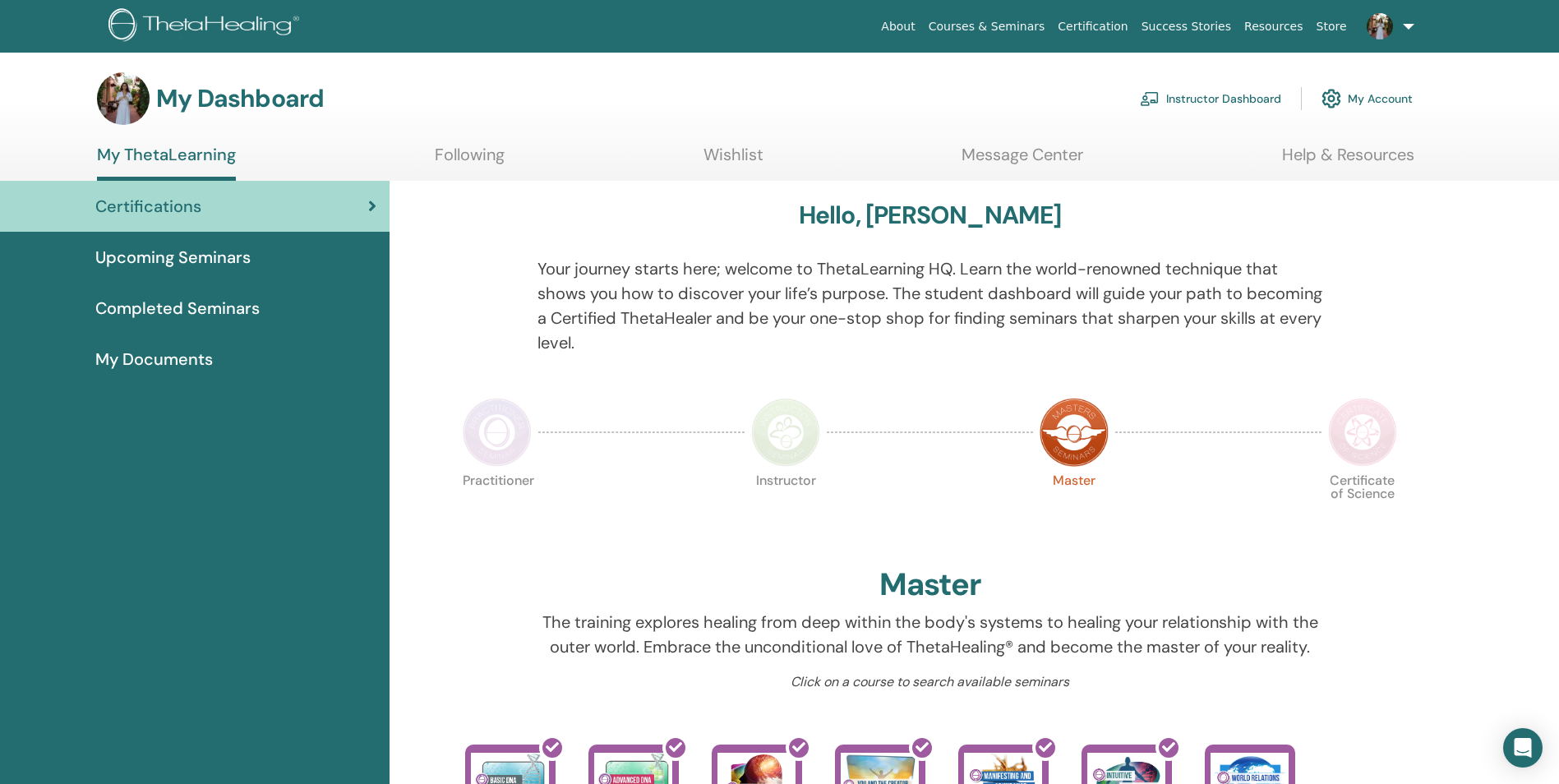
click at [1200, 100] on link "Instructor Dashboard" at bounding box center [1211, 99] width 142 height 36
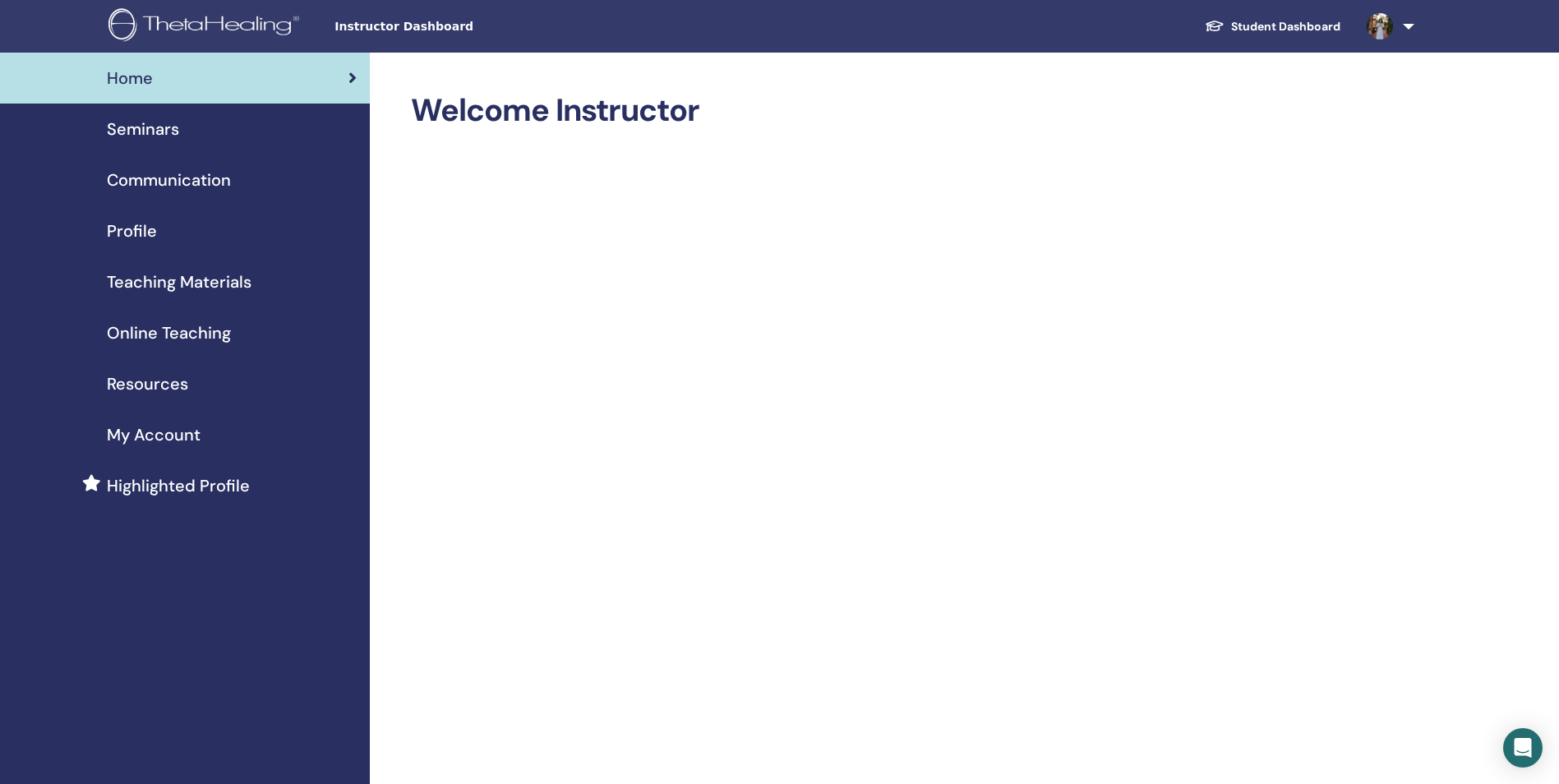
click at [133, 230] on span "Profile" at bounding box center [132, 230] width 50 height 25
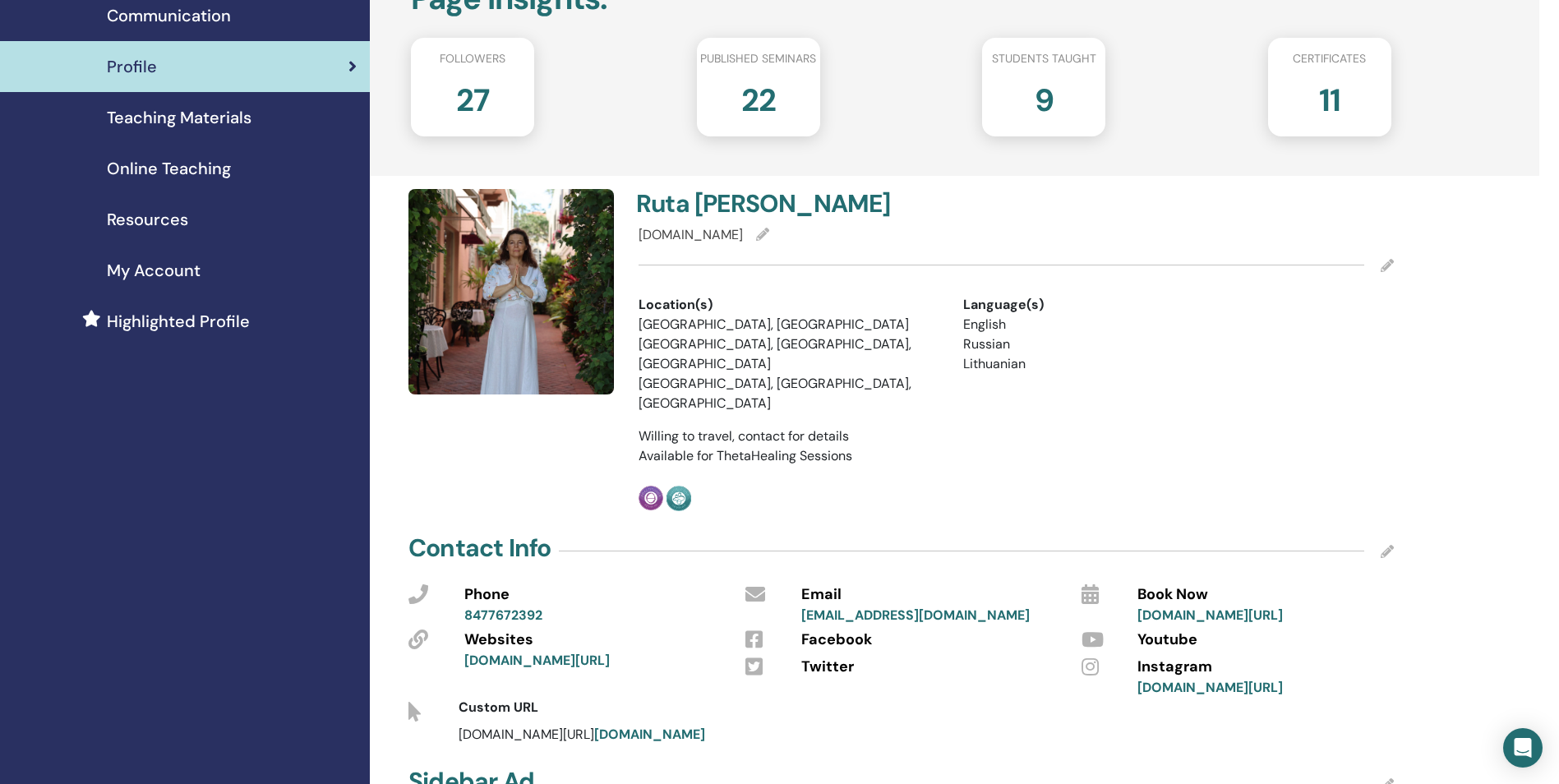
scroll to position [82, 0]
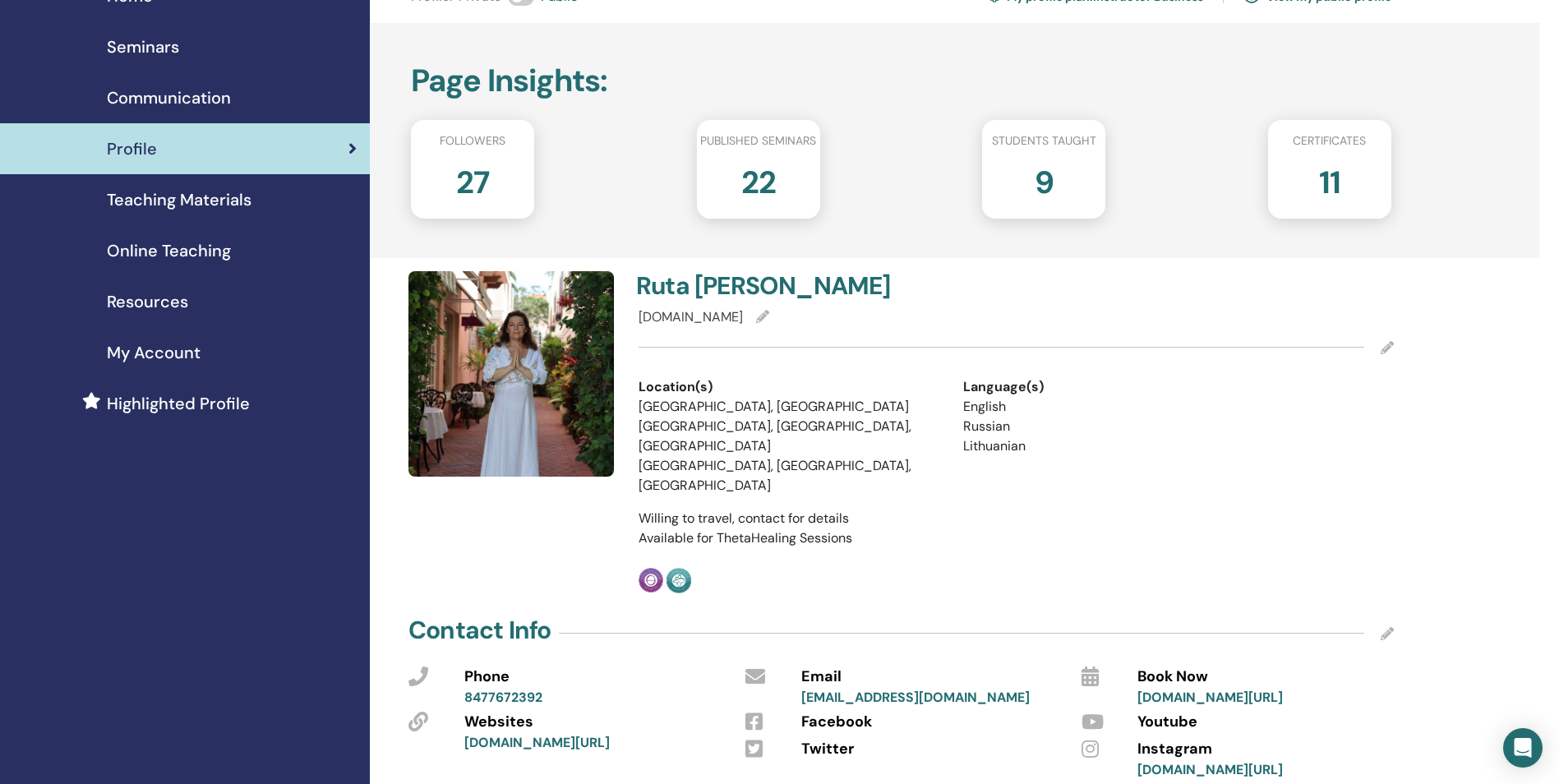
click at [178, 251] on span "Online Teaching" at bounding box center [169, 250] width 124 height 25
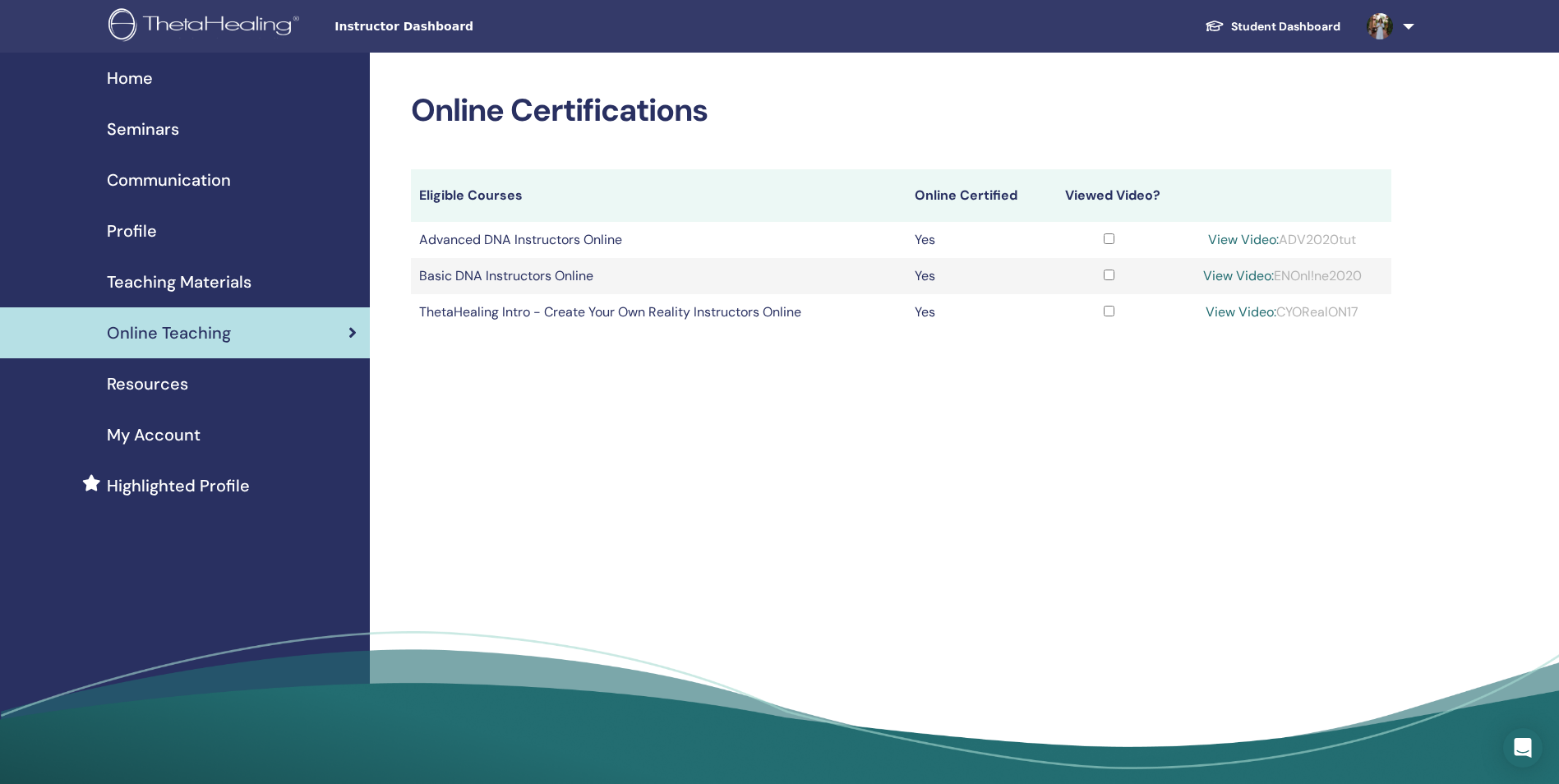
click at [170, 175] on span "Communication" at bounding box center [169, 180] width 124 height 25
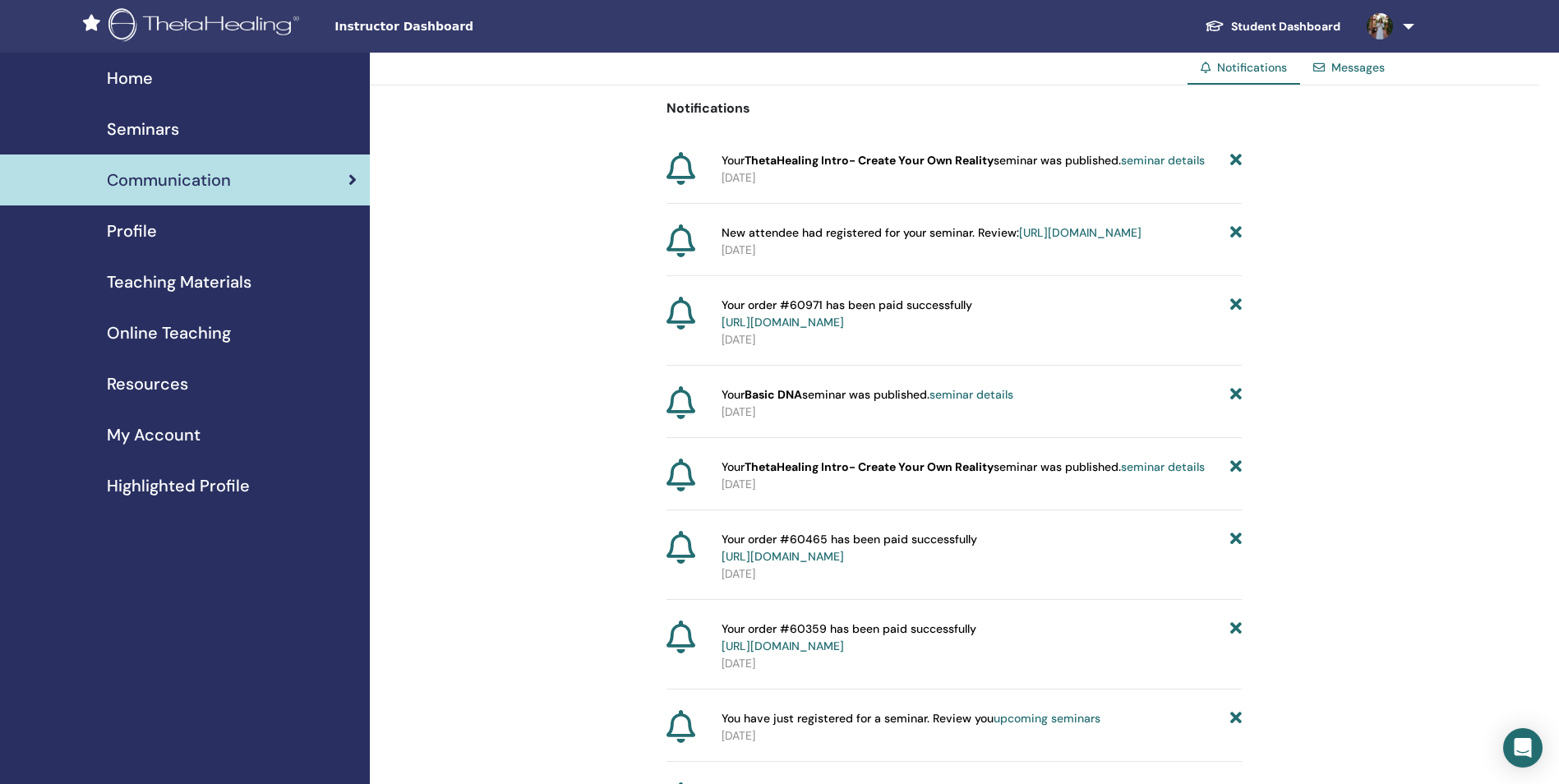
click at [166, 129] on span "Seminars" at bounding box center [143, 129] width 72 height 25
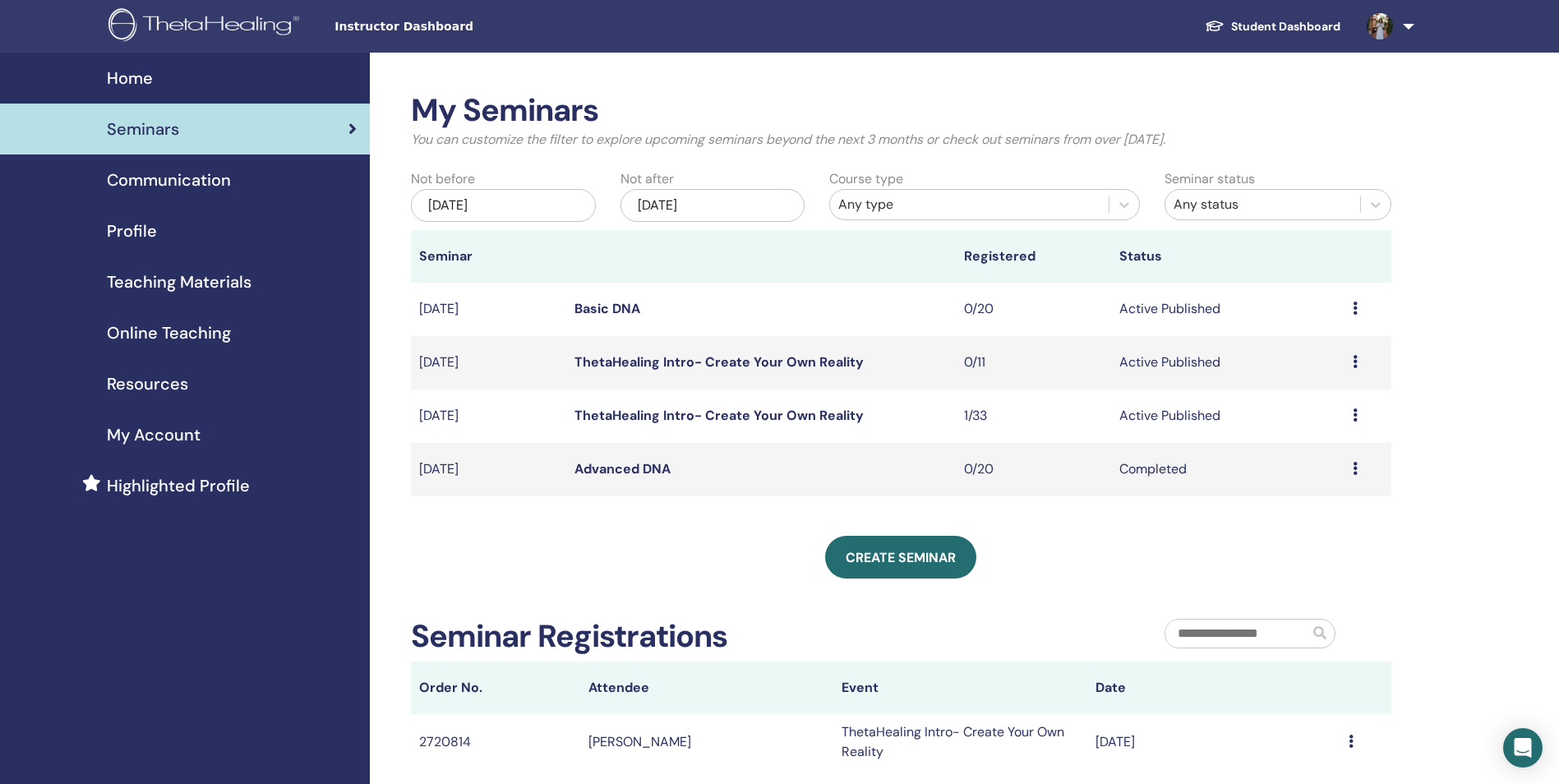
click at [649, 357] on link "ThetaHealing Intro- Create Your Own Reality" at bounding box center [720, 361] width 289 height 17
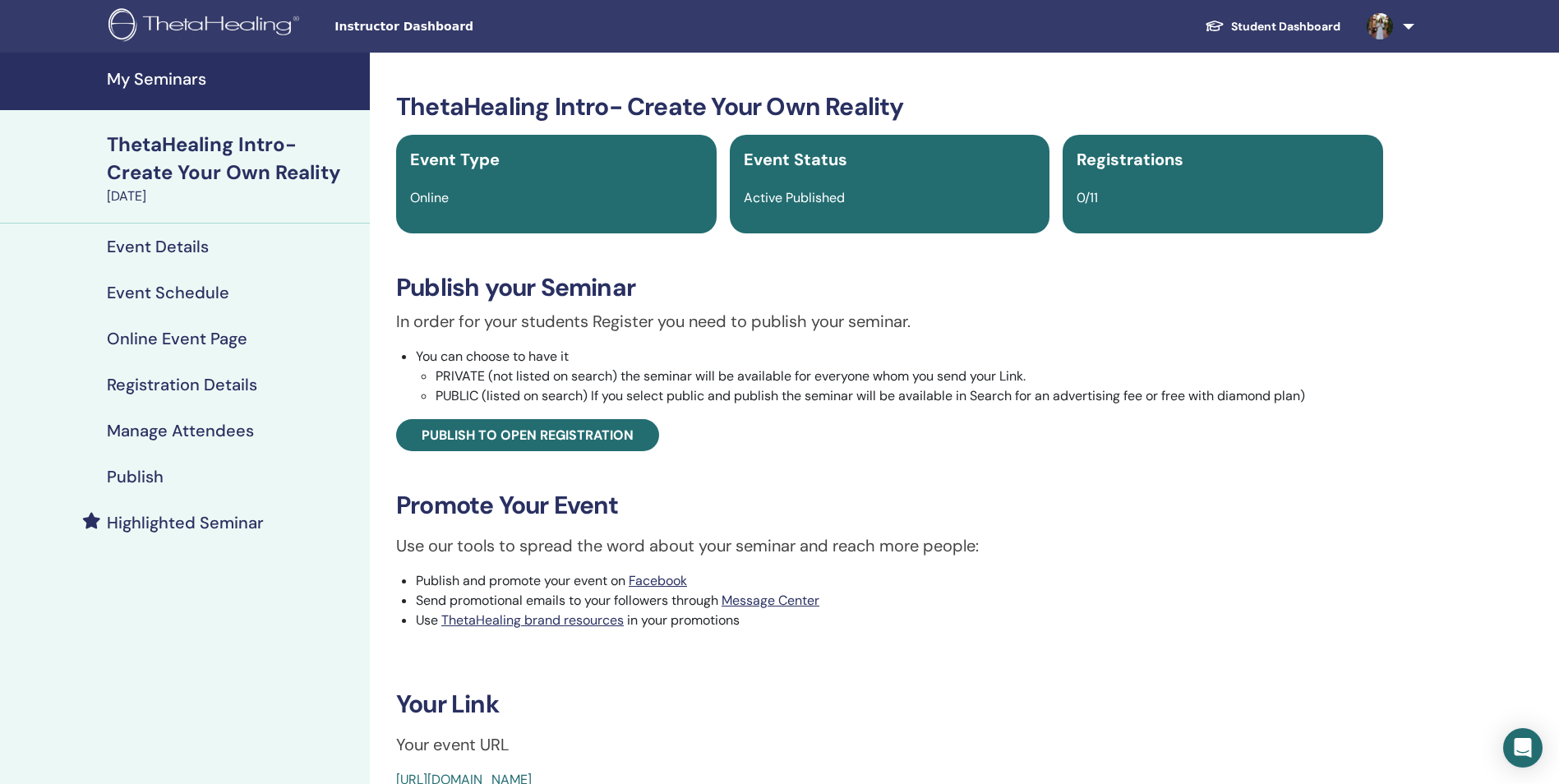
click at [190, 248] on h4 "Event Details" at bounding box center [158, 246] width 102 height 20
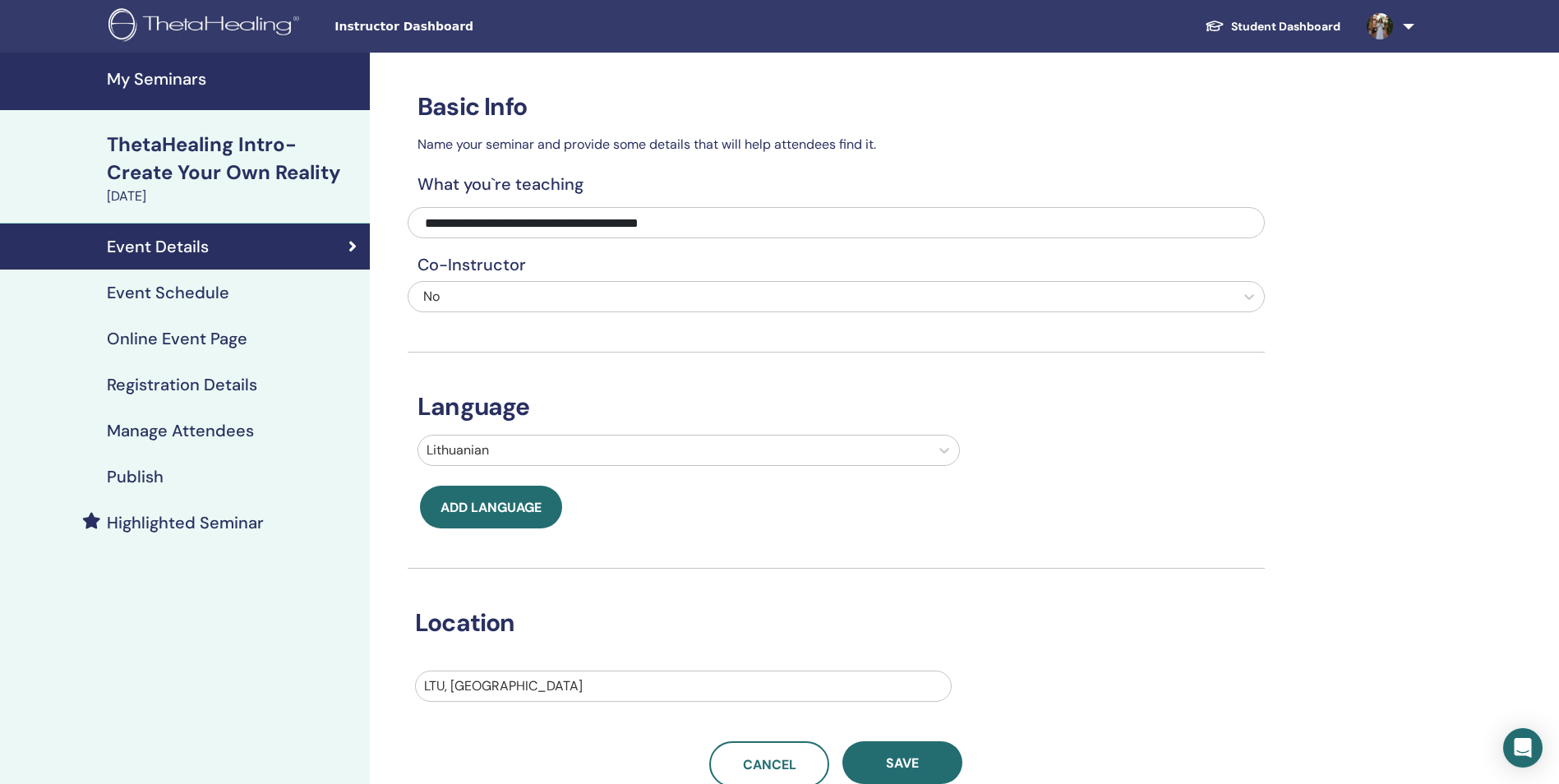
click at [183, 301] on h4 "Event Schedule" at bounding box center [168, 292] width 123 height 20
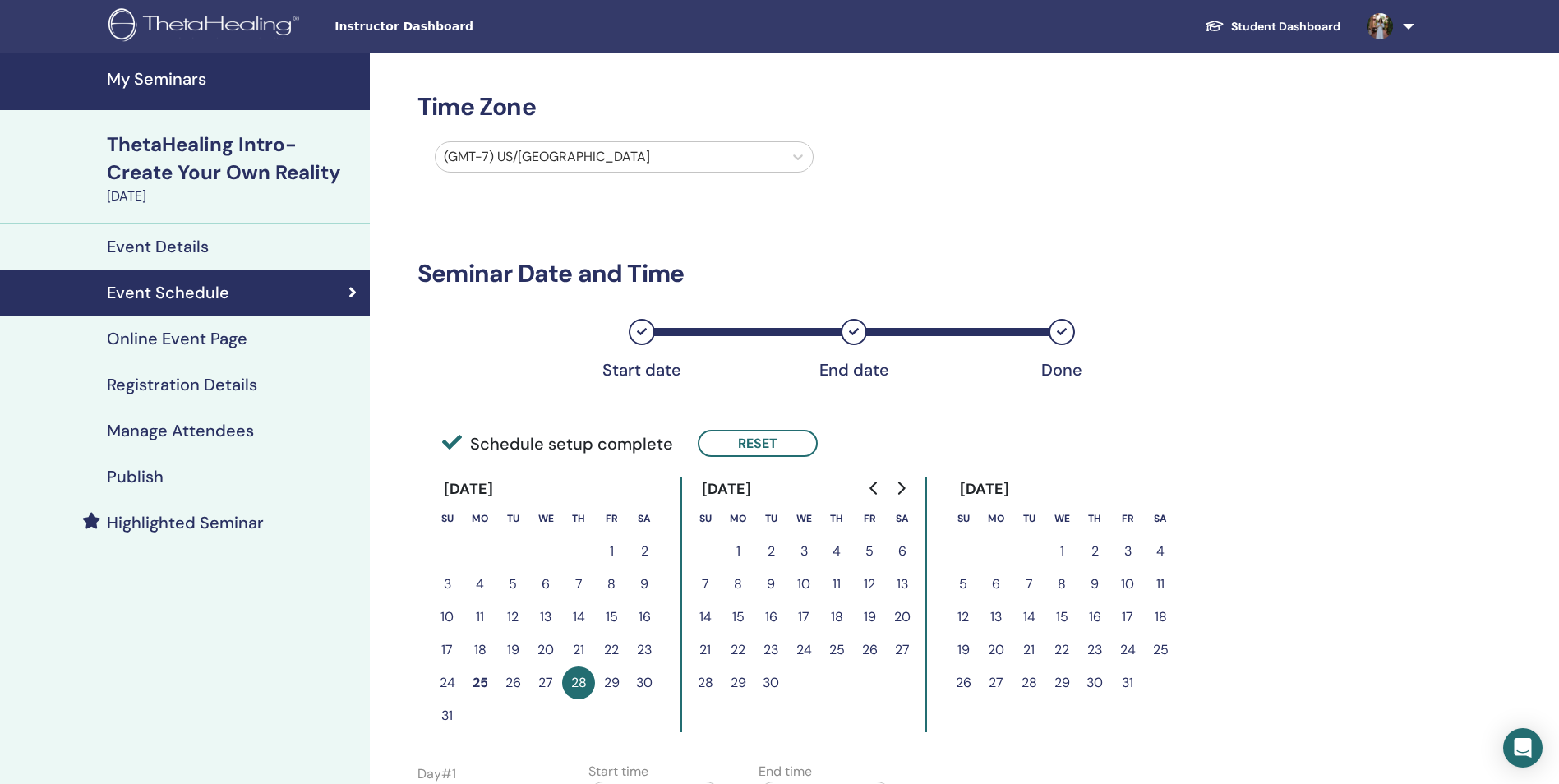
click at [184, 333] on h4 "Online Event Page" at bounding box center [177, 338] width 141 height 20
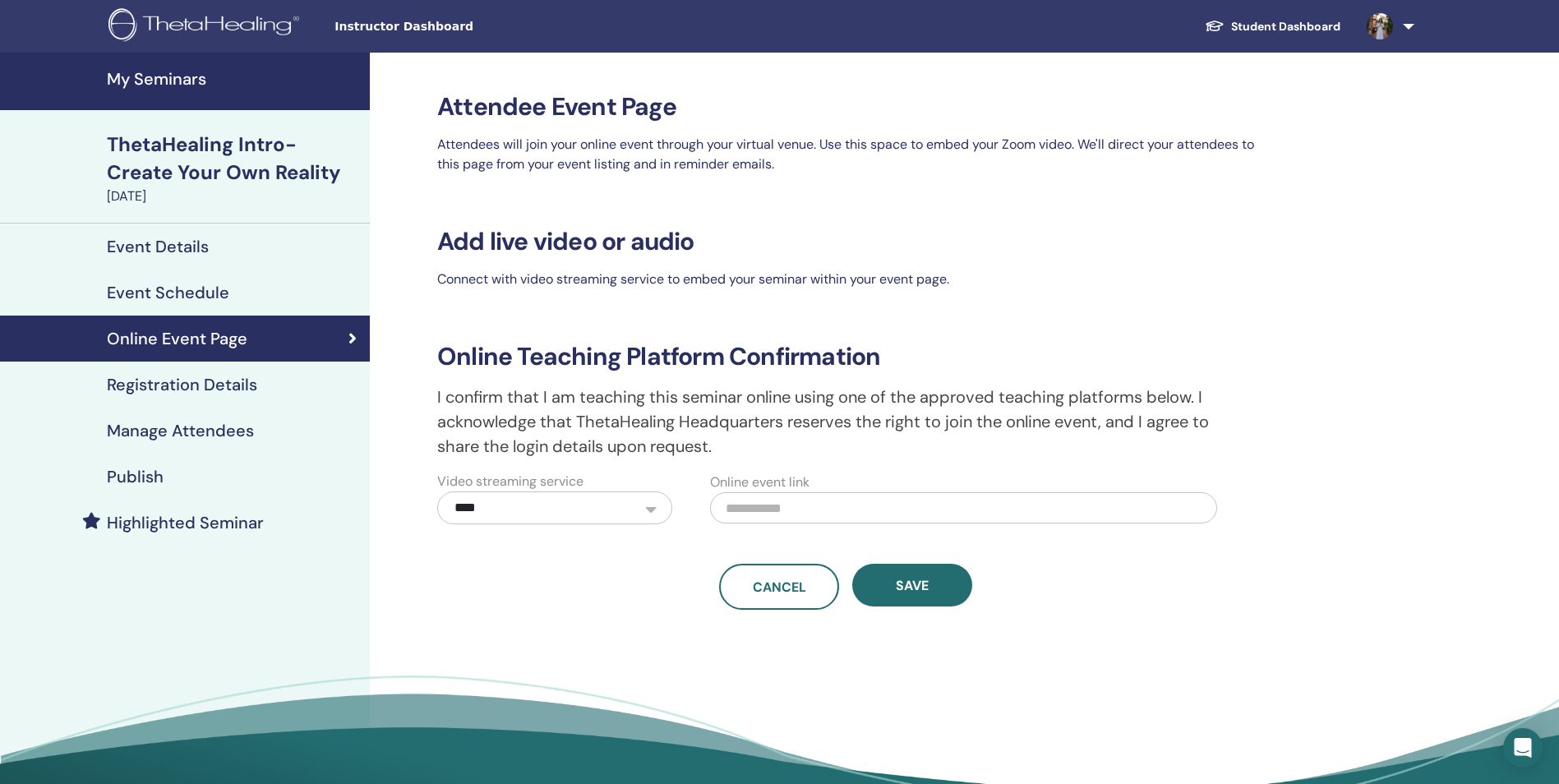
click at [178, 386] on h4 "Registration Details" at bounding box center [182, 385] width 151 height 20
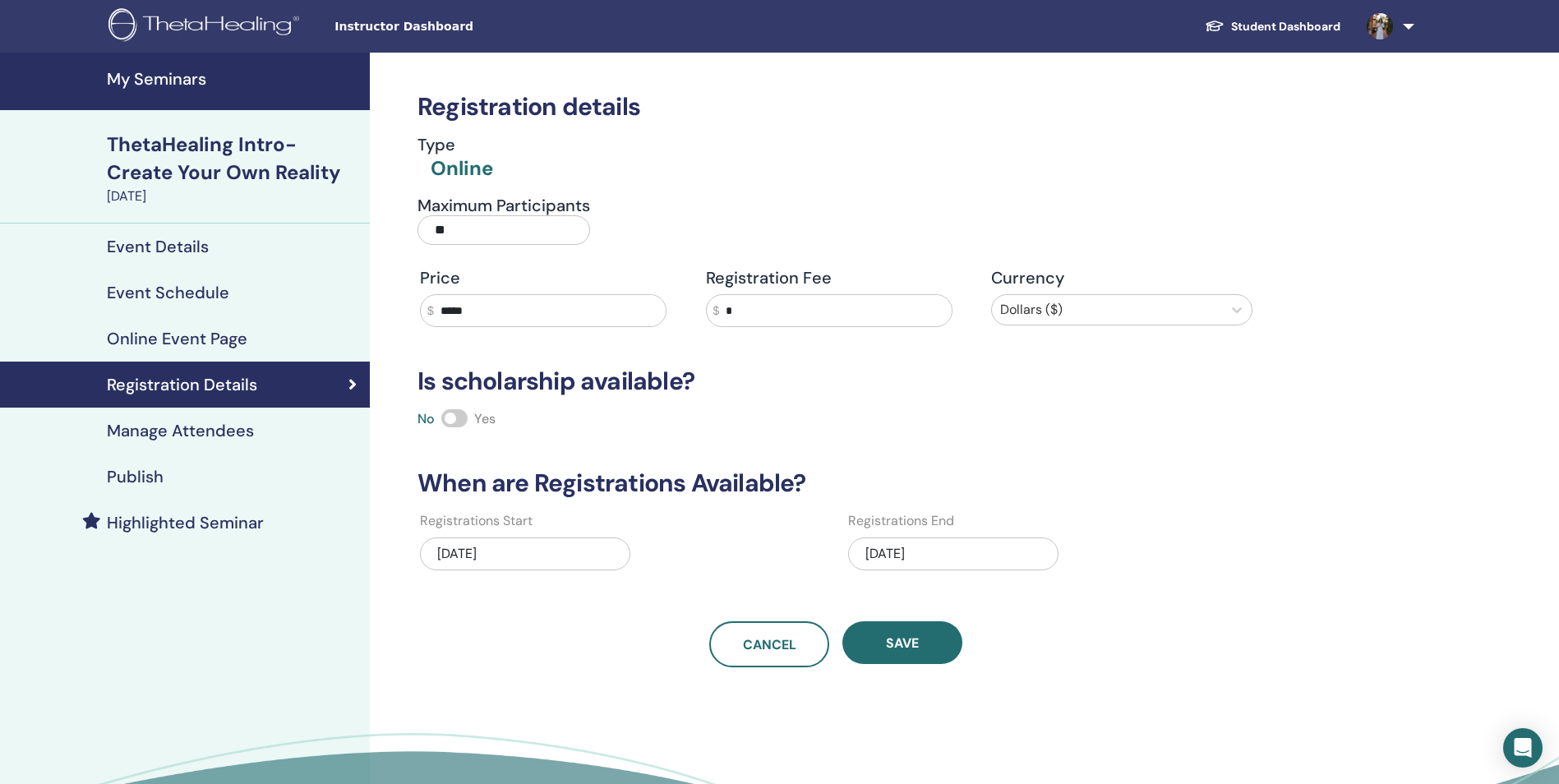
click at [184, 253] on h4 "Event Details" at bounding box center [158, 246] width 102 height 20
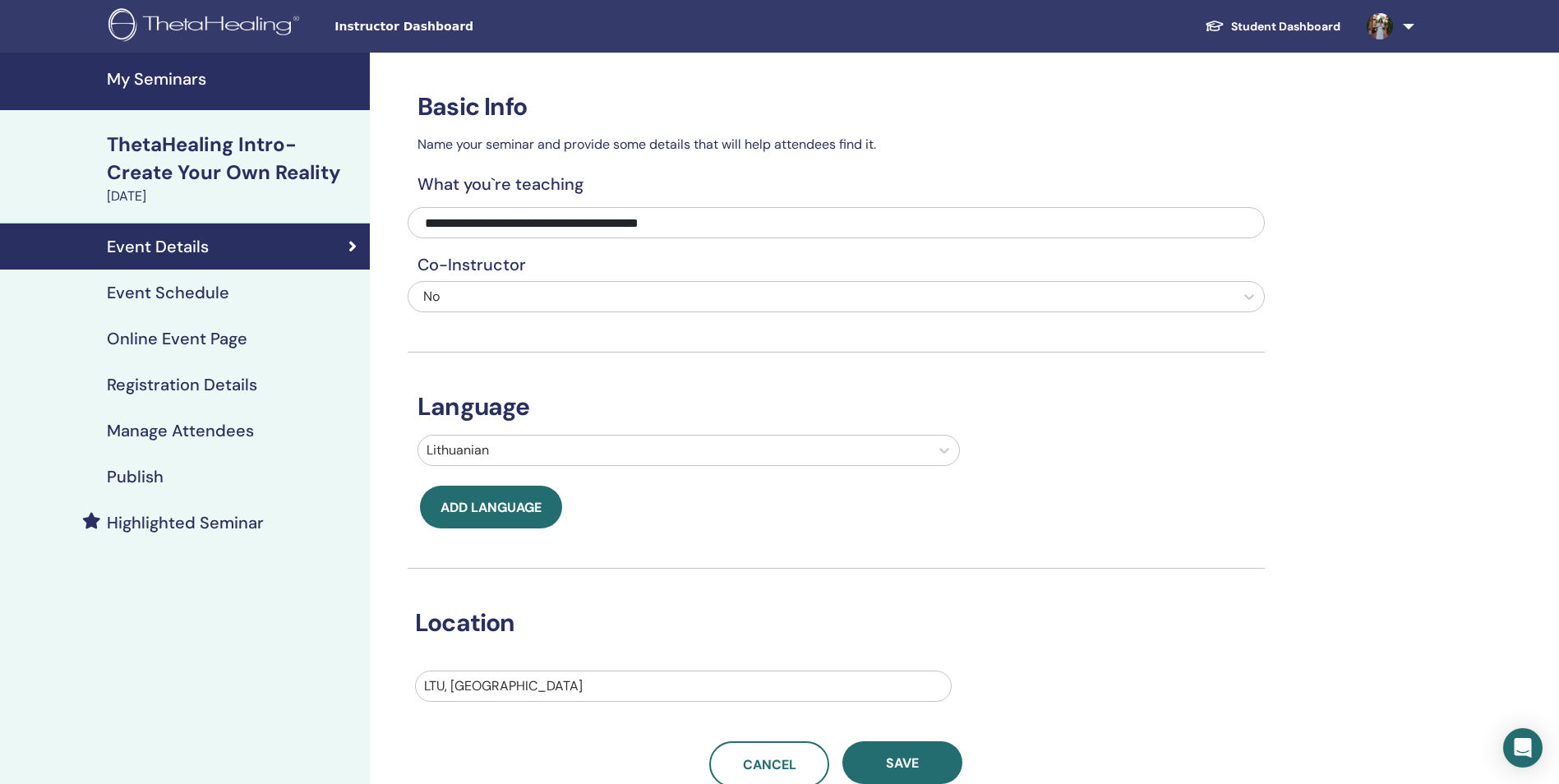
click at [175, 282] on h4 "Event Schedule" at bounding box center [168, 292] width 123 height 20
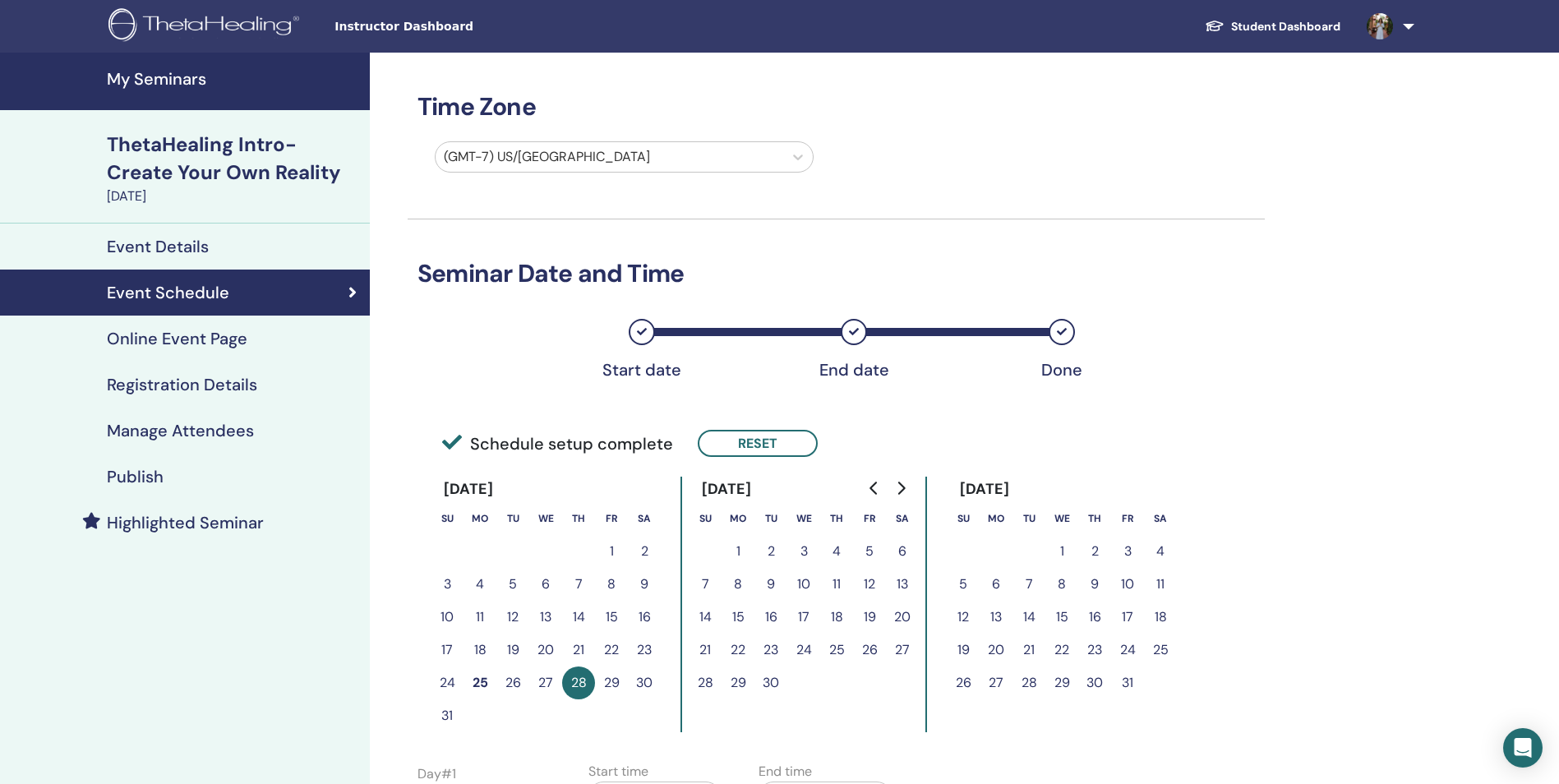
click at [172, 248] on h4 "Event Details" at bounding box center [158, 246] width 102 height 20
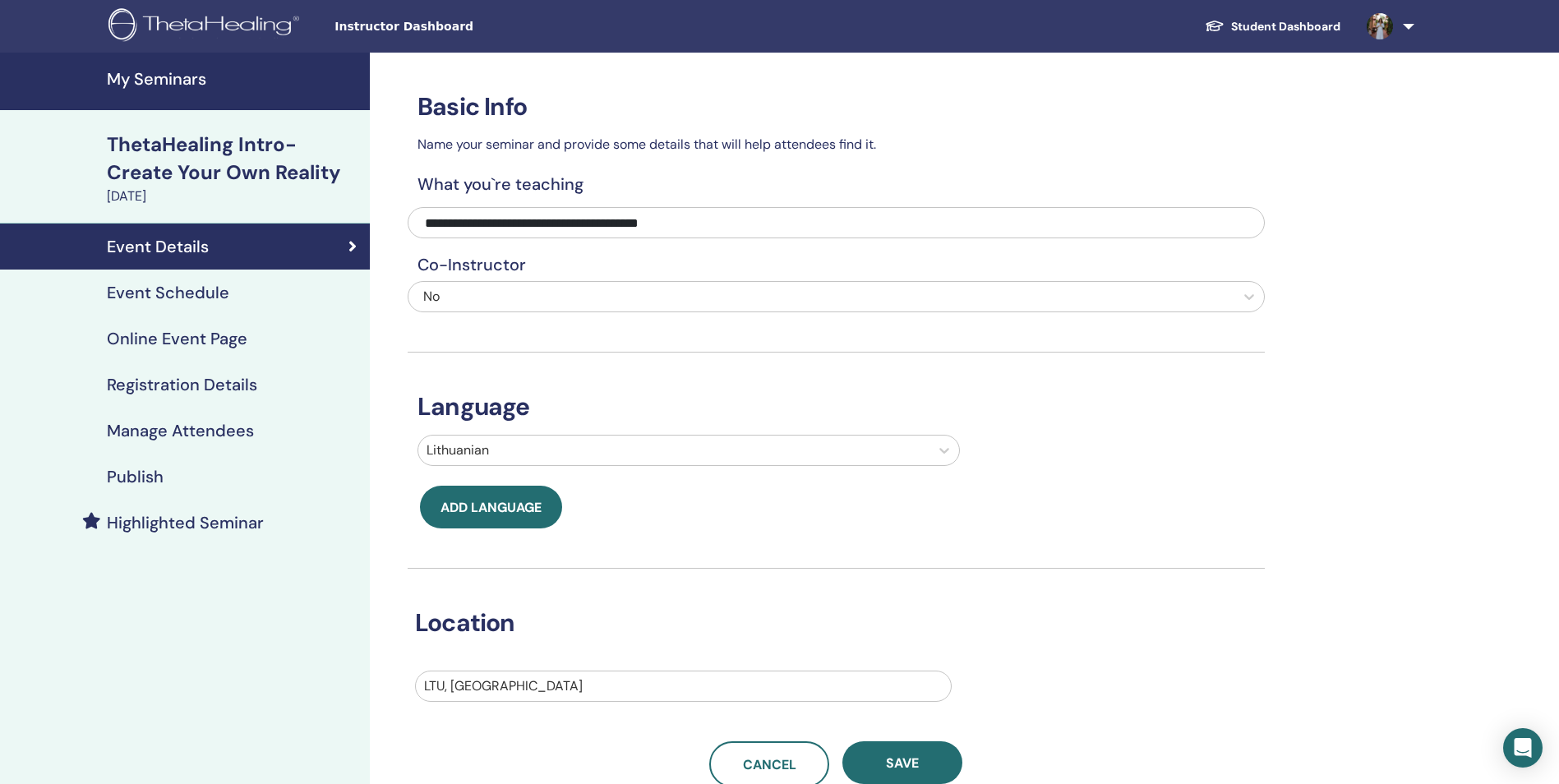
click at [1299, 16] on link "Student Dashboard" at bounding box center [1273, 27] width 162 height 30
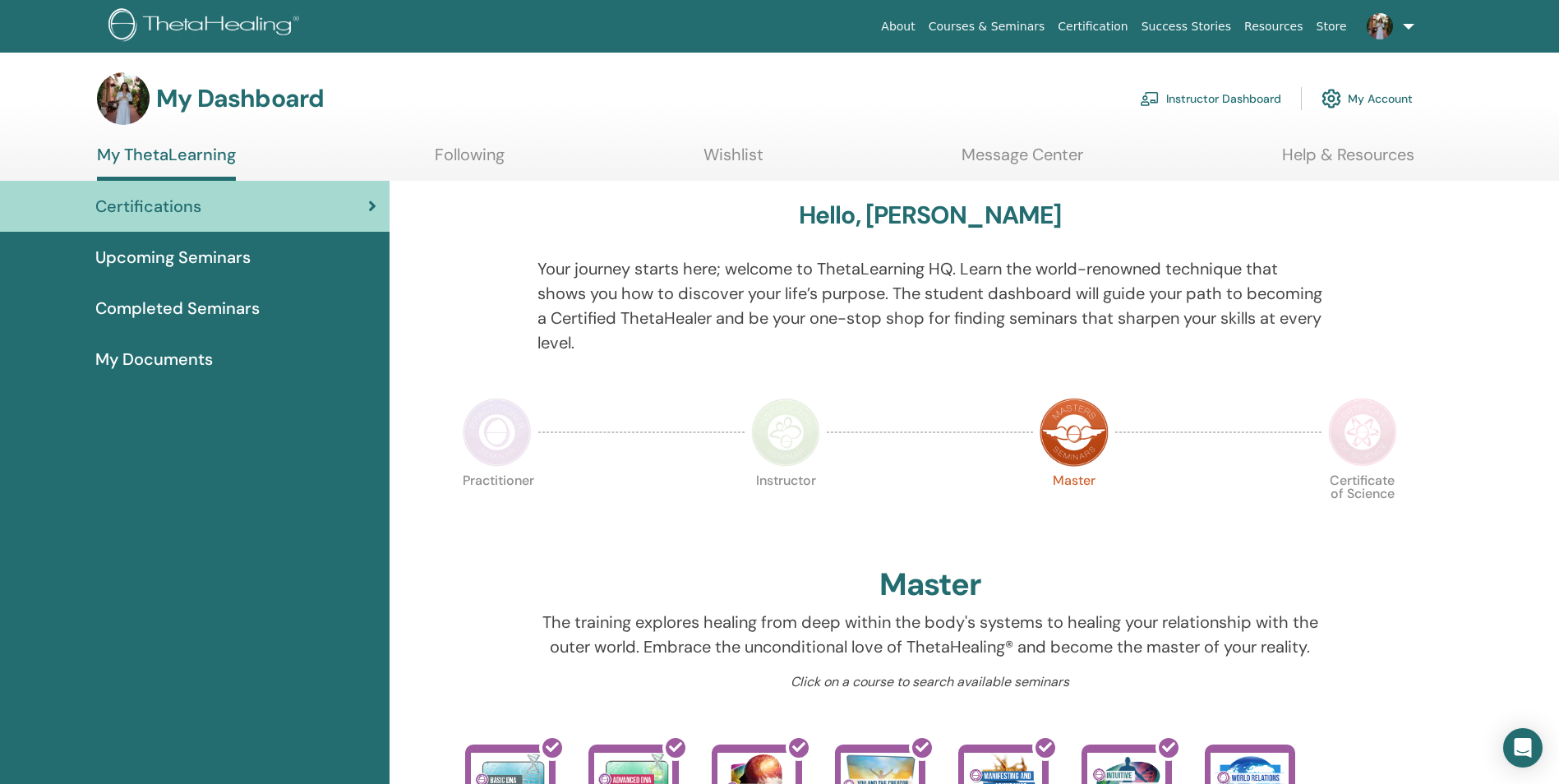
click at [1402, 25] on link at bounding box center [1388, 26] width 68 height 53
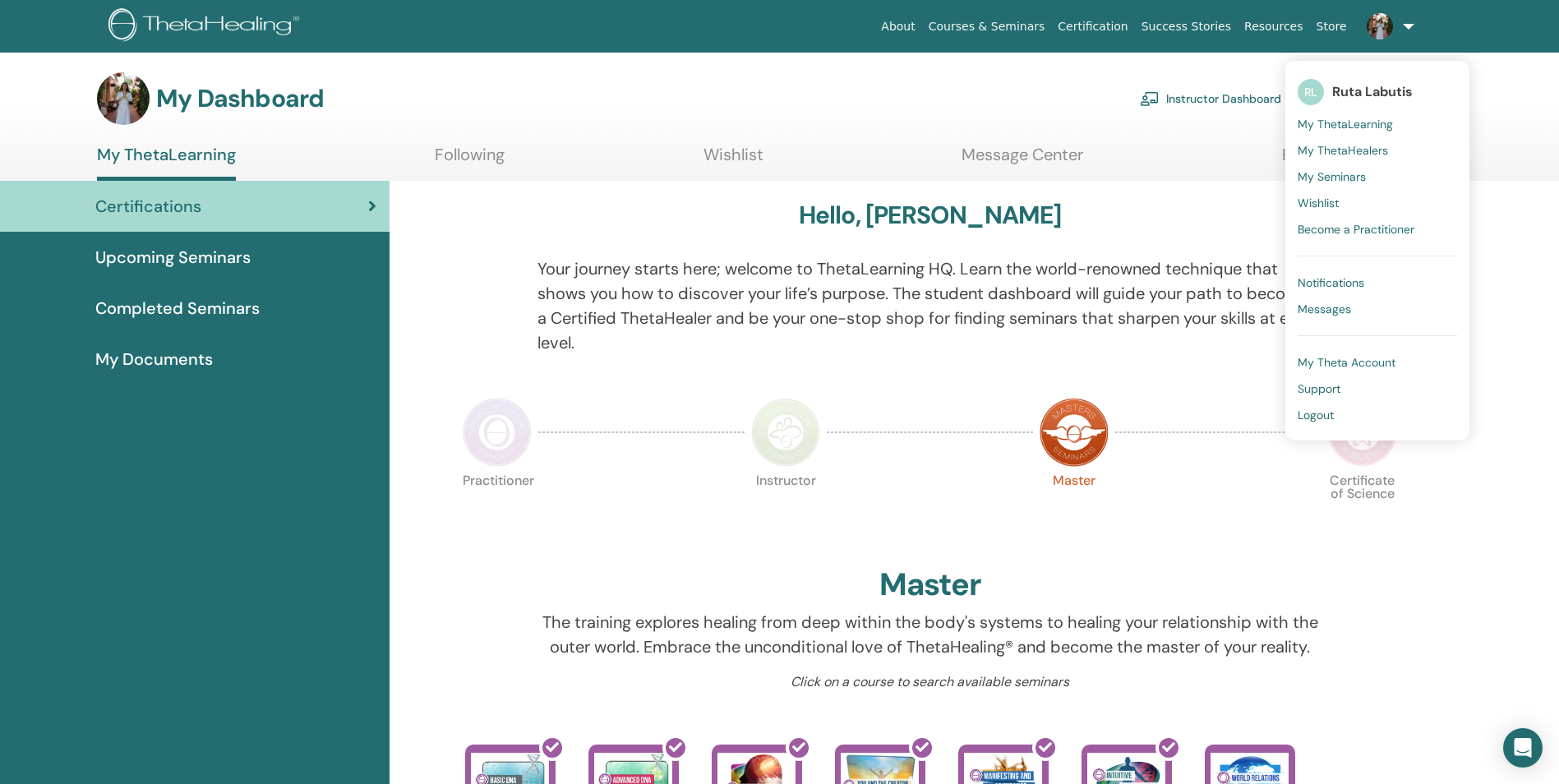
click at [231, 251] on span "Upcoming Seminars" at bounding box center [174, 256] width 156 height 25
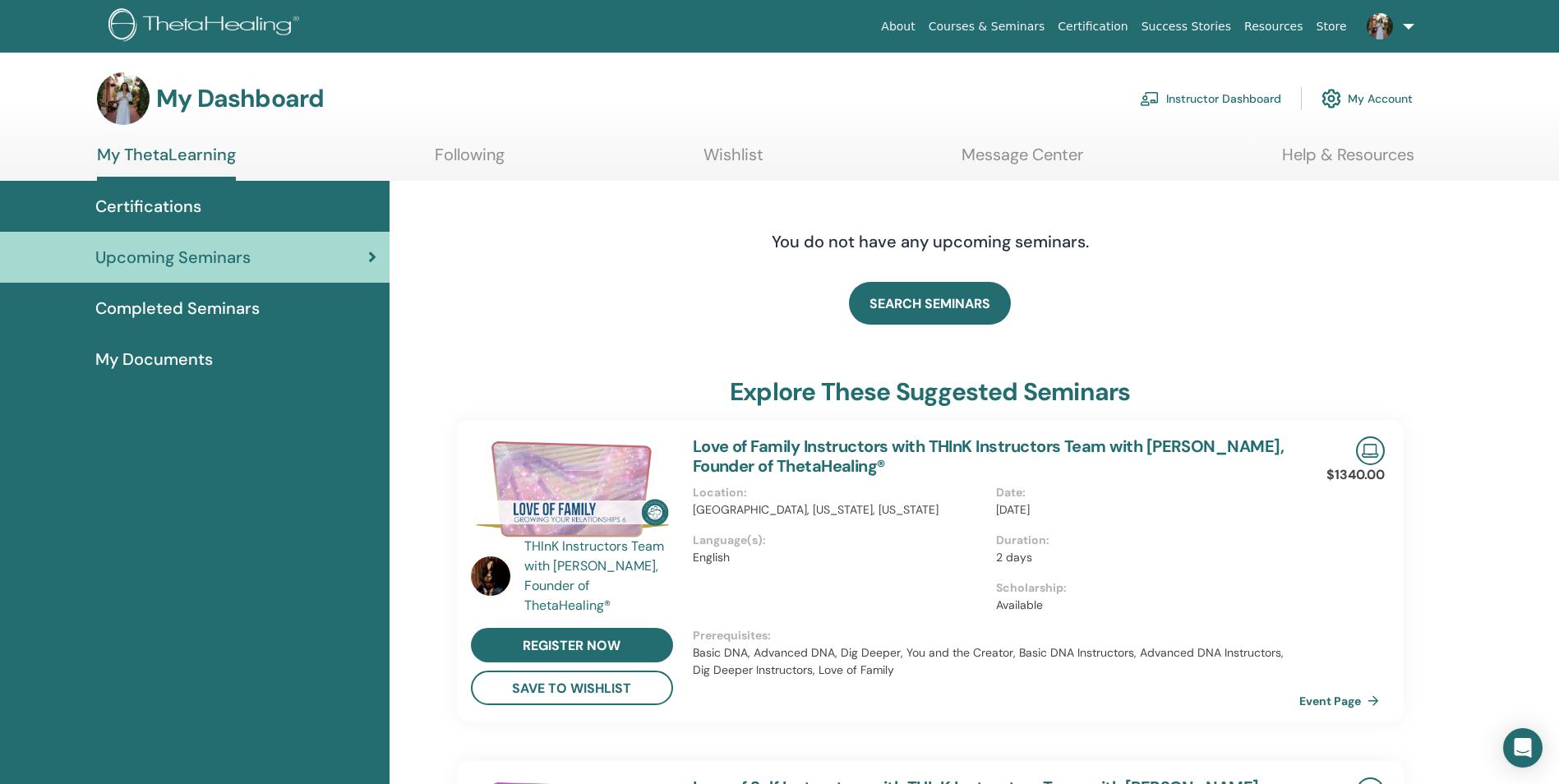
click at [1211, 97] on link "Instructor Dashboard" at bounding box center [1211, 99] width 142 height 36
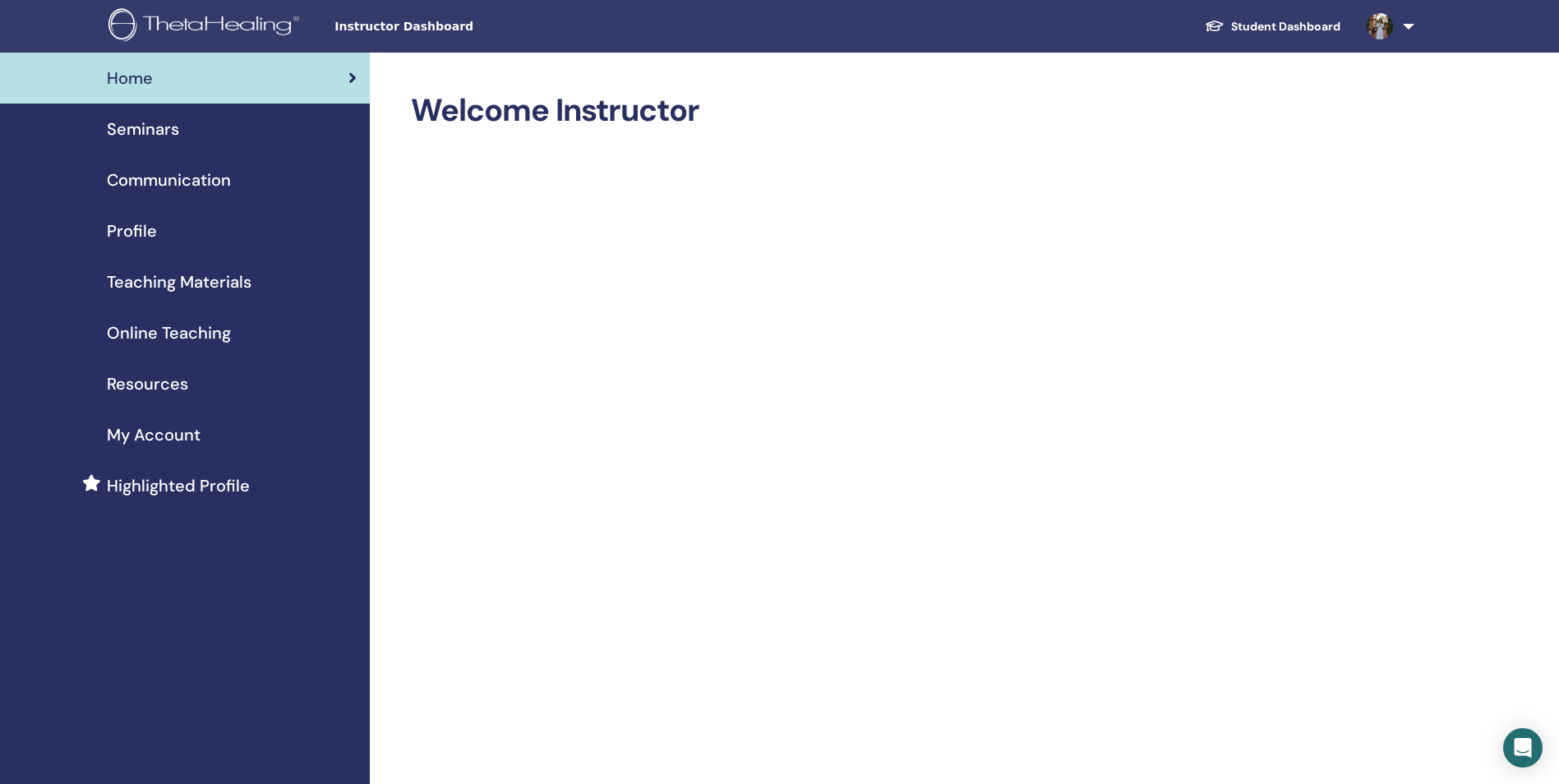
click at [1411, 26] on link at bounding box center [1388, 26] width 68 height 53
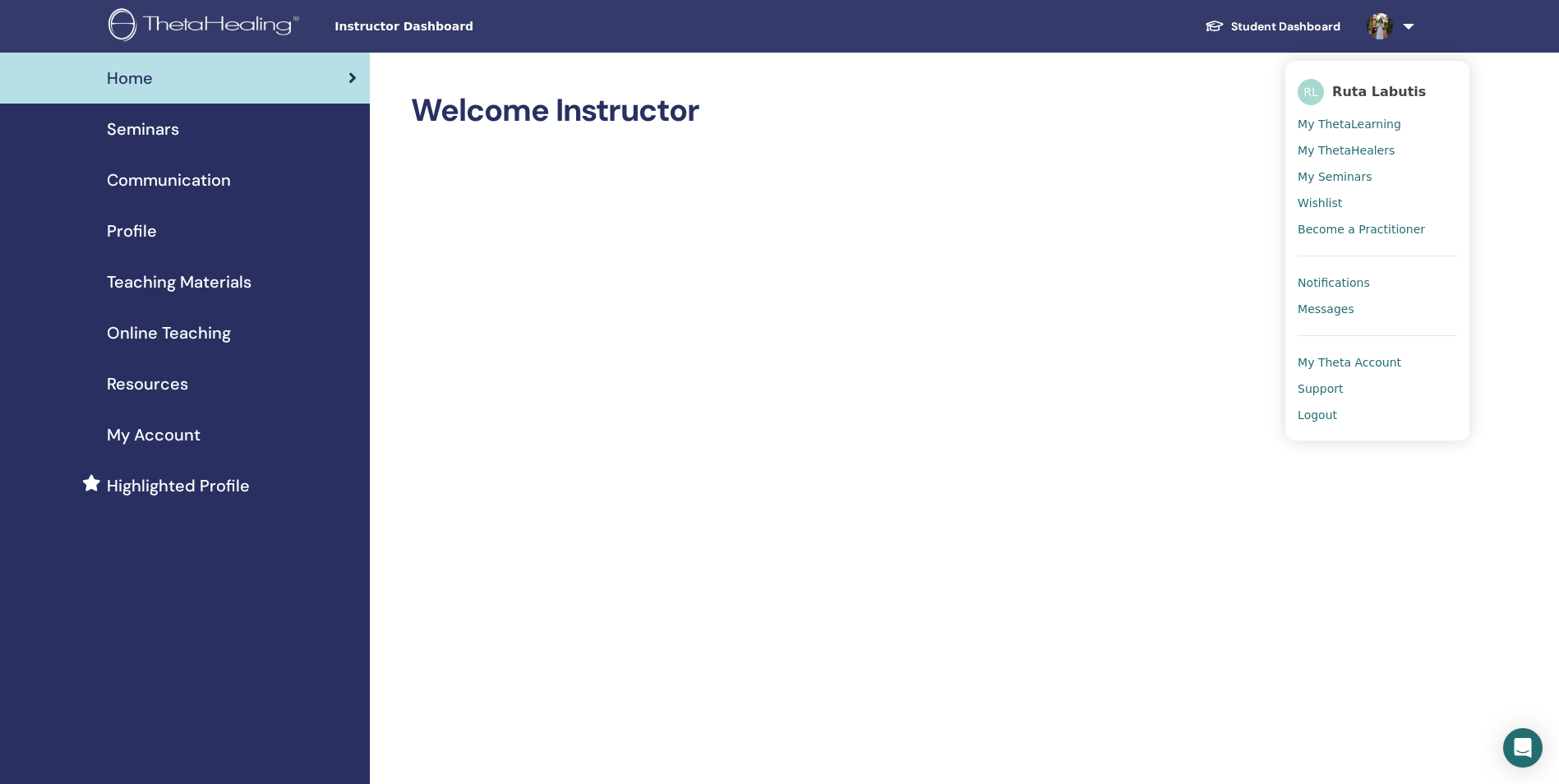
click at [1335, 124] on span "My ThetaLearning" at bounding box center [1349, 124] width 104 height 15
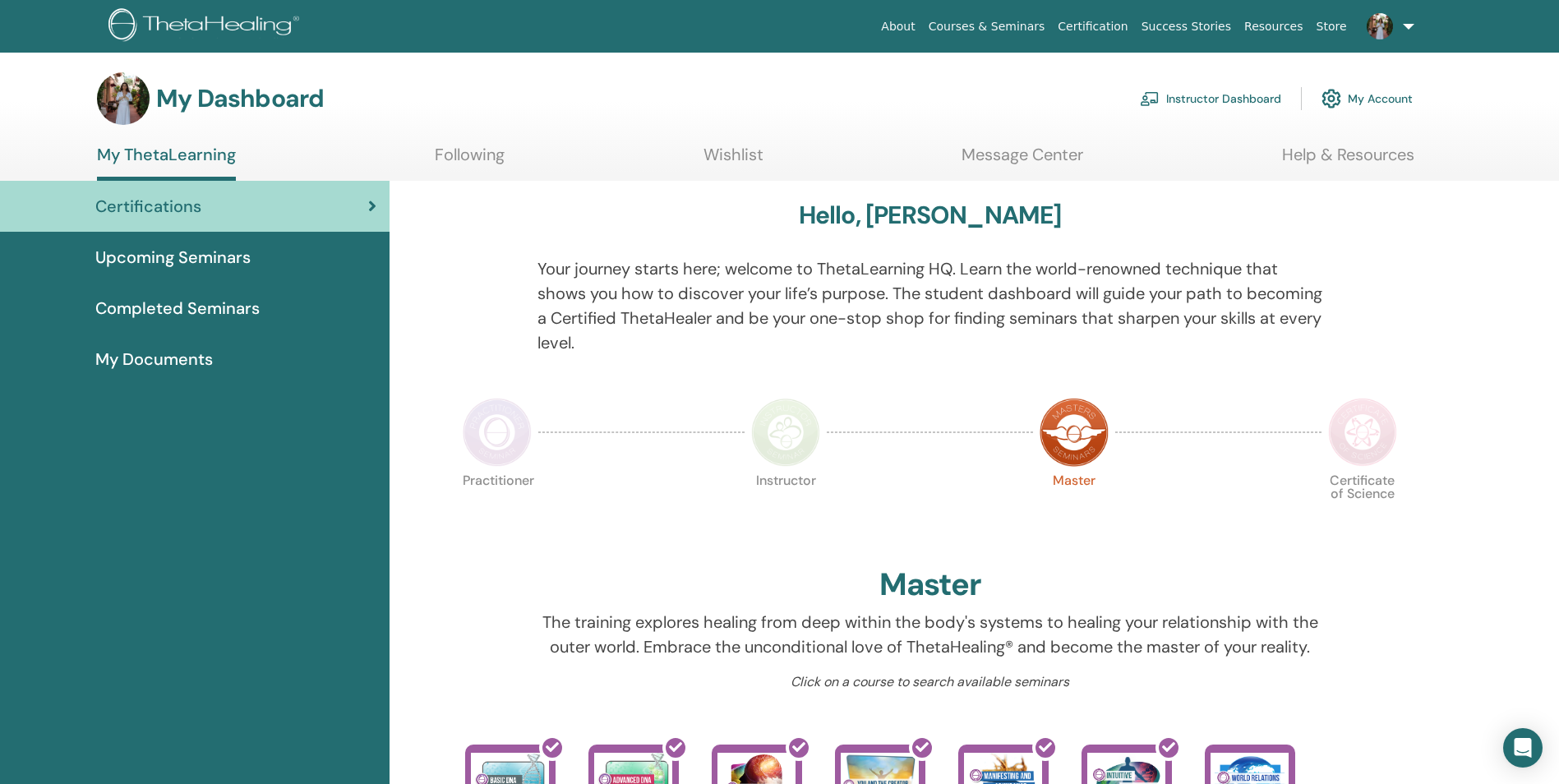
click at [1367, 101] on link "My Account" at bounding box center [1366, 99] width 91 height 36
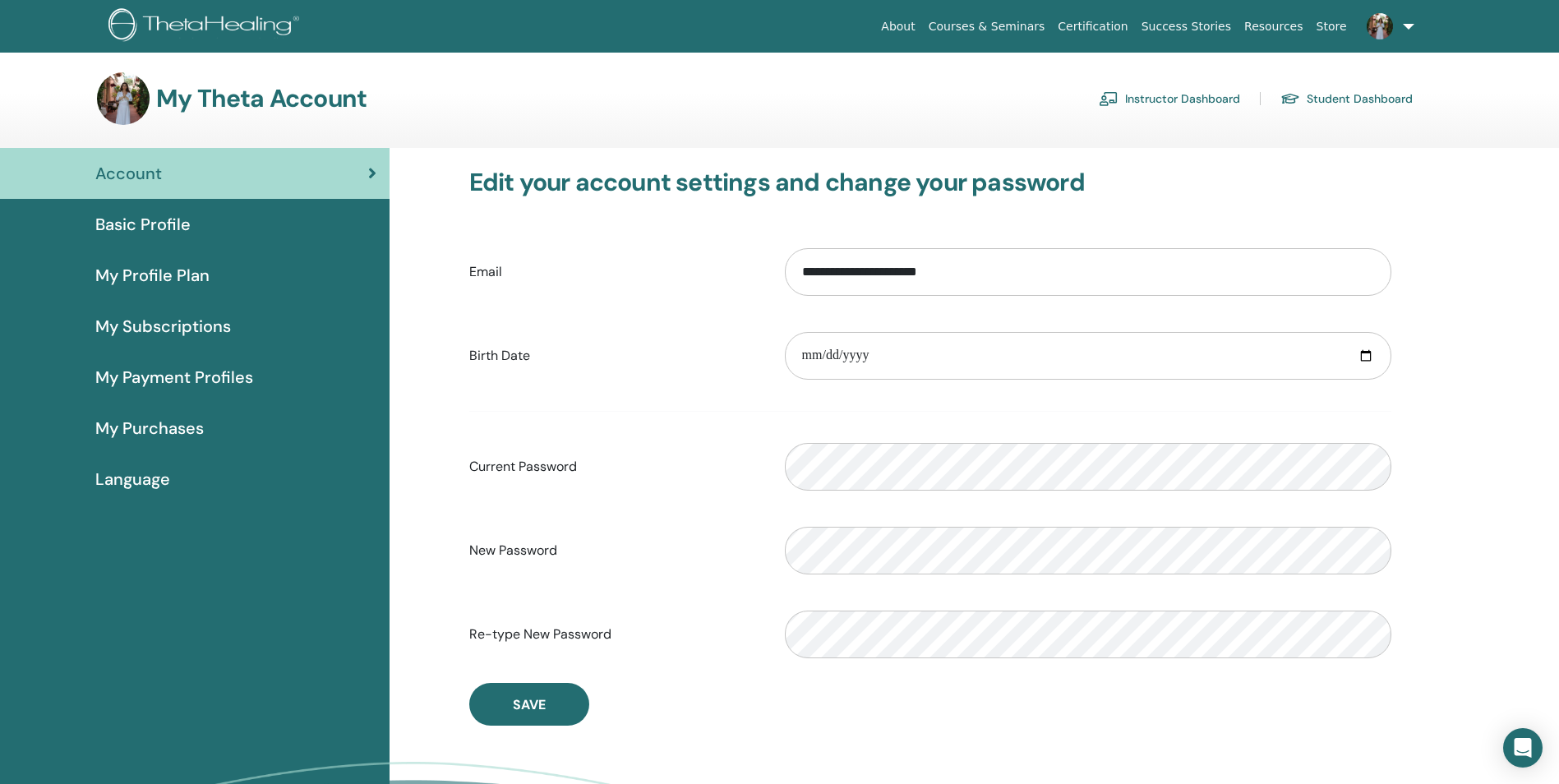
click at [1203, 102] on link "Instructor Dashboard" at bounding box center [1170, 99] width 142 height 26
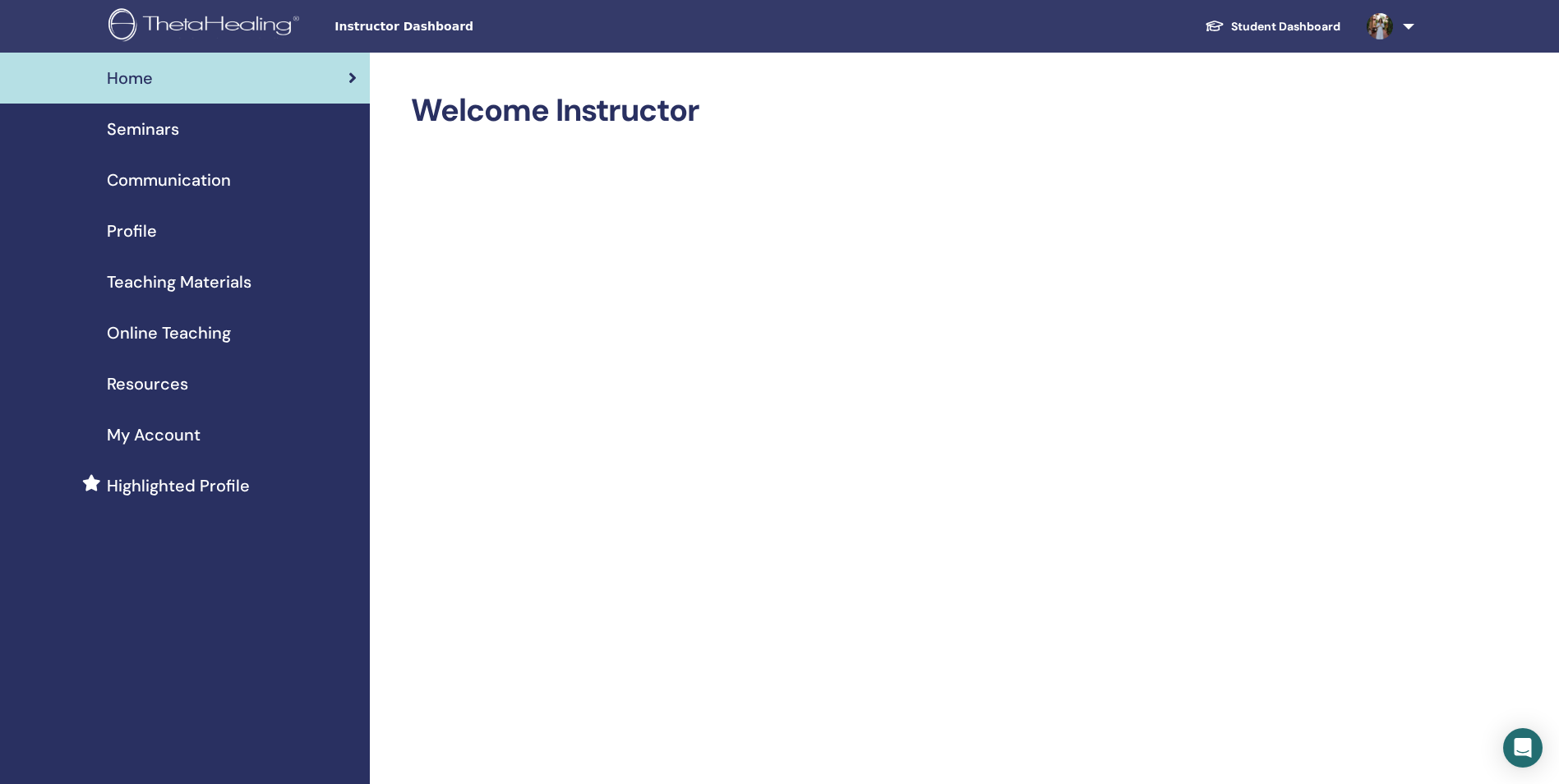
click at [1413, 30] on link at bounding box center [1388, 26] width 68 height 53
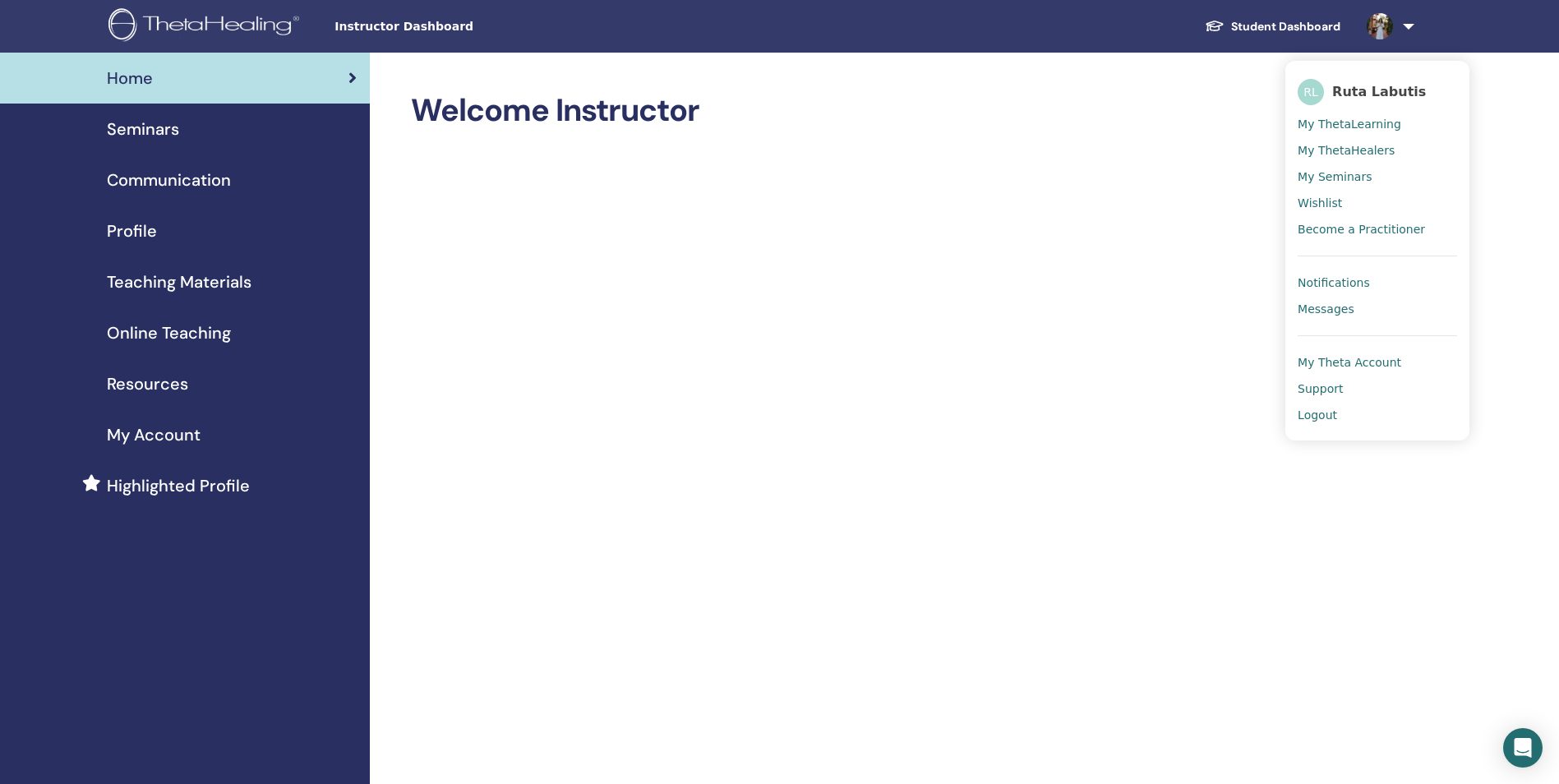
click at [1333, 124] on span "My ThetaLearning" at bounding box center [1349, 124] width 104 height 15
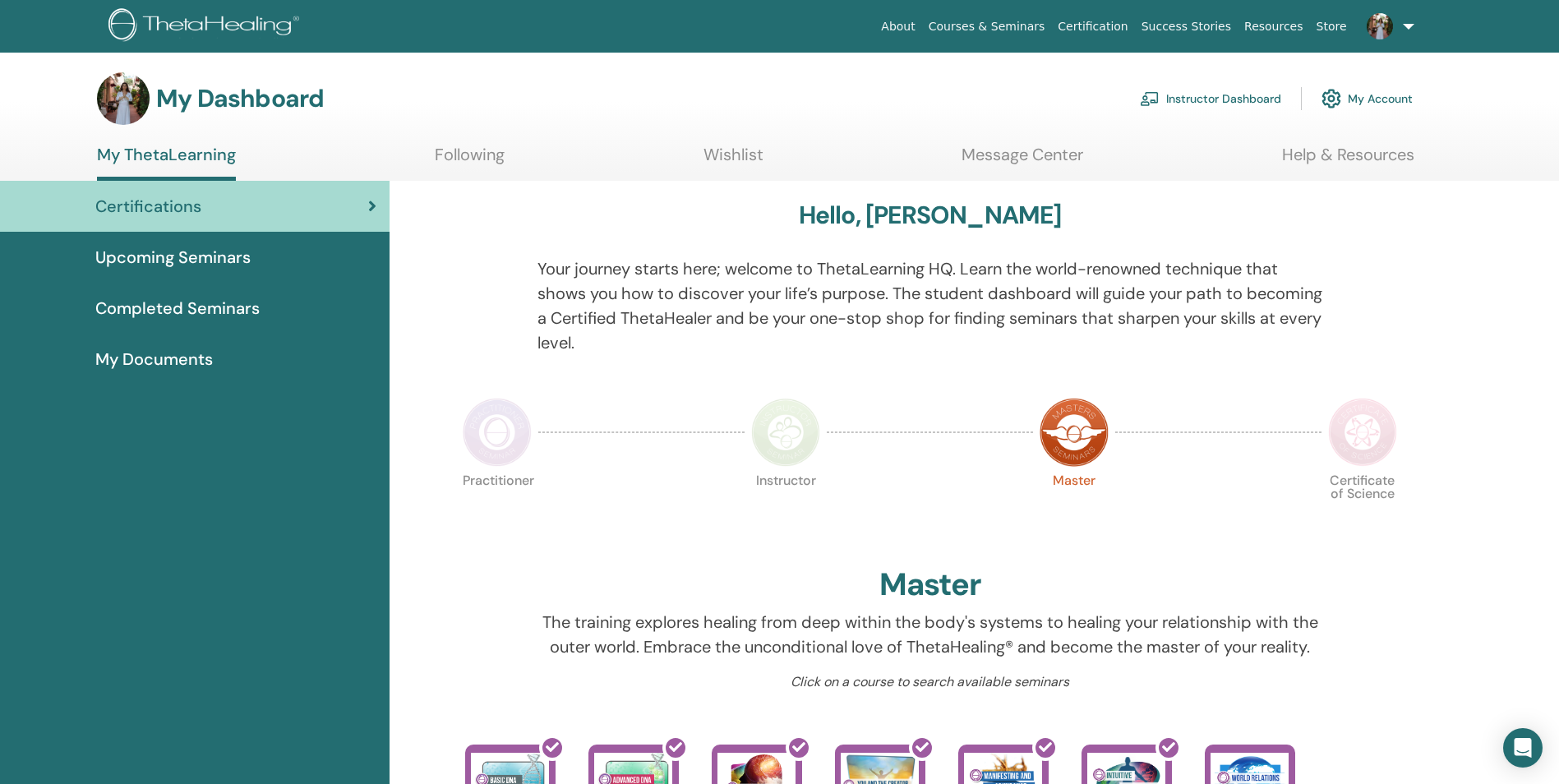
click at [1391, 137] on section "My Dashboard Instructor Dashboard My Account My ThetaLearning Following Wishlis…" at bounding box center [780, 126] width 1559 height 109
click at [1497, 192] on div "Hello, [PERSON_NAME] Your journey starts here; welcome to ThetaLearning HQ. Lea…" at bounding box center [974, 784] width 1170 height 1208
click at [1384, 29] on img at bounding box center [1380, 26] width 26 height 26
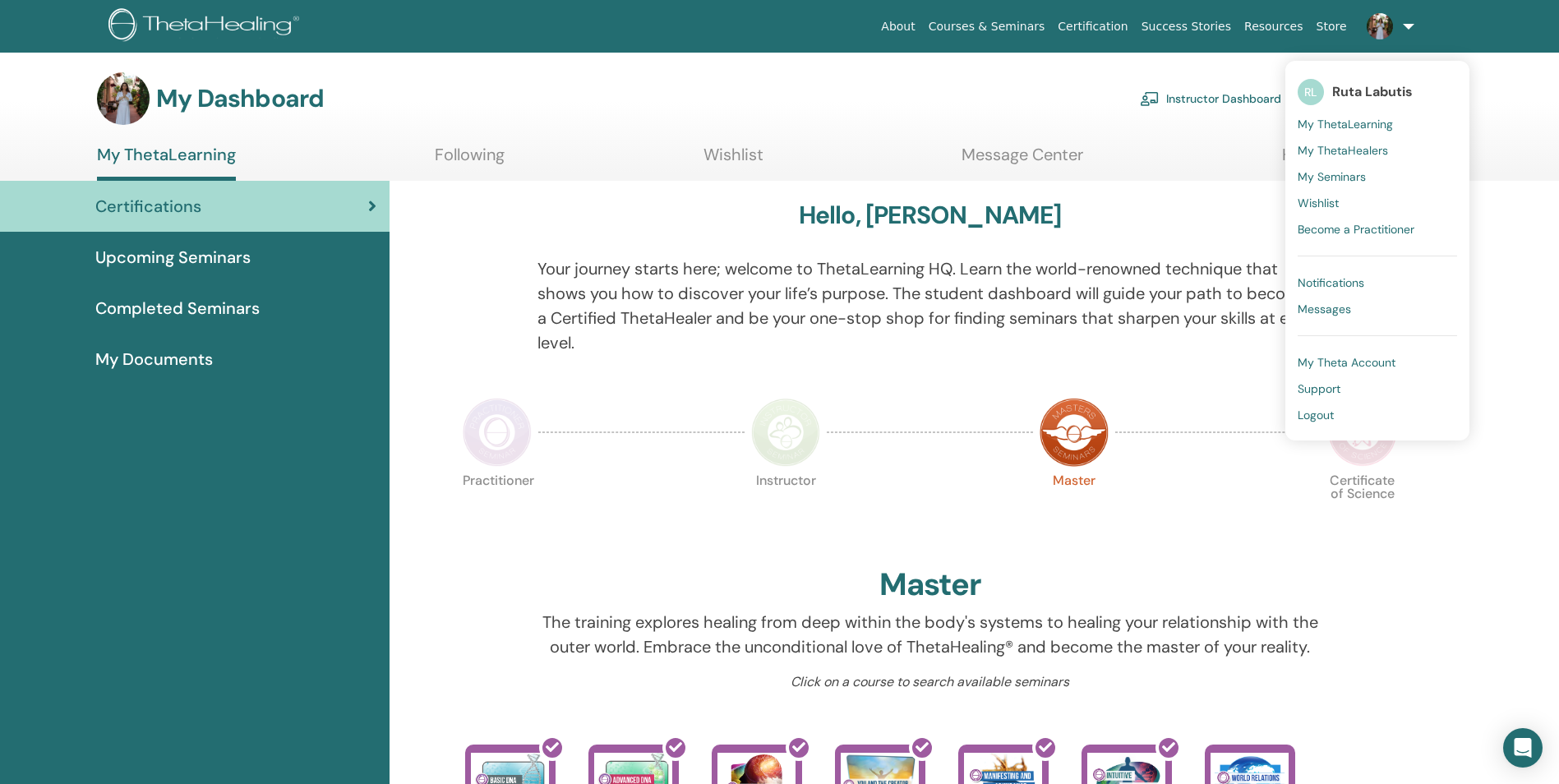
click at [1357, 231] on span "Become a Practitioner" at bounding box center [1355, 228] width 117 height 15
